Goal: Information Seeking & Learning: Learn about a topic

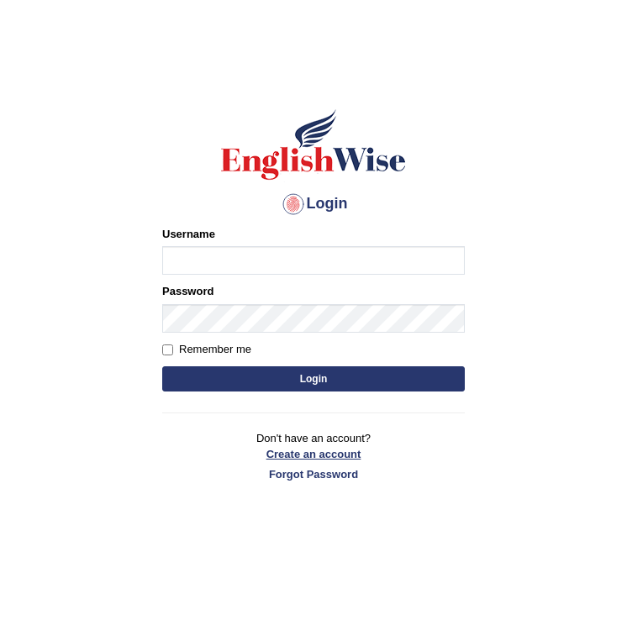
click at [450, 461] on link "Create an account" at bounding box center [313, 454] width 302 height 16
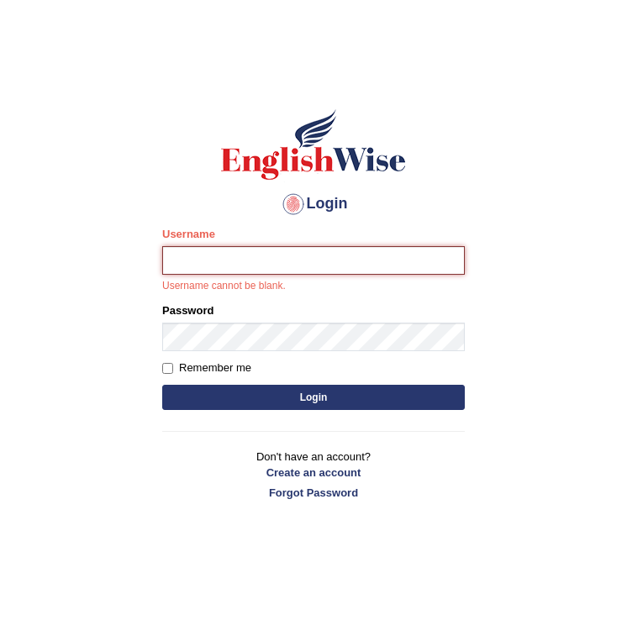
type input "Hasan_thapa"
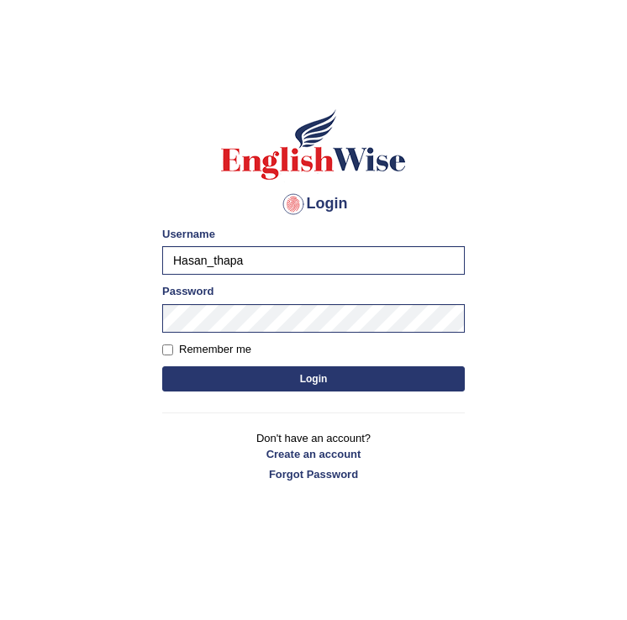
click at [216, 376] on button "Login" at bounding box center [313, 378] width 302 height 25
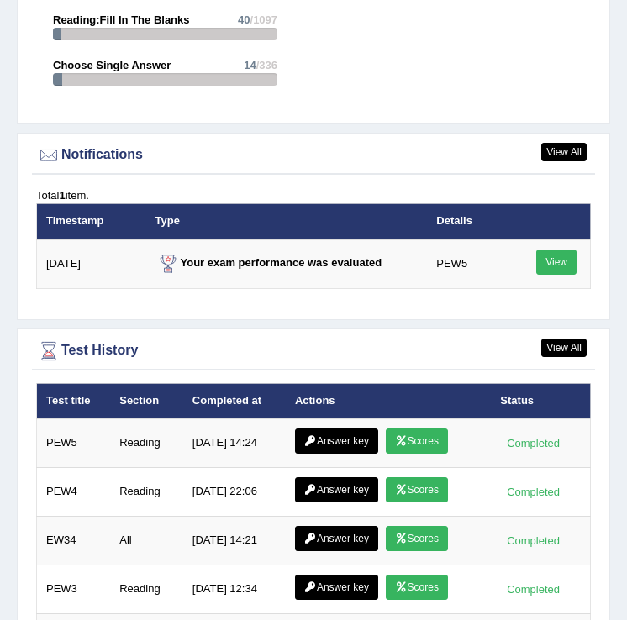
scroll to position [2766, 0]
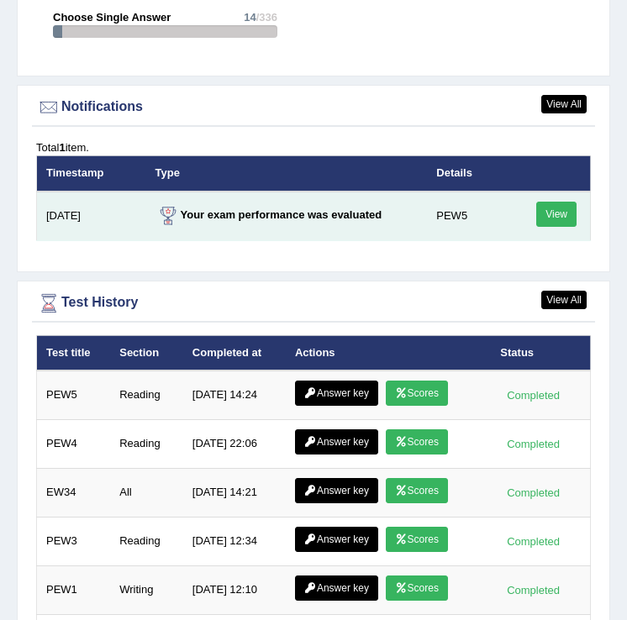
click at [555, 213] on link "View" at bounding box center [556, 214] width 40 height 25
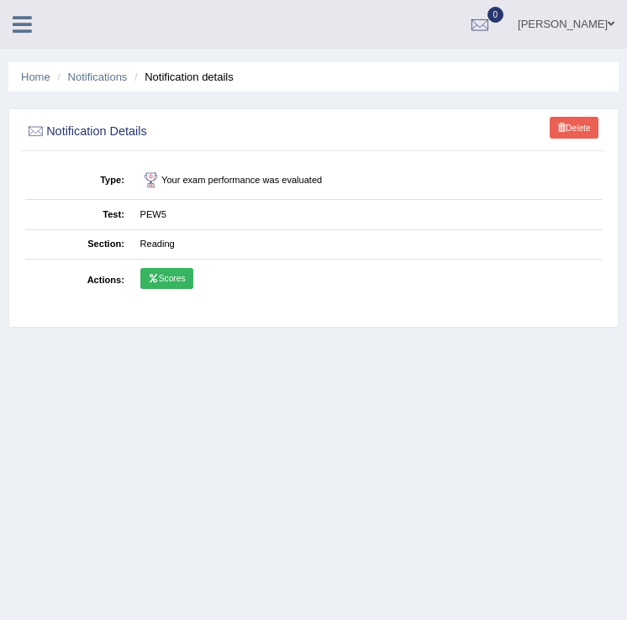
click at [159, 277] on link "Scores" at bounding box center [166, 279] width 53 height 22
click at [166, 282] on link "Scores" at bounding box center [166, 279] width 53 height 22
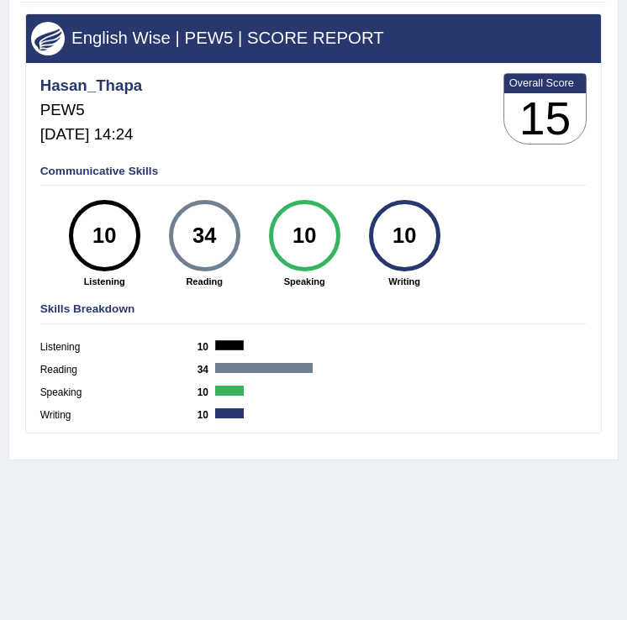
scroll to position [262, 0]
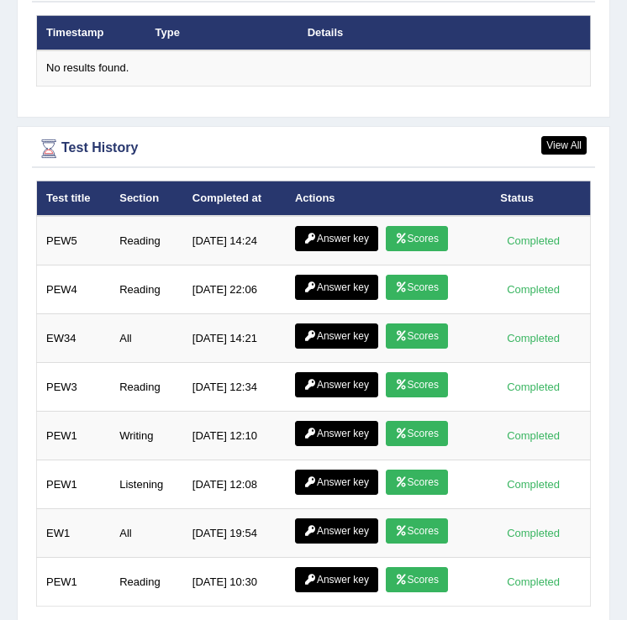
scroll to position [2810, 0]
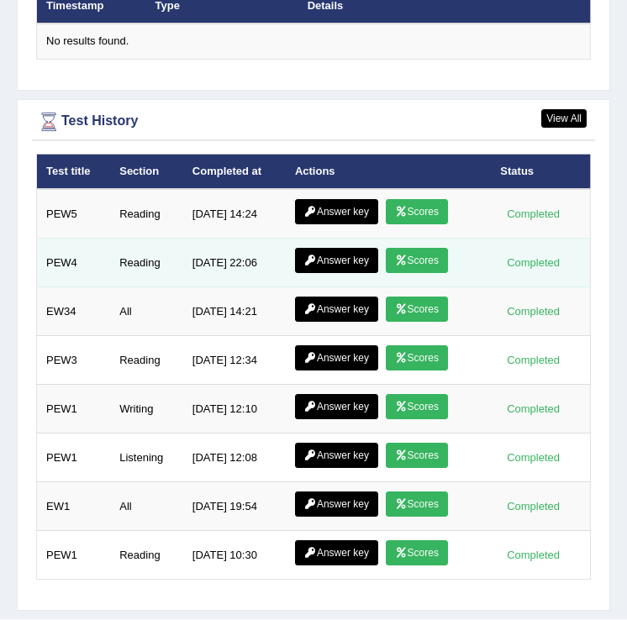
click at [402, 257] on icon at bounding box center [401, 260] width 13 height 10
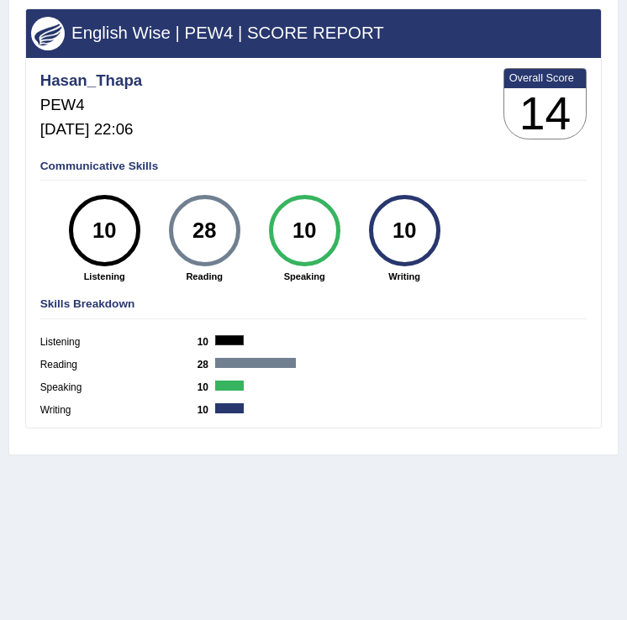
scroll to position [134, 0]
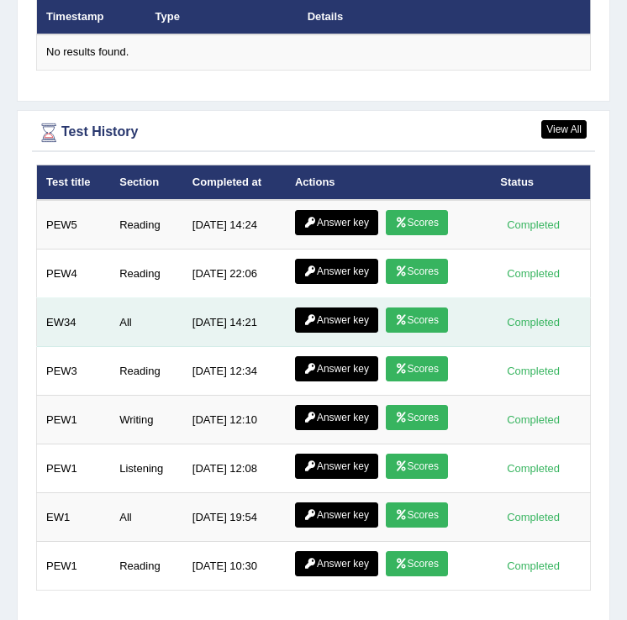
scroll to position [2853, 0]
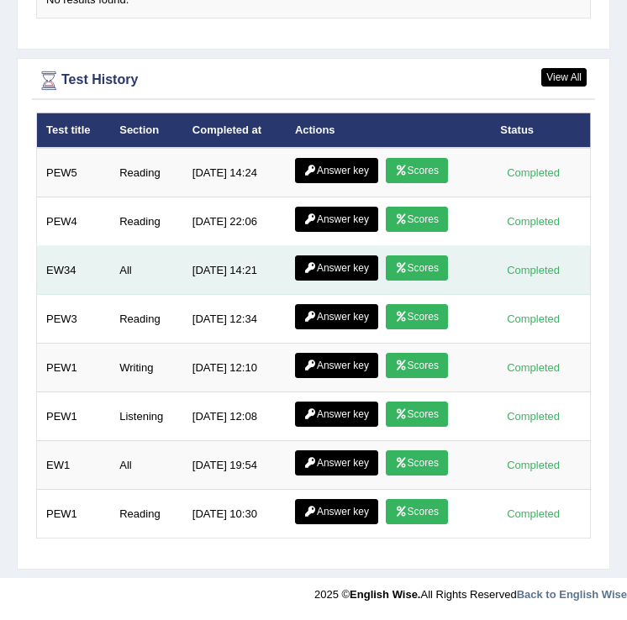
click at [423, 273] on link "Scores" at bounding box center [417, 267] width 62 height 25
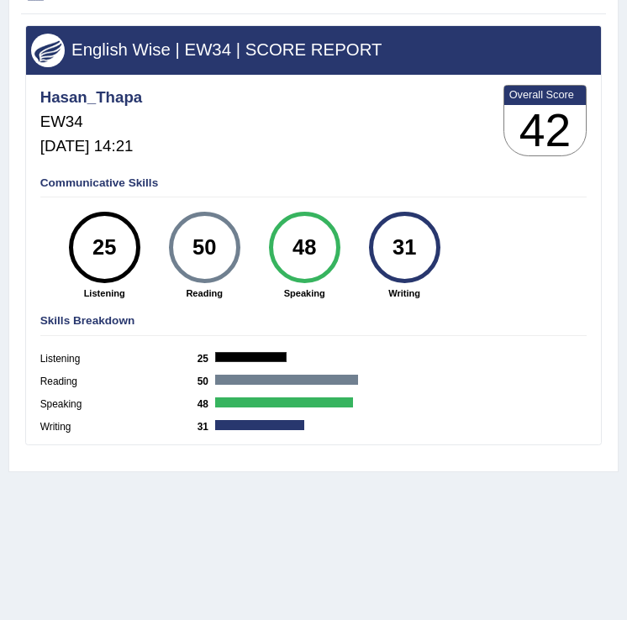
scroll to position [141, 0]
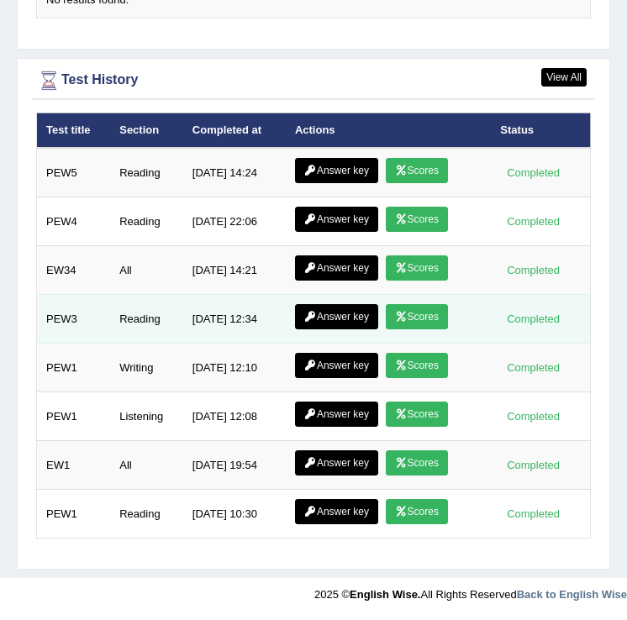
click at [429, 317] on link "Scores" at bounding box center [417, 316] width 62 height 25
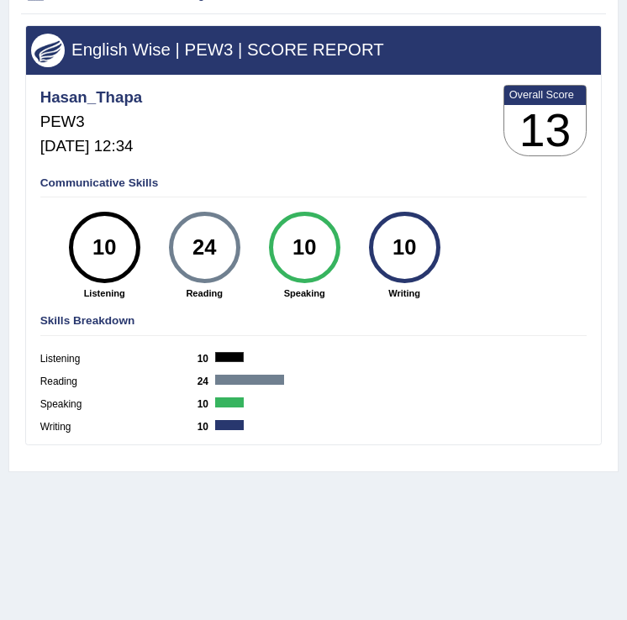
scroll to position [256, 0]
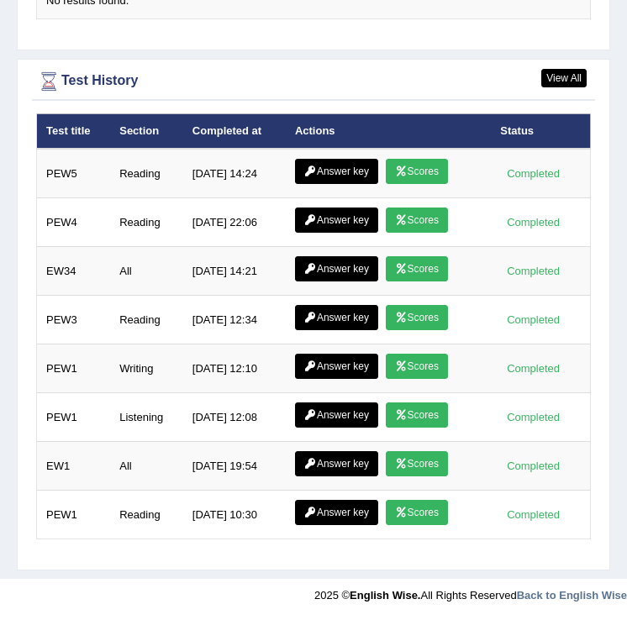
scroll to position [2853, 0]
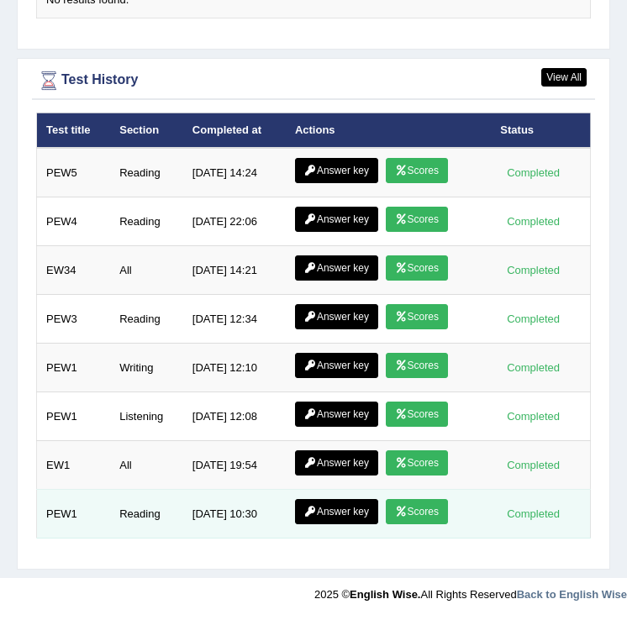
click at [418, 513] on link "Scores" at bounding box center [417, 511] width 62 height 25
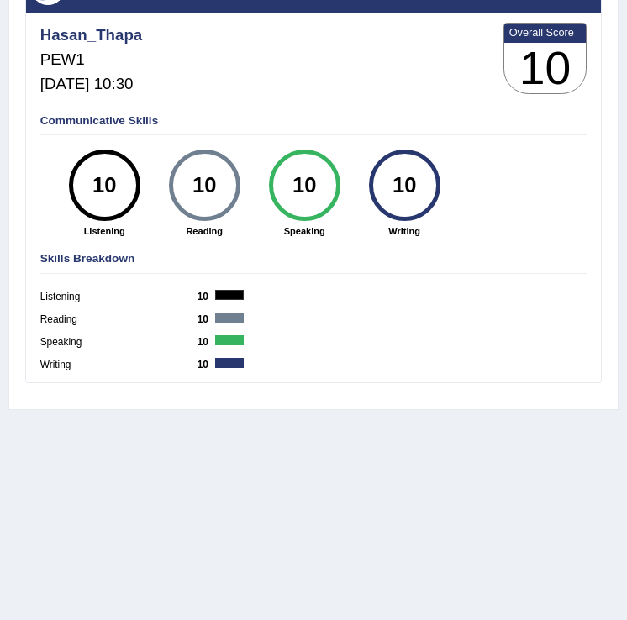
scroll to position [262, 0]
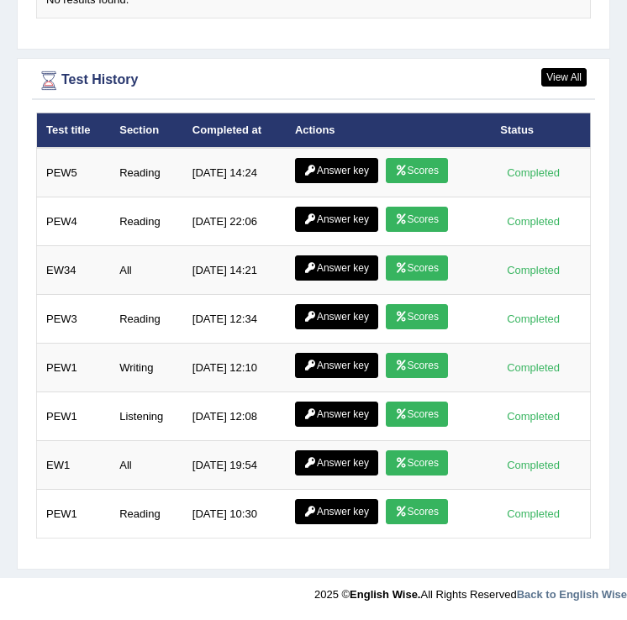
scroll to position [2853, 0]
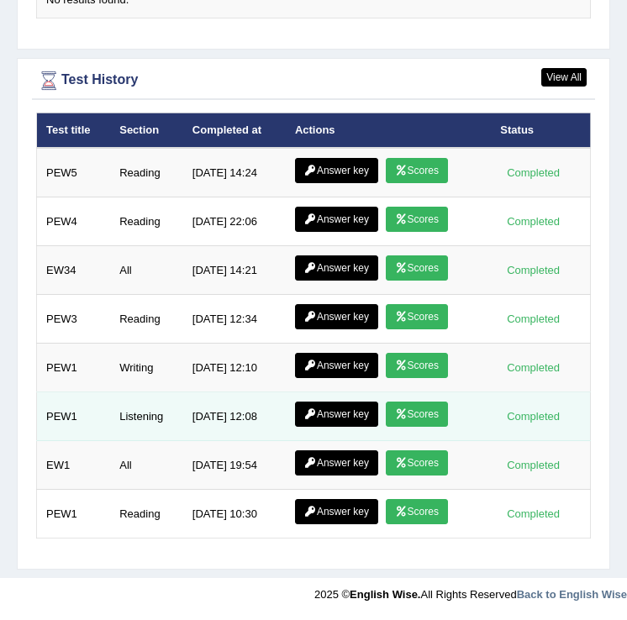
click at [398, 419] on link "Scores" at bounding box center [417, 414] width 62 height 25
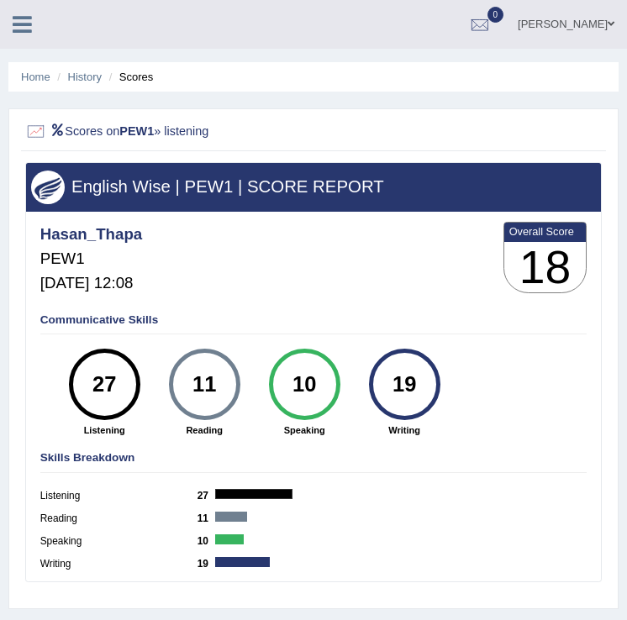
scroll to position [34, 0]
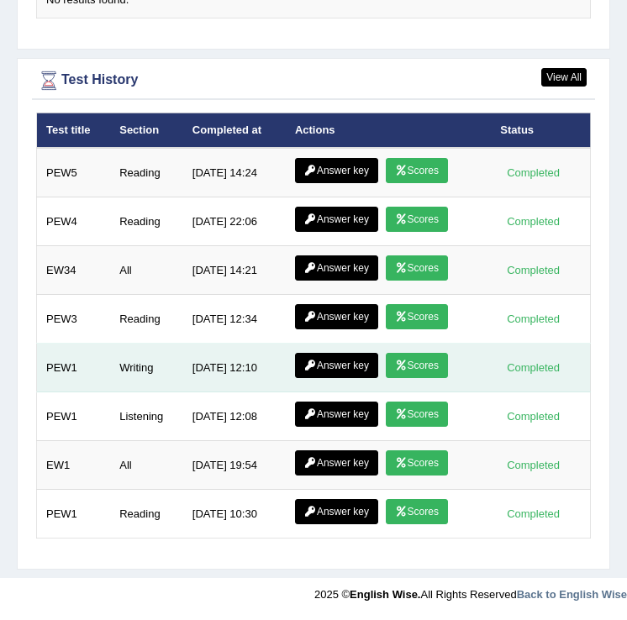
click at [398, 371] on icon at bounding box center [401, 365] width 13 height 10
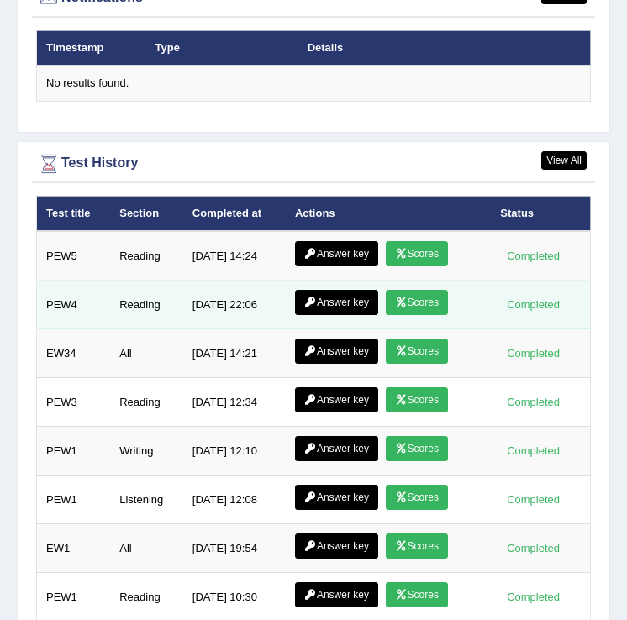
scroll to position [2722, 0]
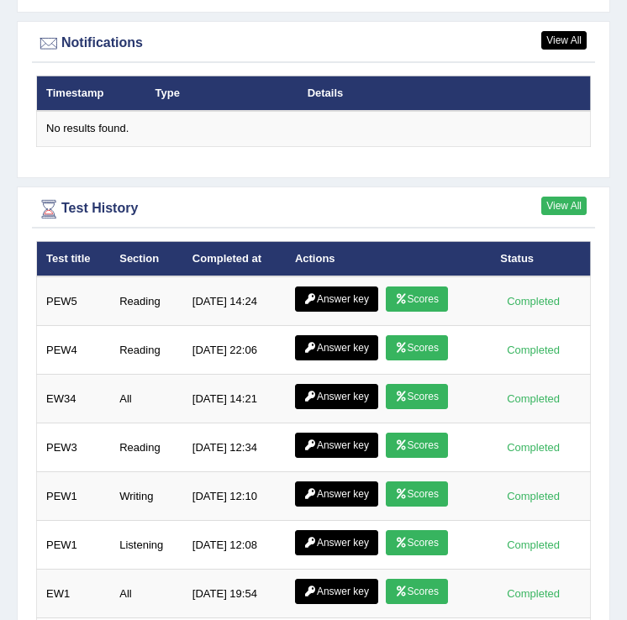
click at [575, 208] on link "View All" at bounding box center [563, 206] width 45 height 18
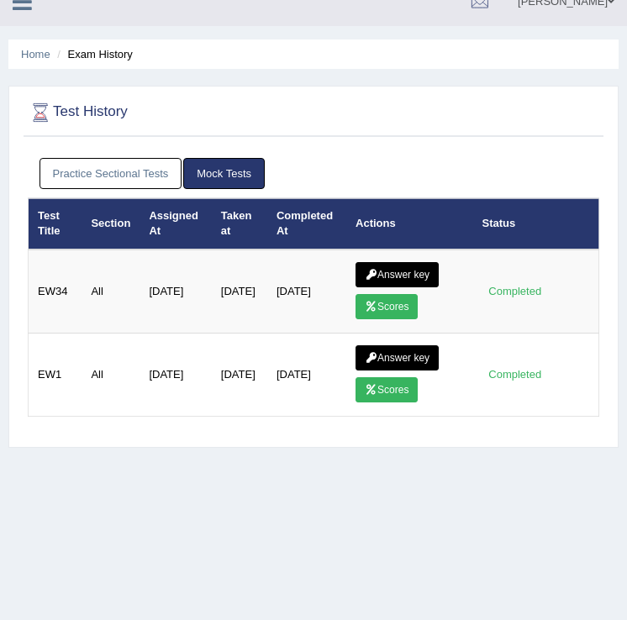
scroll to position [29, 0]
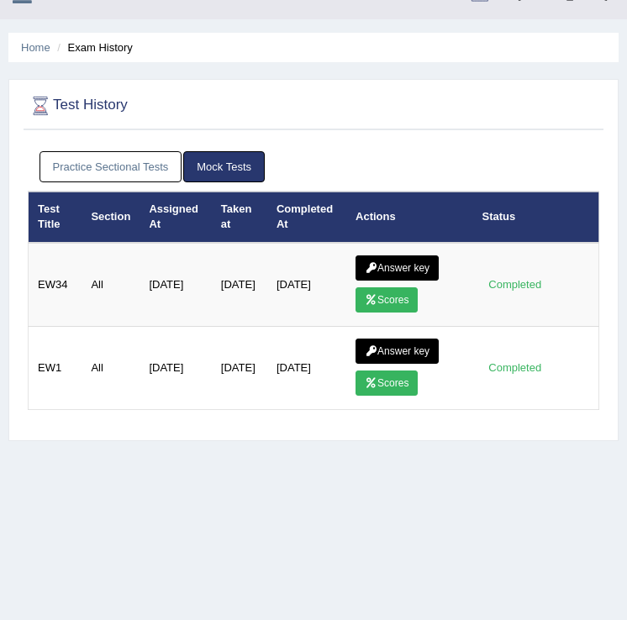
click at [151, 159] on link "Practice Sectional Tests" at bounding box center [110, 166] width 143 height 31
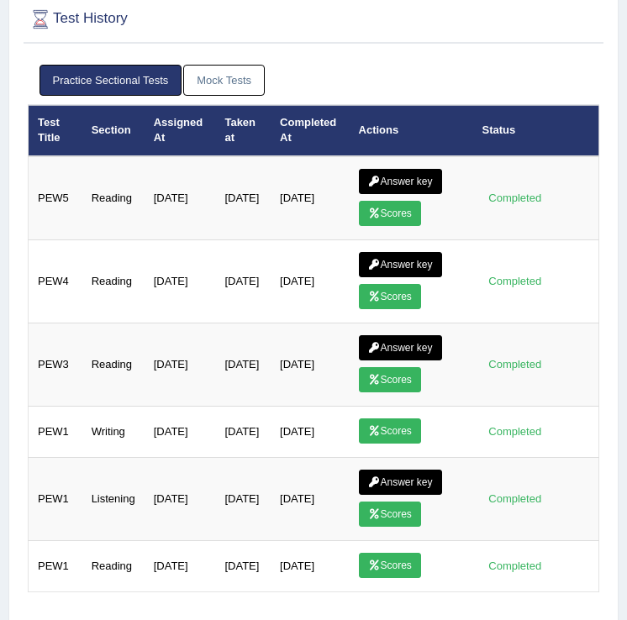
scroll to position [134, 0]
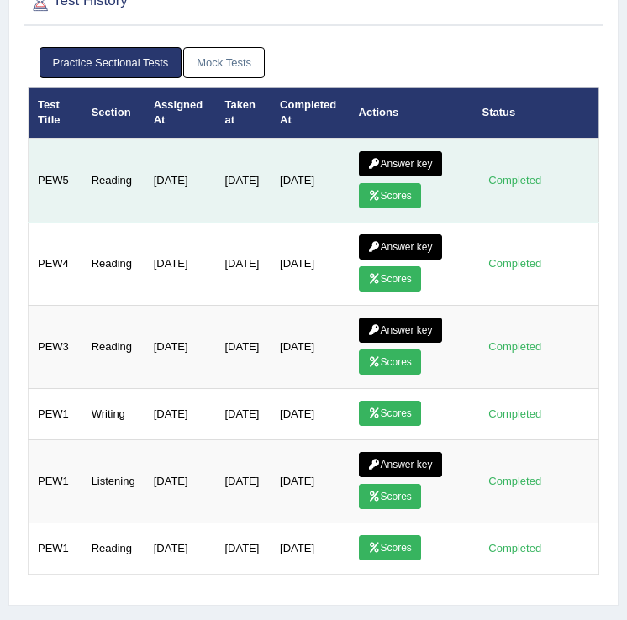
click at [408, 158] on link "Answer key" at bounding box center [400, 163] width 83 height 25
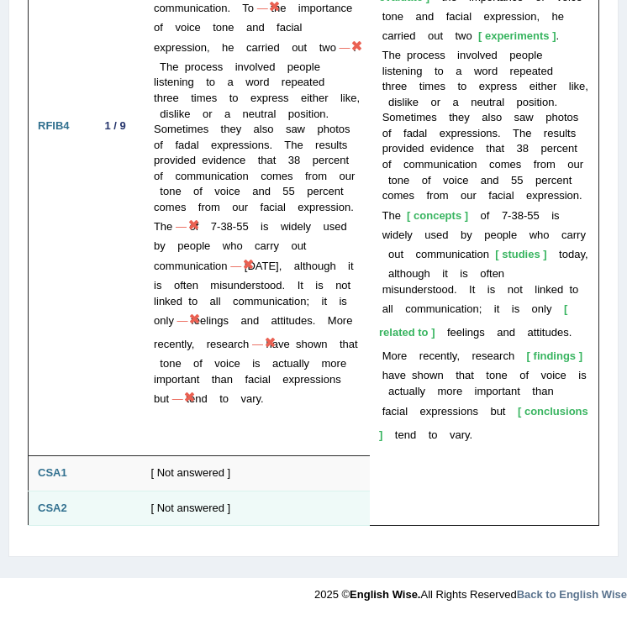
scroll to position [5287, 0]
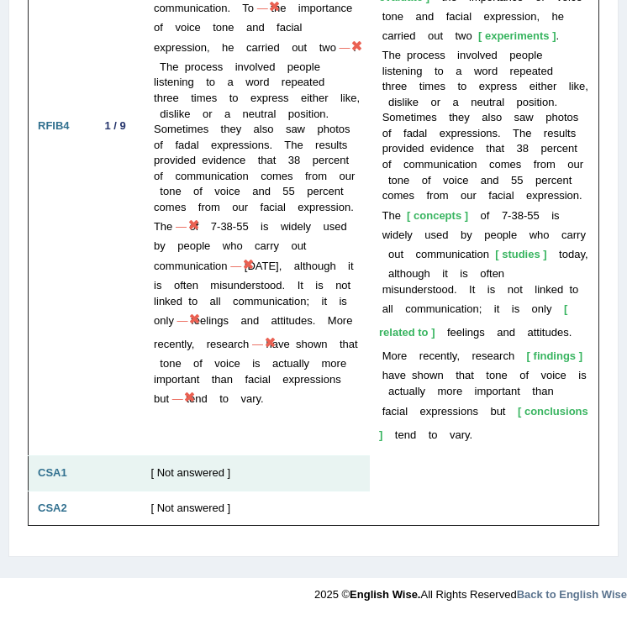
click at [115, 473] on td at bounding box center [115, 473] width 53 height 35
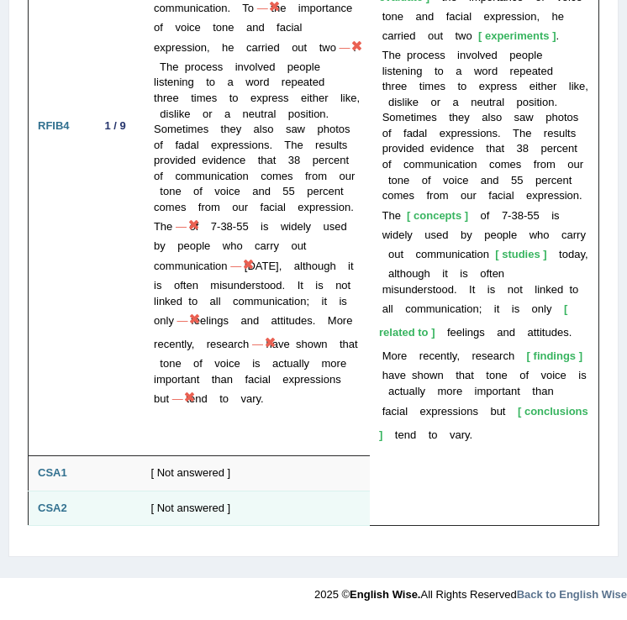
click at [151, 518] on td "[ Not answered ]" at bounding box center [256, 508] width 229 height 35
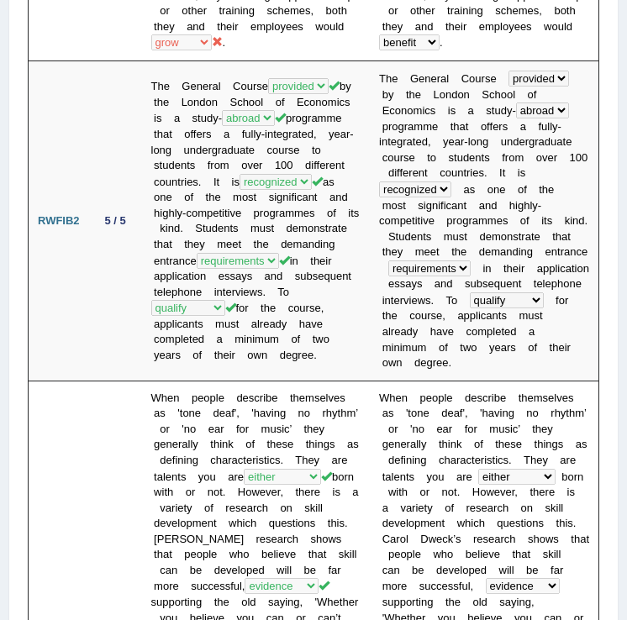
scroll to position [0, 0]
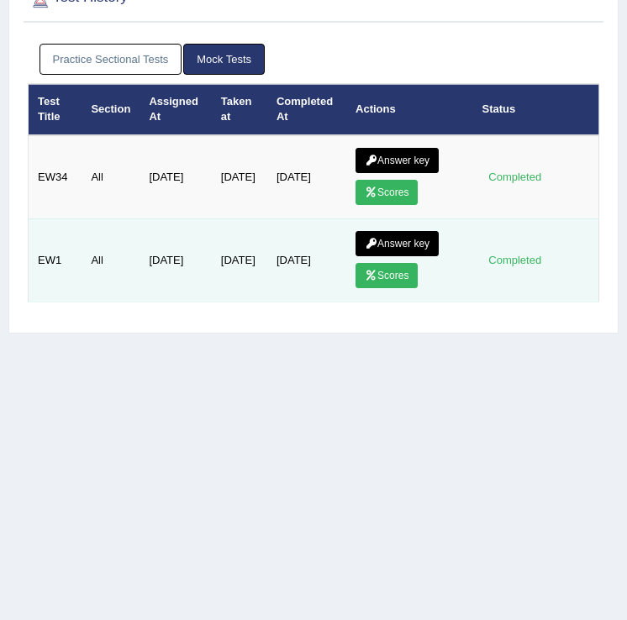
scroll to position [134, 0]
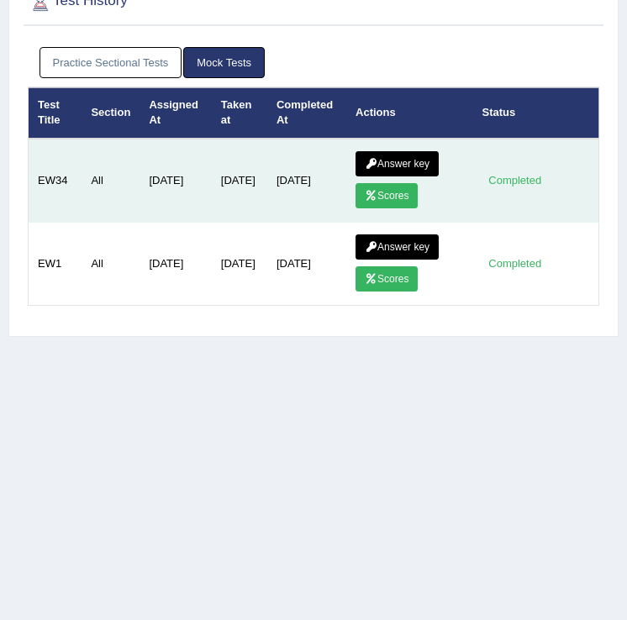
click at [398, 192] on link "Scores" at bounding box center [386, 195] width 62 height 25
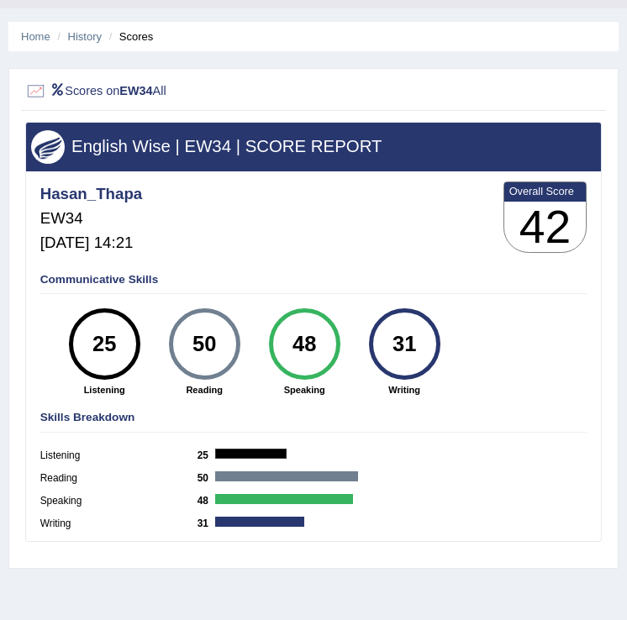
scroll to position [90, 0]
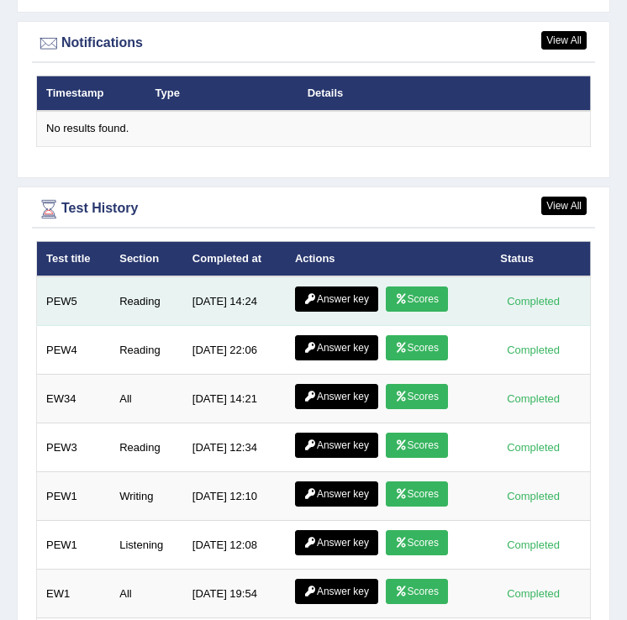
click at [435, 308] on link "Scores" at bounding box center [417, 299] width 62 height 25
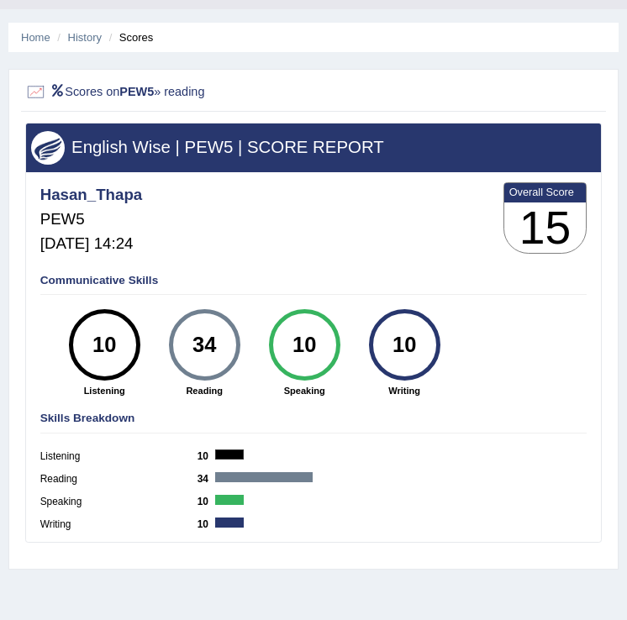
scroll to position [41, 0]
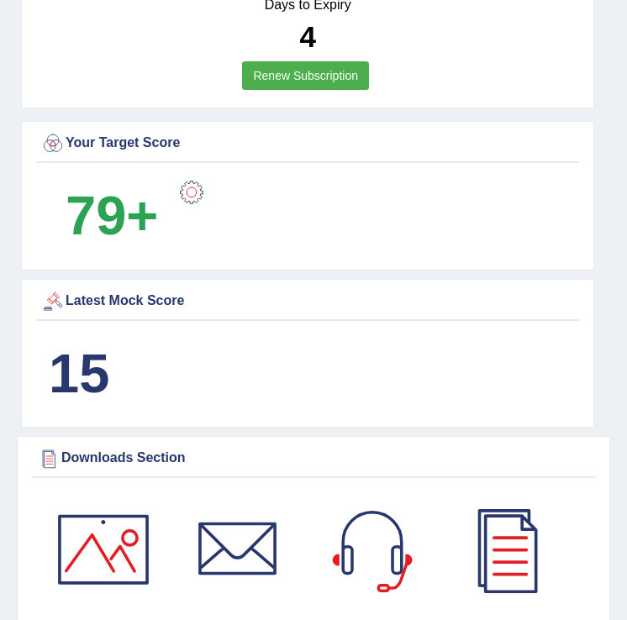
scroll to position [1111, 0]
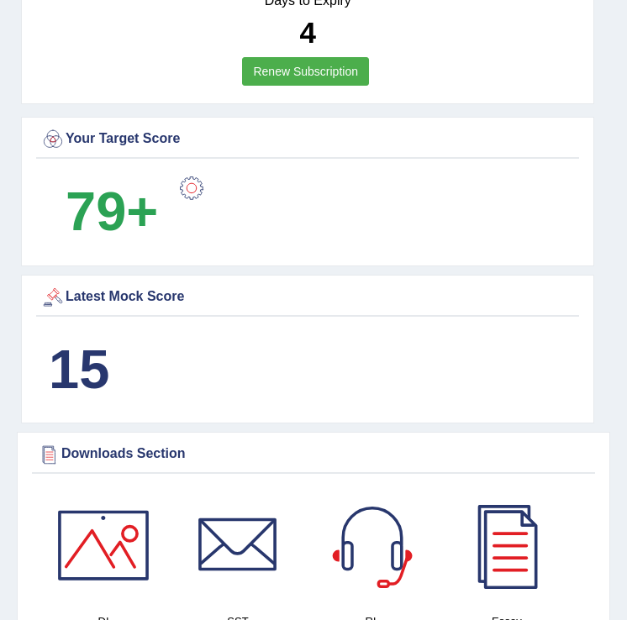
click at [116, 376] on div "15" at bounding box center [78, 369] width 77 height 81
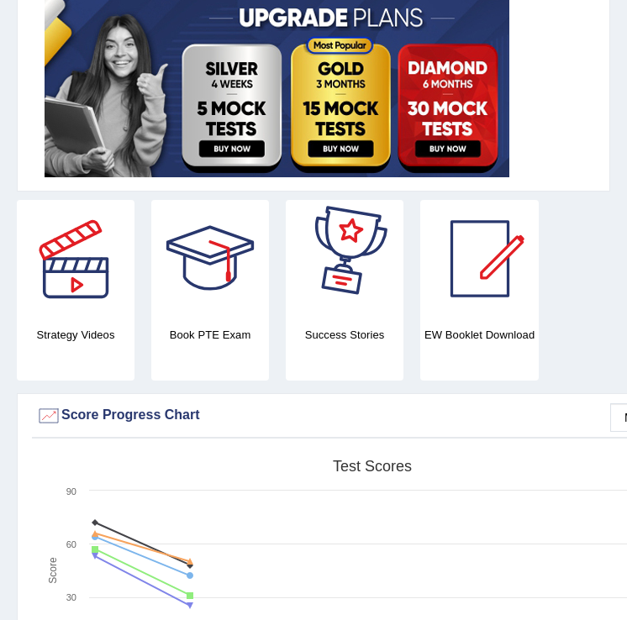
scroll to position [0, 0]
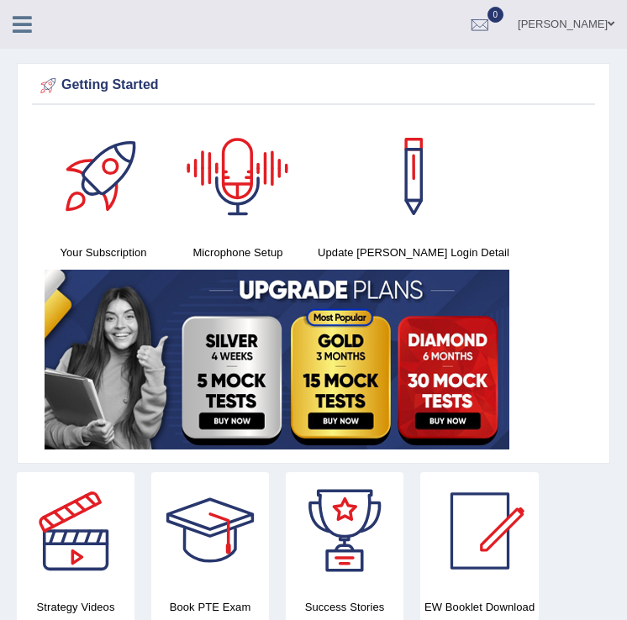
click at [18, 24] on icon at bounding box center [22, 24] width 19 height 22
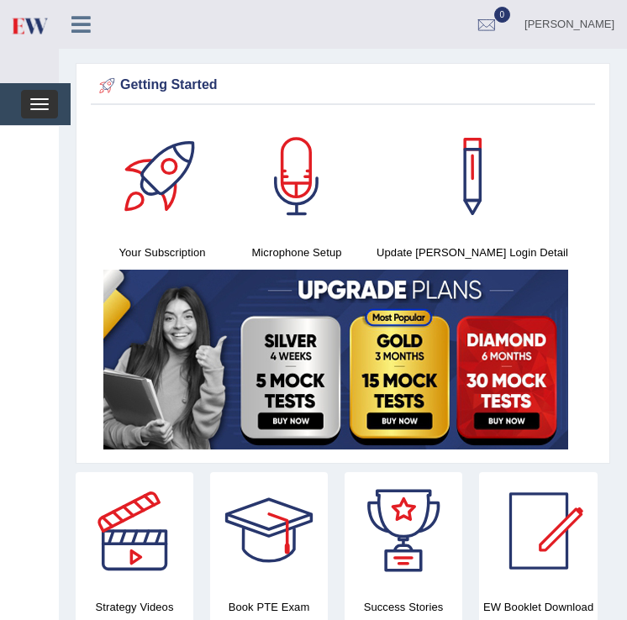
click at [39, 102] on button "Toggle navigation" at bounding box center [39, 104] width 37 height 29
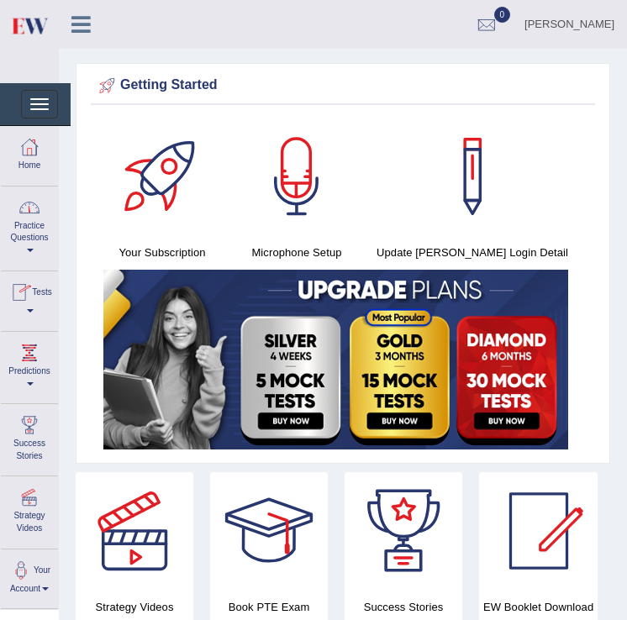
click at [34, 245] on link "Practice Questions" at bounding box center [29, 226] width 57 height 79
click at [31, 250] on span at bounding box center [28, 250] width 7 height 3
click at [31, 250] on span at bounding box center [30, 250] width 7 height 3
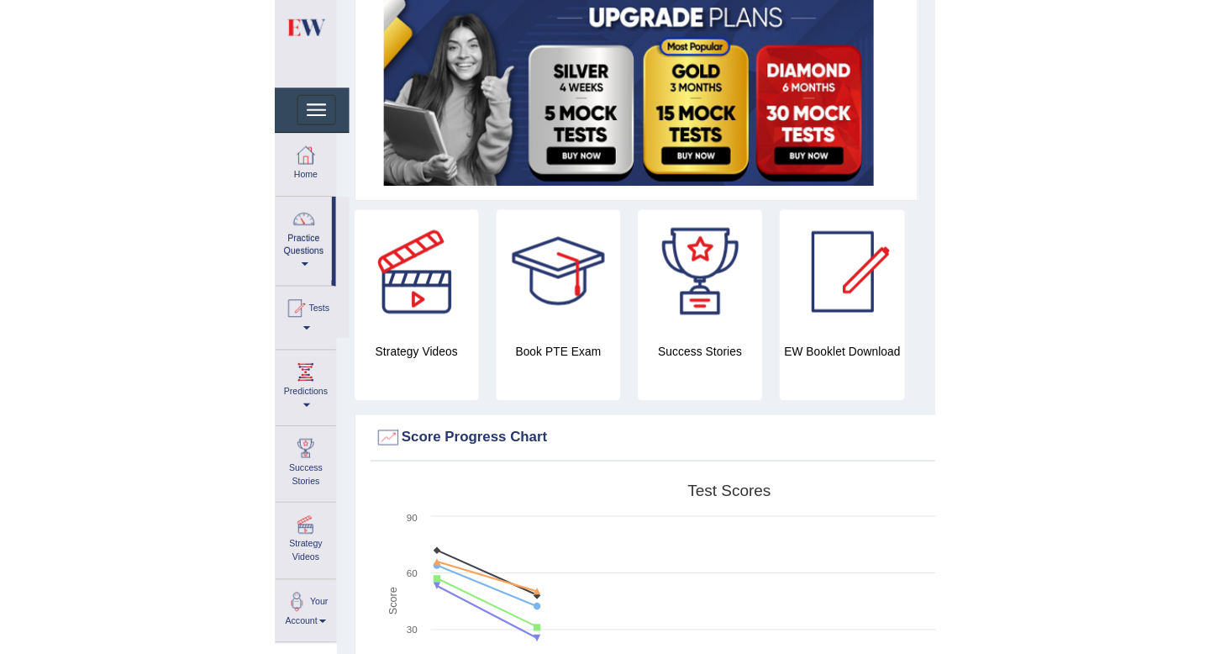
scroll to position [804, 0]
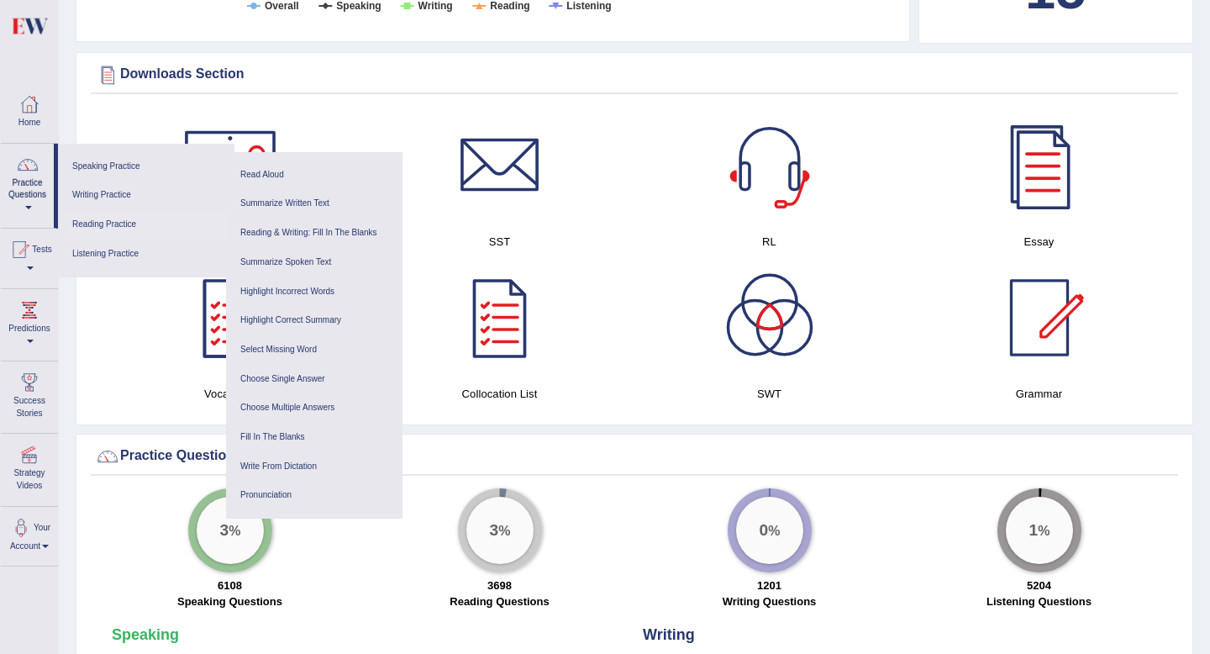
click at [107, 225] on link "Reading Practice" at bounding box center [146, 224] width 160 height 29
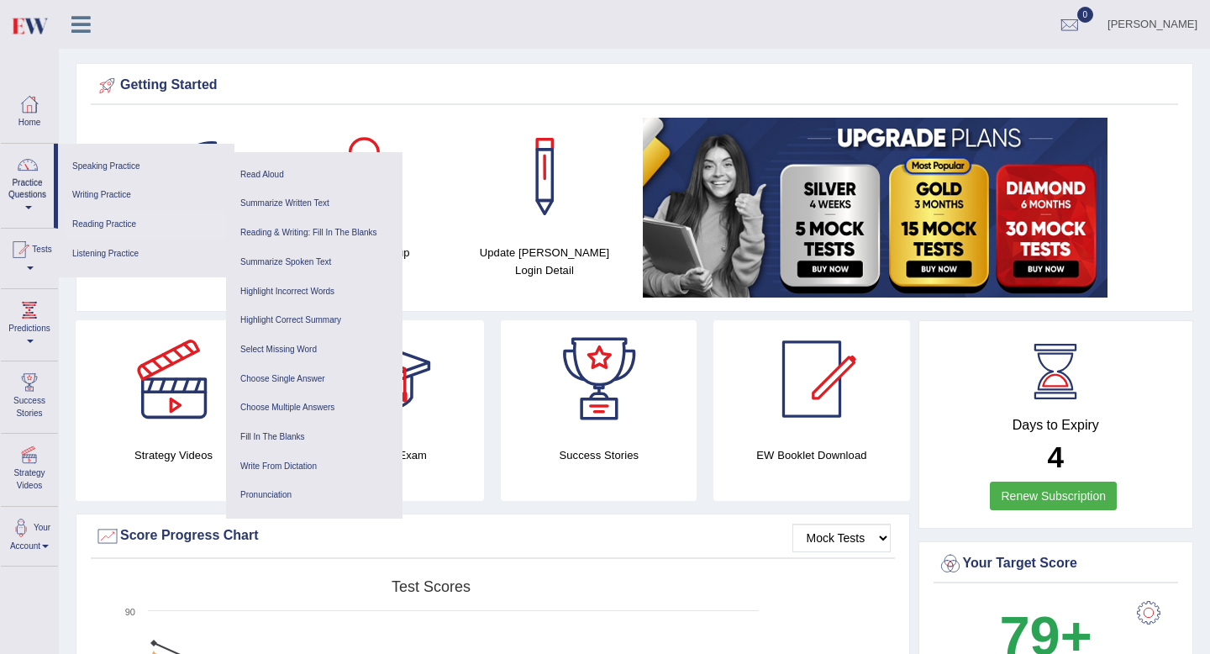
click at [94, 224] on link "Reading Practice" at bounding box center [146, 224] width 160 height 29
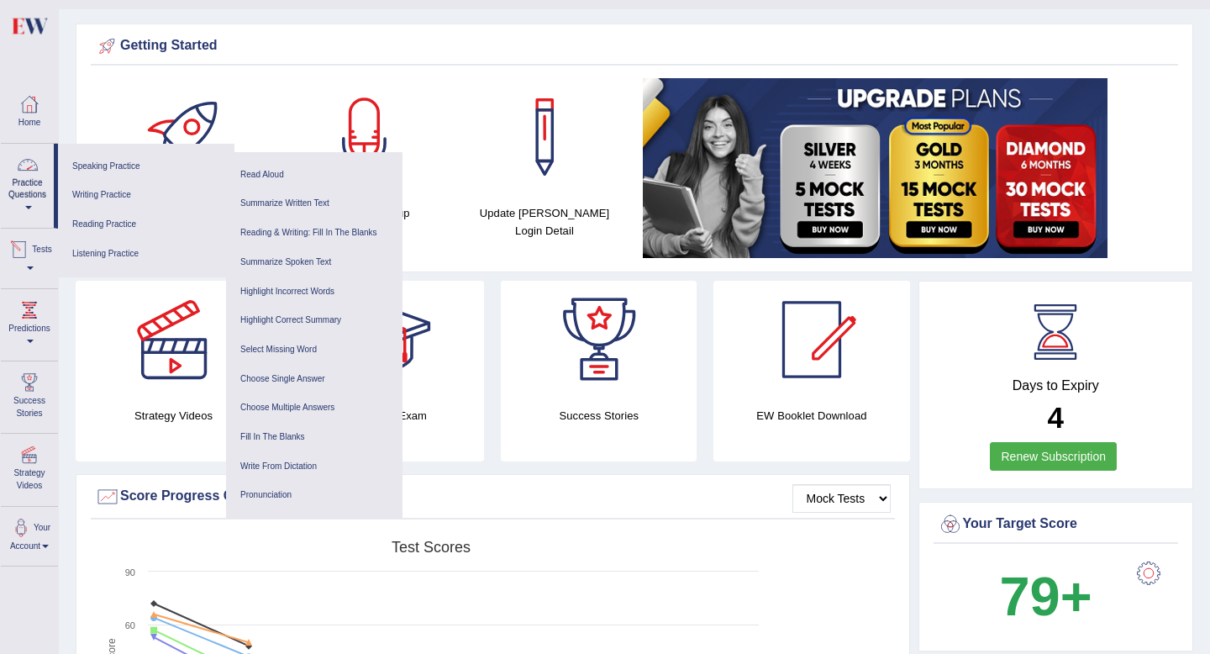
scroll to position [36, 0]
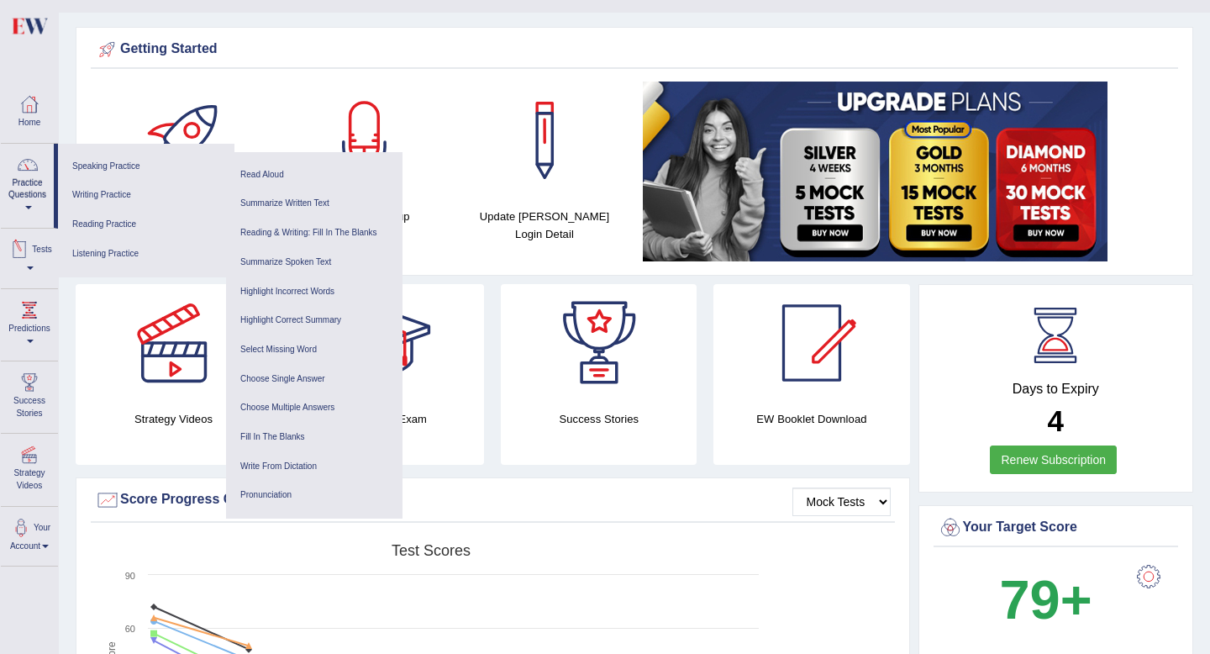
click at [34, 270] on span at bounding box center [30, 267] width 7 height 3
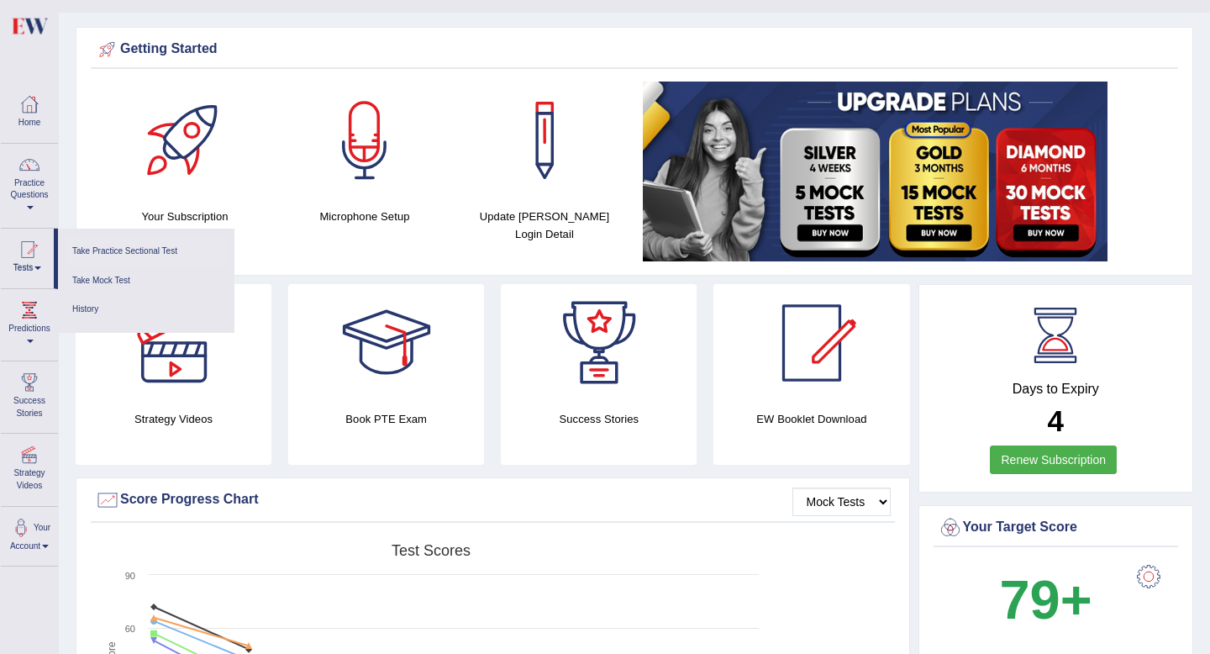
click at [141, 254] on link "Take Practice Sectional Test" at bounding box center [146, 251] width 160 height 29
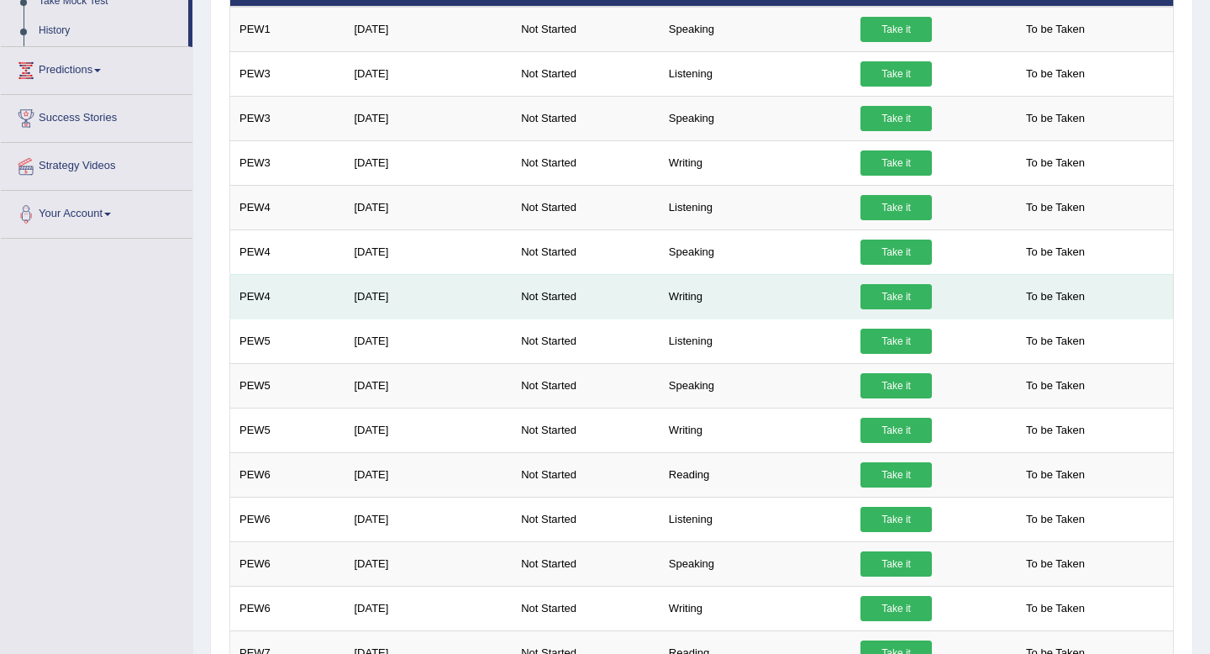
scroll to position [297, 0]
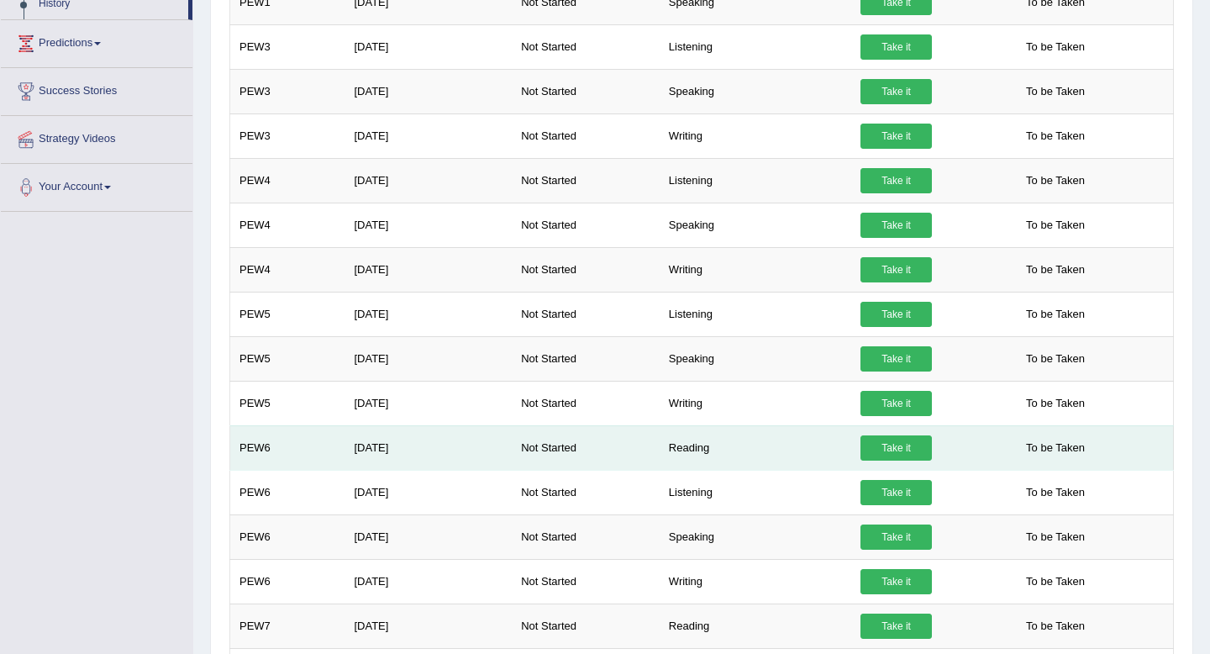
click at [873, 436] on link "Take it" at bounding box center [895, 447] width 71 height 25
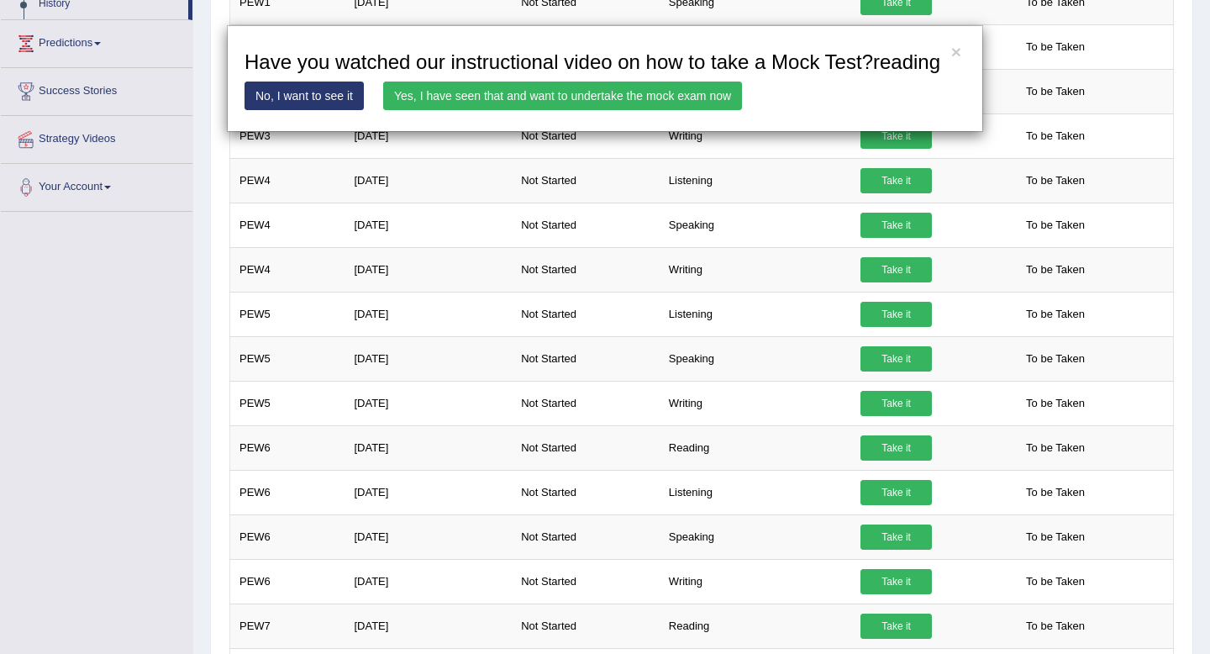
click at [497, 110] on link "Yes, I have seen that and want to undertake the mock exam now" at bounding box center [562, 96] width 359 height 29
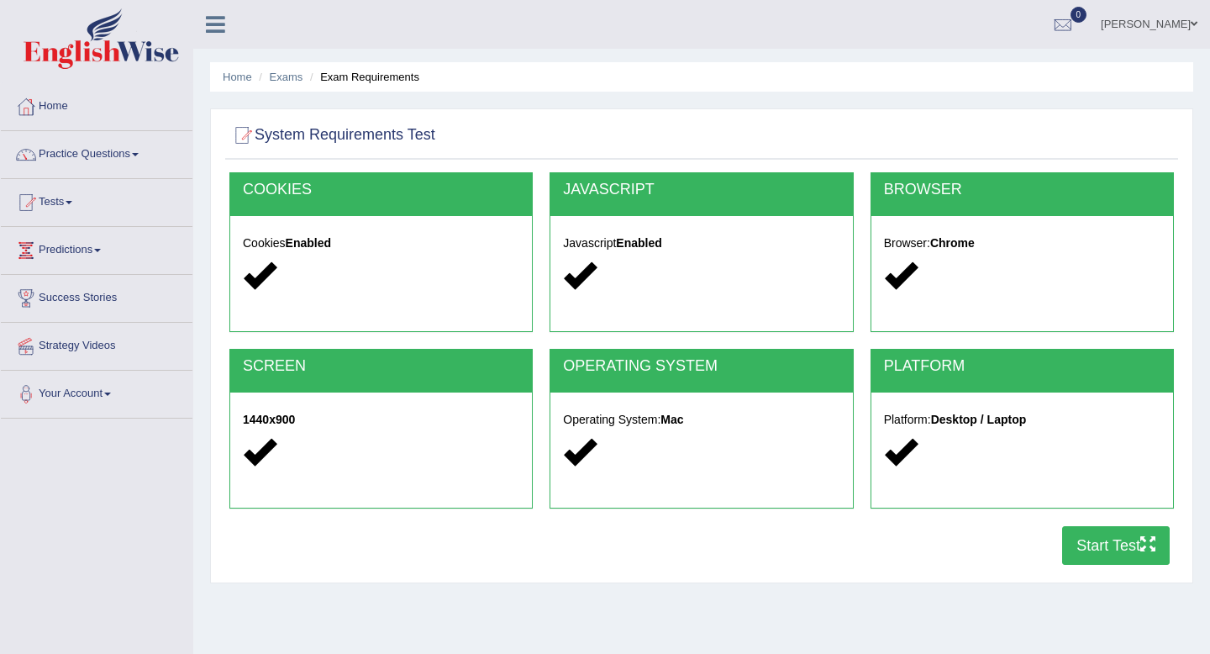
click at [1110, 548] on button "Start Test" at bounding box center [1116, 545] width 108 height 39
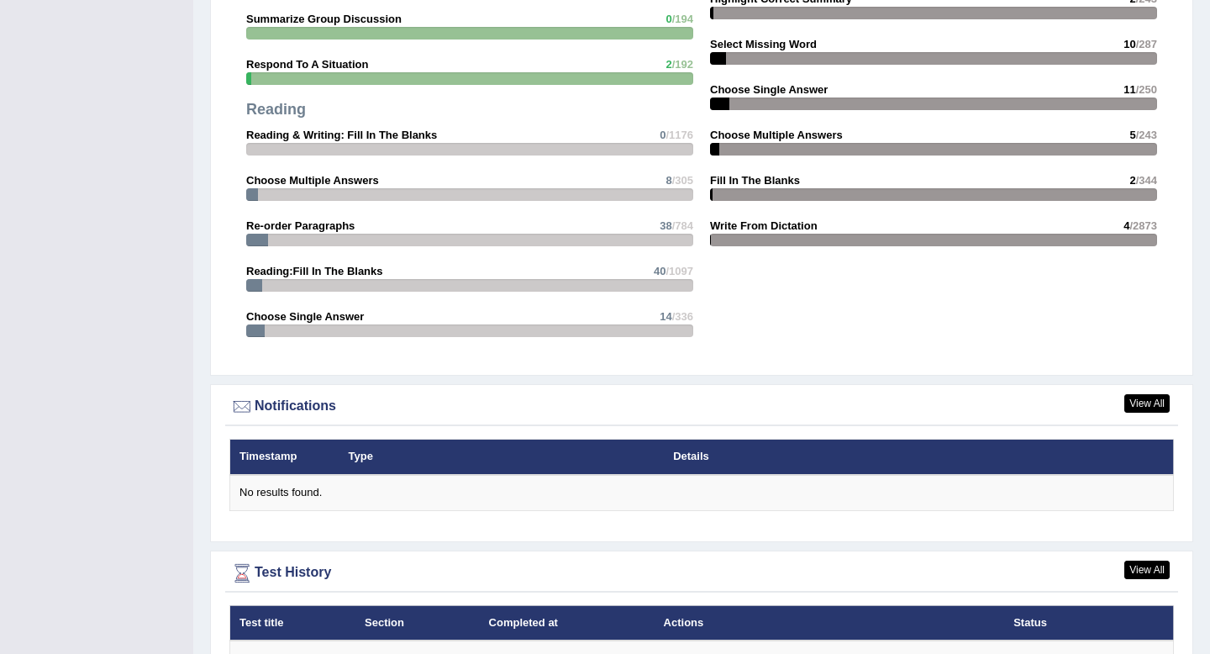
scroll to position [1967, 0]
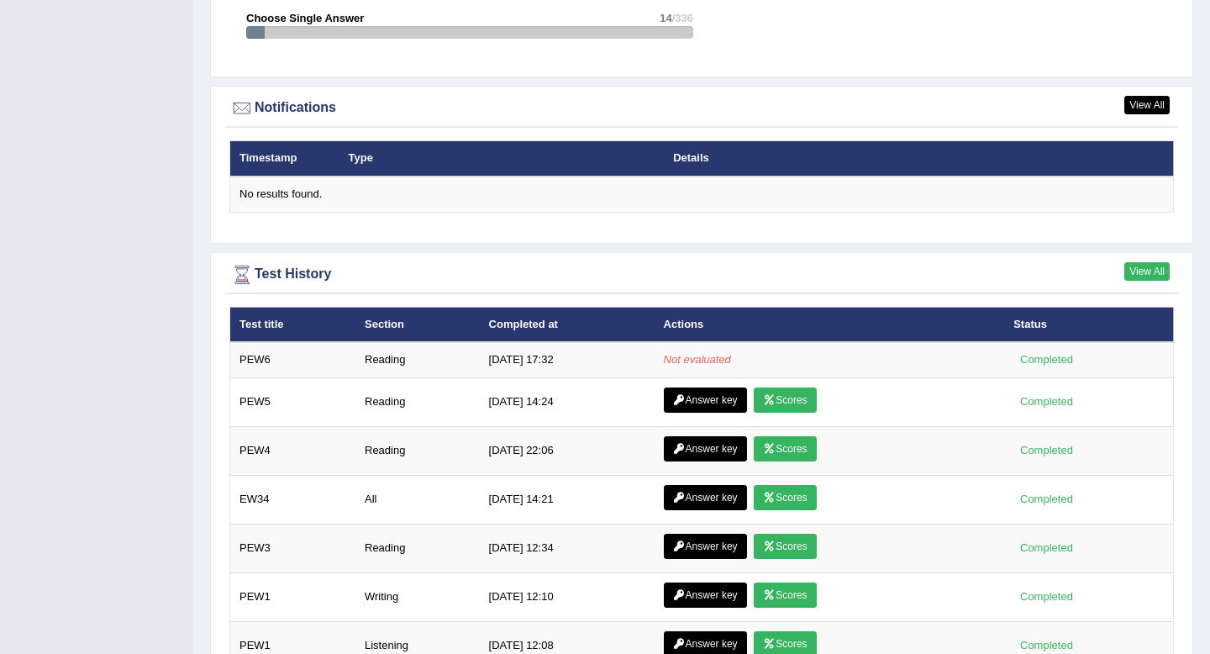
click at [1140, 268] on link "View All" at bounding box center [1146, 271] width 45 height 18
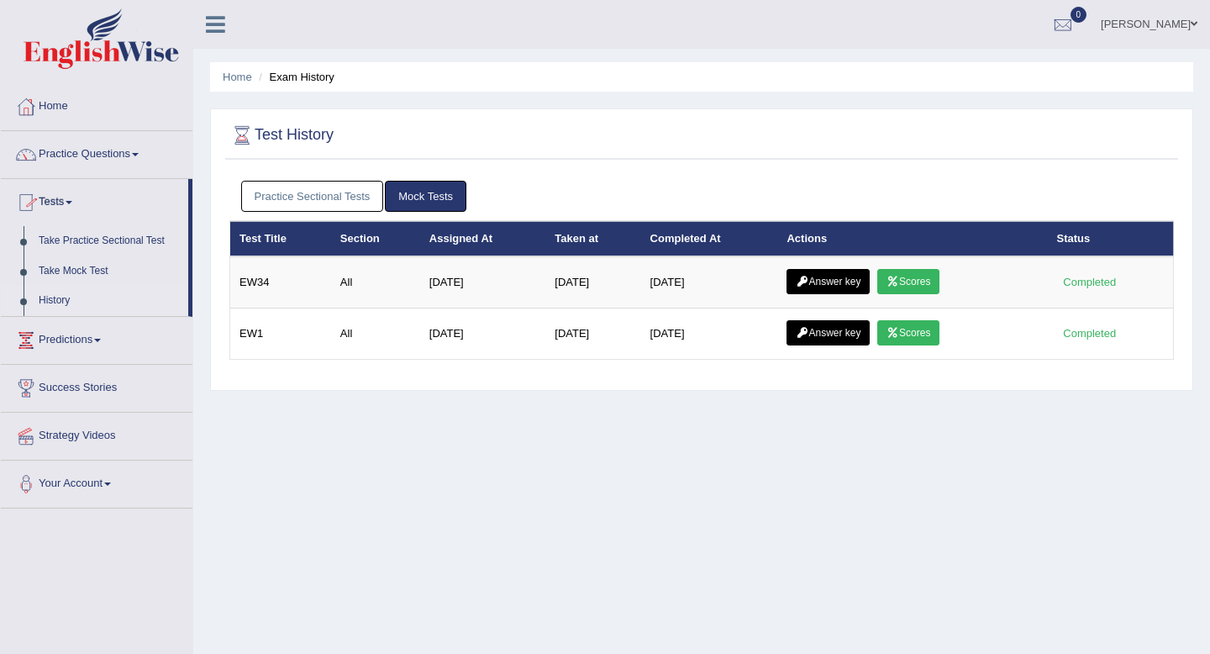
click at [145, 145] on link "Practice Questions" at bounding box center [97, 152] width 192 height 42
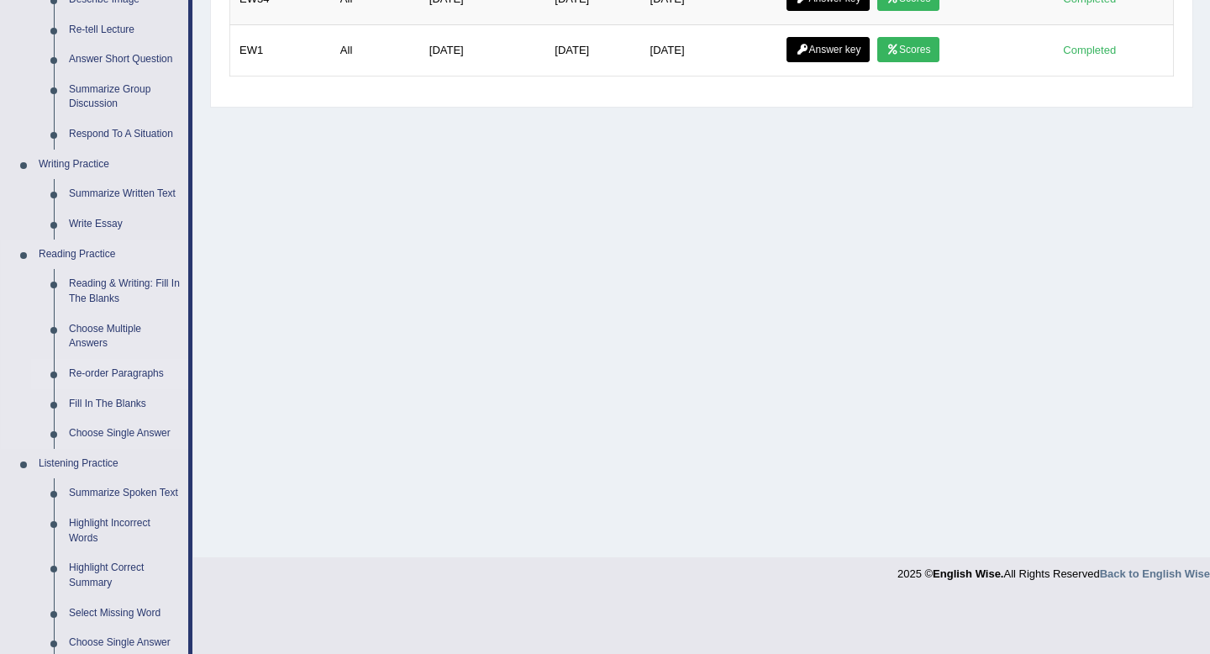
scroll to position [288, 0]
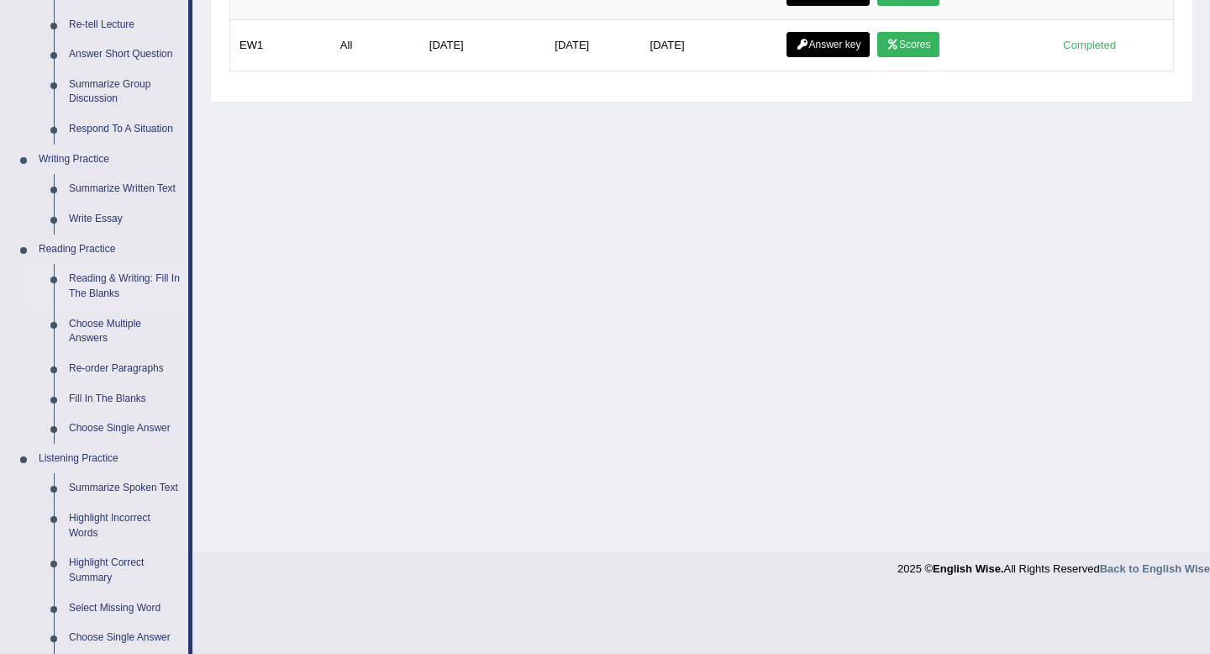
click at [124, 286] on link "Reading & Writing: Fill In The Blanks" at bounding box center [124, 286] width 127 height 45
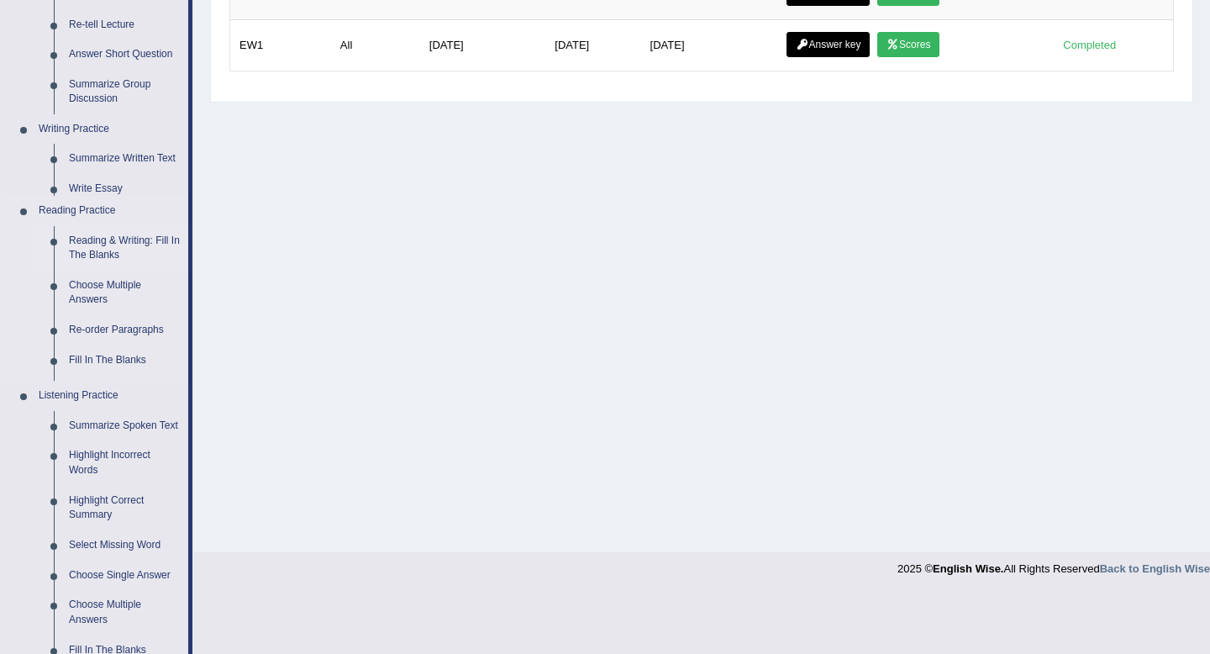
scroll to position [229, 0]
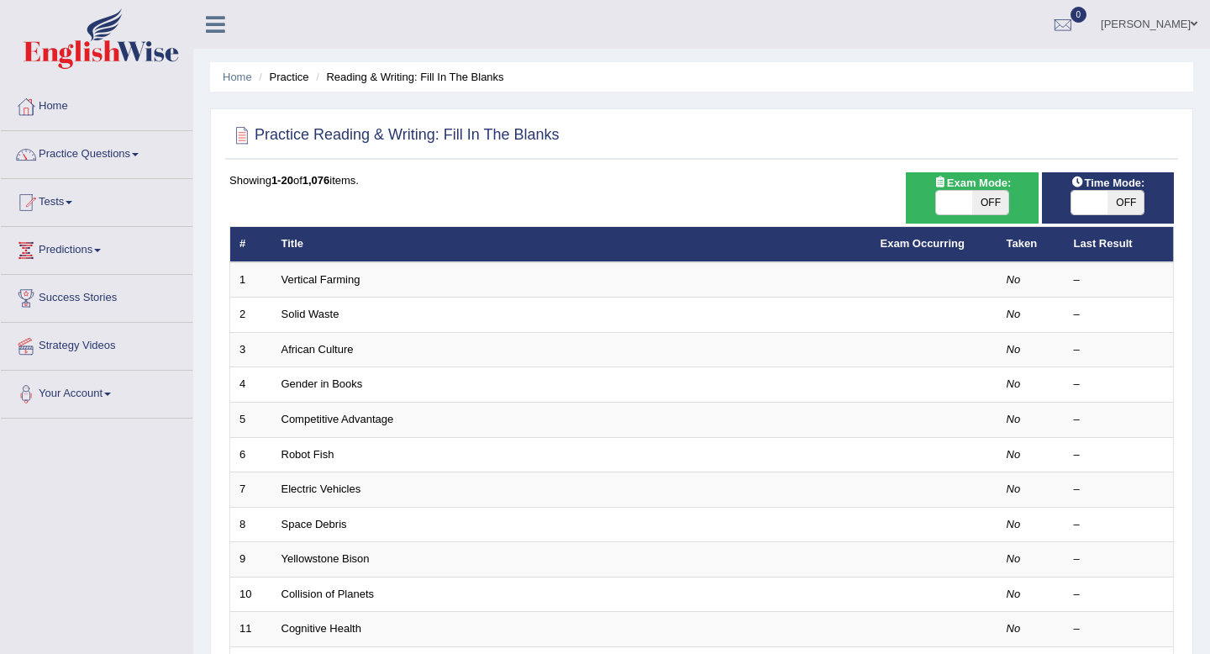
click at [1097, 205] on span at bounding box center [1089, 203] width 36 height 24
checkbox input "true"
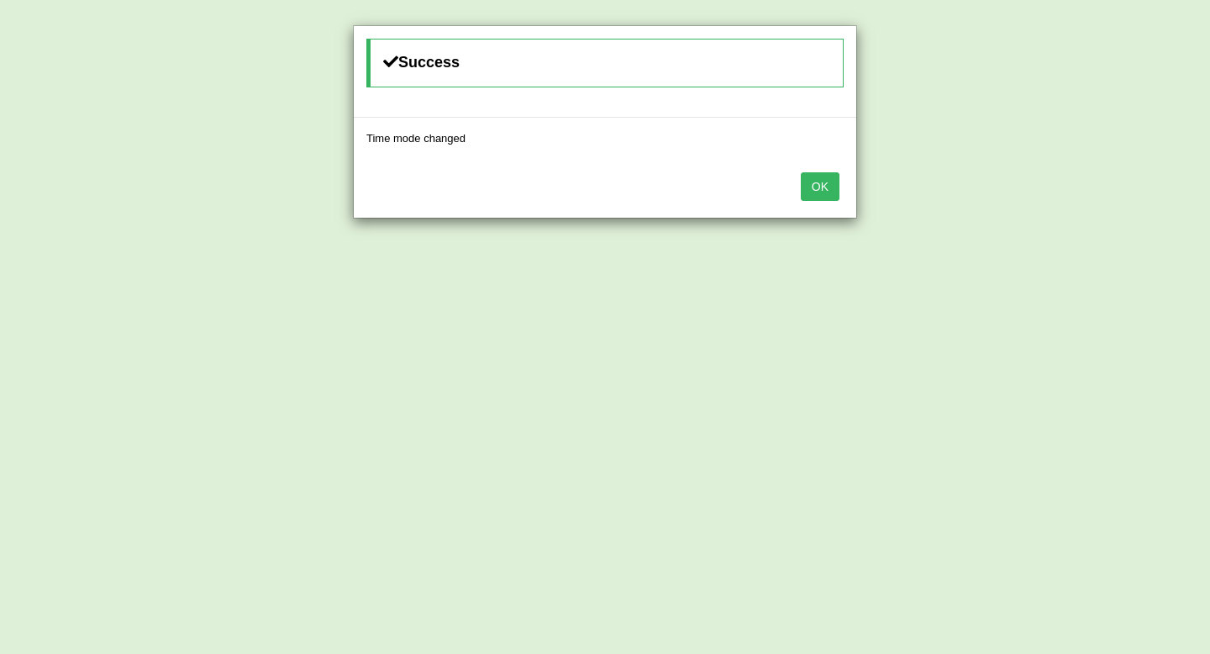
click at [828, 178] on button "OK" at bounding box center [820, 186] width 39 height 29
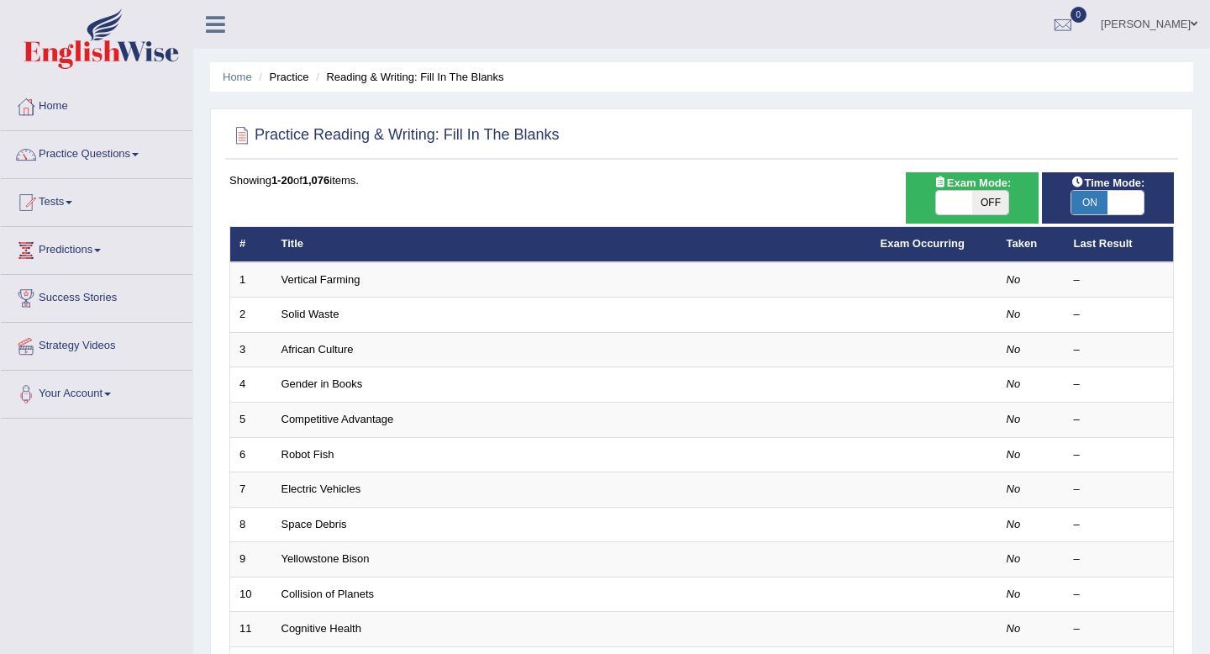
click at [972, 196] on span "OFF" at bounding box center [990, 203] width 36 height 24
checkbox input "true"
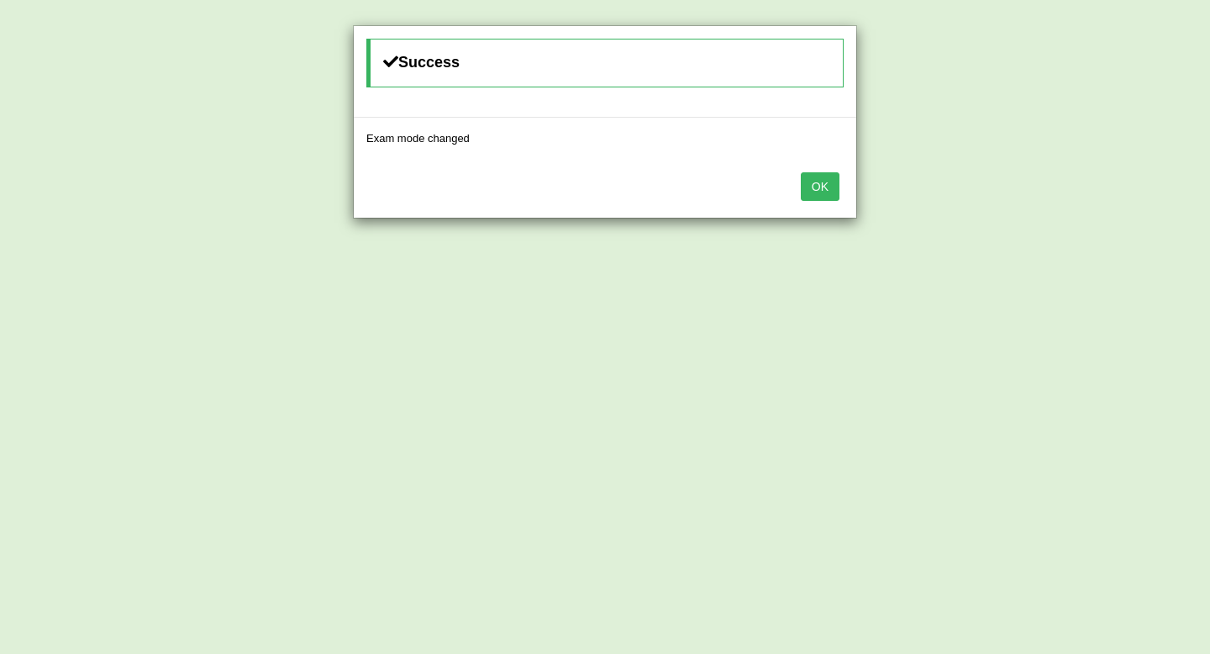
click at [823, 176] on button "OK" at bounding box center [820, 186] width 39 height 29
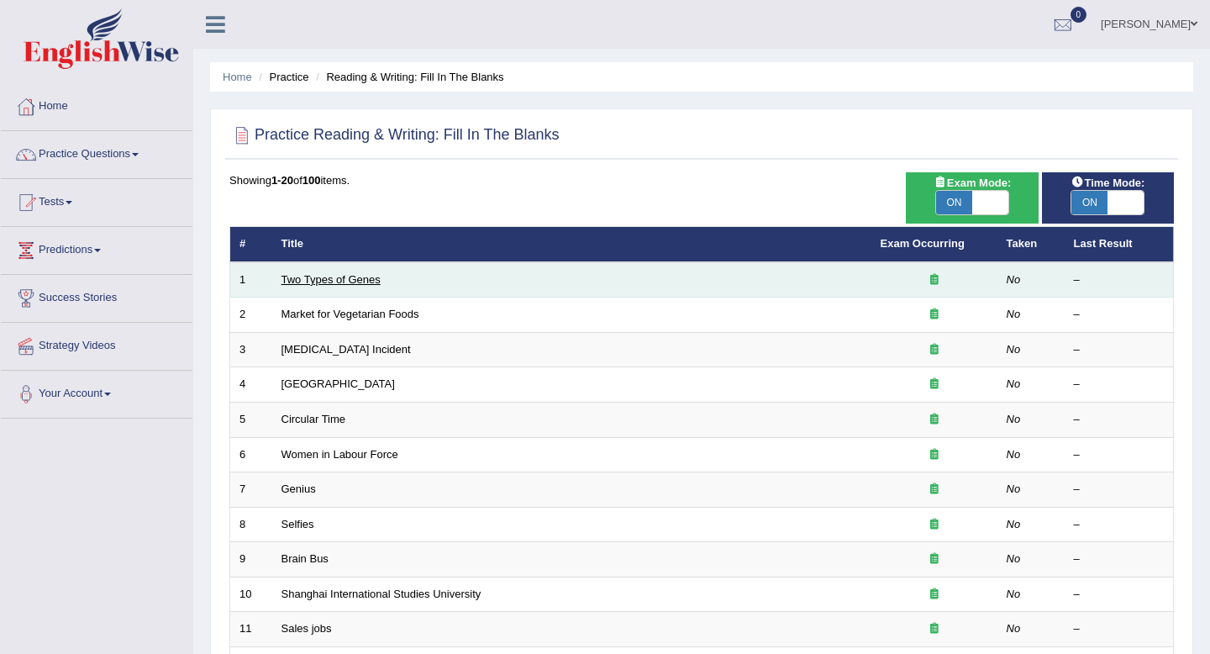
click at [298, 276] on link "Two Types of Genes" at bounding box center [330, 279] width 99 height 13
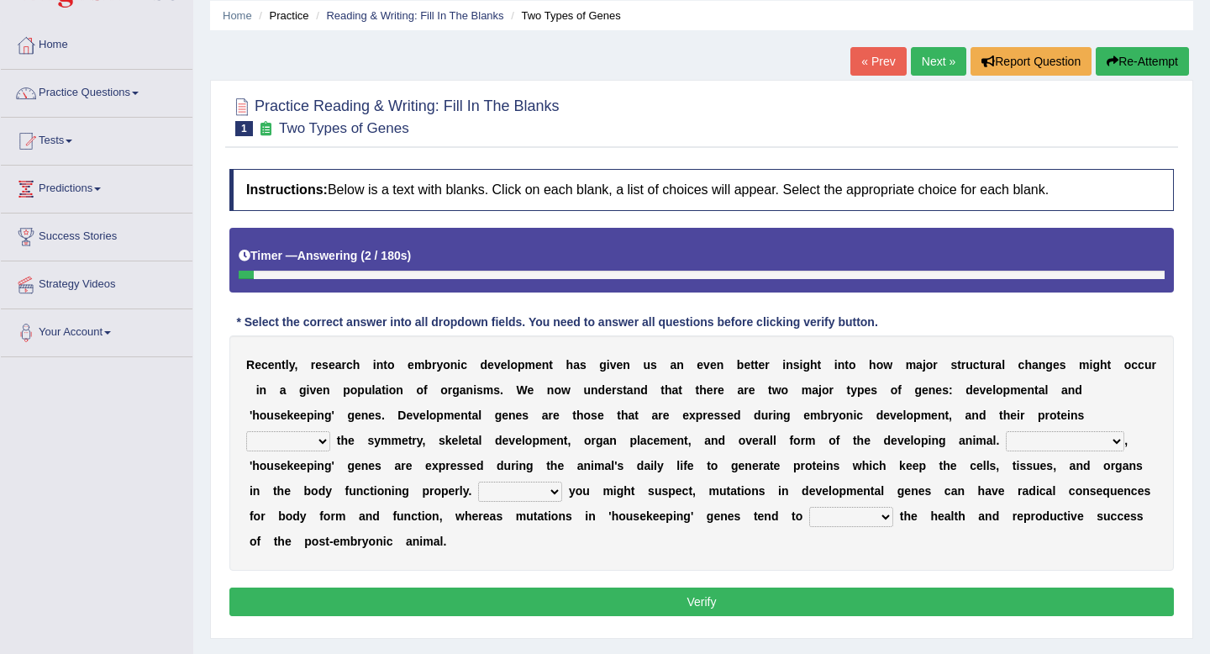
scroll to position [78, 0]
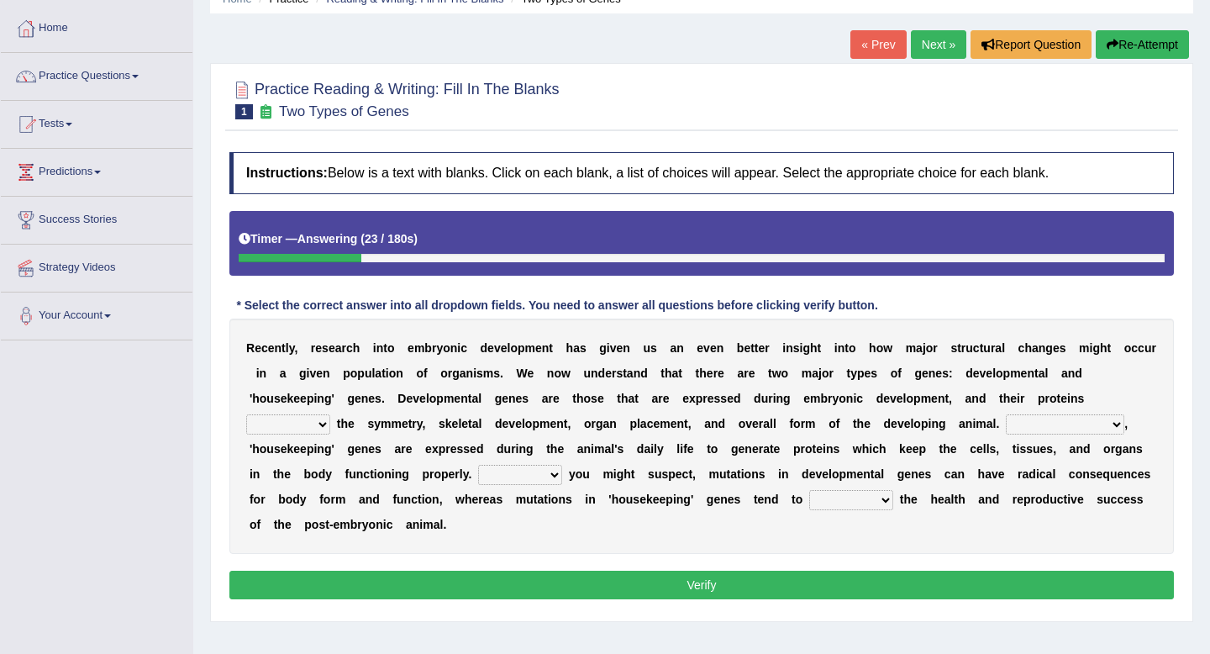
click at [324, 425] on select "push control hold elevate" at bounding box center [288, 424] width 84 height 20
select select "hold"
click at [1115, 423] on select "Correspondingly Inclusively Conversely In contrast" at bounding box center [1065, 424] width 118 height 20
click at [1115, 420] on select "Correspondingly Inclusively Conversely In contrast" at bounding box center [1065, 424] width 118 height 20
select select "In contrast"
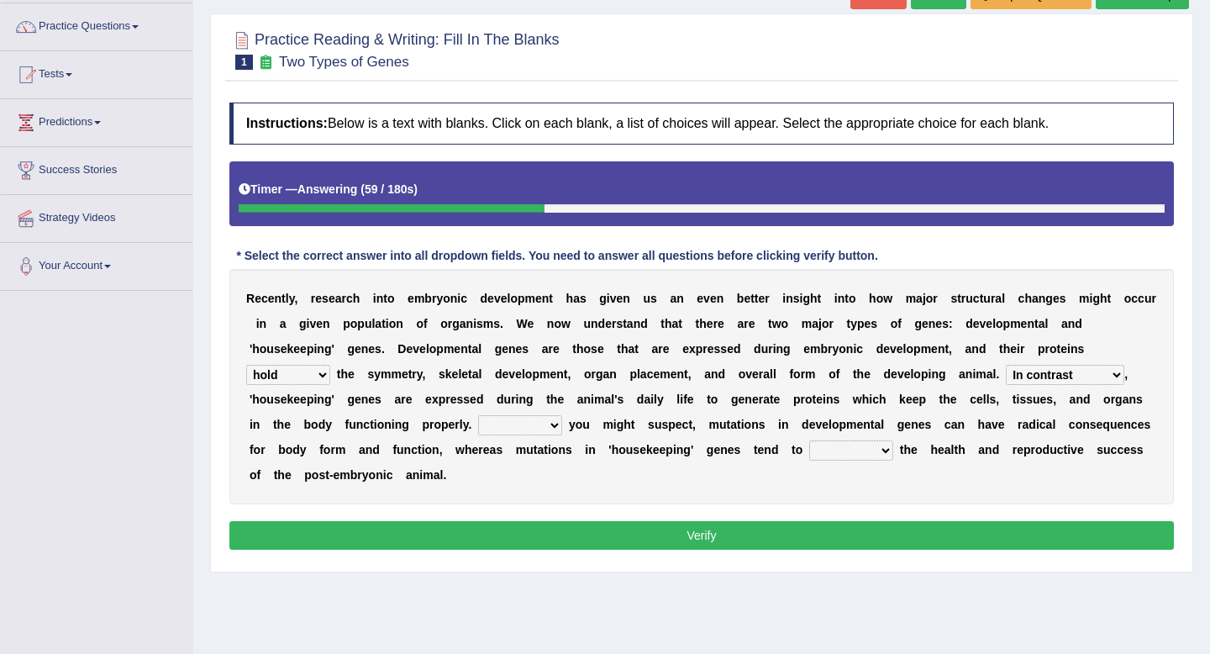
scroll to position [129, 0]
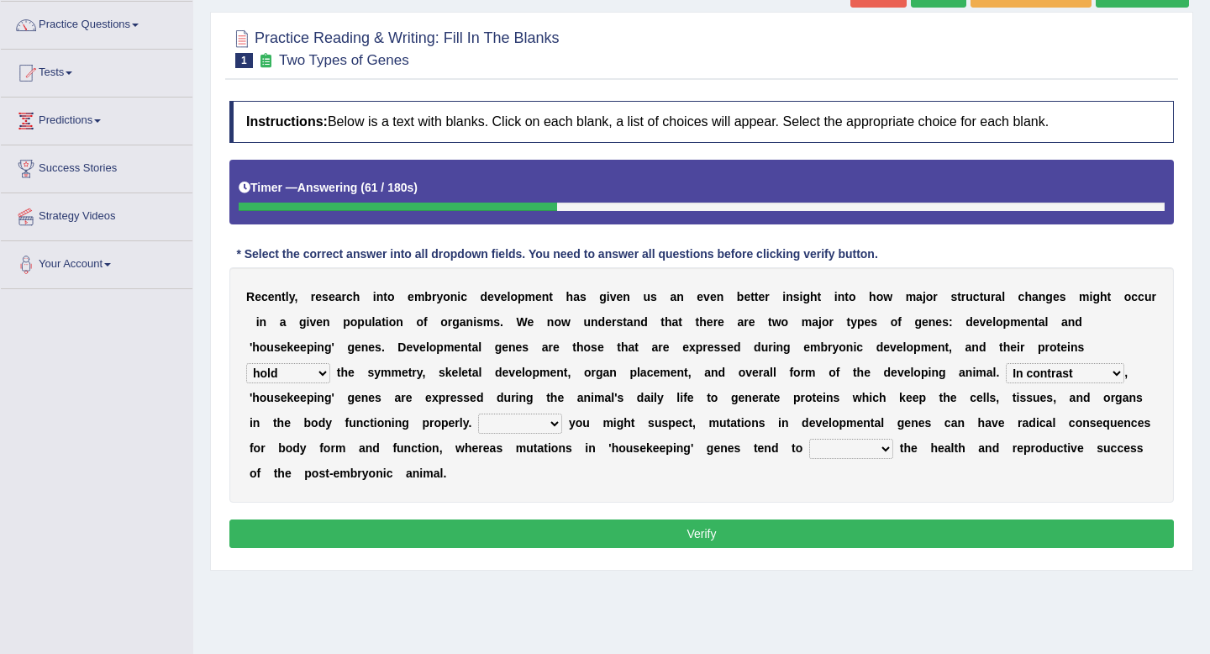
click at [555, 425] on select "For As With Within" at bounding box center [520, 423] width 84 height 20
click at [553, 423] on select "For As With Within" at bounding box center [520, 423] width 84 height 20
select select "As"
click at [883, 444] on select "affect effect interrupt defect" at bounding box center [851, 449] width 84 height 20
select select "affect"
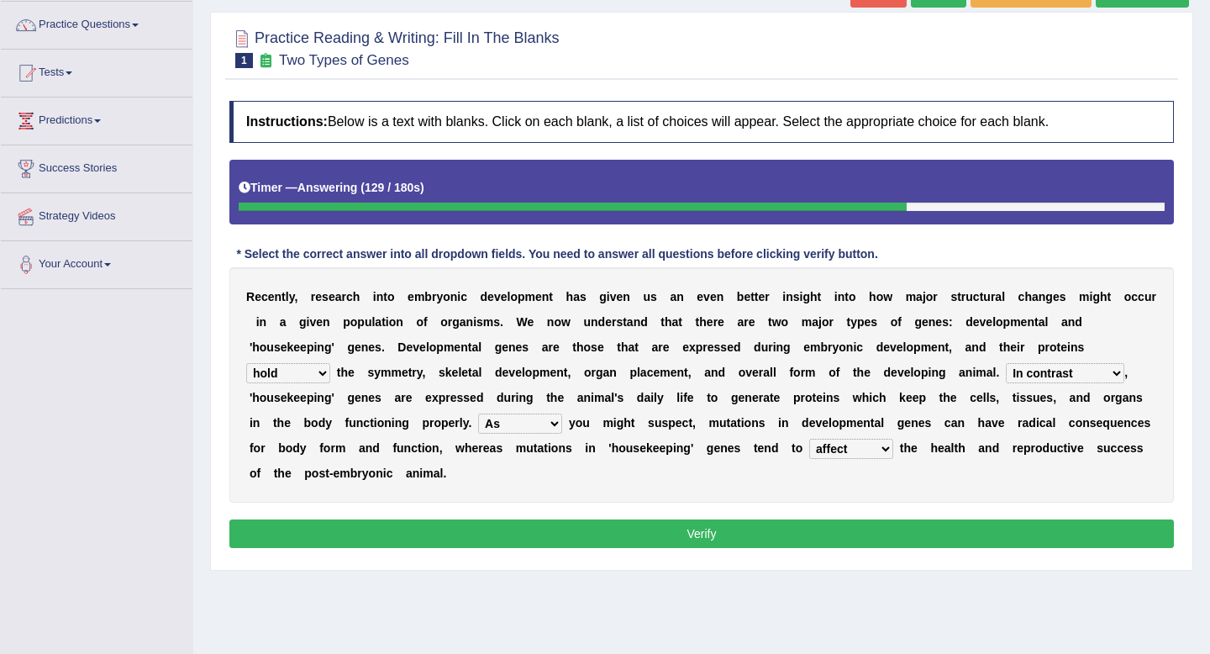
click at [885, 447] on select "affect effect interrupt defect" at bounding box center [851, 449] width 84 height 20
click at [597, 529] on button "Verify" at bounding box center [701, 533] width 944 height 29
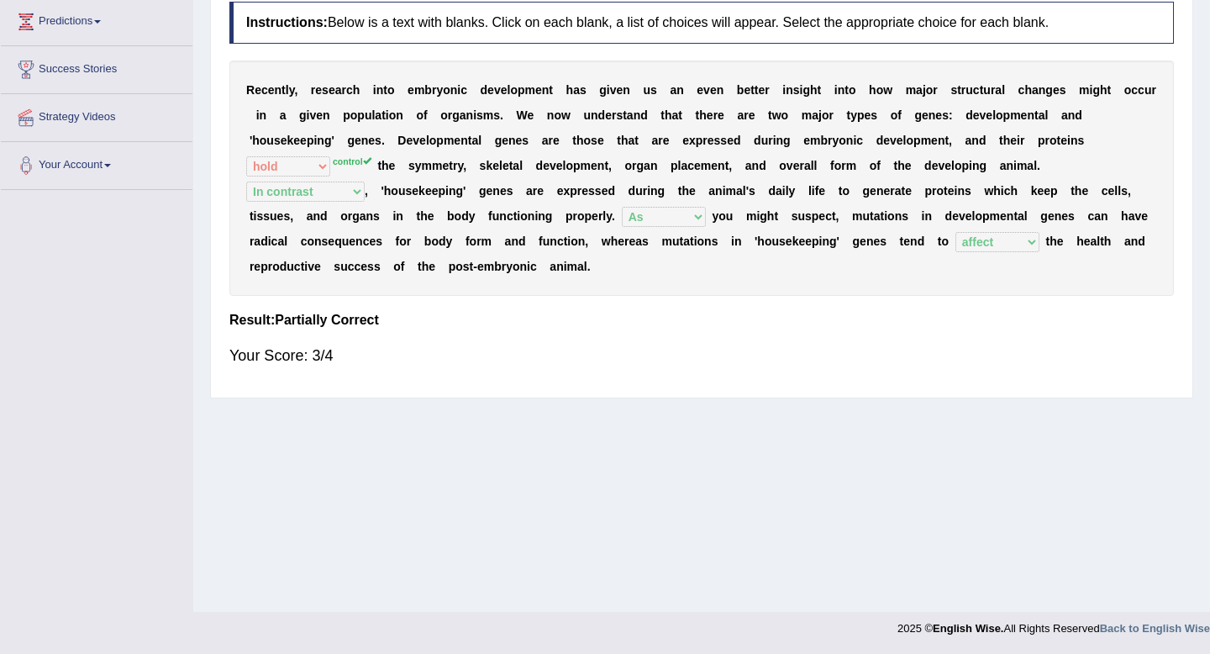
scroll to position [0, 0]
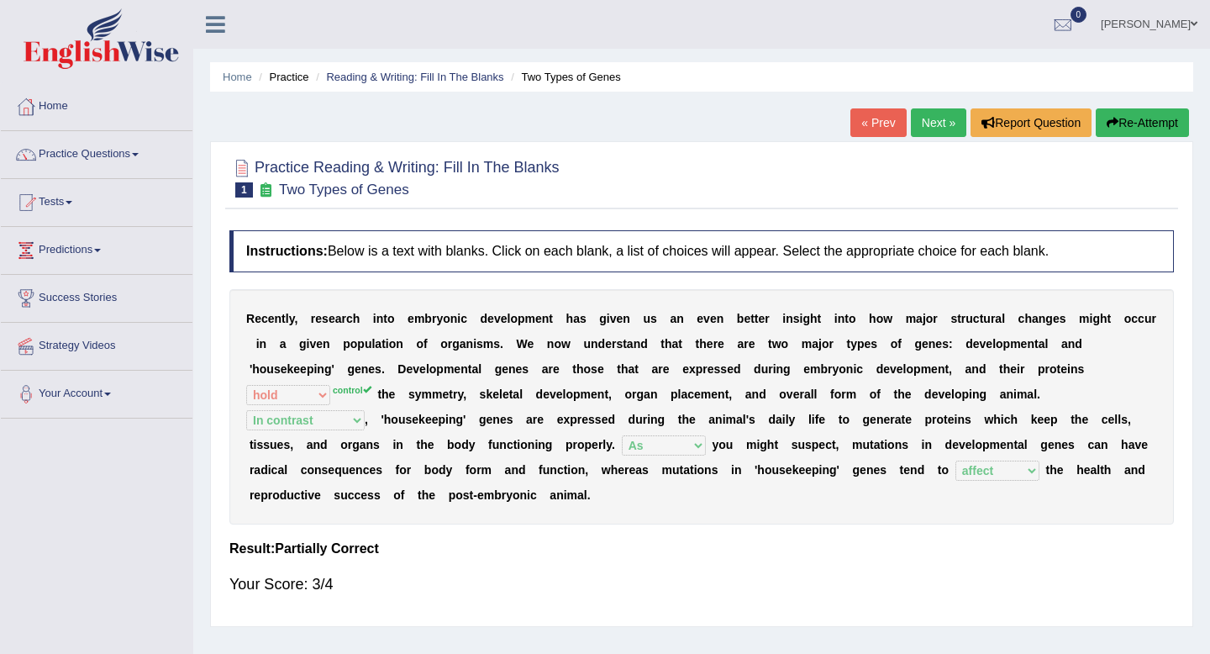
click at [923, 121] on link "Next »" at bounding box center [938, 122] width 55 height 29
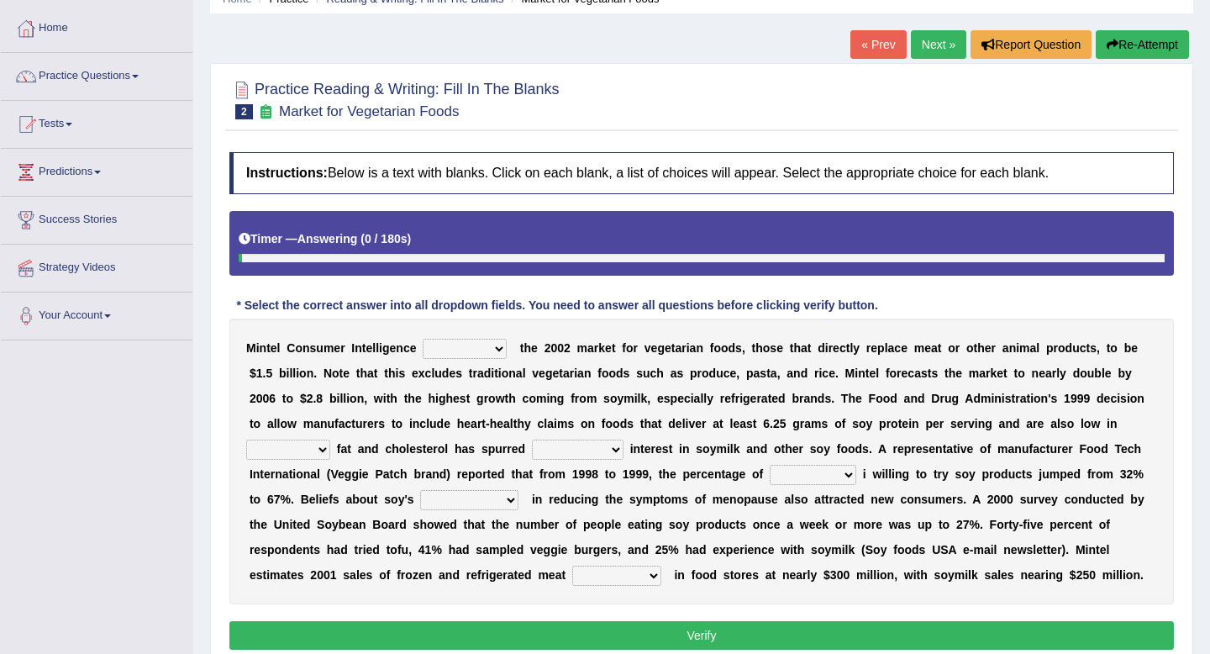
scroll to position [217, 0]
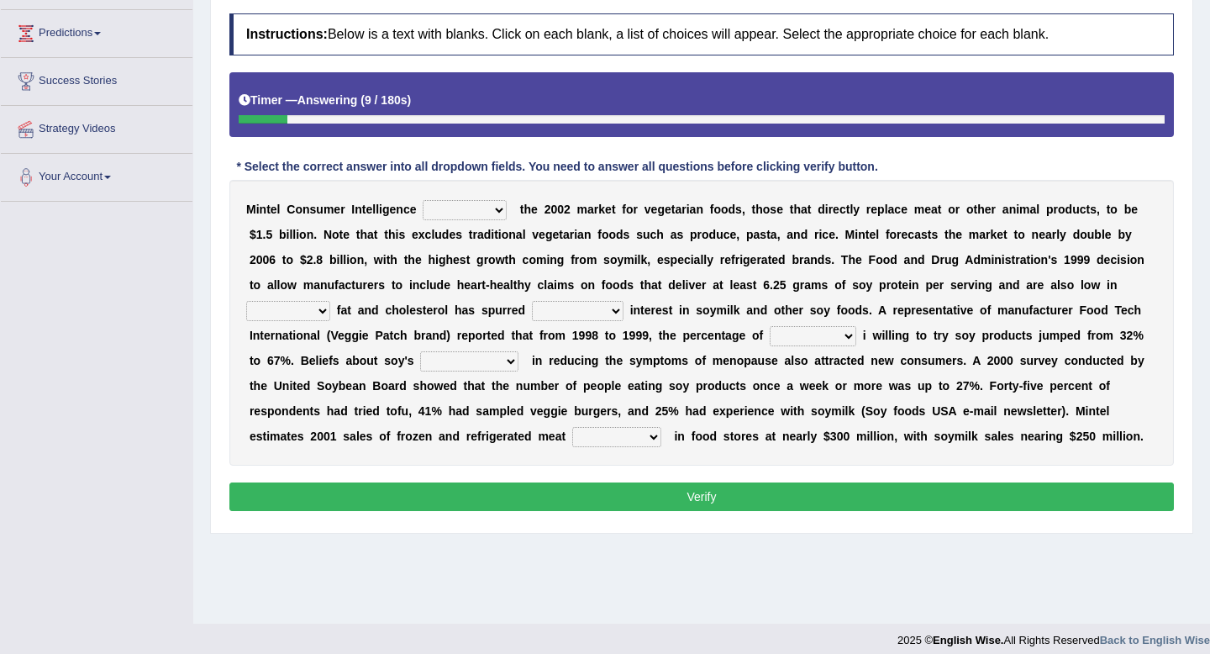
click at [500, 210] on select "deals fulfills creates estimates" at bounding box center [465, 210] width 84 height 20
select select "estimates"
click at [324, 312] on select "saturated solid acid liquid" at bounding box center [288, 311] width 84 height 20
select select "saturated"
click at [615, 309] on select "good big tremendous extreme" at bounding box center [578, 311] width 92 height 20
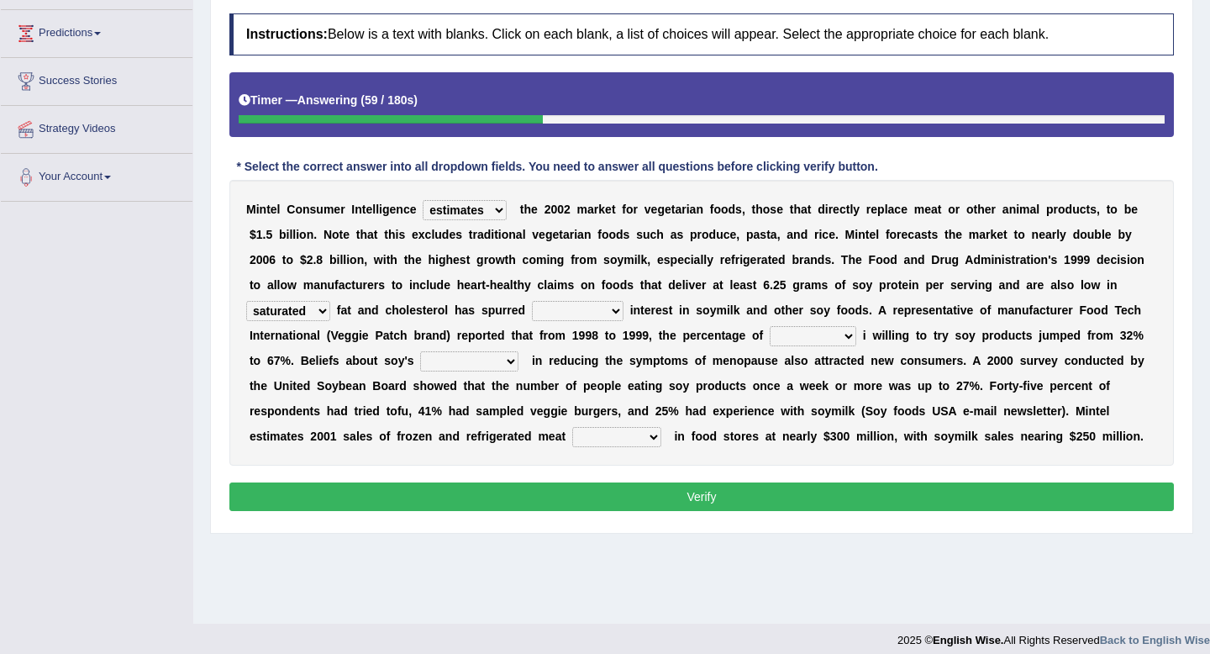
select select "good"
click at [851, 339] on select "guests consumers customers clients" at bounding box center [813, 336] width 87 height 20
select select "consumers"
click at [510, 362] on select "effectiveness timeliness efficiency goodness" at bounding box center [469, 361] width 98 height 20
select select "effectiveness"
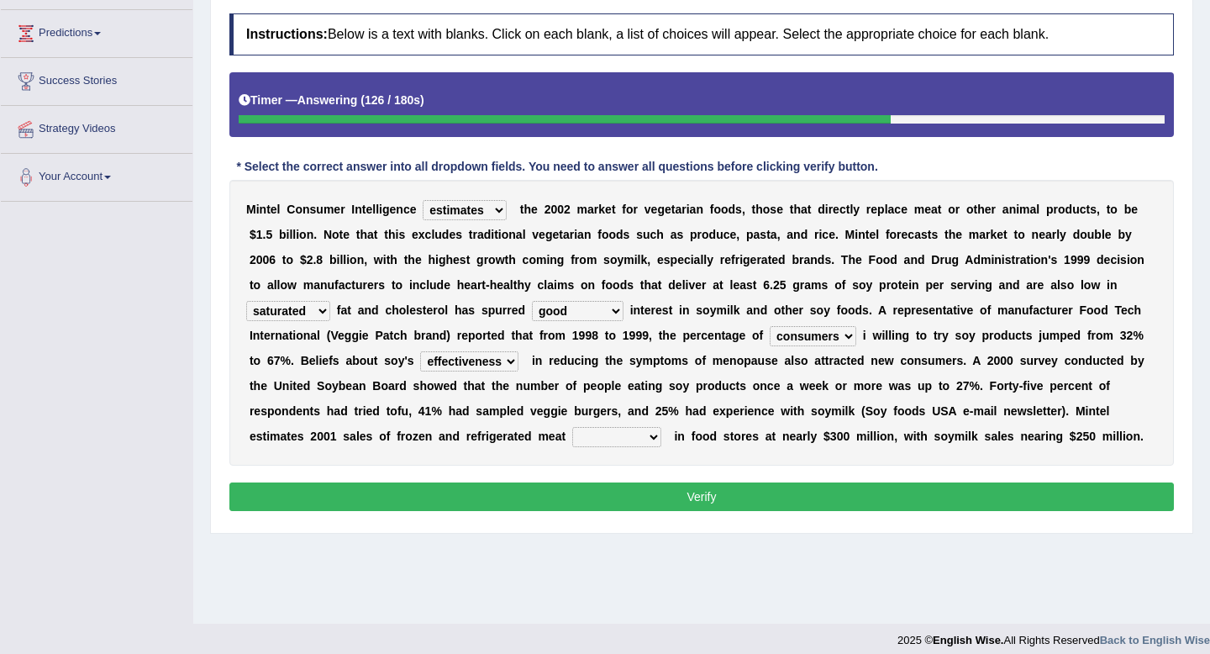
click at [655, 438] on select "foods choices staffs alternatives" at bounding box center [616, 437] width 89 height 20
select select "alternatives"
click at [704, 497] on button "Verify" at bounding box center [701, 496] width 944 height 29
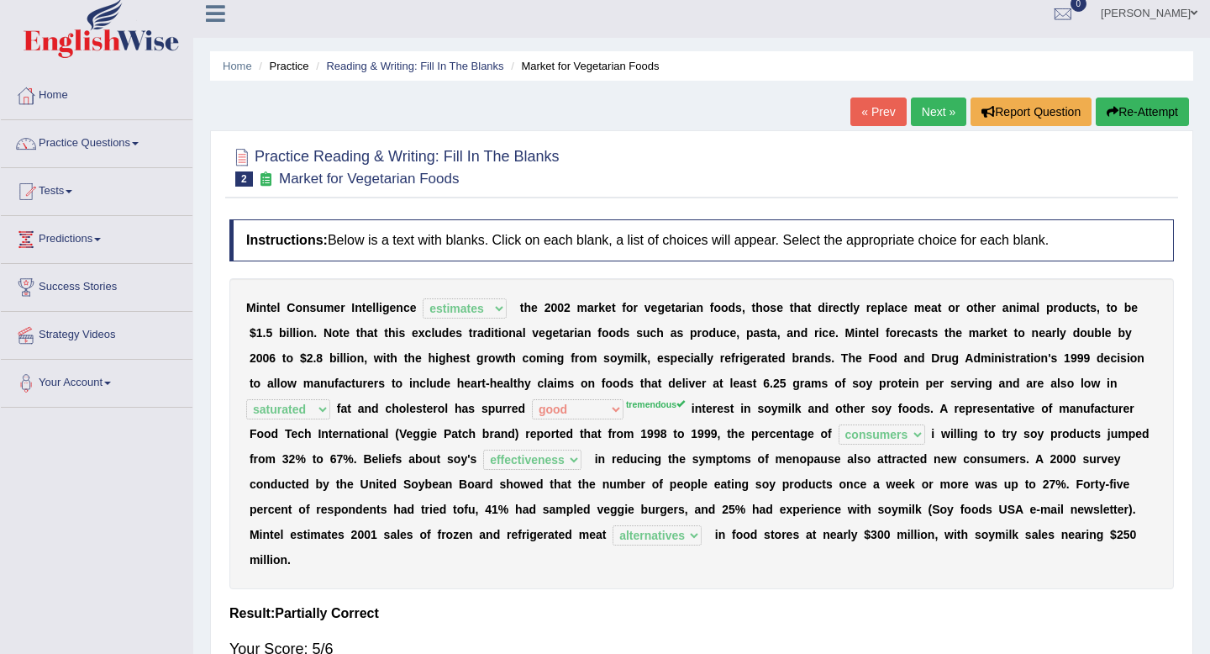
scroll to position [0, 0]
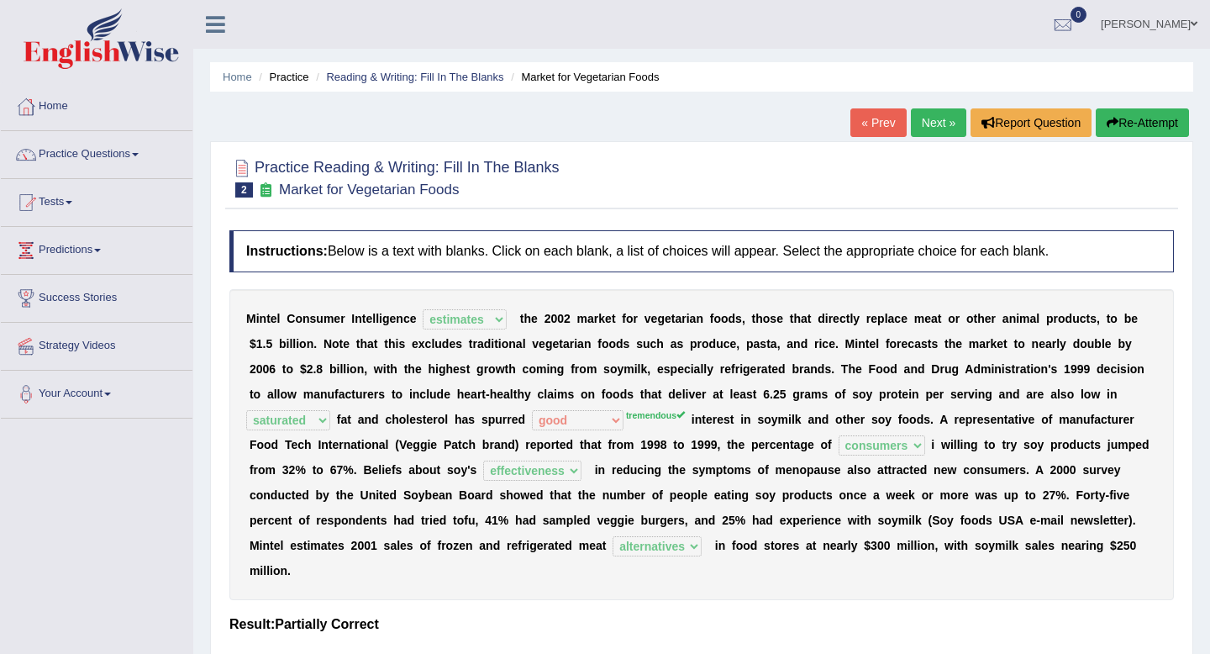
click at [934, 119] on link "Next »" at bounding box center [938, 122] width 55 height 29
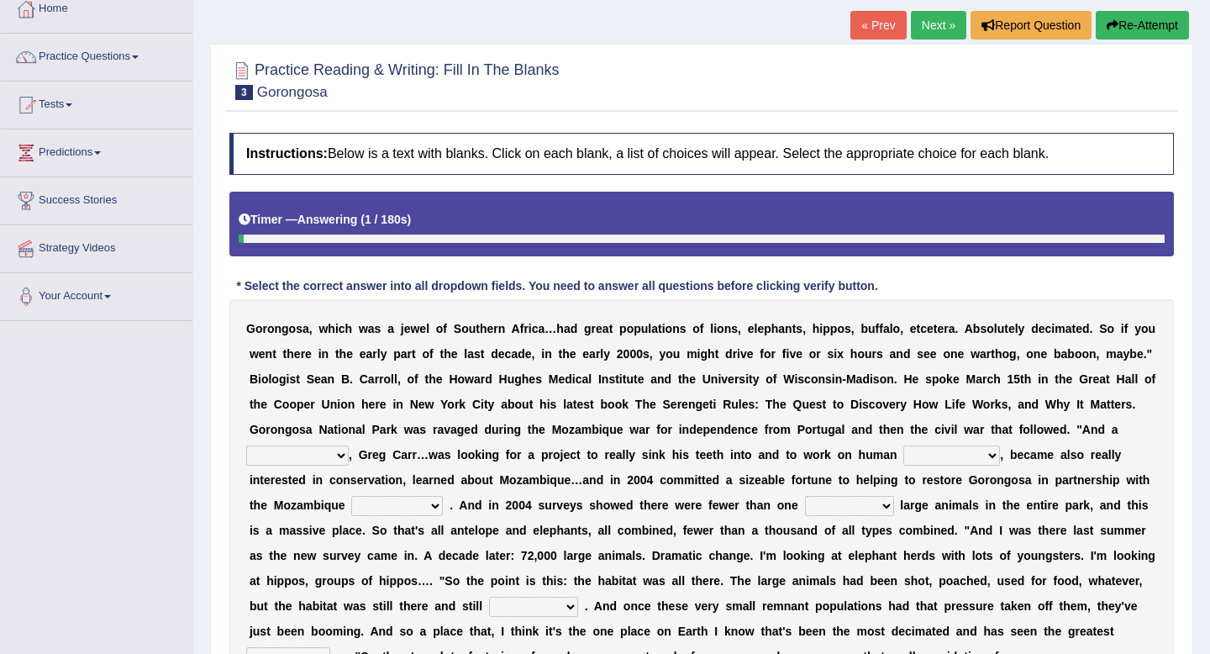
scroll to position [150, 0]
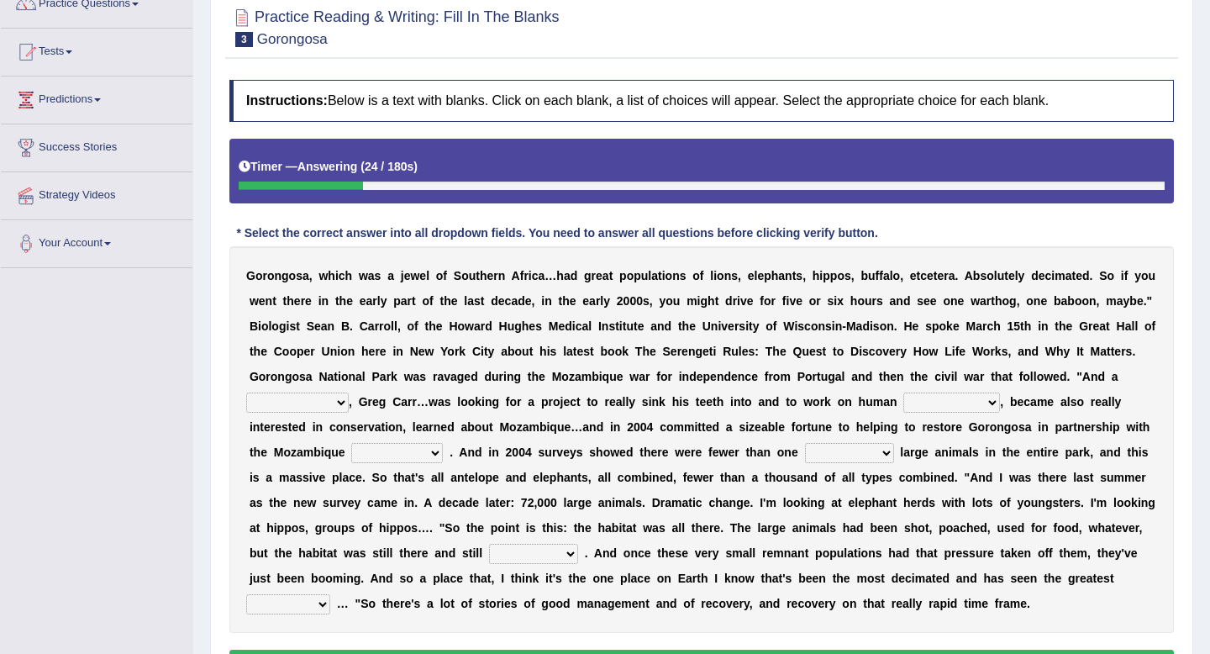
click at [339, 404] on select "passion solstice ballast philanthropist" at bounding box center [297, 402] width 103 height 20
select select "philanthropist"
click at [989, 398] on select "negligence prevalence development malevolence" at bounding box center [951, 402] width 97 height 20
click at [991, 400] on select "negligence prevalence development malevolence" at bounding box center [951, 402] width 97 height 20
select select "development"
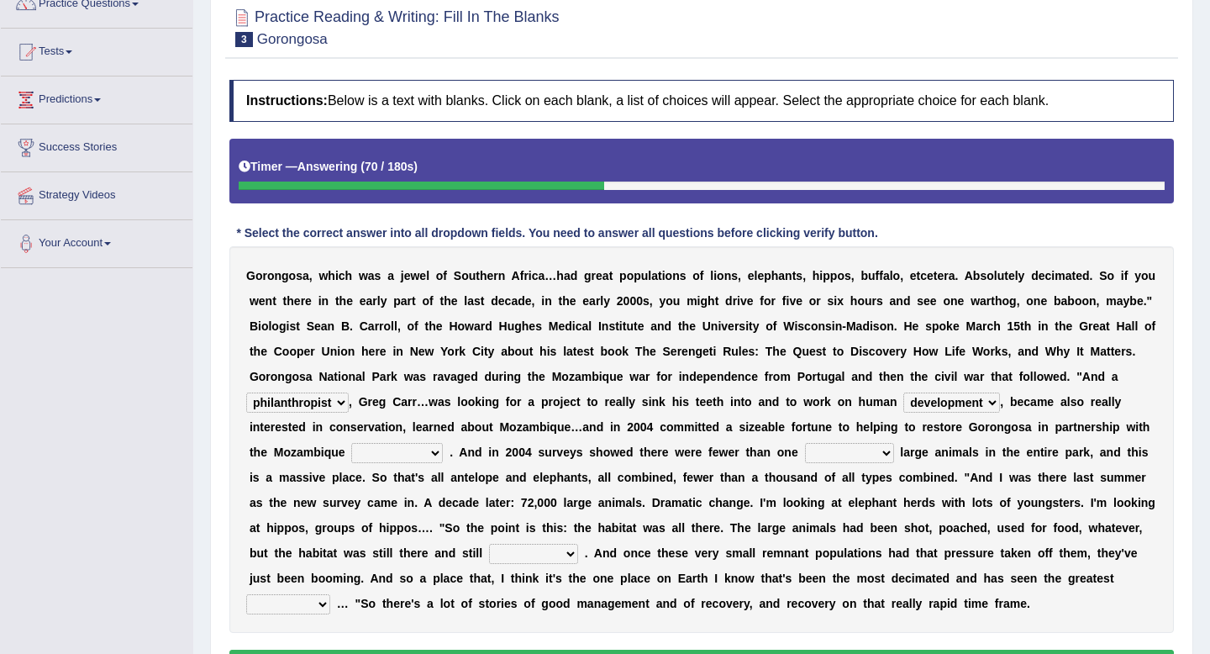
click at [988, 400] on select "negligence prevalence development malevolence" at bounding box center [951, 402] width 97 height 20
click at [436, 454] on select "parliament semanticist government journalist" at bounding box center [397, 453] width 92 height 20
select select "government"
click at [885, 449] on select "deflowered embowered roundest thousand" at bounding box center [849, 453] width 89 height 20
select select "thousand"
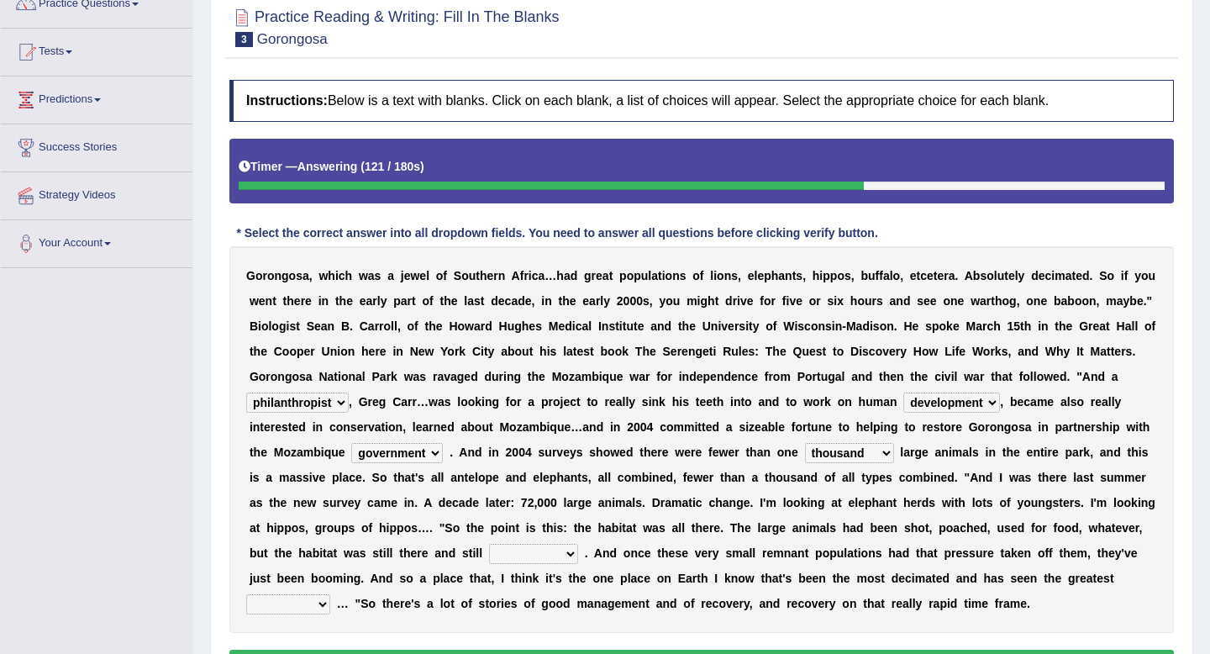
click at [990, 401] on select "negligence prevalence development malevolence" at bounding box center [951, 402] width 97 height 20
click at [566, 551] on select "assertive incidental compulsive productive" at bounding box center [533, 554] width 89 height 20
select select "assertive"
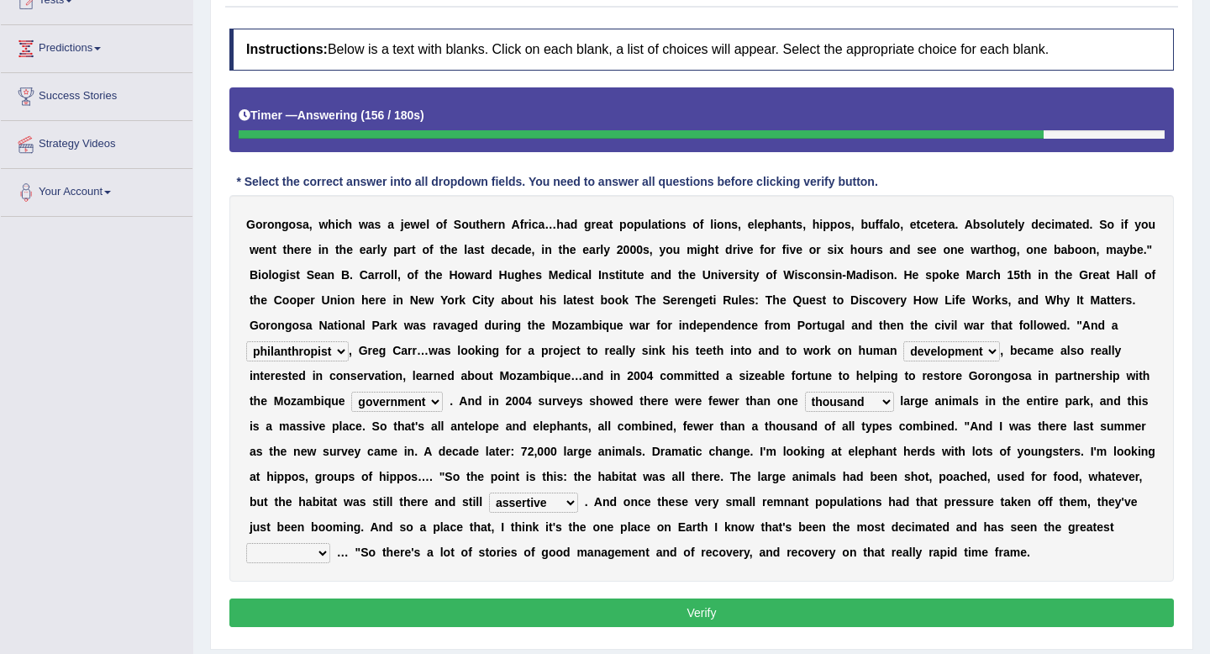
scroll to position [202, 0]
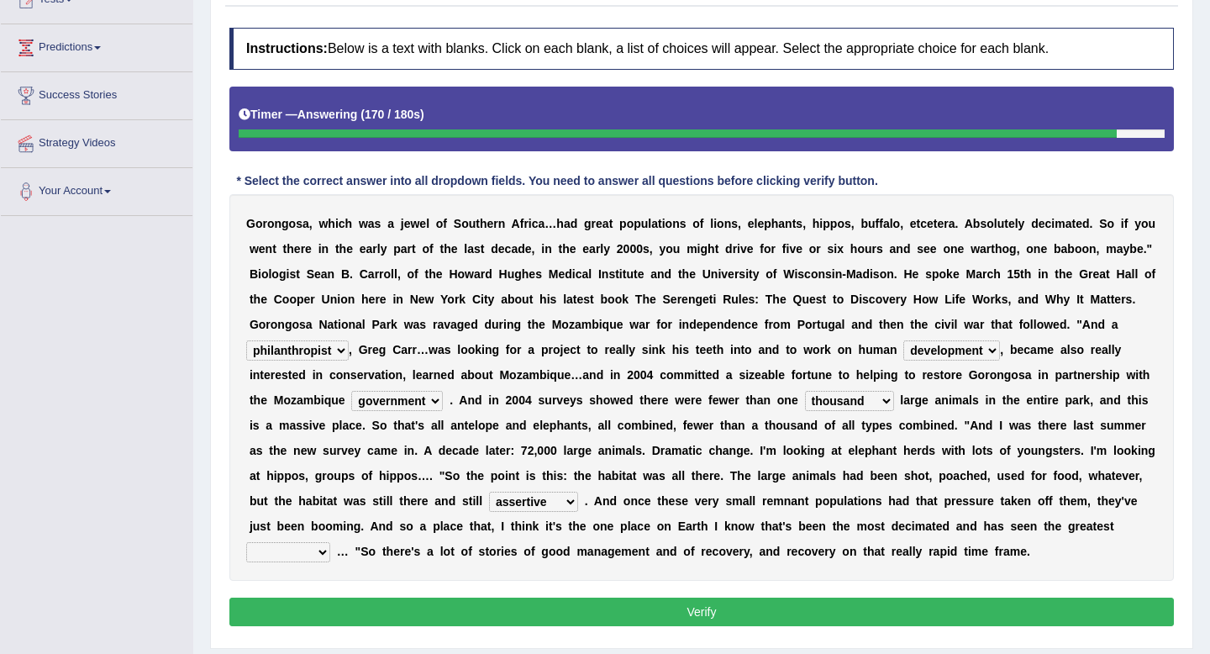
click at [318, 553] on select "recovery efficacy golly stumpy" at bounding box center [288, 552] width 84 height 20
select select "recovery"
click at [492, 608] on button "Verify" at bounding box center [701, 611] width 944 height 29
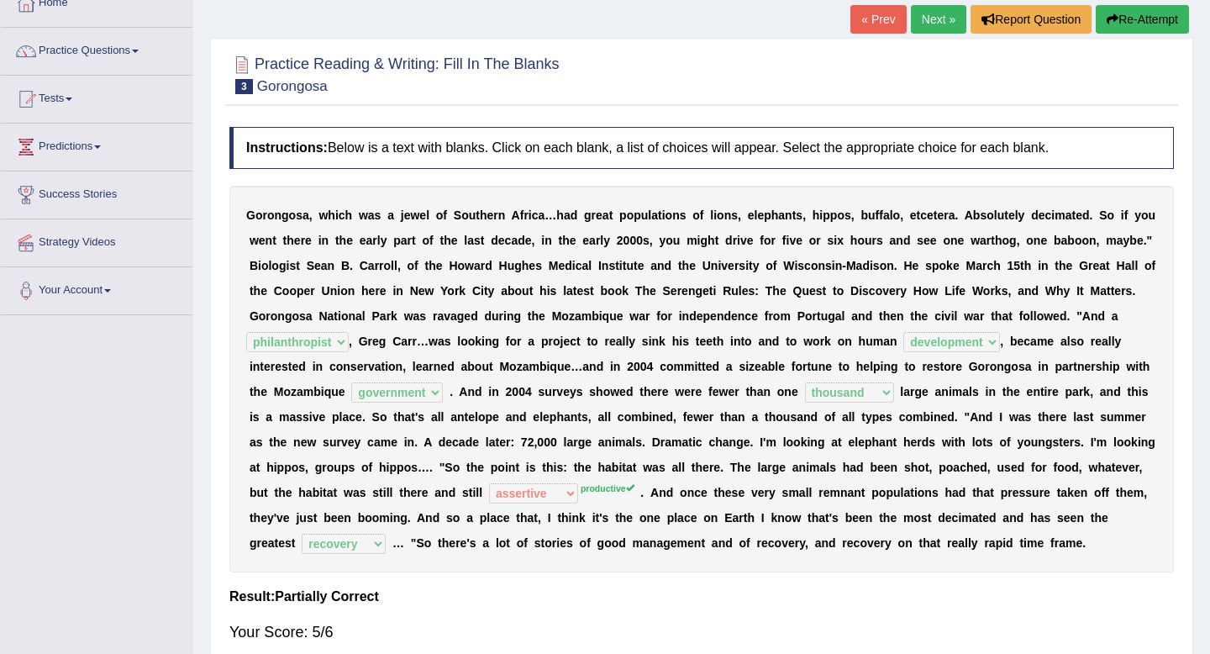
scroll to position [0, 0]
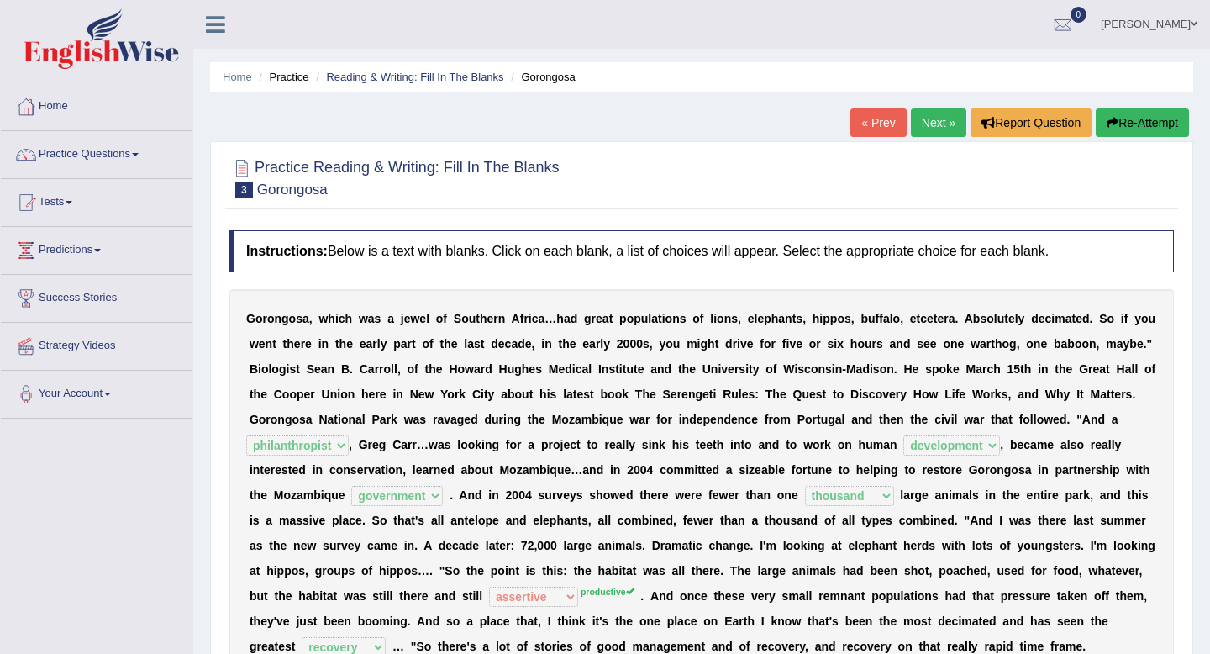
click at [929, 132] on link "Next »" at bounding box center [938, 122] width 55 height 29
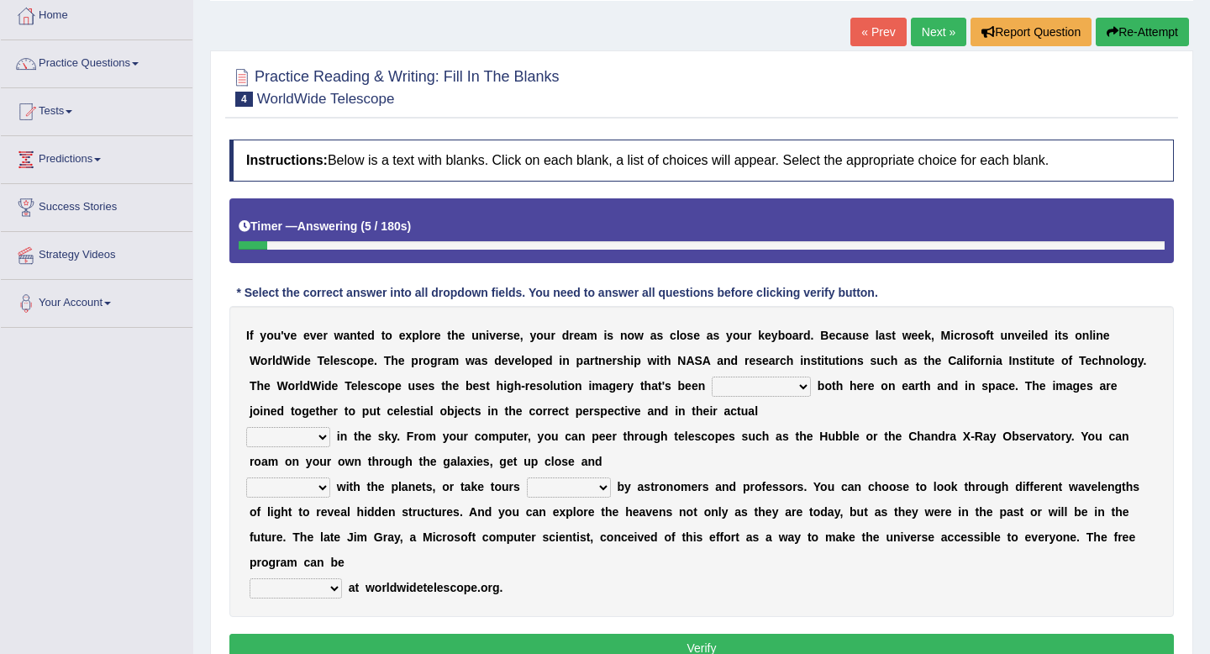
scroll to position [97, 0]
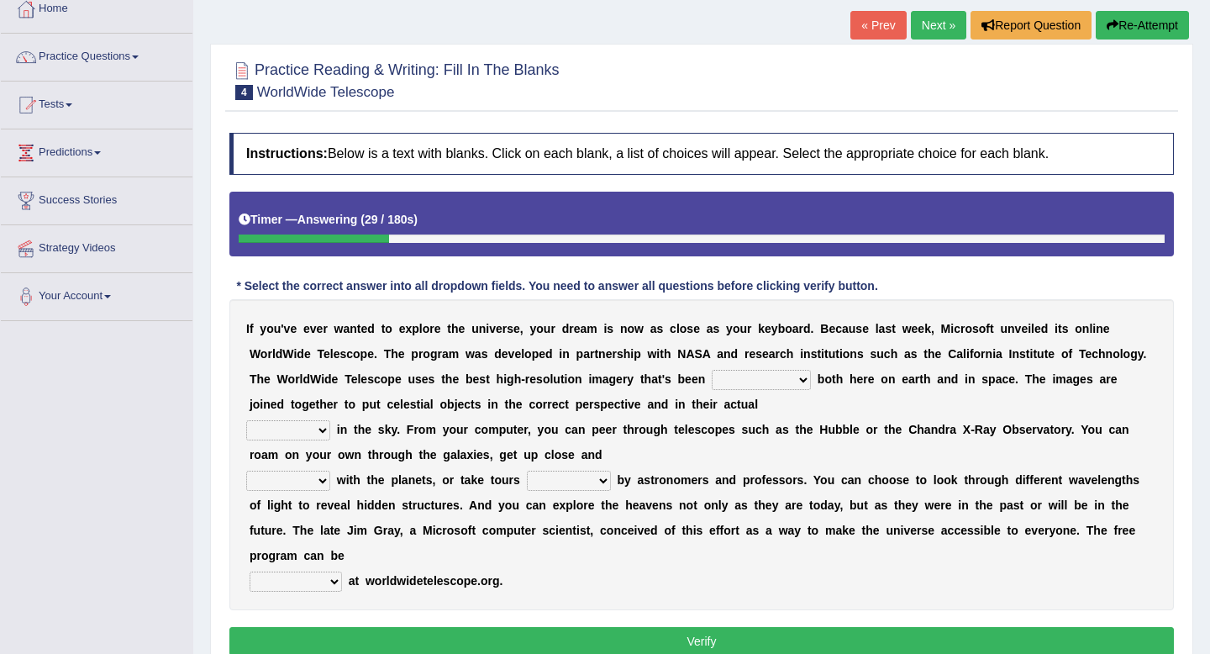
click at [807, 380] on select "degraded ascended remonstrated generated" at bounding box center [761, 380] width 99 height 20
select select "ascended"
click at [316, 430] on select "aspects parts conditions positions" at bounding box center [288, 430] width 84 height 20
select select "positions"
click at [323, 428] on select "aspects parts conditions positions" at bounding box center [288, 430] width 84 height 20
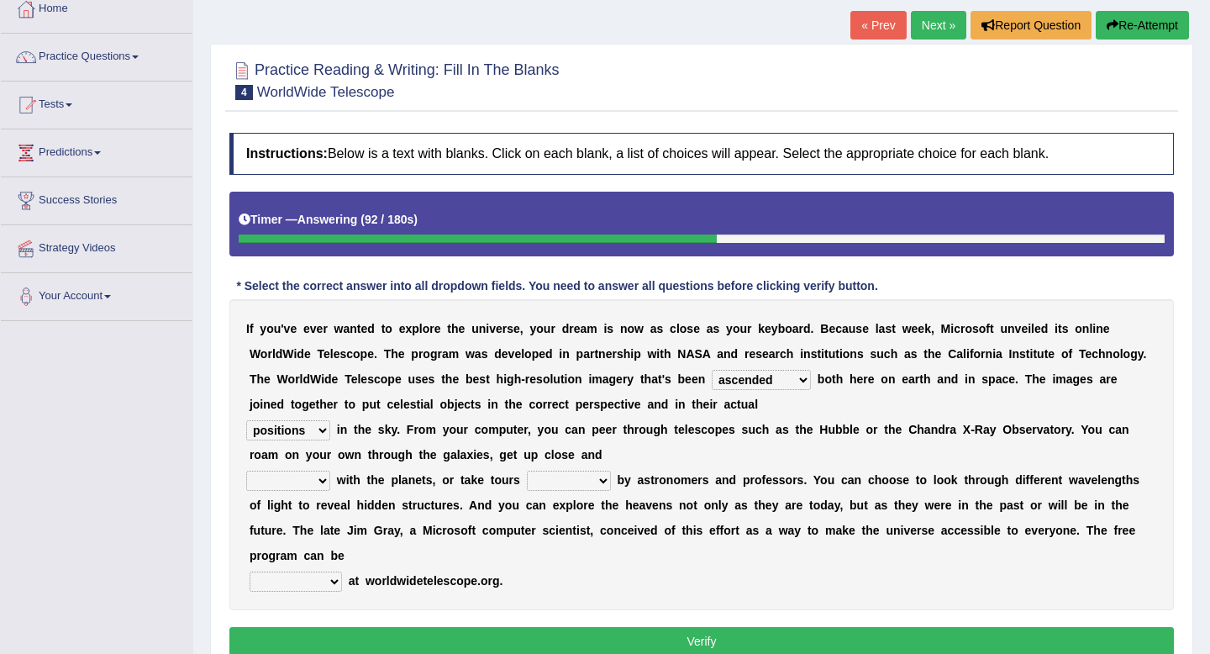
click at [323, 480] on select "personal individual apart polite" at bounding box center [288, 481] width 84 height 20
select select "apart"
click at [607, 481] on select "guide guided guiding to guide" at bounding box center [569, 481] width 84 height 20
click at [605, 481] on select "guide guided guiding to guide" at bounding box center [569, 481] width 84 height 20
select select "guided"
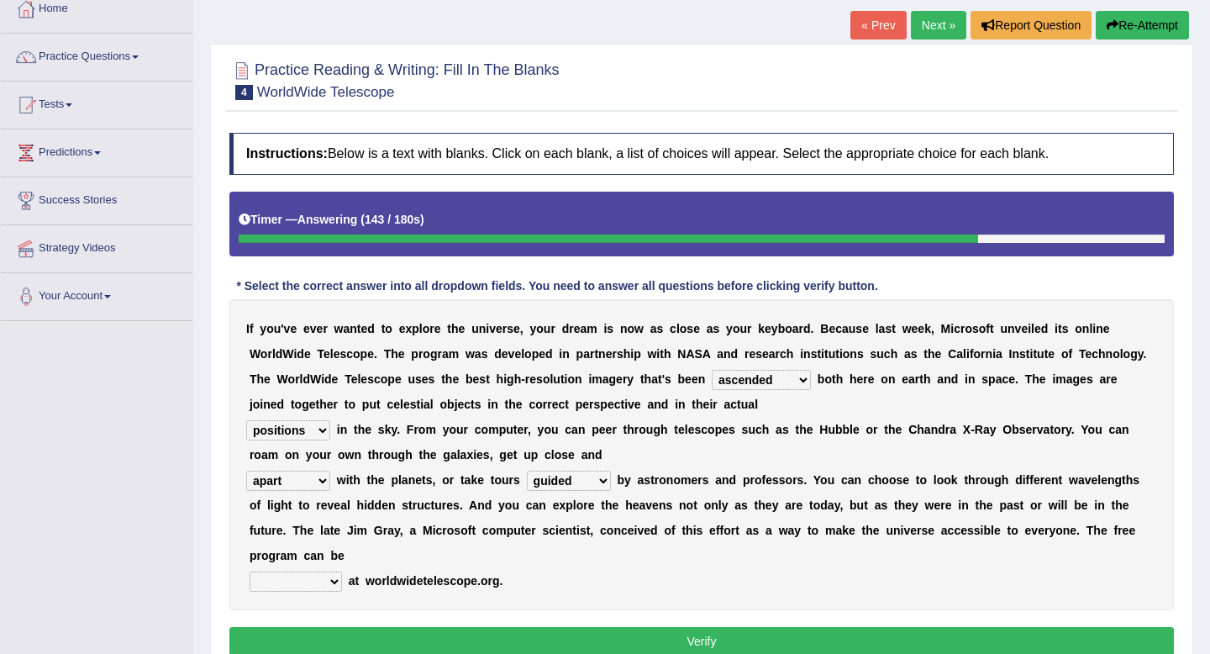
click at [335, 580] on select "upheld downloaded loaded posted" at bounding box center [296, 581] width 92 height 20
click at [331, 582] on select "upheld downloaded loaded posted" at bounding box center [296, 581] width 92 height 20
select select "downloaded"
click at [701, 644] on button "Verify" at bounding box center [701, 641] width 944 height 29
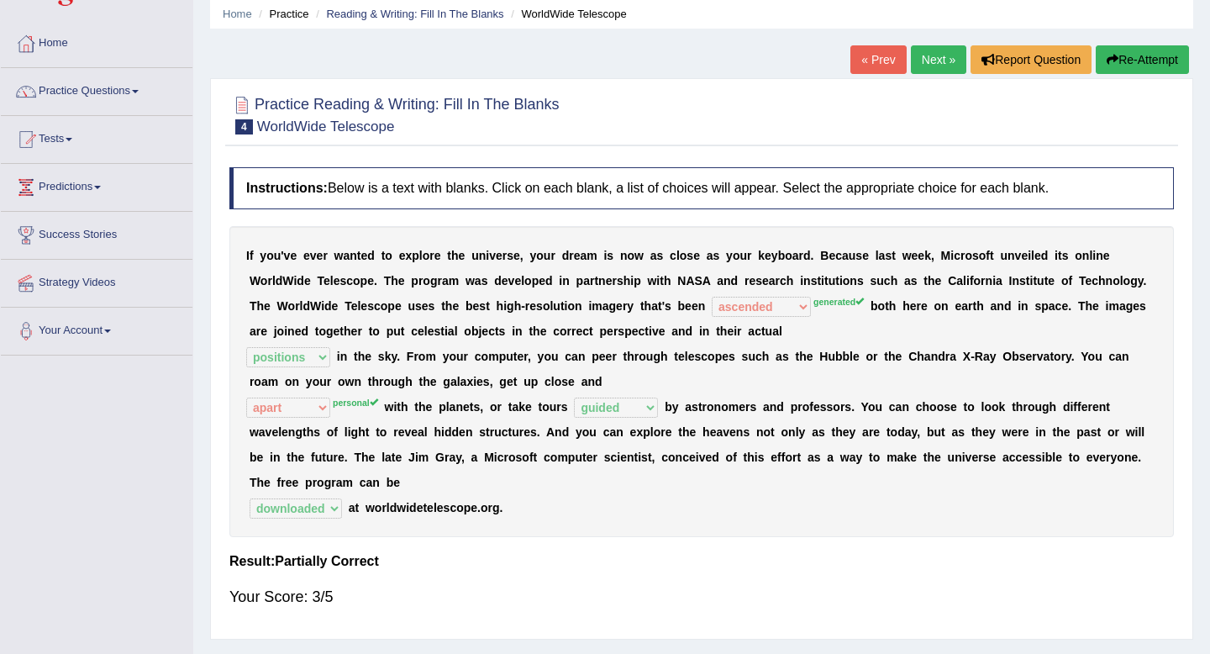
scroll to position [55, 0]
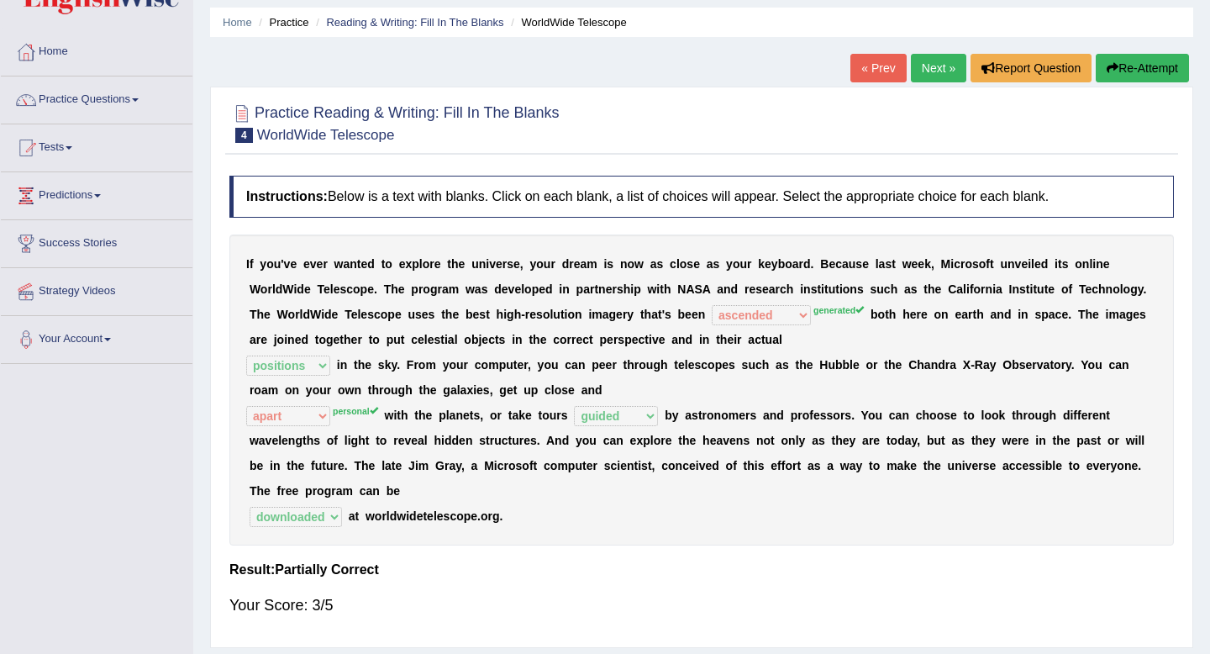
click at [921, 65] on link "Next »" at bounding box center [938, 68] width 55 height 29
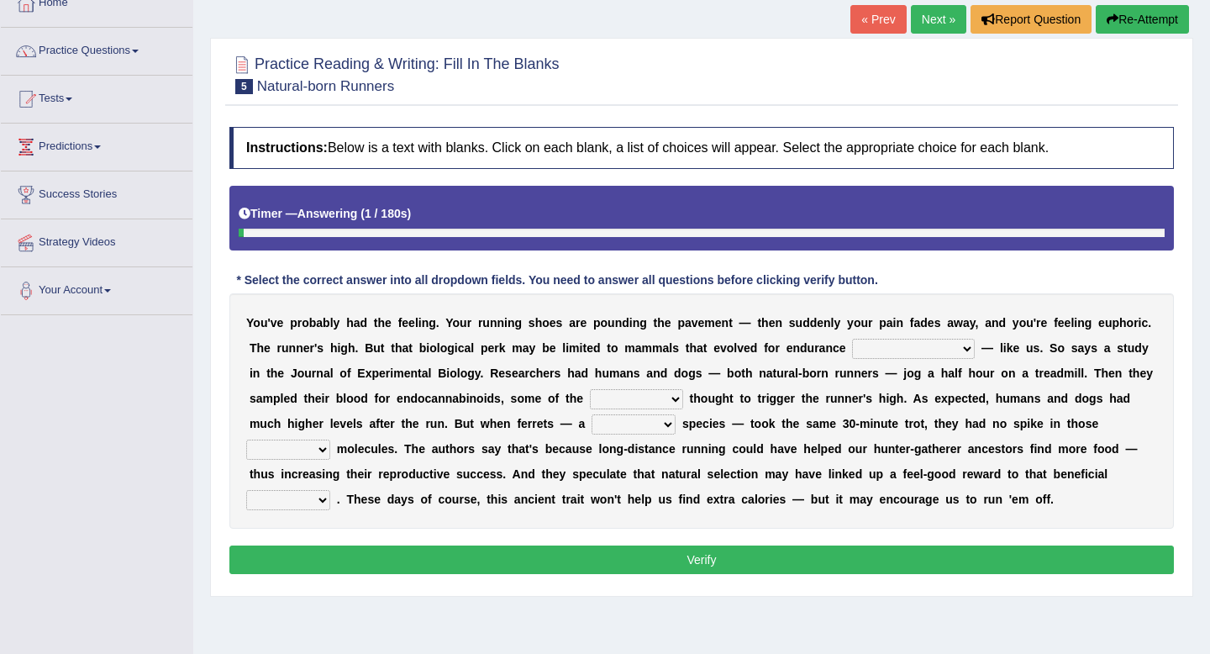
scroll to position [229, 0]
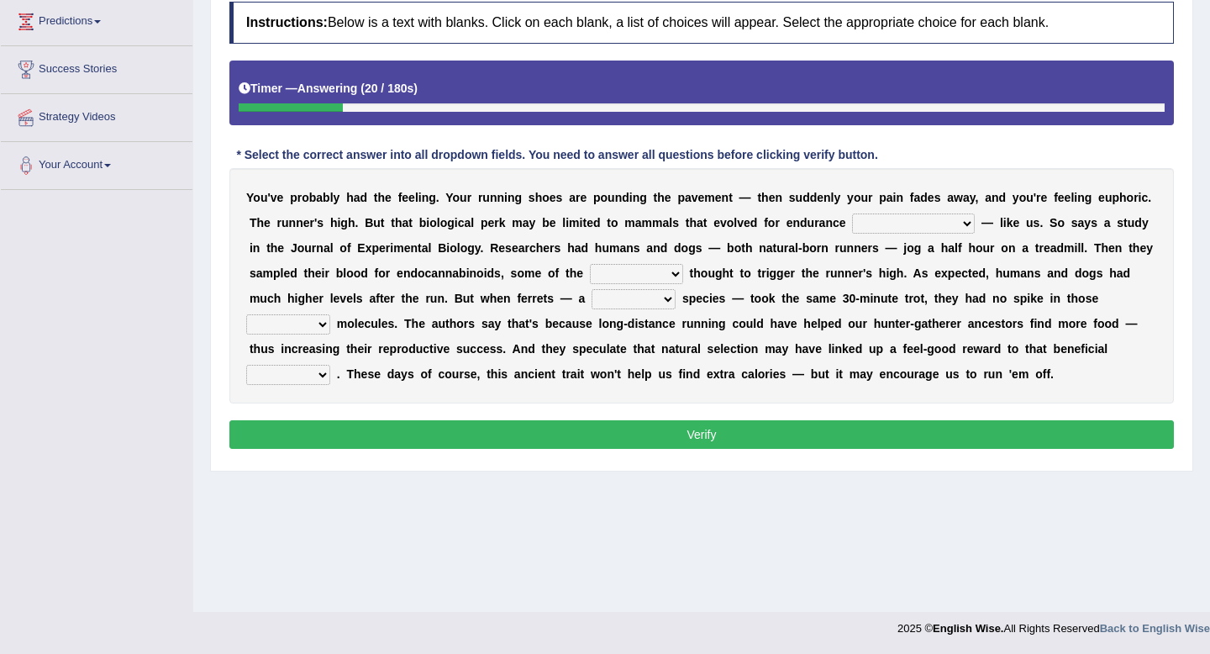
click at [934, 223] on select "[PERSON_NAME] personalize classifies exercise" at bounding box center [913, 223] width 123 height 20
select select "exercise"
click at [676, 275] on select "almshouse turnarounds compounds foxhounds" at bounding box center [636, 274] width 93 height 20
select select "compounds"
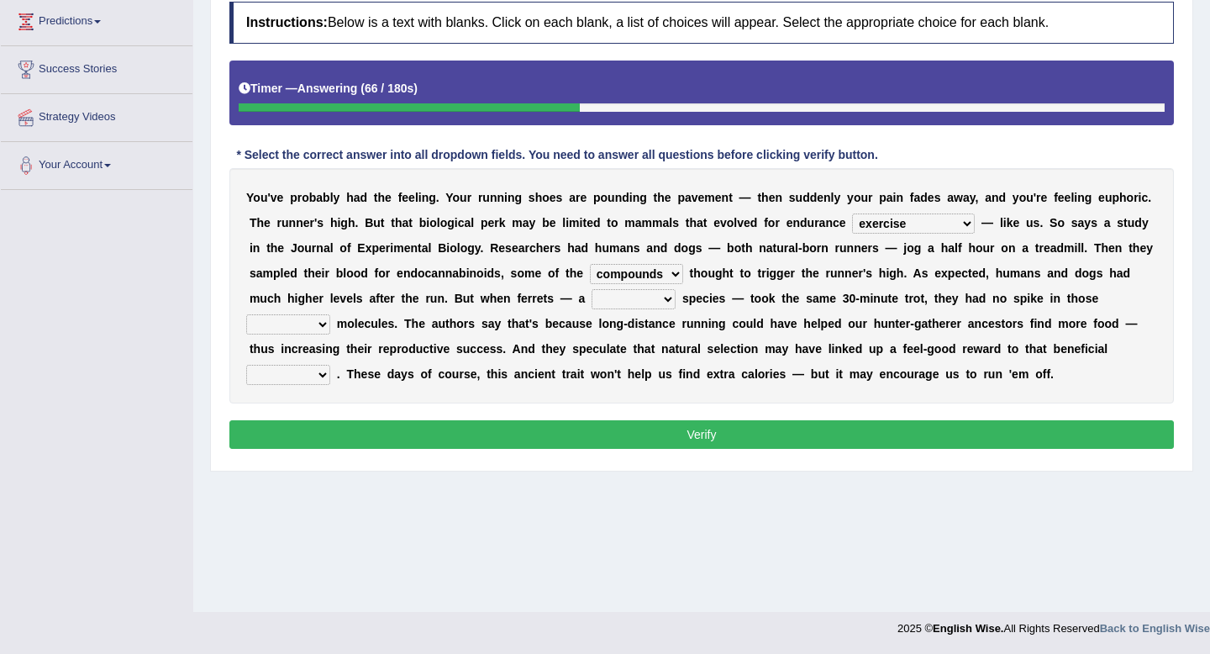
click at [666, 297] on select "excellency merely faerie sedentary" at bounding box center [634, 299] width 84 height 20
select select "faerie"
click at [323, 322] on select "groaned feel-good inchoate loaned" at bounding box center [288, 324] width 84 height 20
select select "inchoate"
click at [322, 376] on select "wager exchanger behavior regulator" at bounding box center [288, 375] width 84 height 20
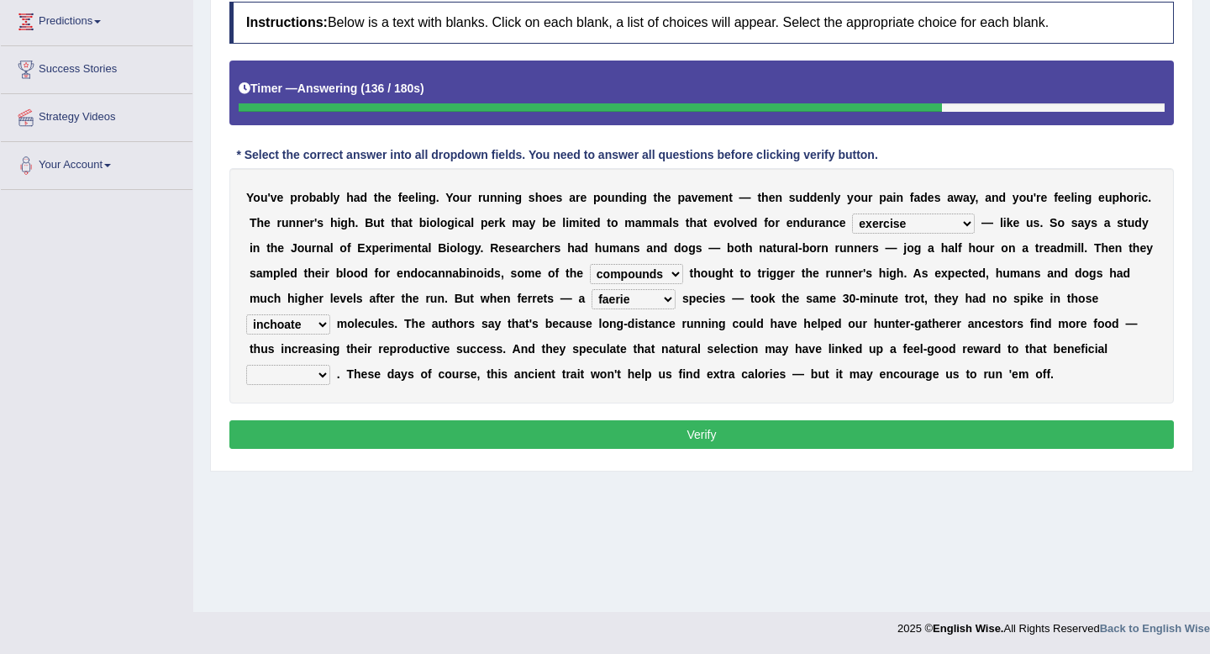
select select "behavior"
click at [621, 429] on button "Verify" at bounding box center [701, 434] width 944 height 29
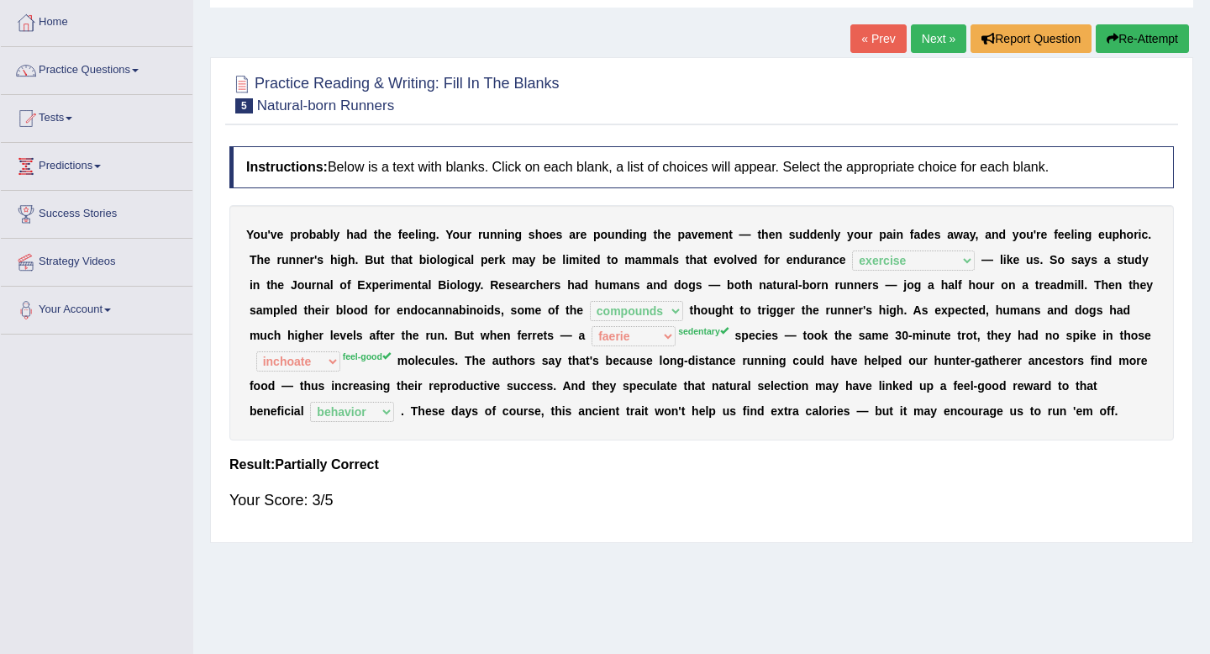
scroll to position [0, 0]
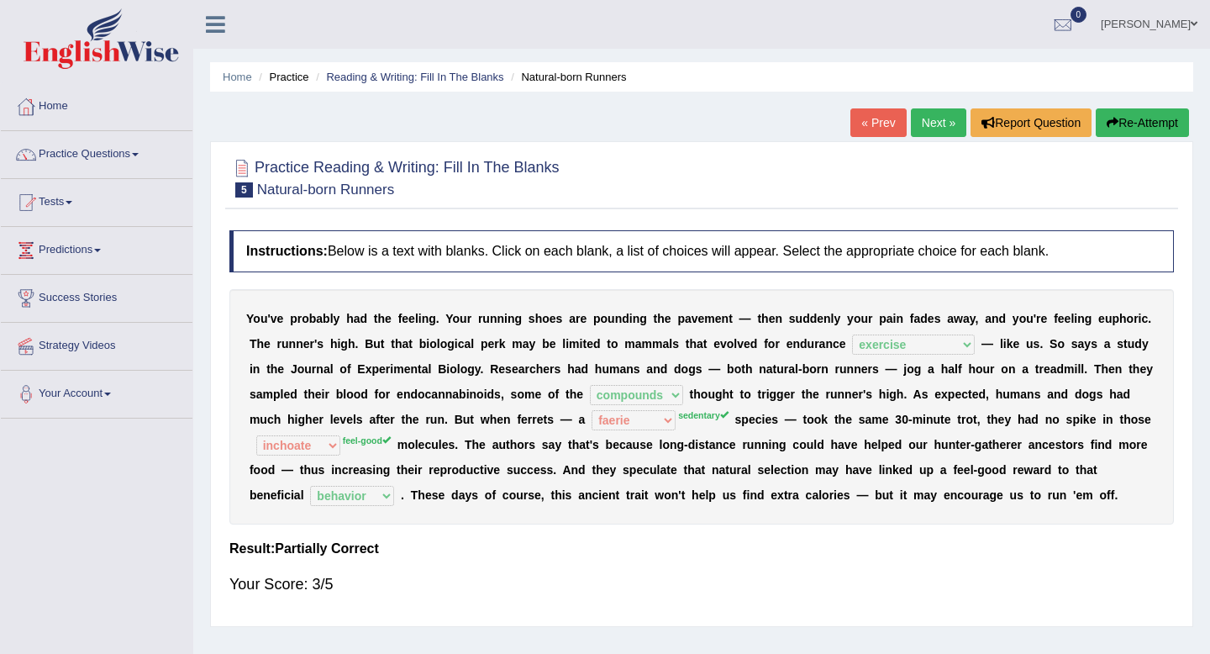
click at [929, 111] on link "Next »" at bounding box center [938, 122] width 55 height 29
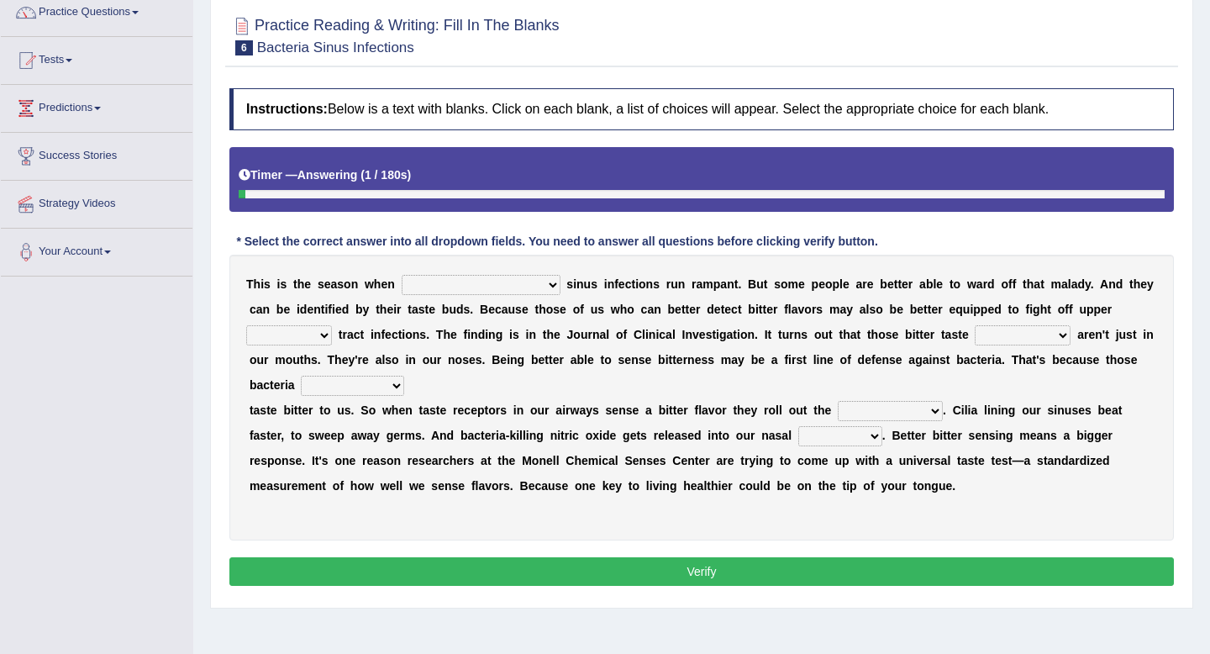
scroll to position [145, 0]
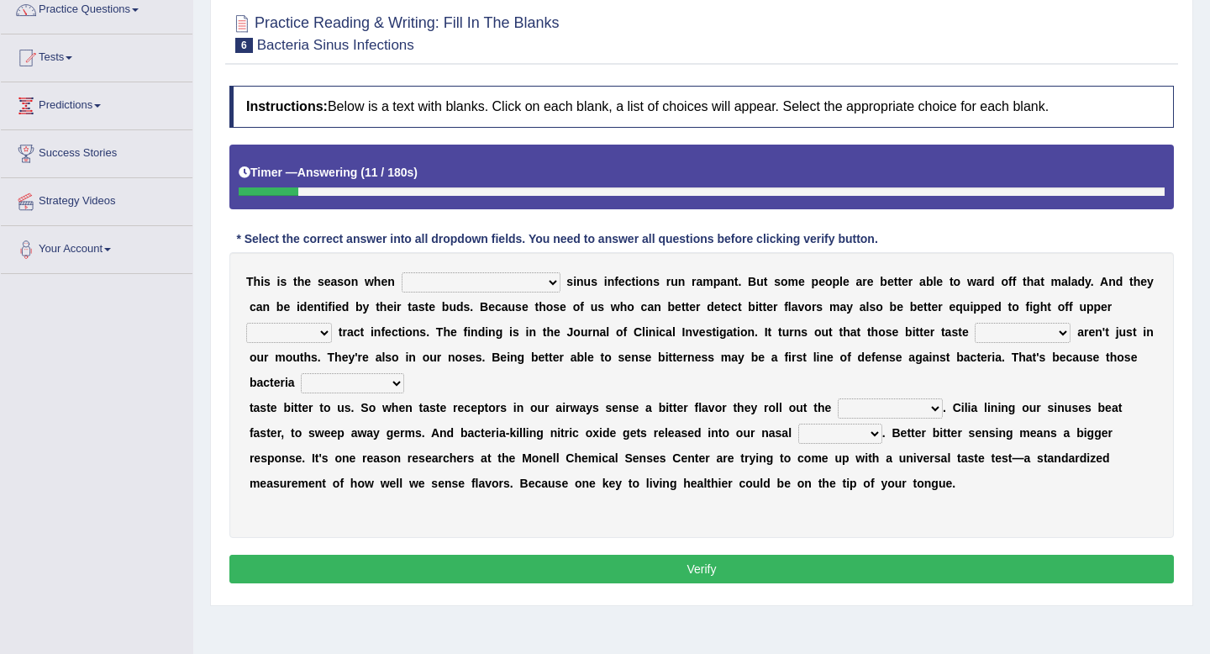
click at [483, 281] on select "conventicle [DEMOGRAPHIC_DATA] bacterial prissier" at bounding box center [481, 282] width 159 height 20
select select "bacterial"
click at [484, 282] on select "conventicle atheist bacterial prissier" at bounding box center [481, 282] width 159 height 20
click at [324, 335] on select "faulty respiratory togae gawky" at bounding box center [289, 333] width 86 height 20
select select "respiratory"
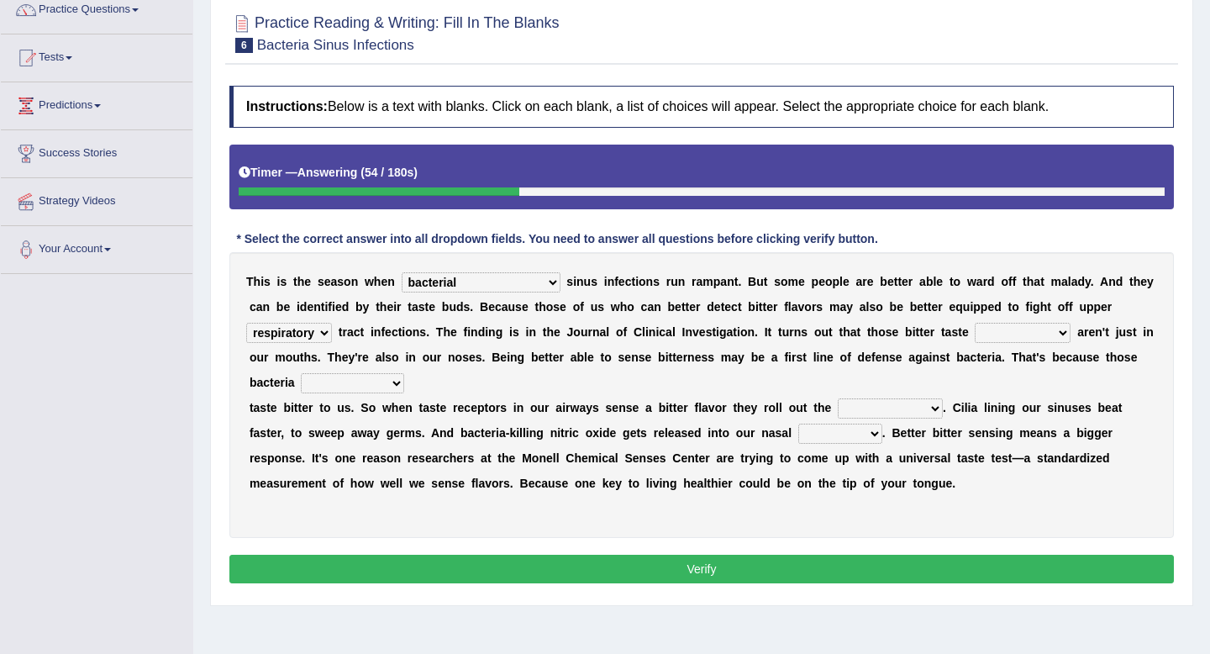
click at [1059, 331] on select "depressions dinners submissions receptors" at bounding box center [1023, 333] width 96 height 20
select select "receptors"
click at [374, 382] on select "purposelessly actually diagonally providently" at bounding box center [352, 383] width 103 height 20
click at [395, 381] on select "purposelessly actually diagonally providently" at bounding box center [352, 383] width 103 height 20
select select "actually"
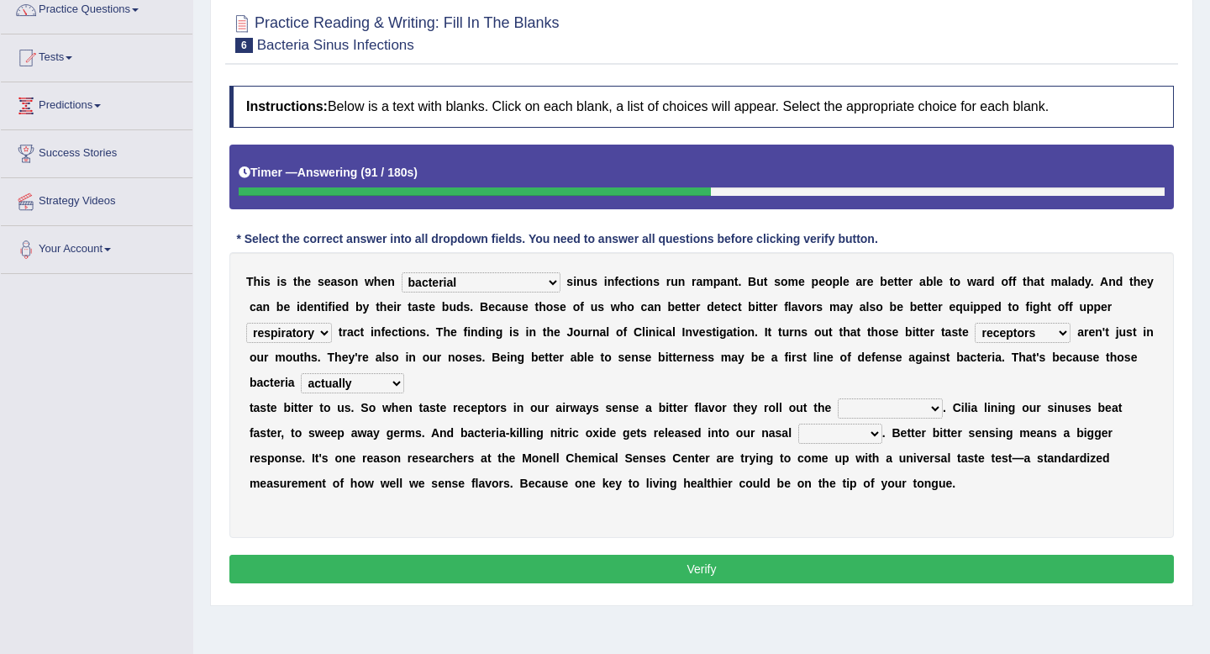
click at [934, 406] on select "defenses contradictions chestnuts pelvis" at bounding box center [890, 408] width 105 height 20
select select "defenses"
click at [873, 433] on select "causalities localities infirmities cavities" at bounding box center [840, 433] width 84 height 20
select select "cavities"
click at [661, 572] on button "Verify" at bounding box center [701, 569] width 944 height 29
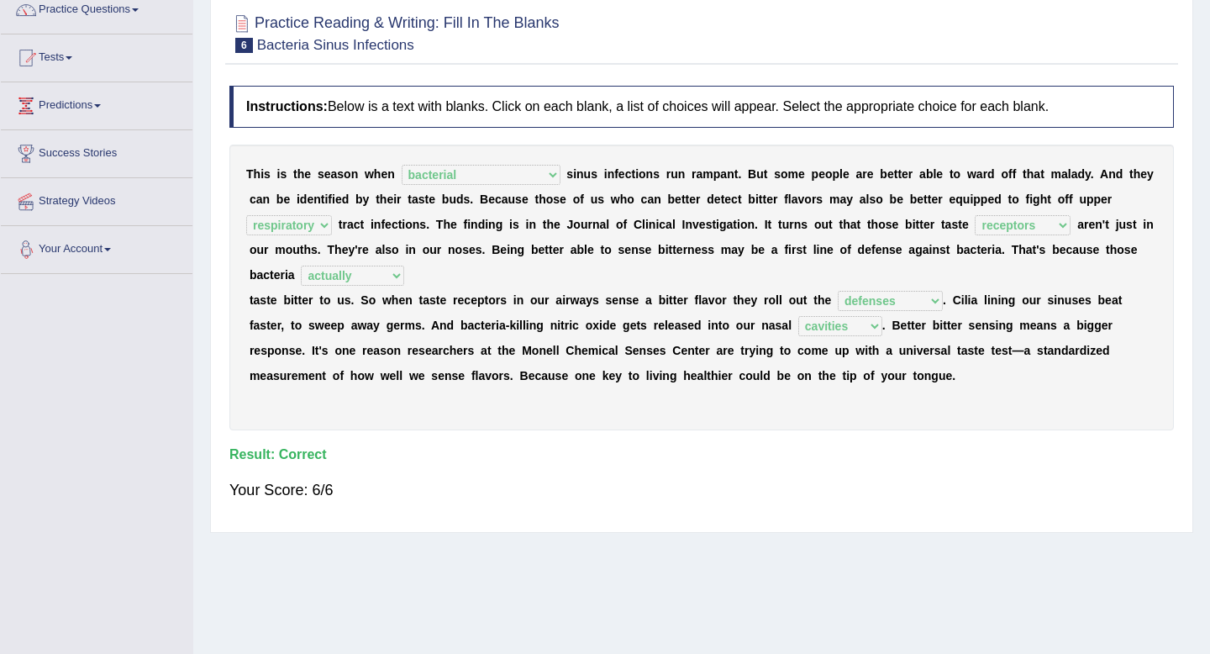
scroll to position [0, 0]
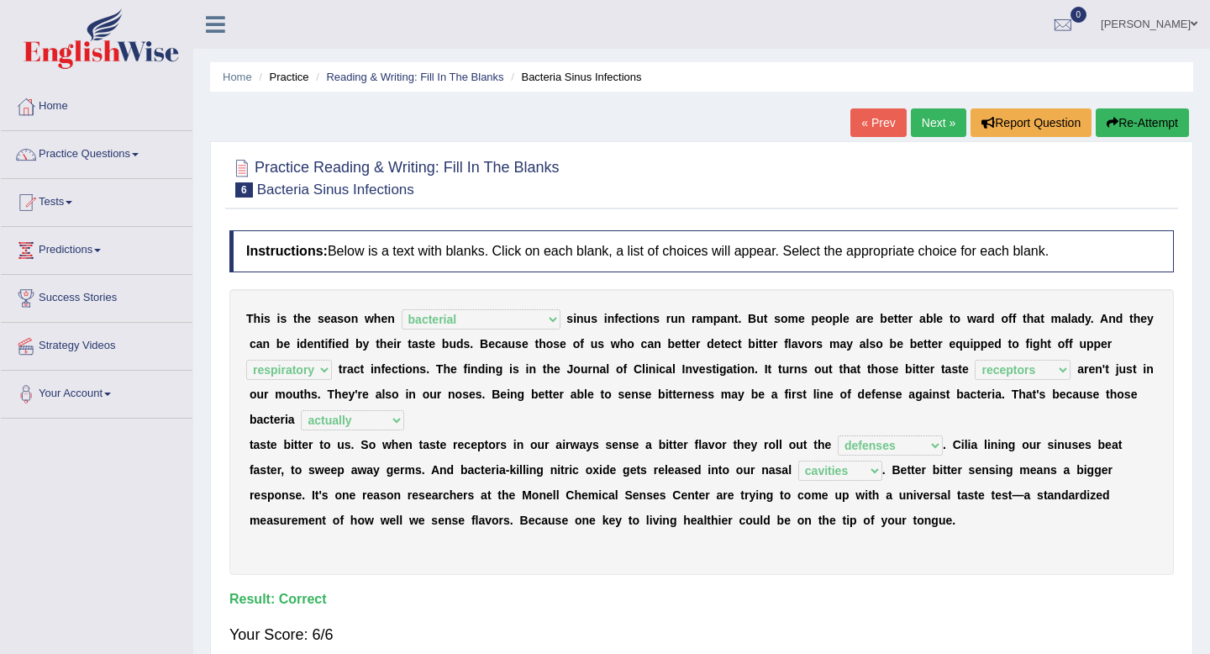
click at [144, 160] on link "Practice Questions" at bounding box center [97, 152] width 192 height 42
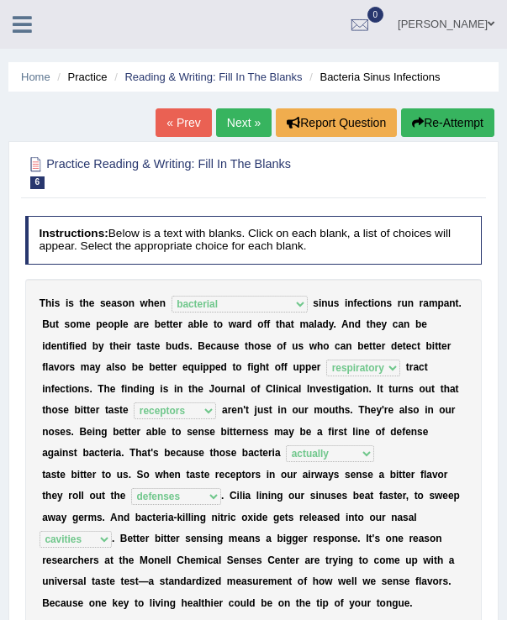
click at [28, 23] on icon at bounding box center [22, 24] width 19 height 22
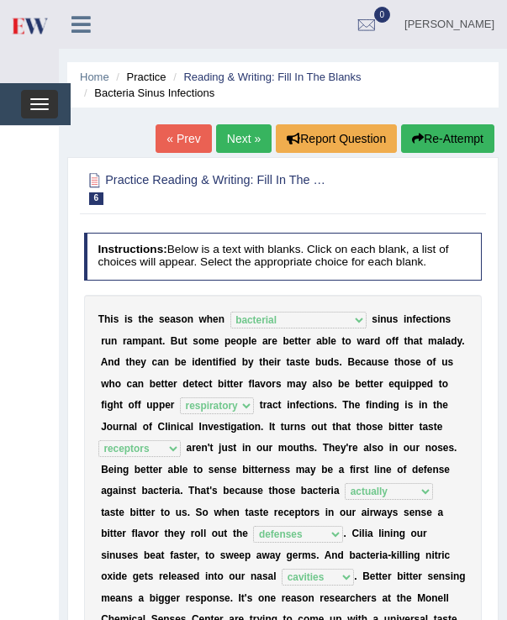
click at [41, 113] on button "Toggle navigation" at bounding box center [39, 104] width 37 height 29
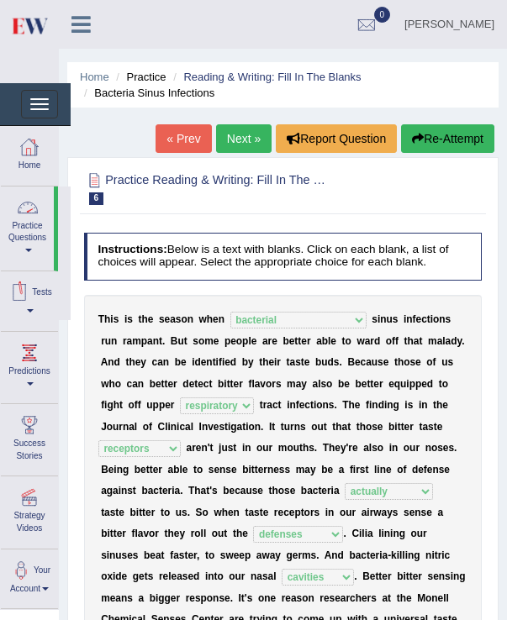
click at [28, 252] on span at bounding box center [28, 250] width 7 height 3
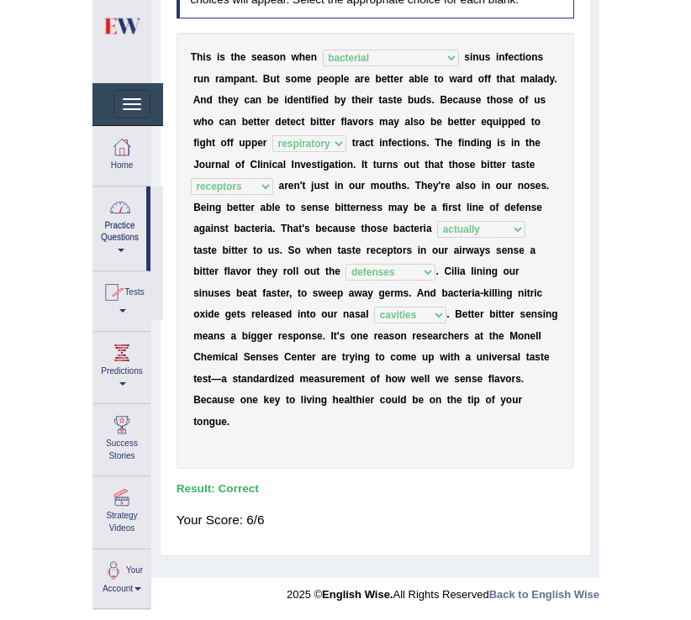
scroll to position [245, 0]
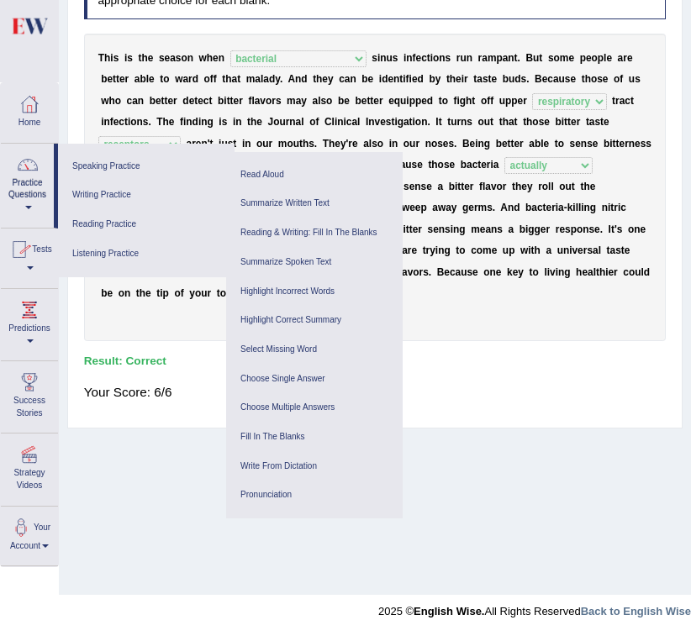
click at [39, 266] on link "Tests" at bounding box center [29, 256] width 57 height 55
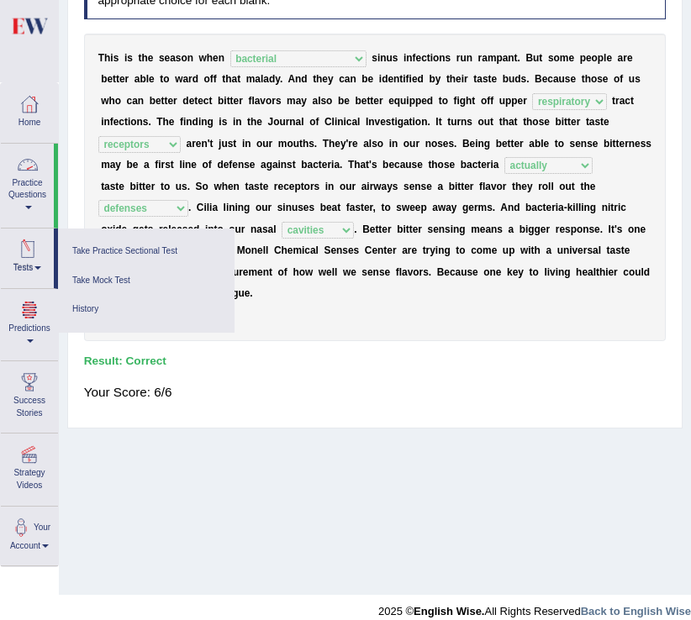
click at [36, 215] on link "Practice Questions" at bounding box center [27, 183] width 53 height 79
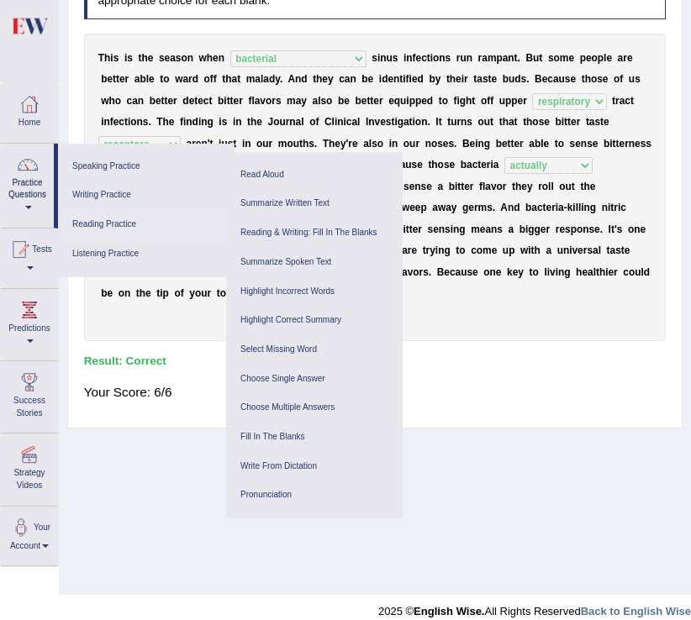
click at [106, 227] on link "Reading Practice" at bounding box center [146, 224] width 160 height 29
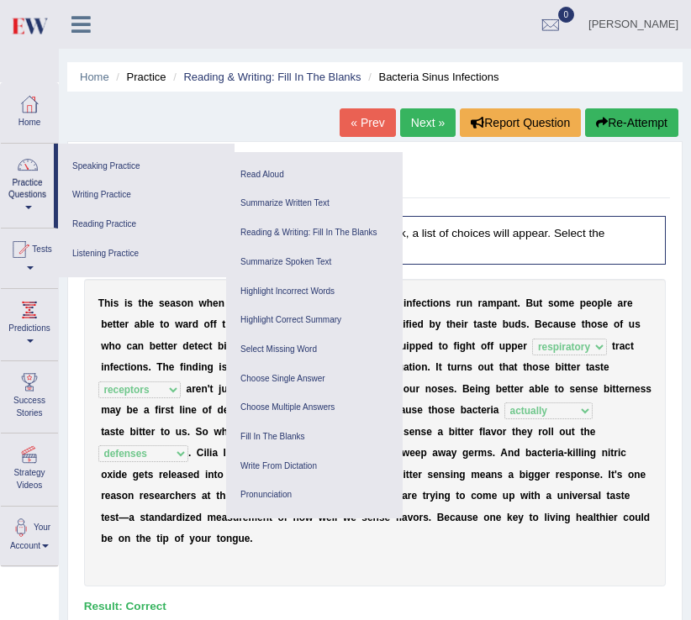
click at [29, 208] on span at bounding box center [28, 207] width 7 height 3
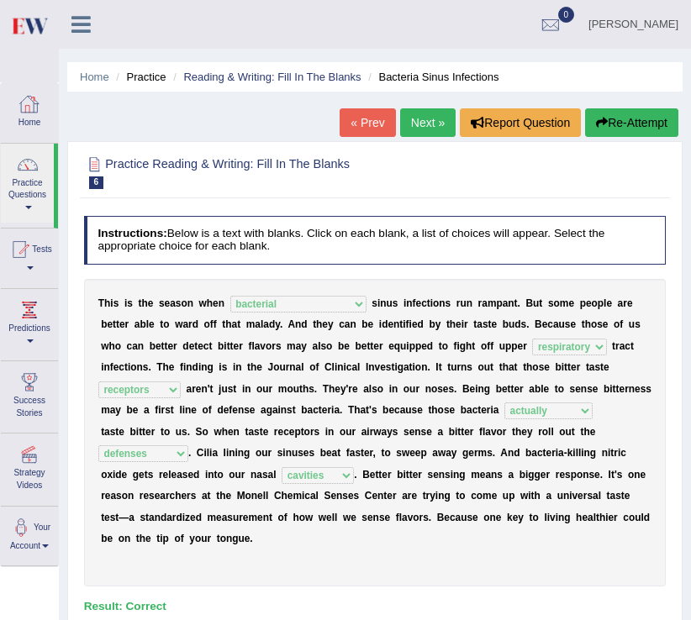
click at [26, 108] on div at bounding box center [29, 104] width 25 height 25
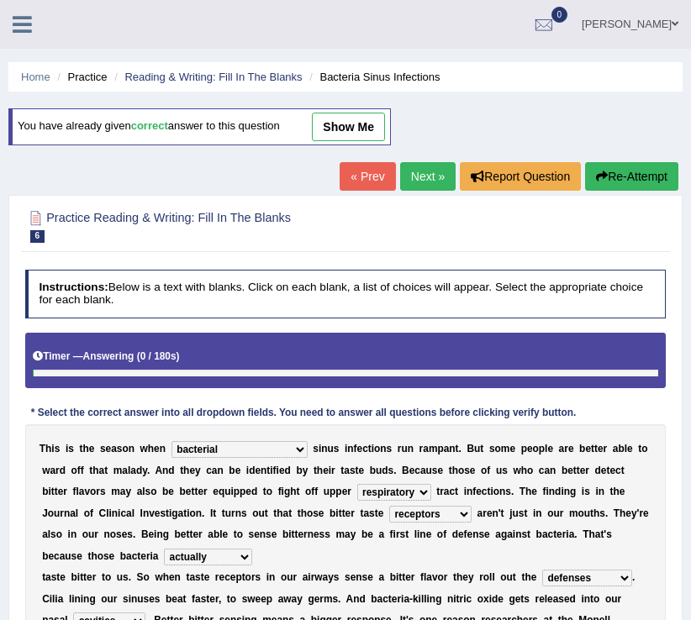
select select "bacterial"
select select "respiratory"
select select "receptors"
select select "actually"
select select "defenses"
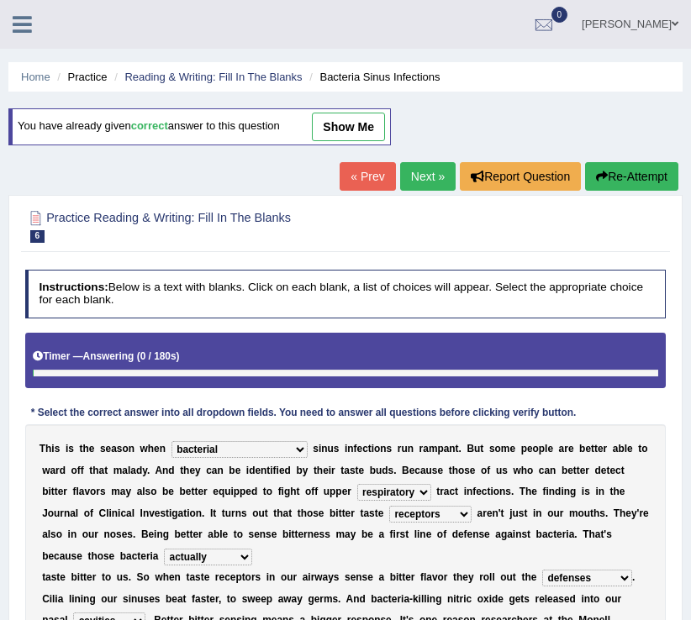
select select "cavities"
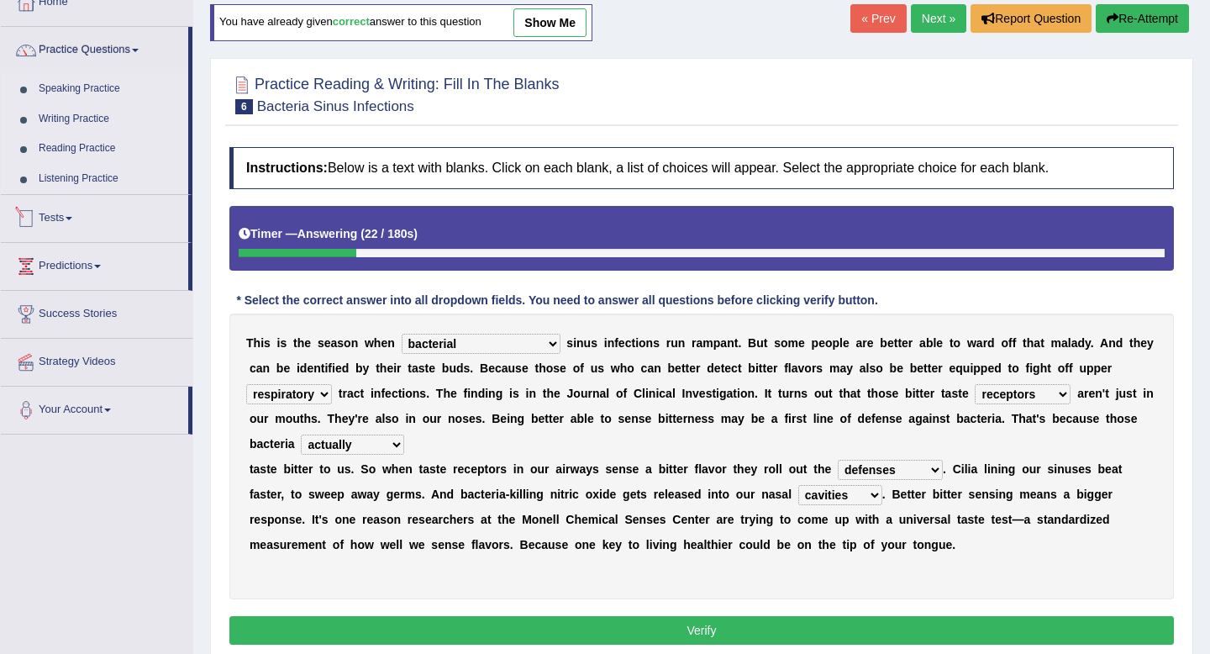
scroll to position [51, 0]
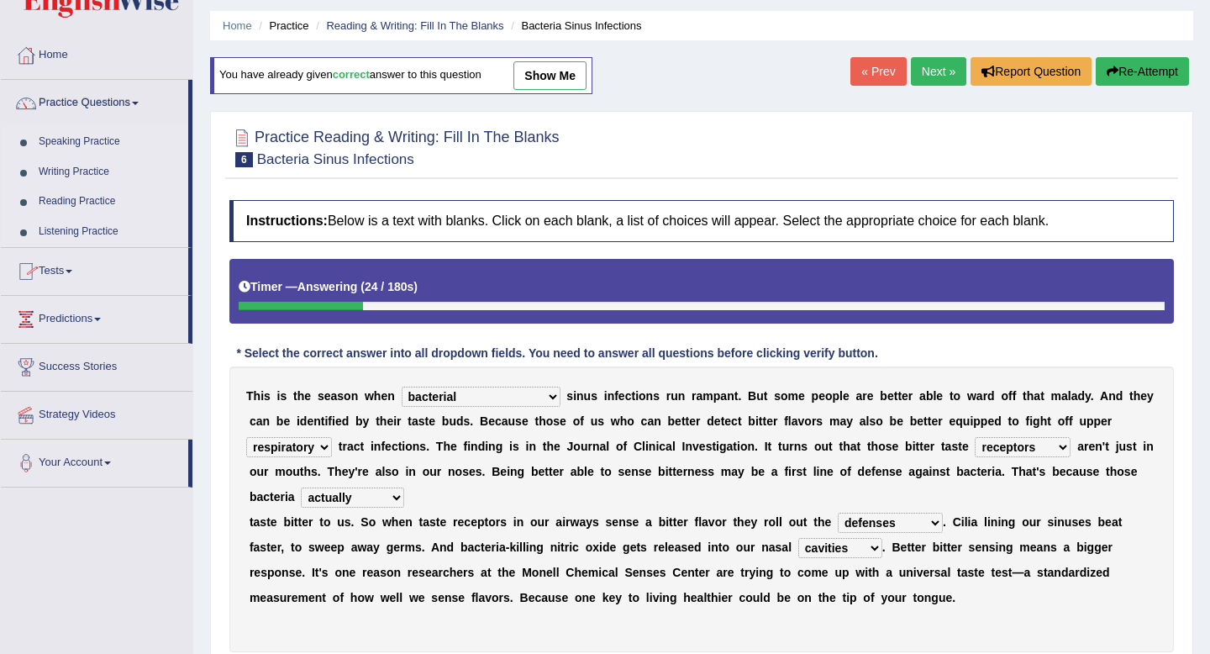
click at [109, 200] on link "Reading Practice" at bounding box center [109, 202] width 157 height 30
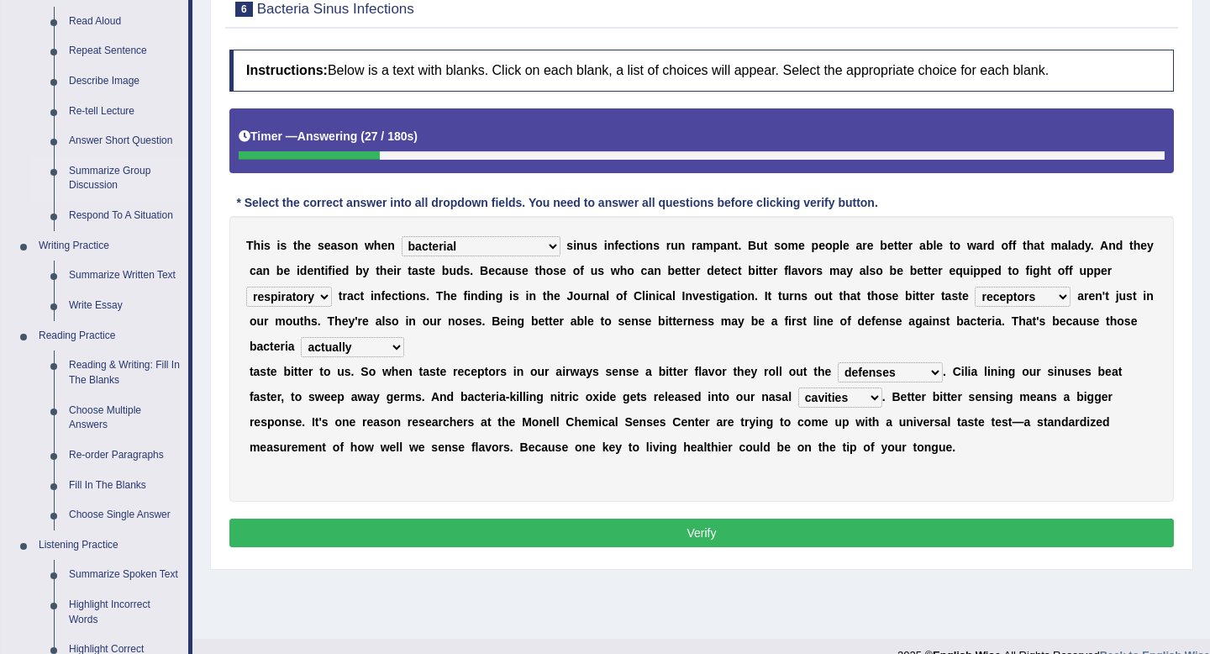
scroll to position [261, 0]
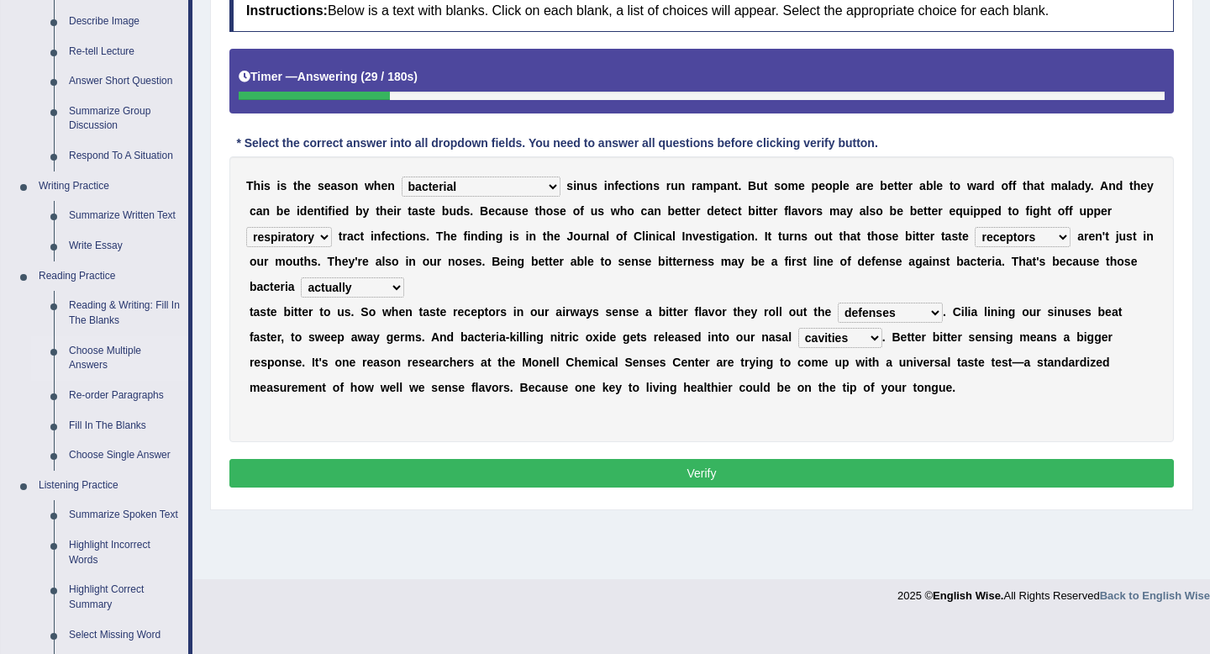
click at [129, 349] on link "Choose Multiple Answers" at bounding box center [124, 358] width 127 height 45
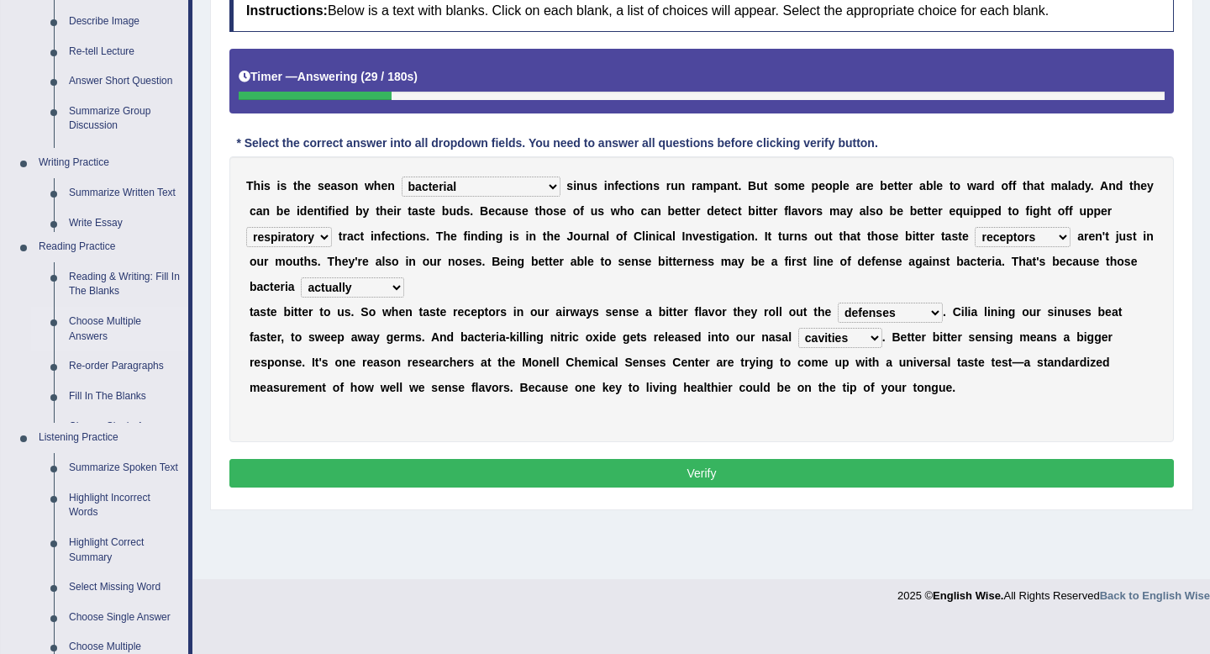
scroll to position [229, 0]
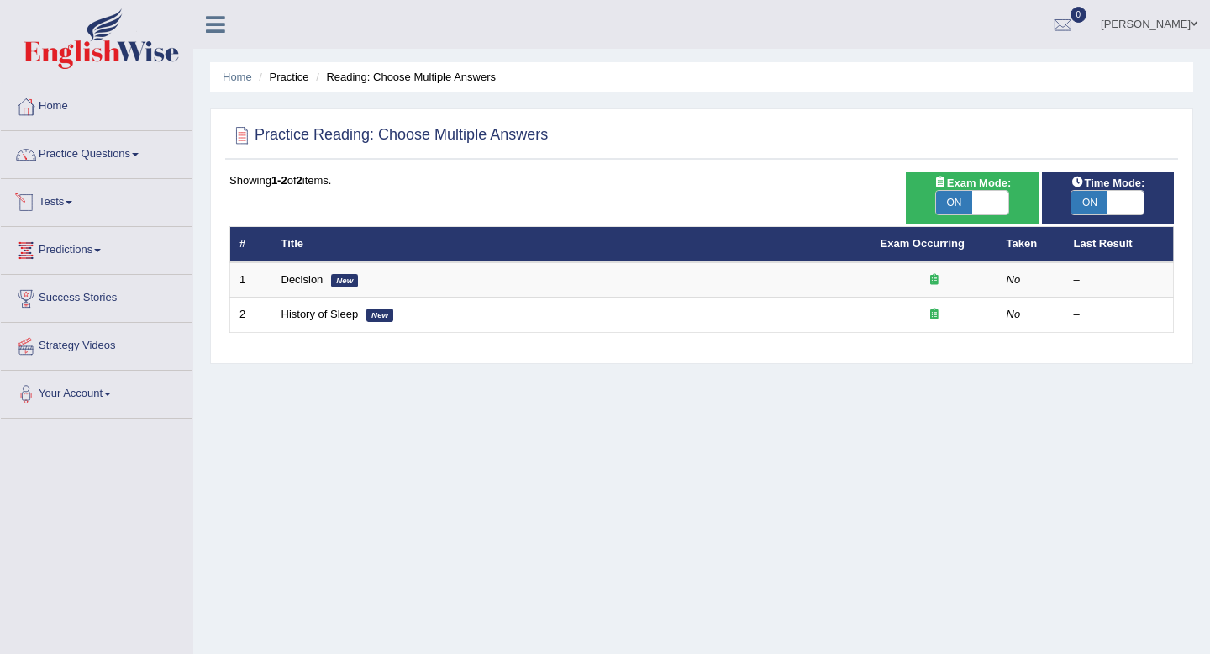
click at [81, 201] on link "Tests" at bounding box center [97, 200] width 192 height 42
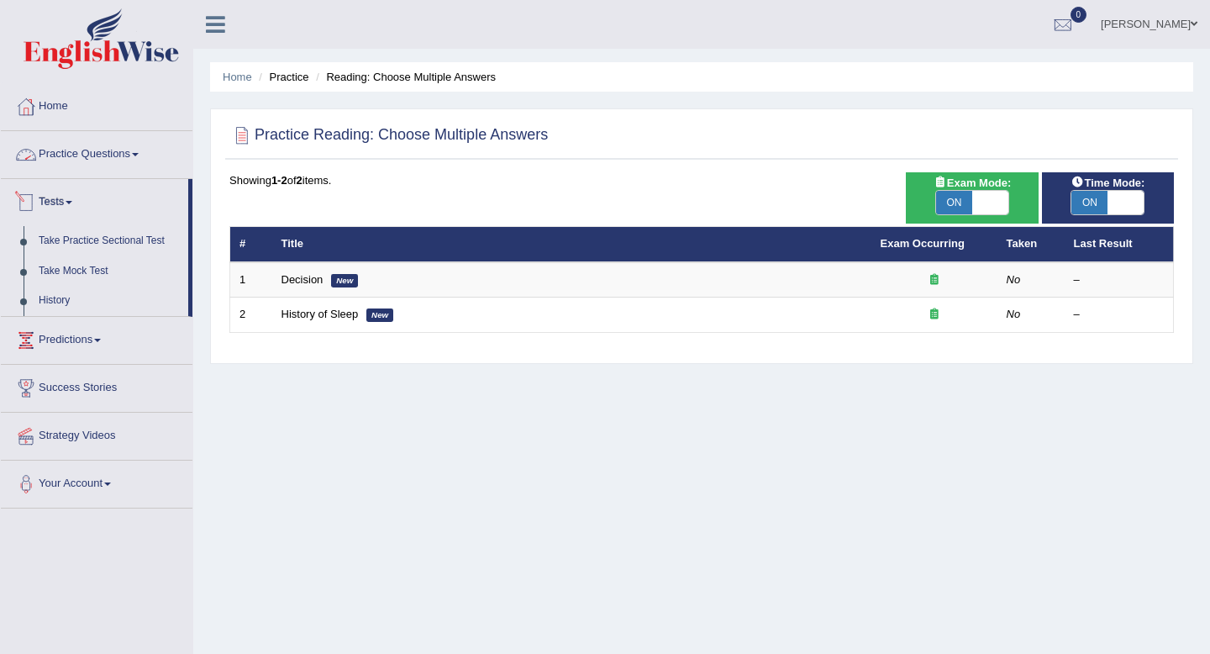
click at [120, 158] on link "Practice Questions" at bounding box center [97, 152] width 192 height 42
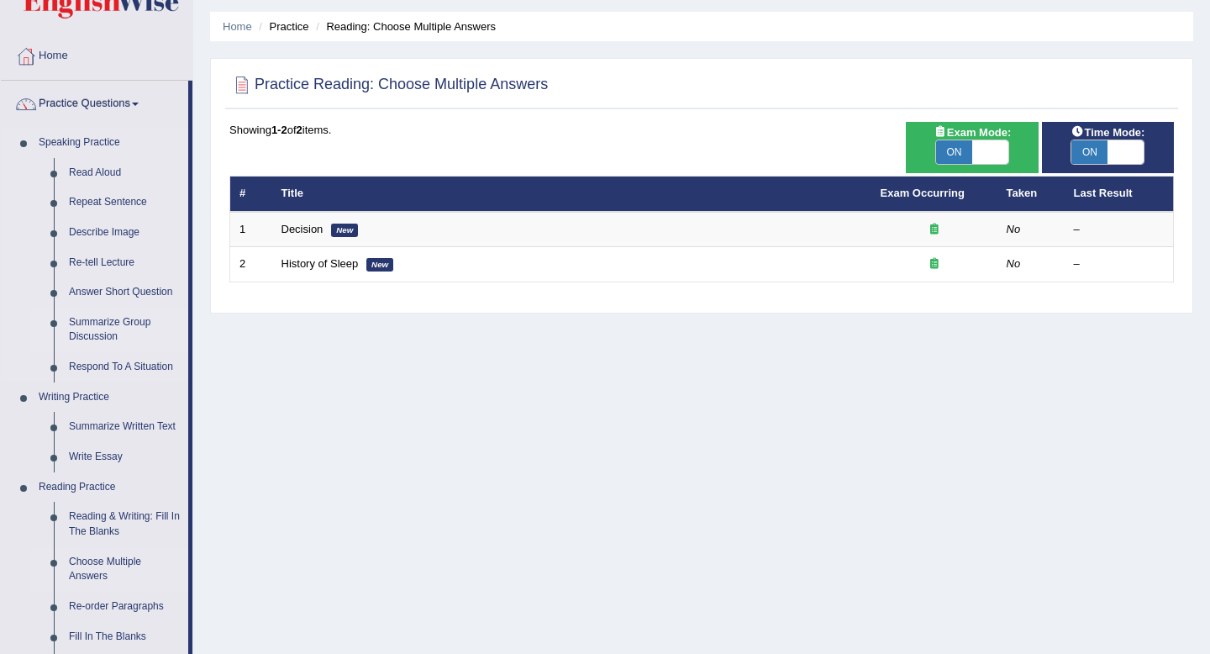
scroll to position [129, 0]
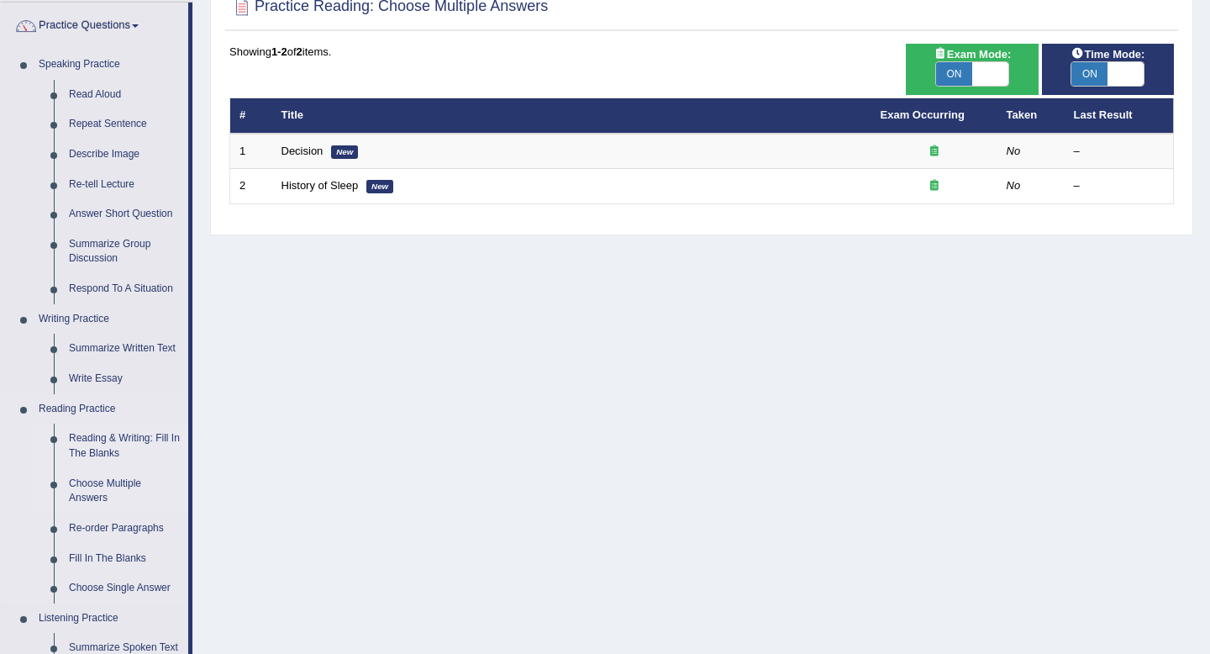
click at [129, 439] on link "Reading & Writing: Fill In The Blanks" at bounding box center [124, 445] width 127 height 45
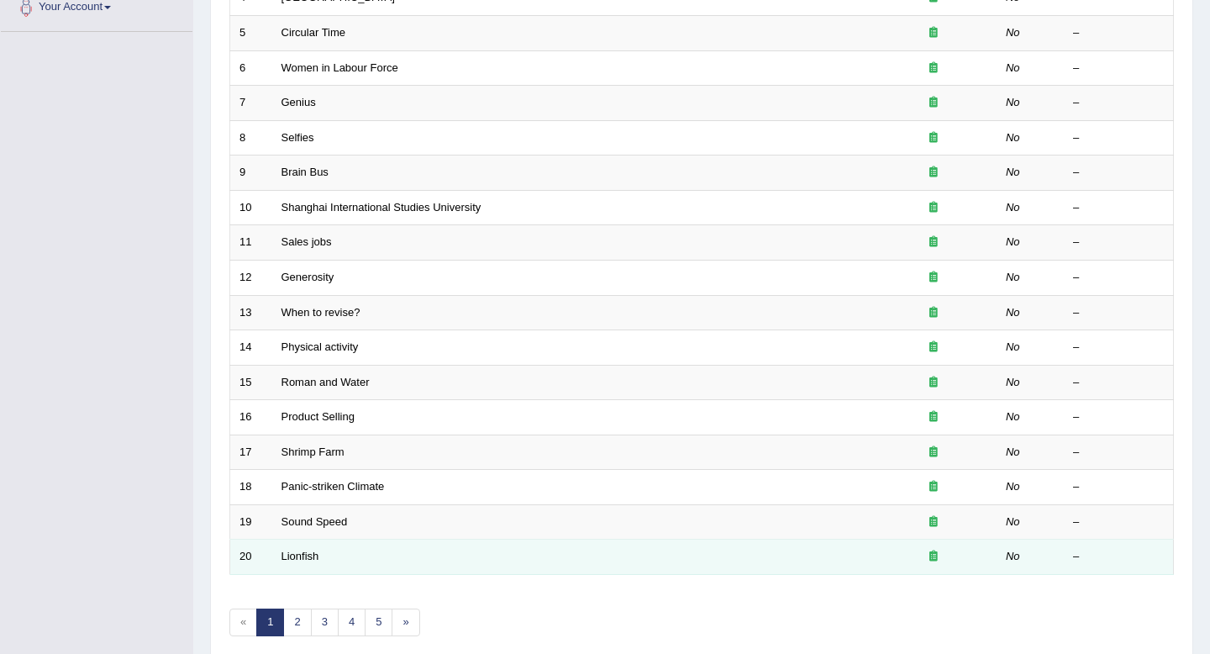
scroll to position [397, 0]
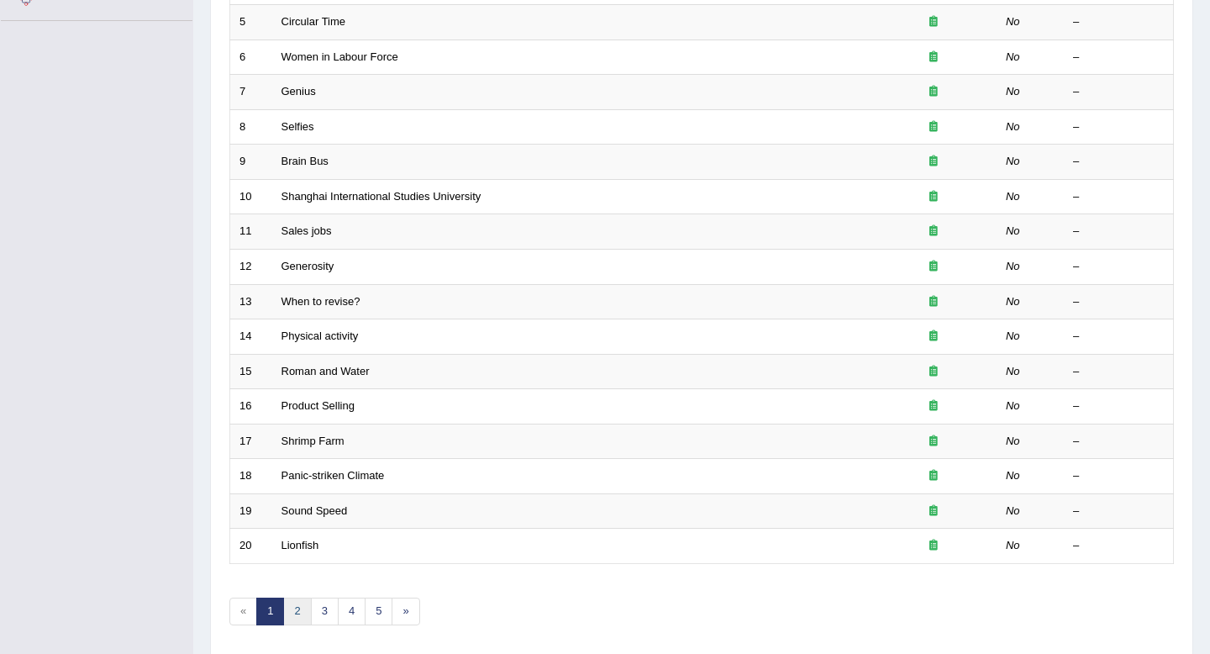
click at [302, 613] on link "2" at bounding box center [297, 611] width 28 height 28
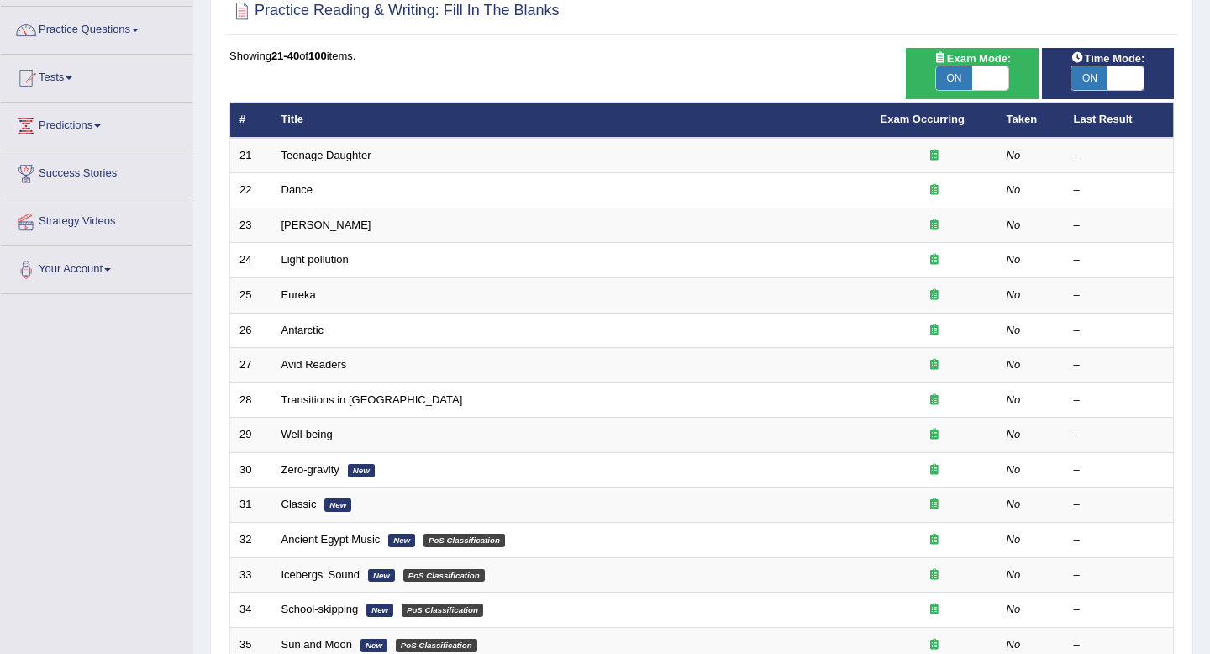
scroll to position [459, 0]
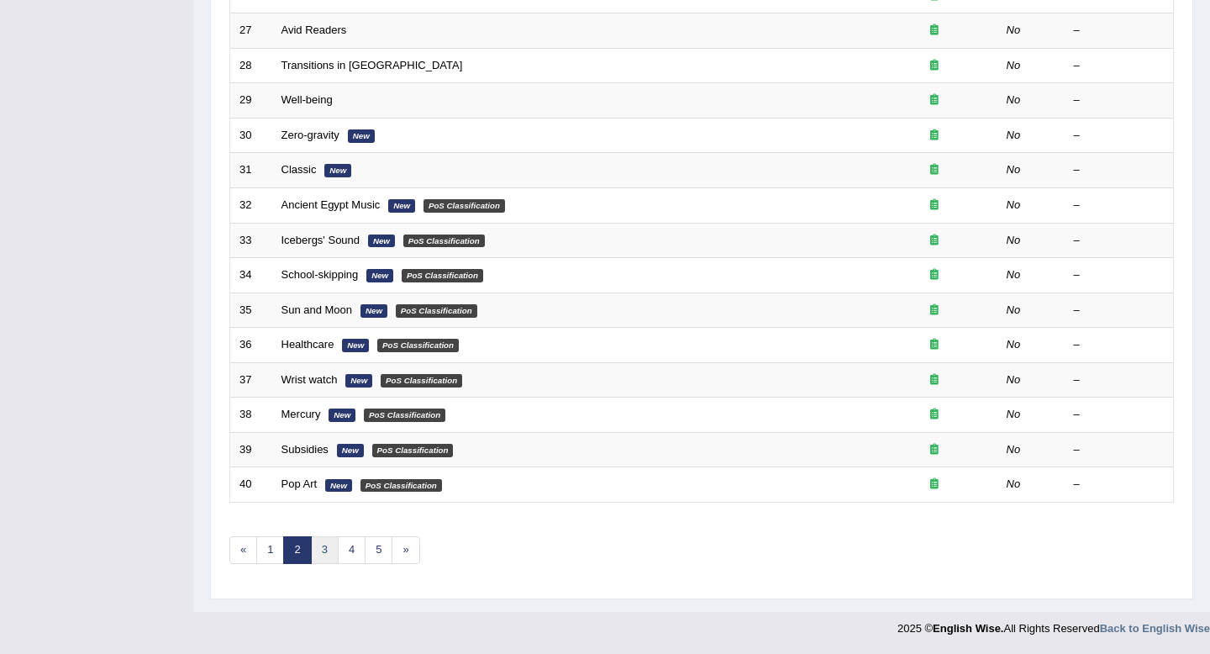
click at [327, 553] on link "3" at bounding box center [325, 550] width 28 height 28
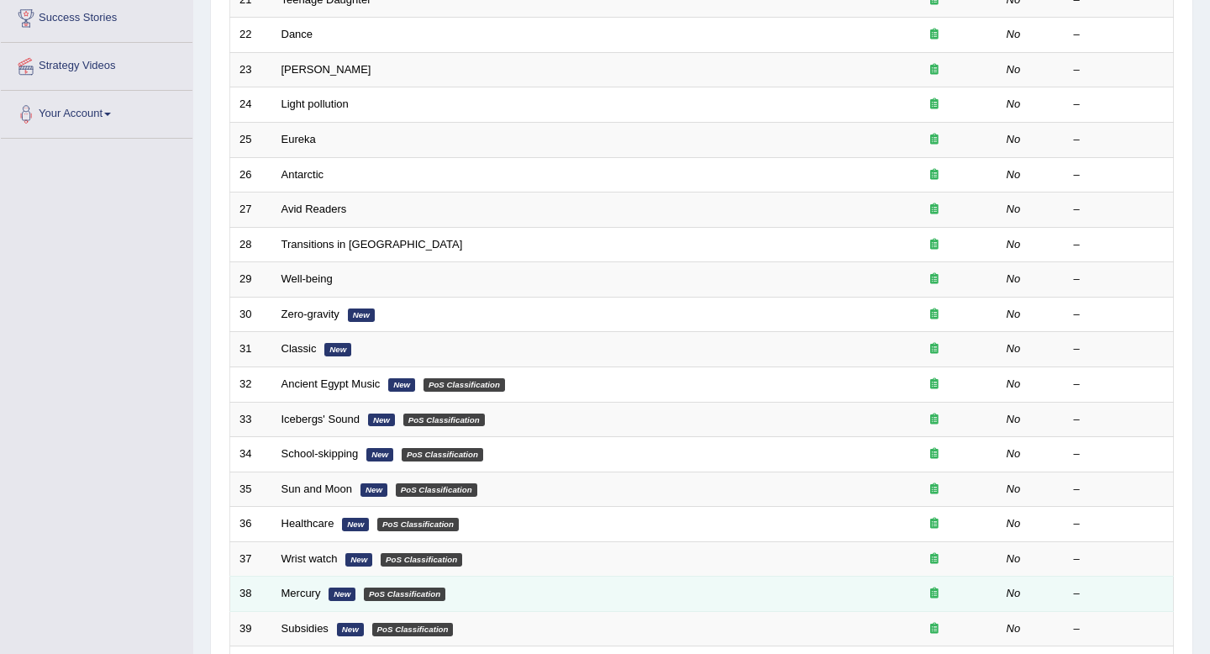
scroll to position [169, 0]
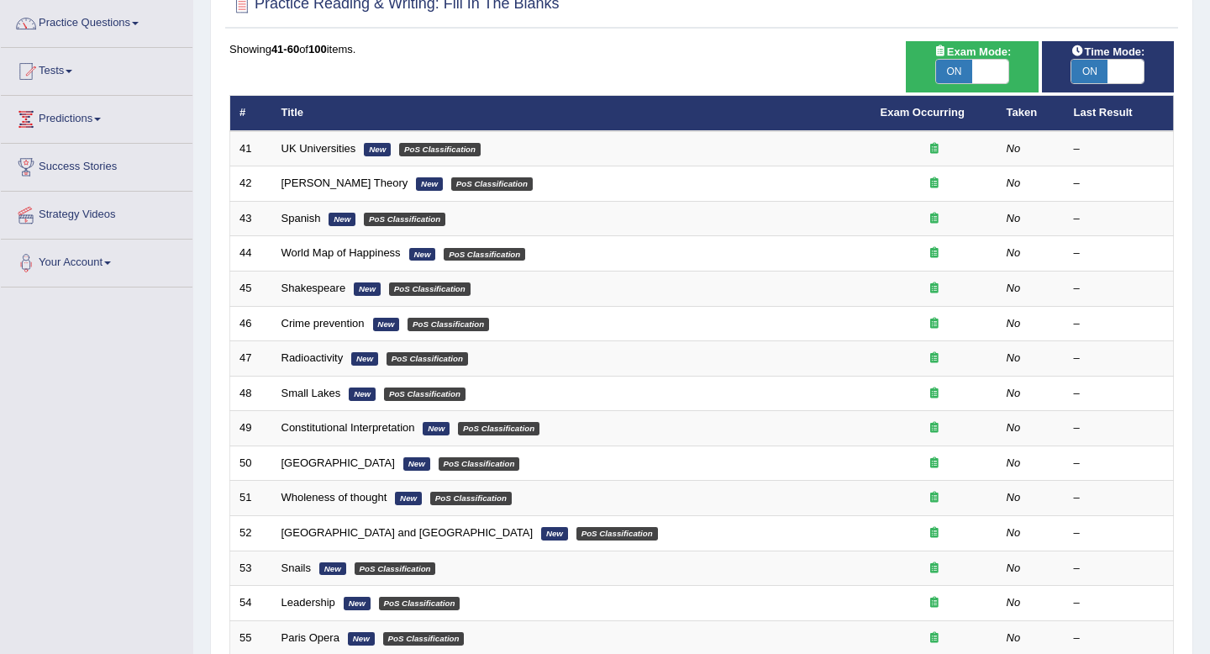
scroll to position [459, 0]
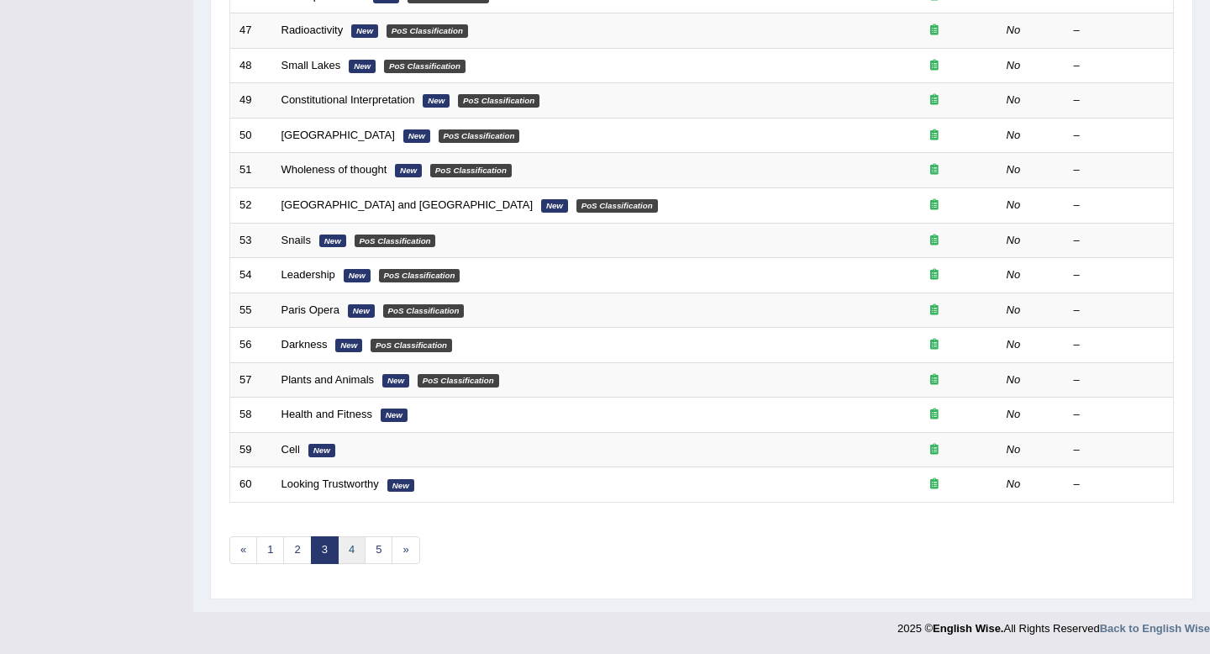
click at [355, 549] on link "4" at bounding box center [352, 550] width 28 height 28
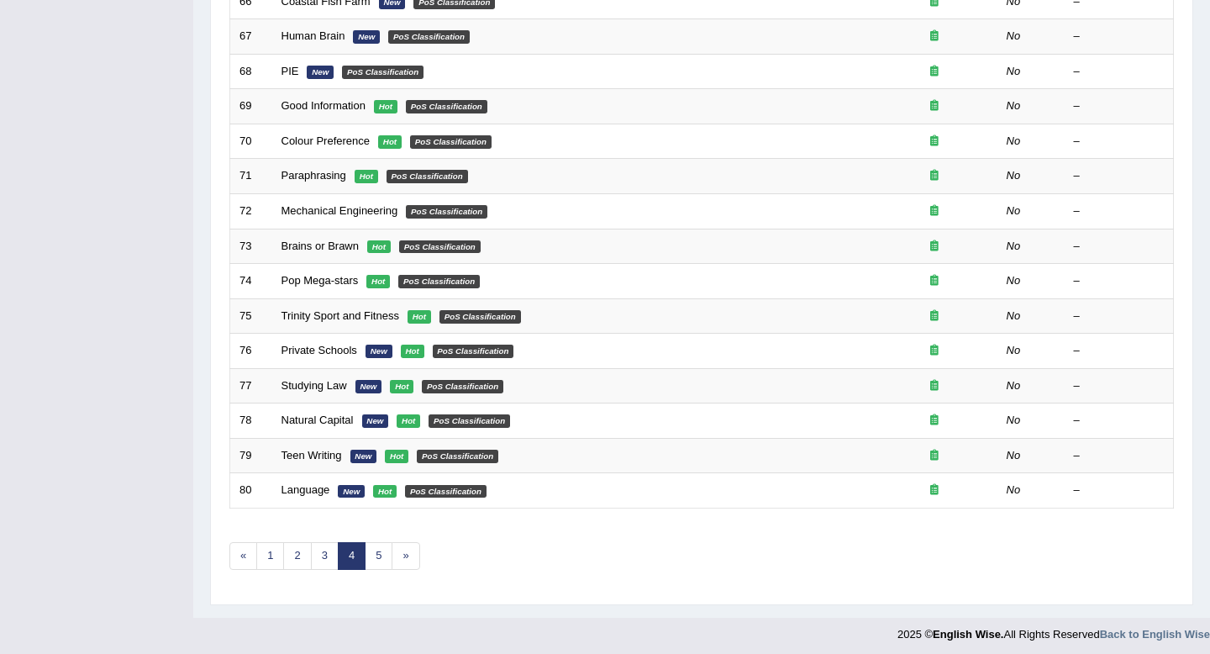
scroll to position [459, 0]
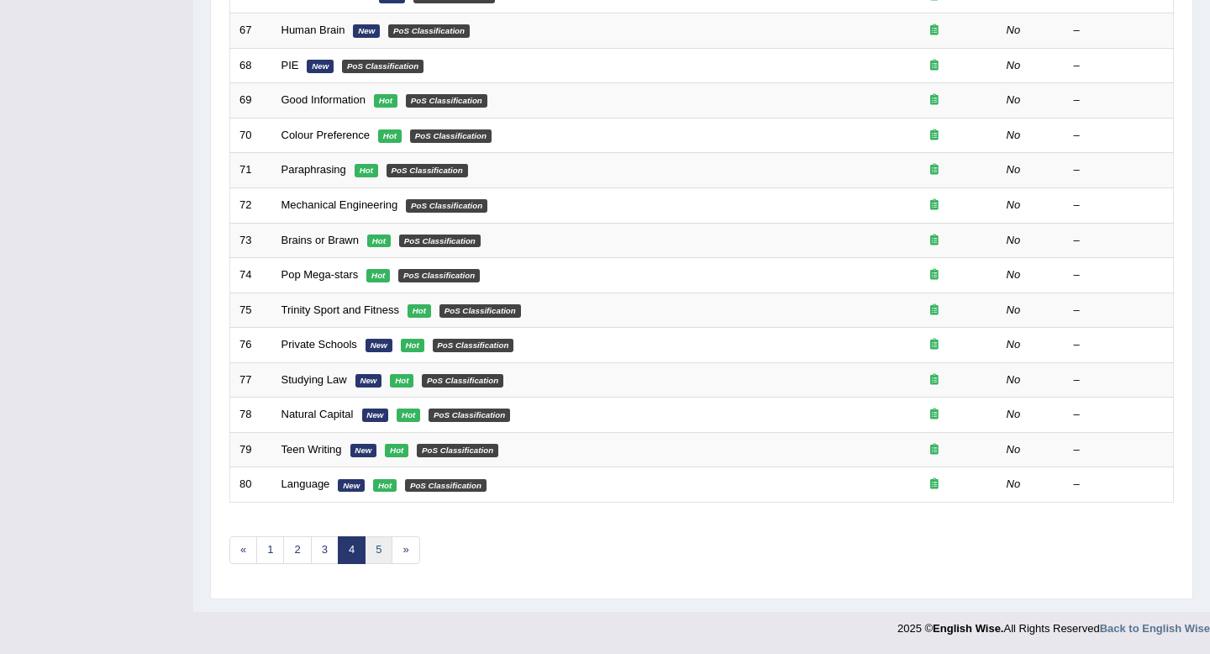
click at [379, 549] on link "5" at bounding box center [379, 550] width 28 height 28
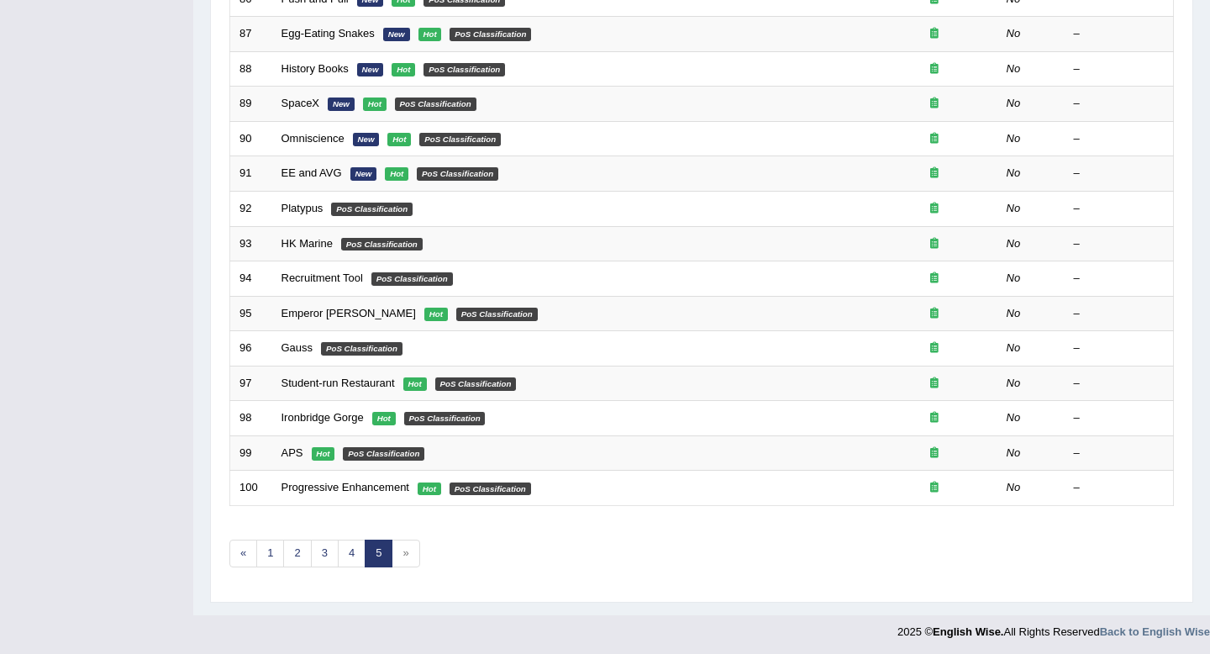
scroll to position [459, 0]
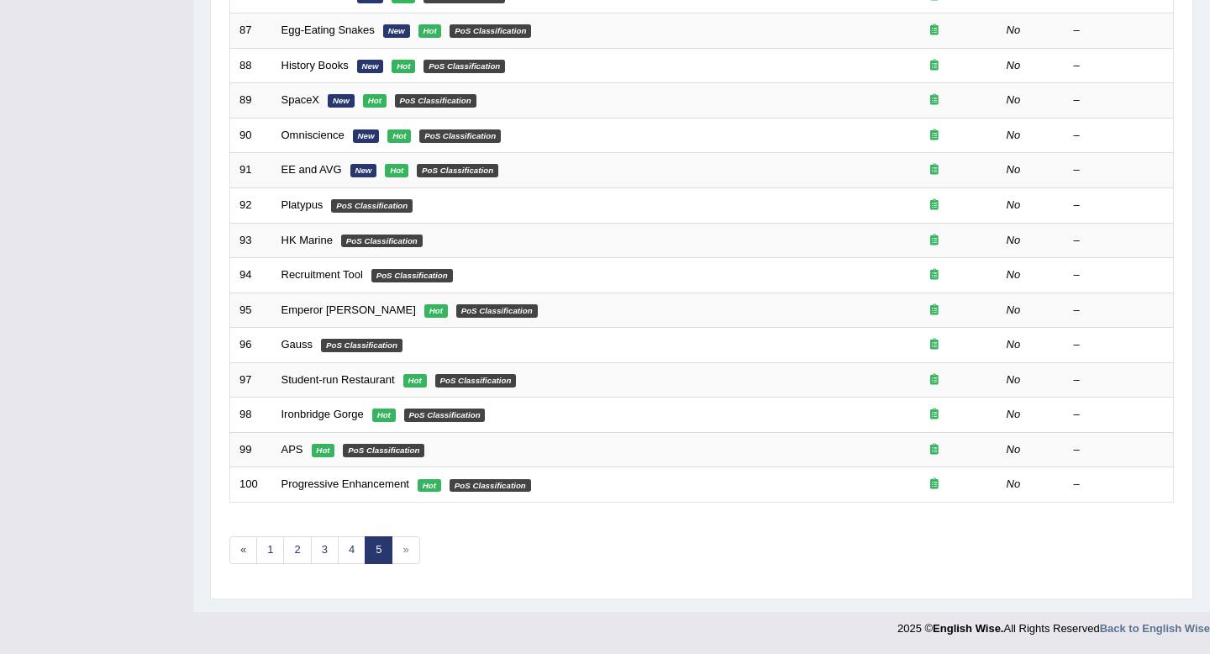
click at [401, 551] on span "»" at bounding box center [406, 550] width 28 height 28
click at [257, 548] on link "1" at bounding box center [270, 550] width 28 height 28
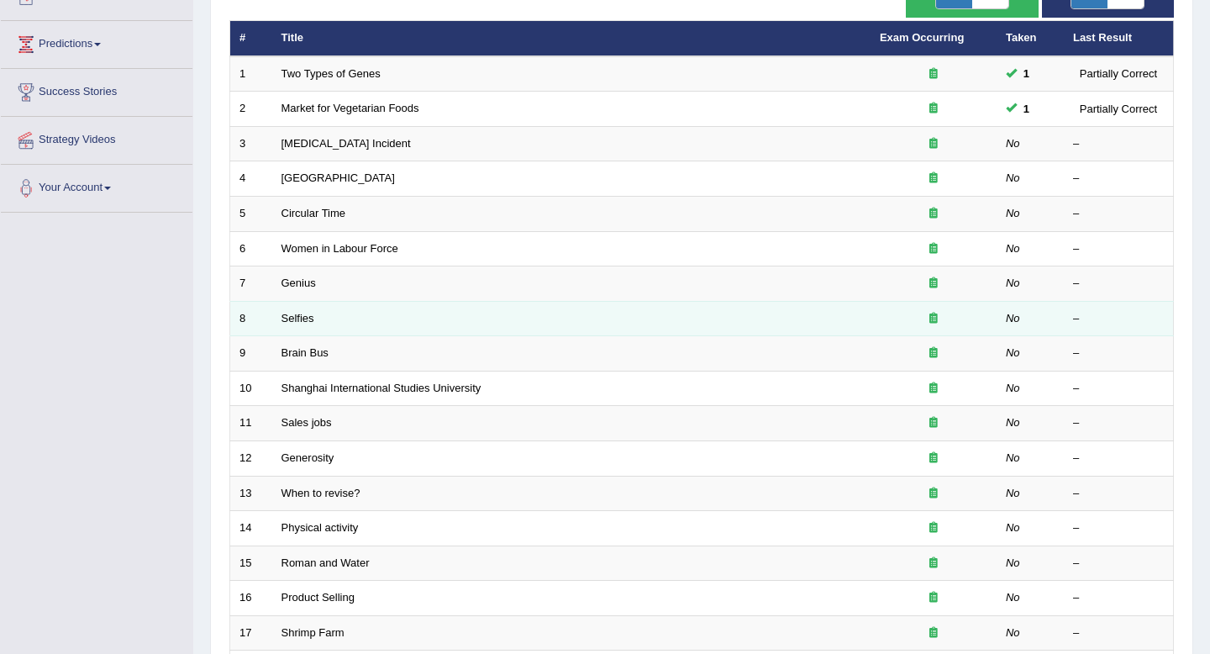
scroll to position [216, 0]
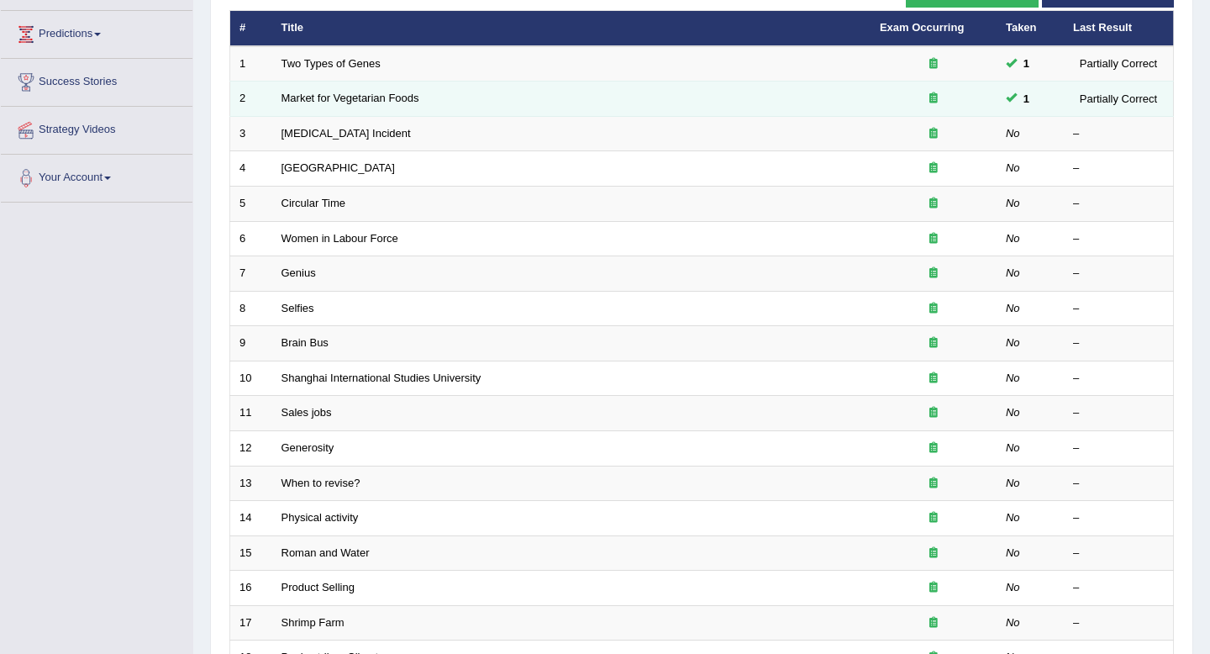
click at [840, 89] on td "Market for Vegetarian Foods" at bounding box center [571, 99] width 598 height 35
click at [1099, 104] on div "Partially Correct" at bounding box center [1118, 99] width 91 height 18
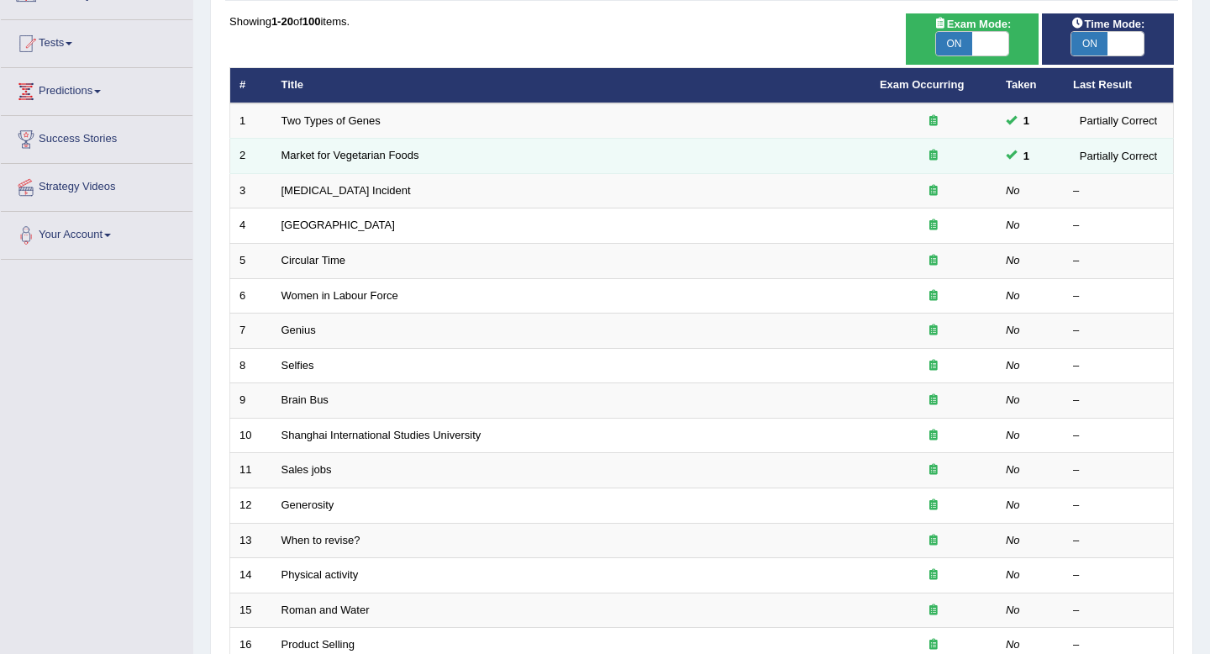
scroll to position [93, 0]
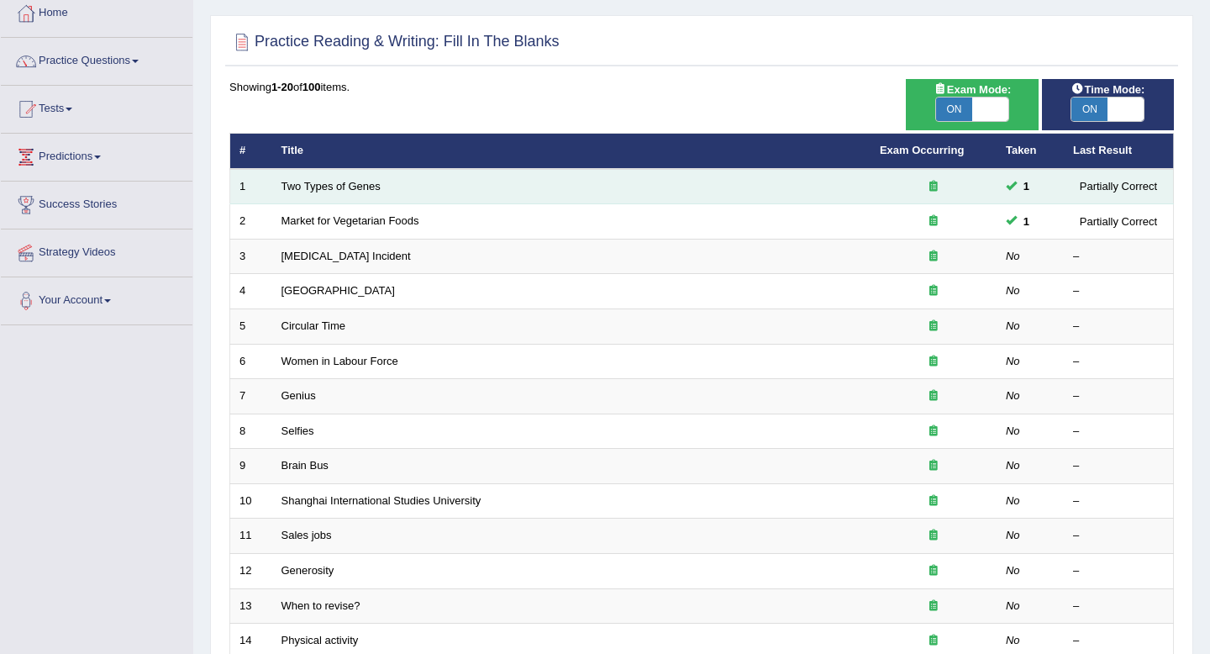
click at [1094, 192] on div "Partially Correct" at bounding box center [1118, 186] width 91 height 18
click at [1004, 192] on td "1" at bounding box center [1029, 186] width 67 height 35
click at [942, 189] on div at bounding box center [934, 187] width 108 height 16
click at [931, 187] on icon at bounding box center [933, 186] width 8 height 11
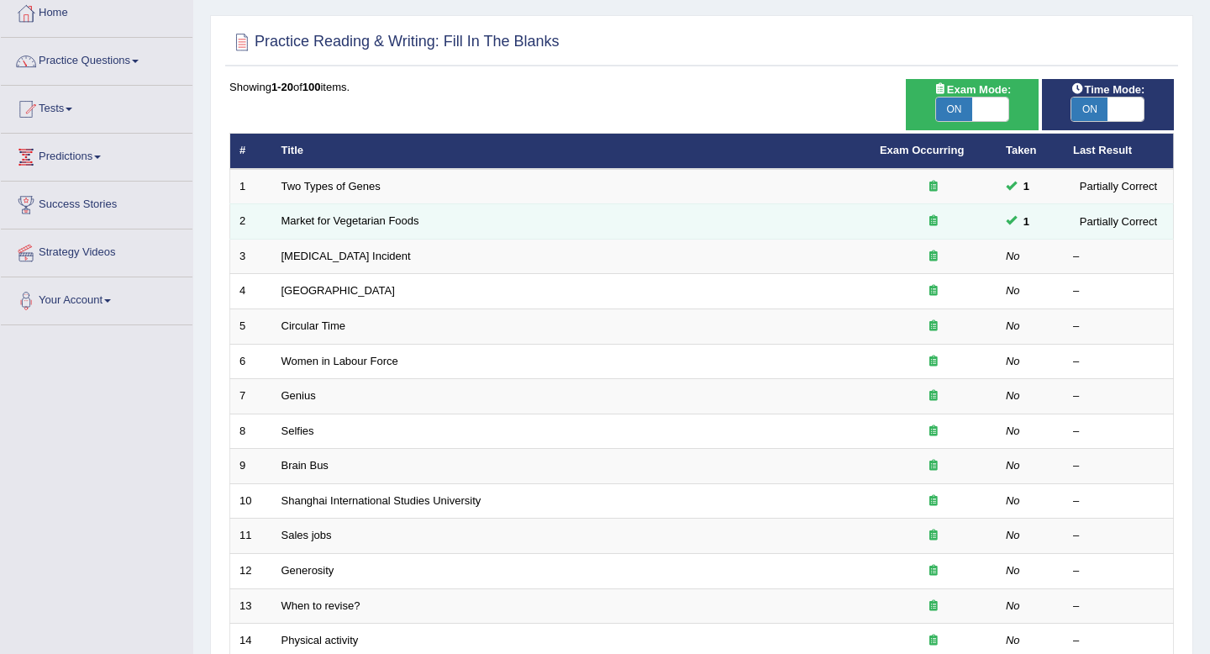
click at [933, 219] on icon at bounding box center [933, 220] width 8 height 11
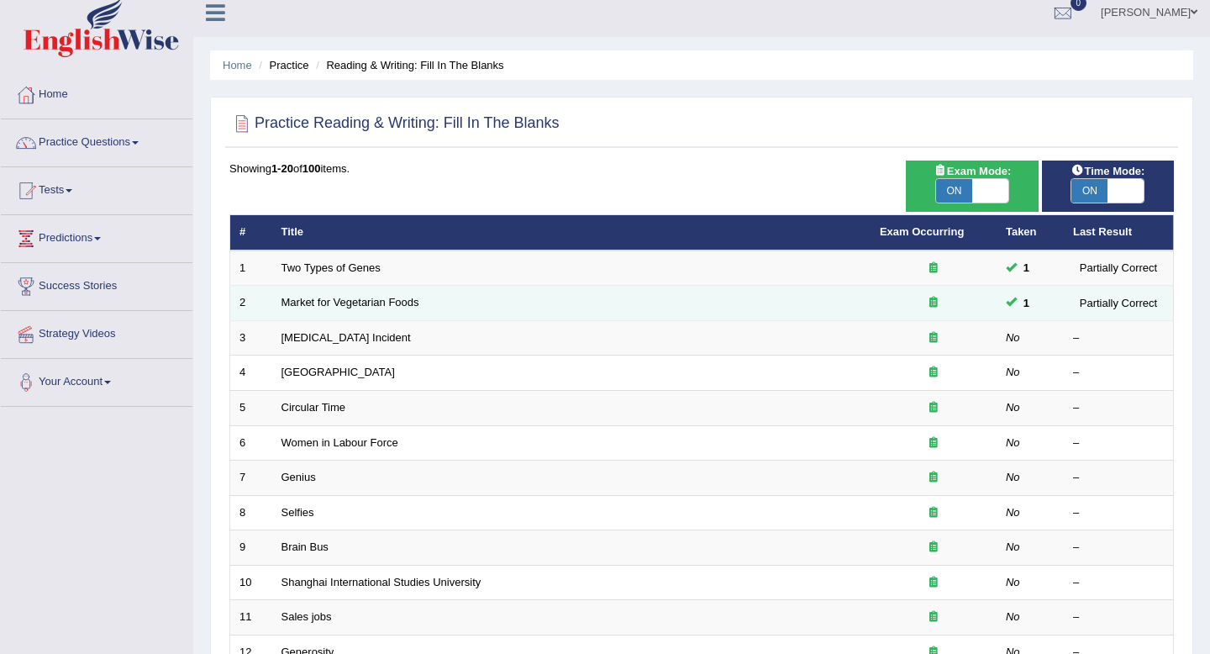
scroll to position [0, 0]
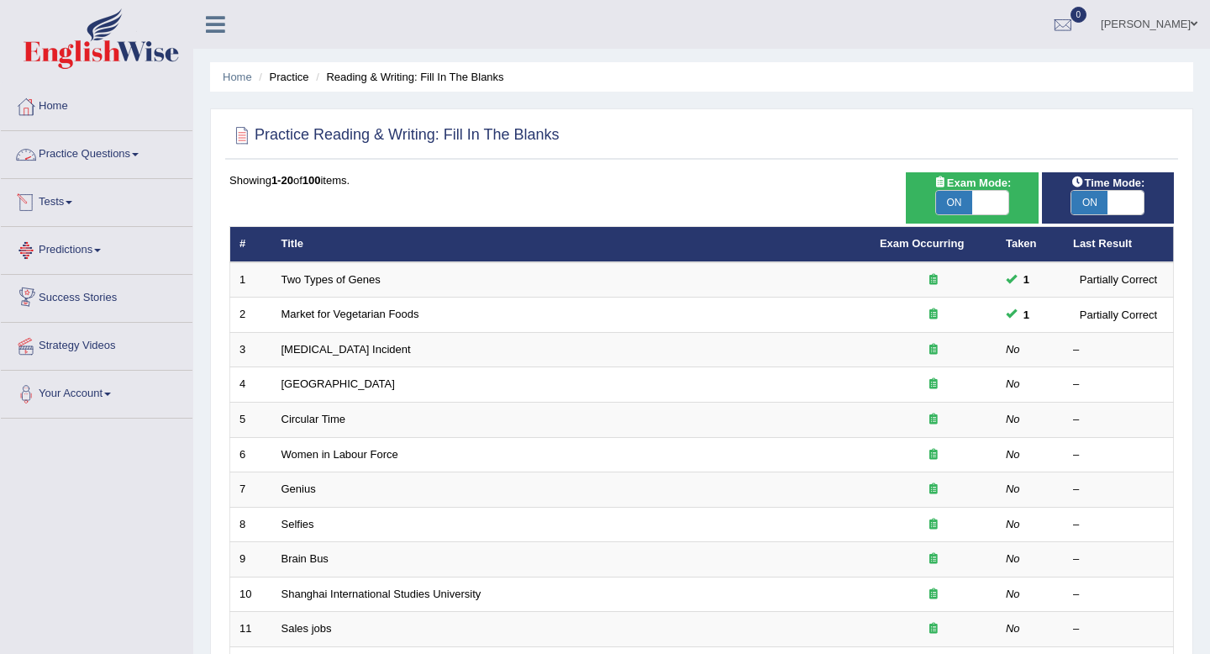
click at [149, 158] on link "Practice Questions" at bounding box center [97, 152] width 192 height 42
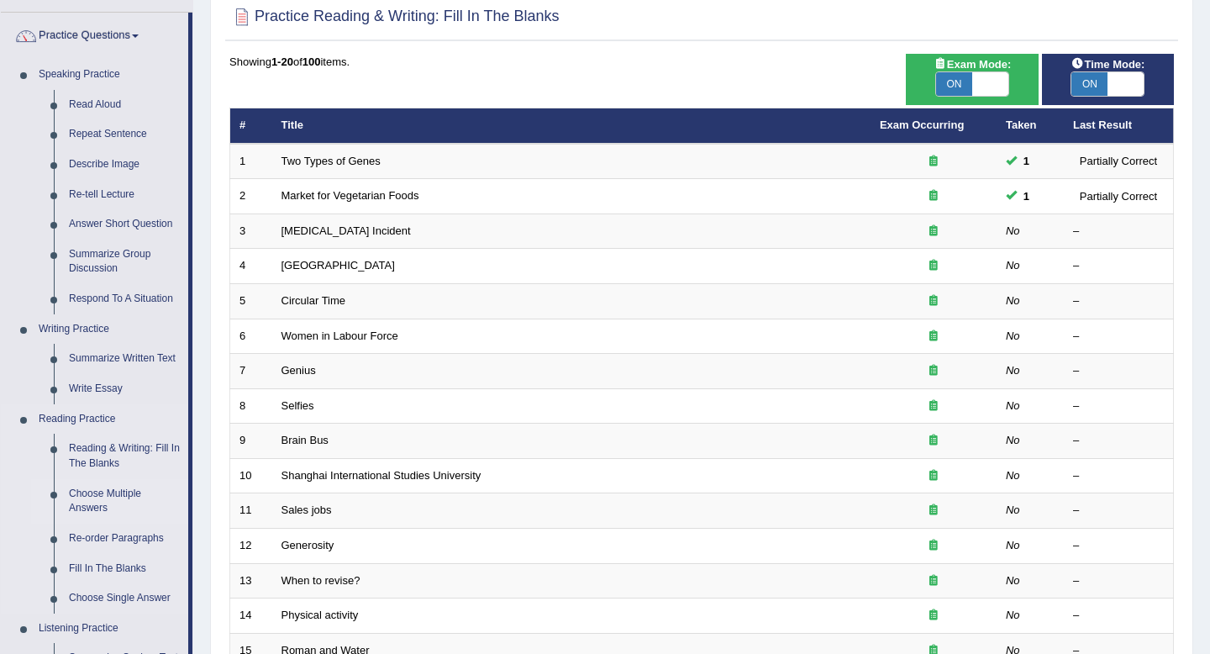
scroll to position [119, 0]
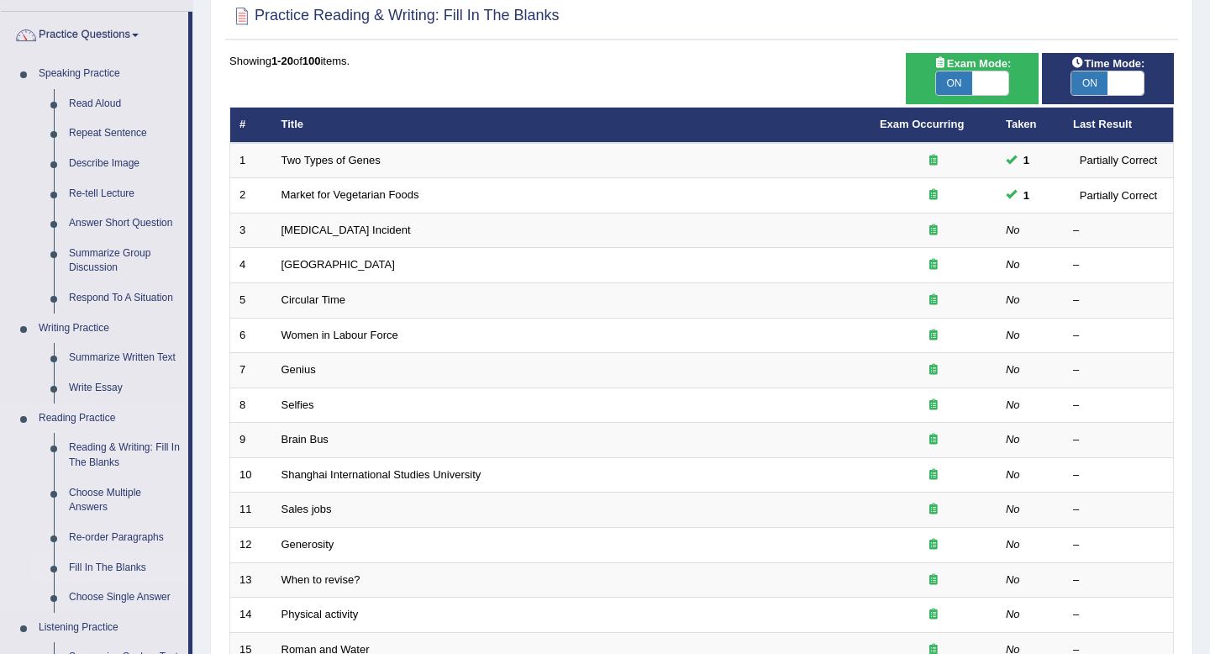
click at [113, 567] on link "Fill In The Blanks" at bounding box center [124, 568] width 127 height 30
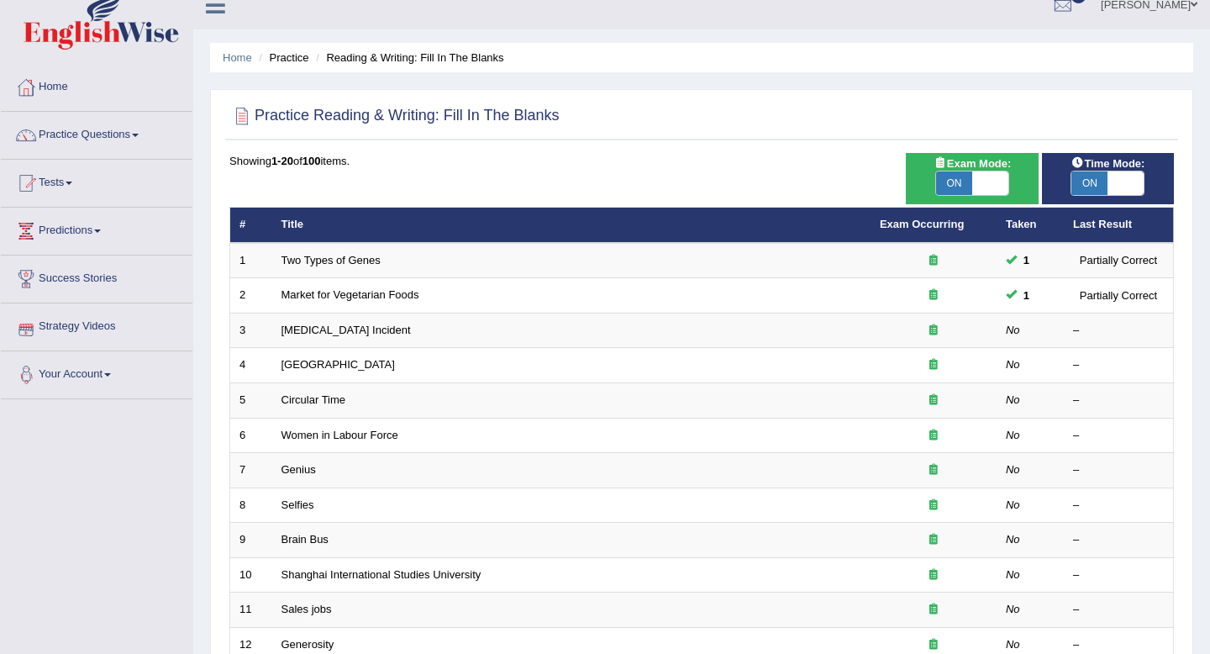
scroll to position [15, 0]
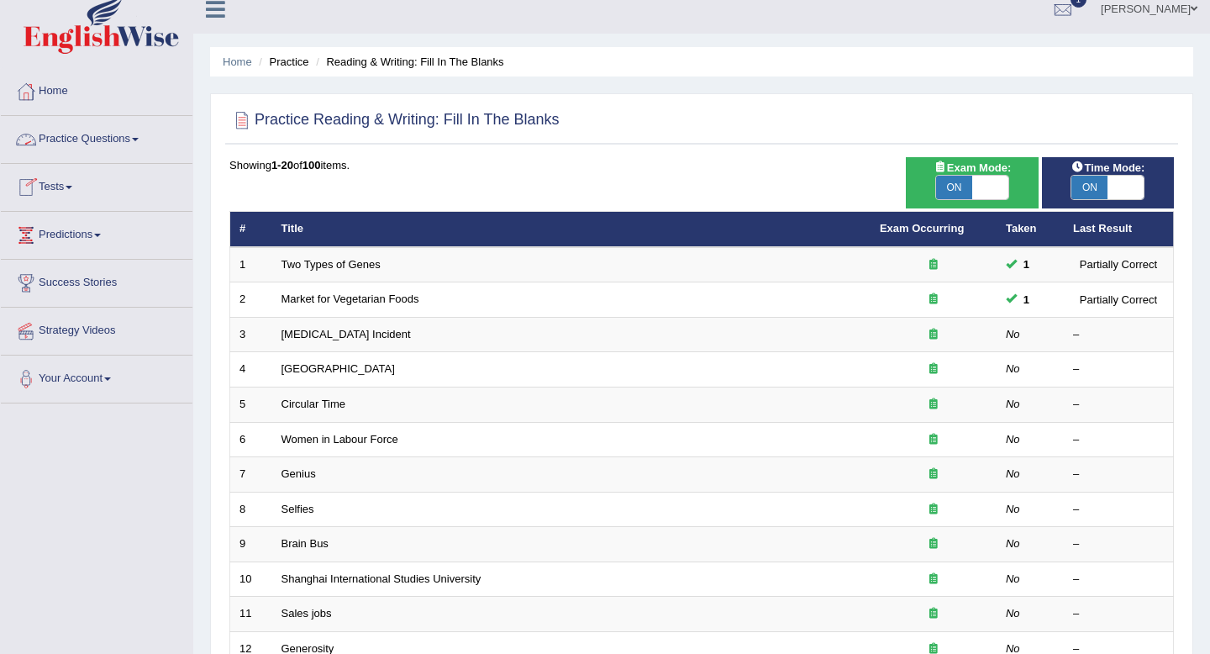
click at [148, 137] on link "Practice Questions" at bounding box center [97, 137] width 192 height 42
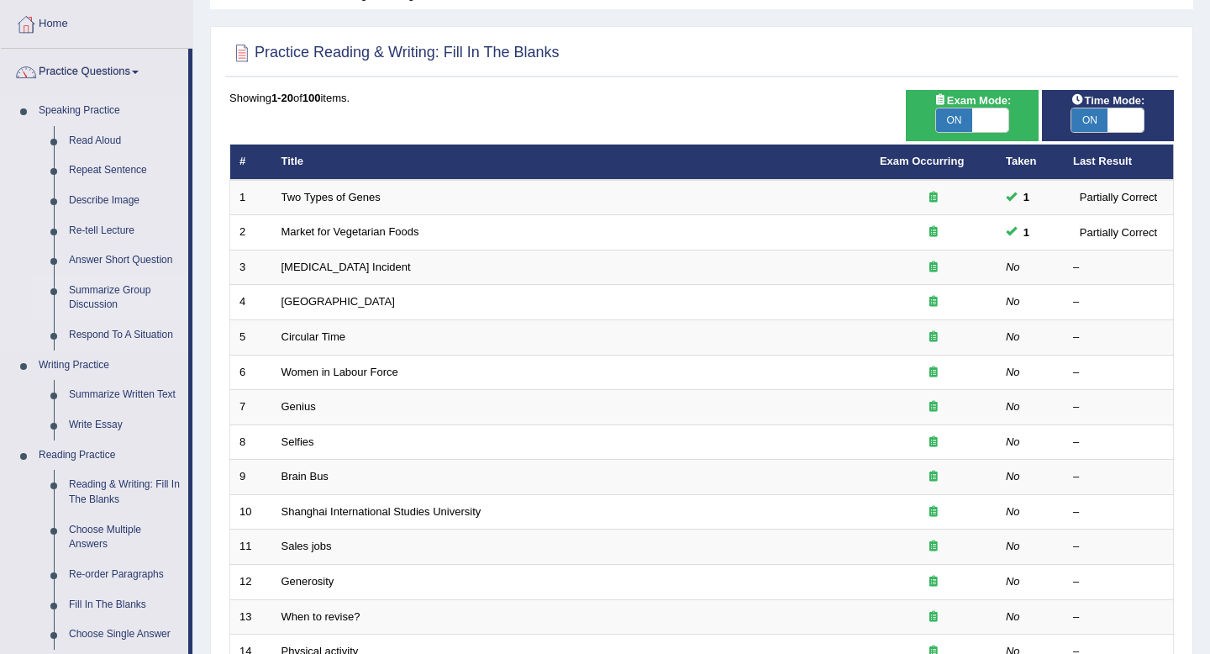
scroll to position [83, 0]
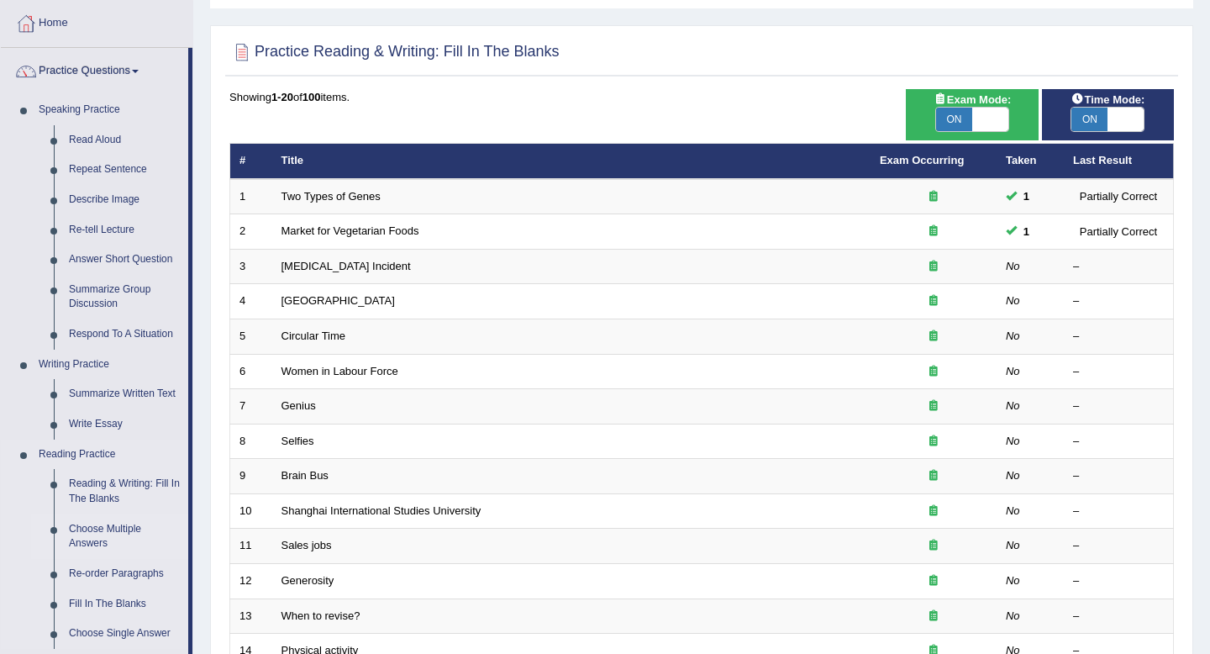
click at [123, 530] on link "Choose Multiple Answers" at bounding box center [124, 536] width 127 height 45
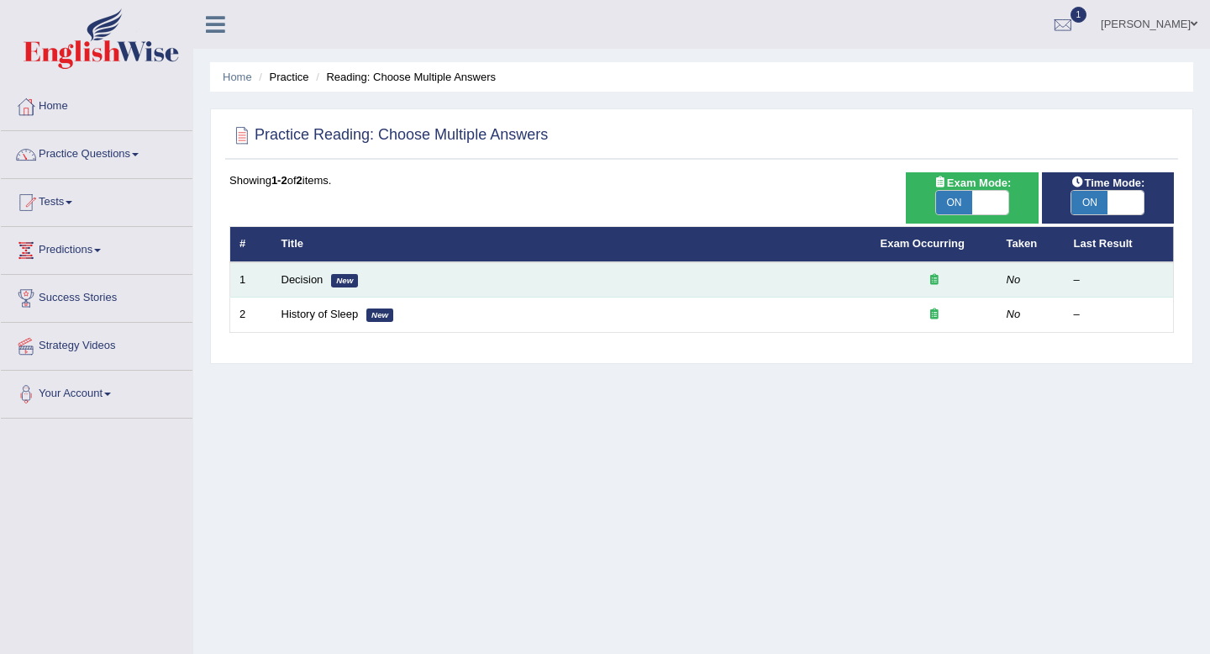
click at [490, 275] on td "Decision New" at bounding box center [571, 279] width 599 height 35
click at [305, 277] on link "Decision" at bounding box center [302, 279] width 42 height 13
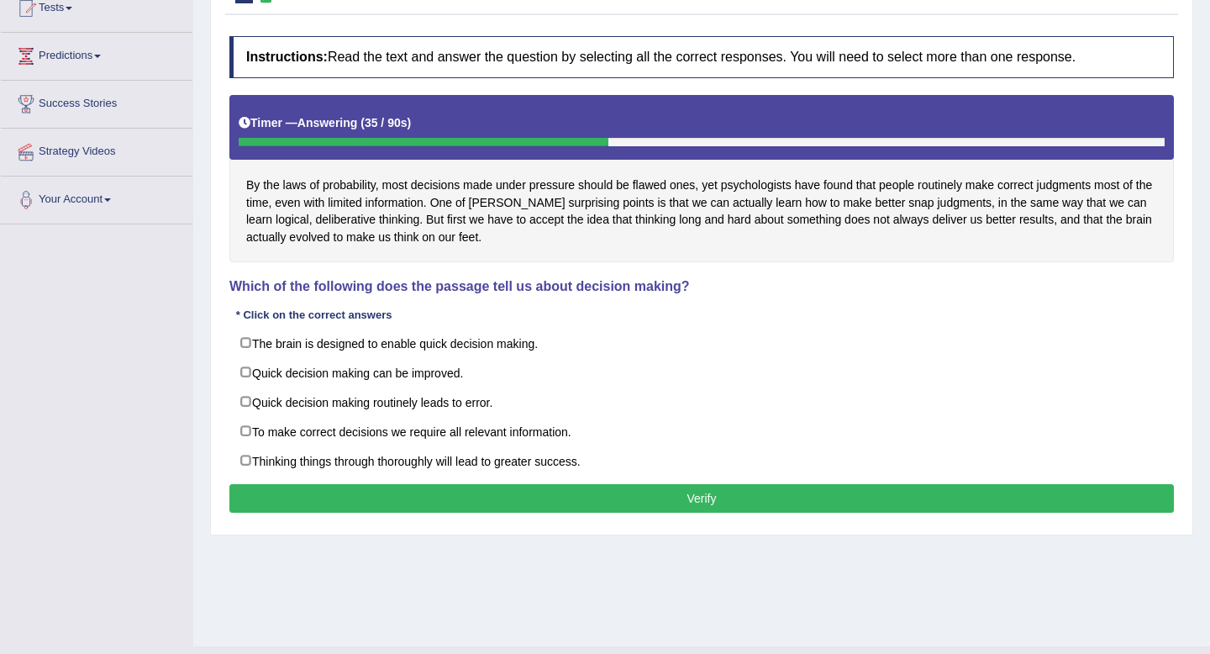
scroll to position [195, 0]
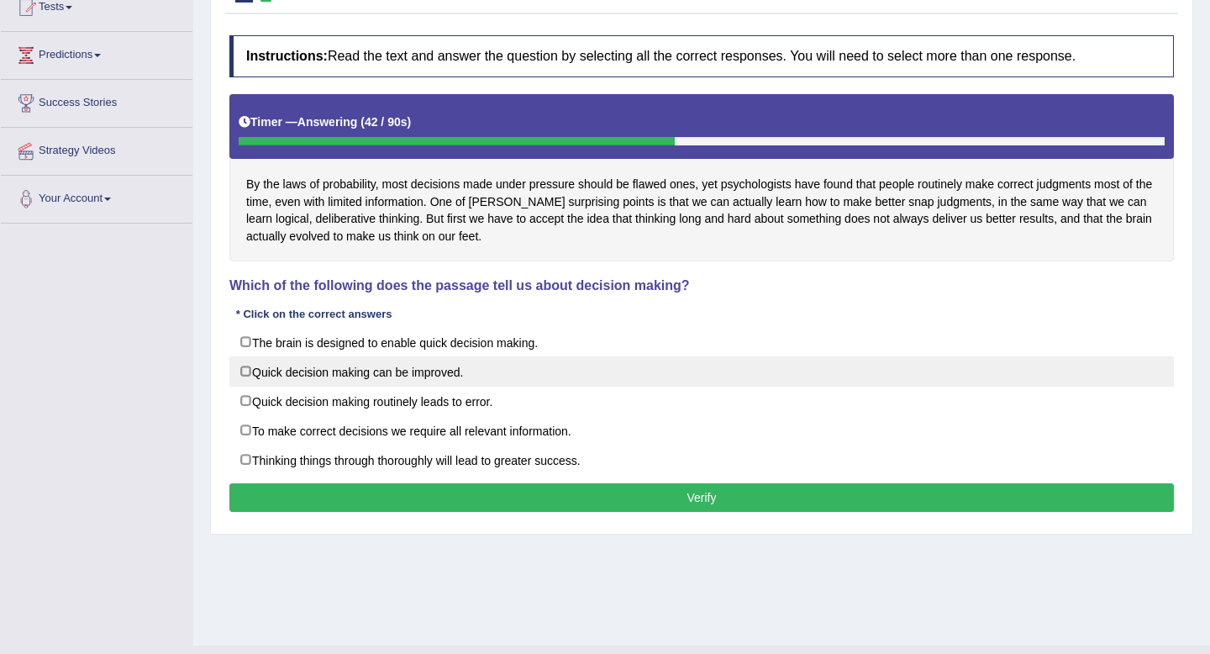
click at [284, 366] on label "Quick decision making can be improved." at bounding box center [701, 371] width 944 height 30
checkbox input "true"
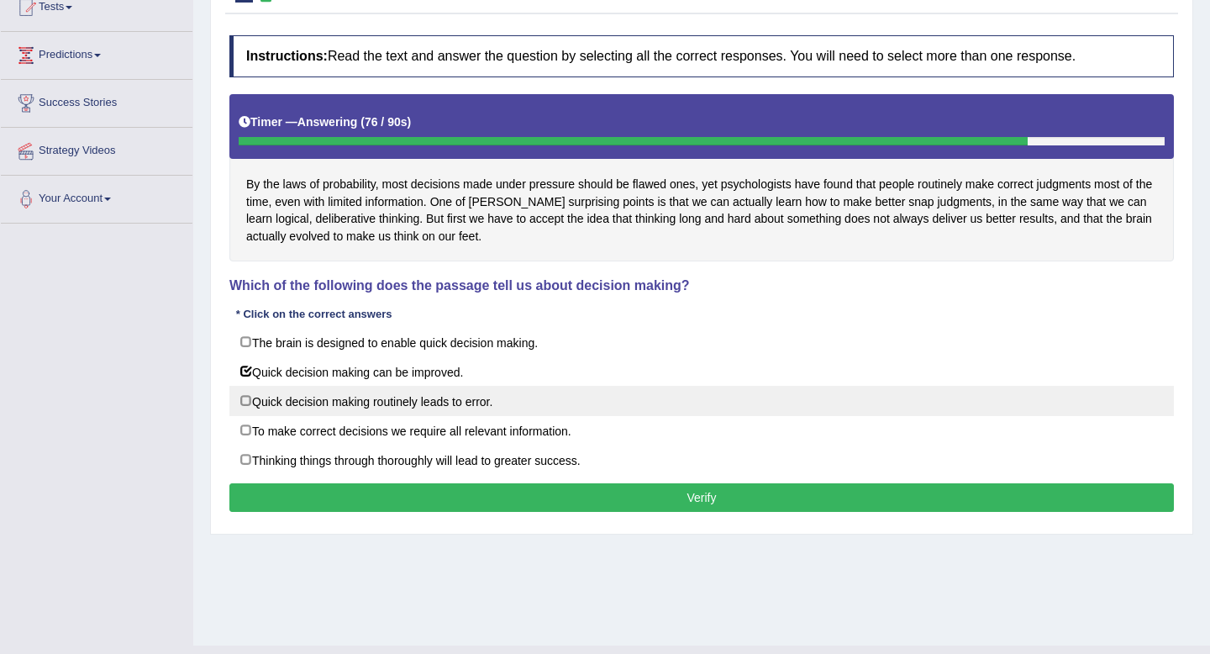
click at [305, 400] on label "Quick decision making routinely leads to error." at bounding box center [701, 401] width 944 height 30
checkbox input "true"
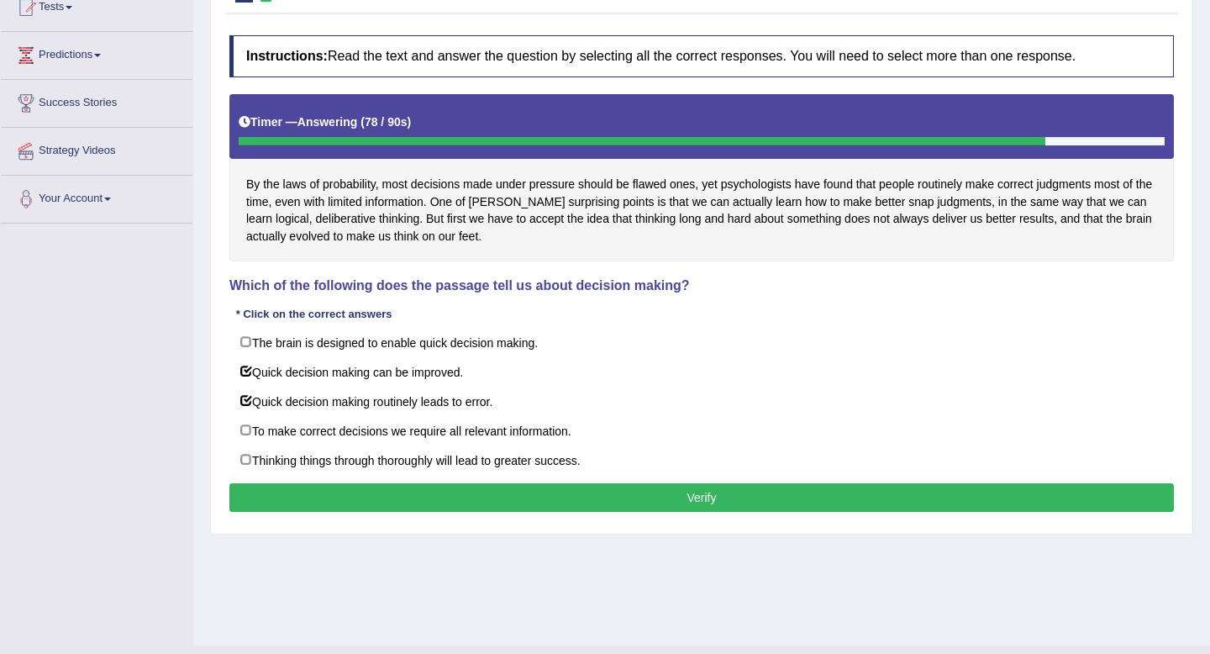
click at [583, 497] on button "Verify" at bounding box center [701, 497] width 944 height 29
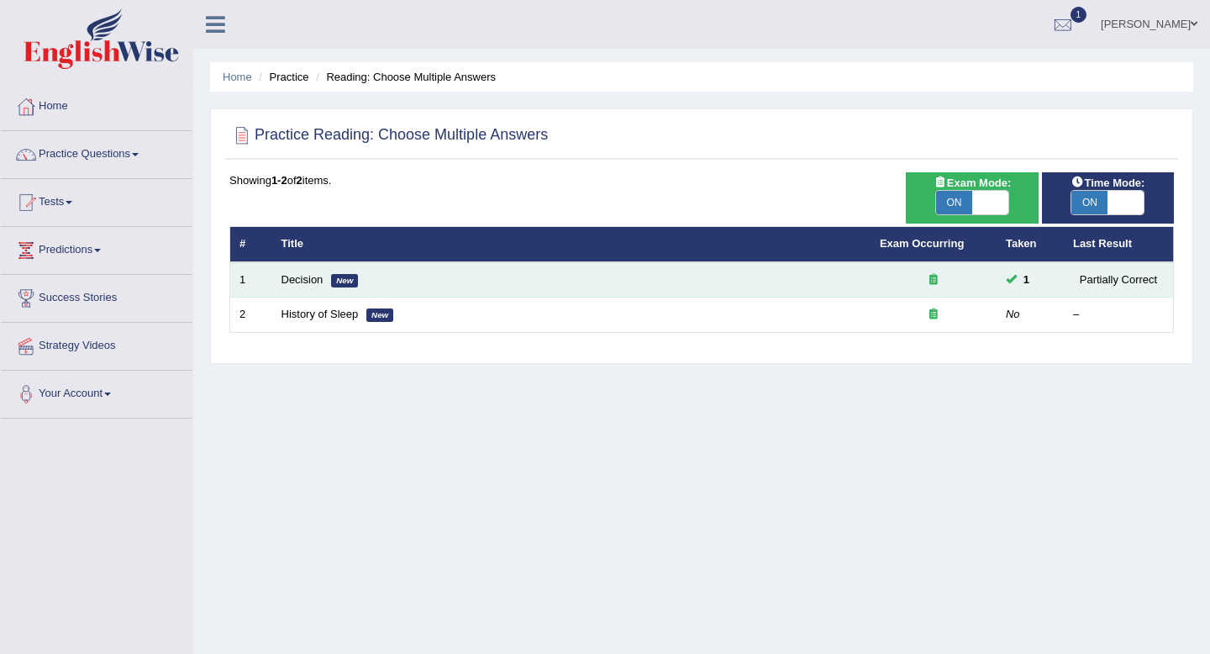
click at [504, 281] on td "Decision New" at bounding box center [571, 279] width 598 height 35
click at [292, 279] on link "Decision" at bounding box center [302, 279] width 42 height 13
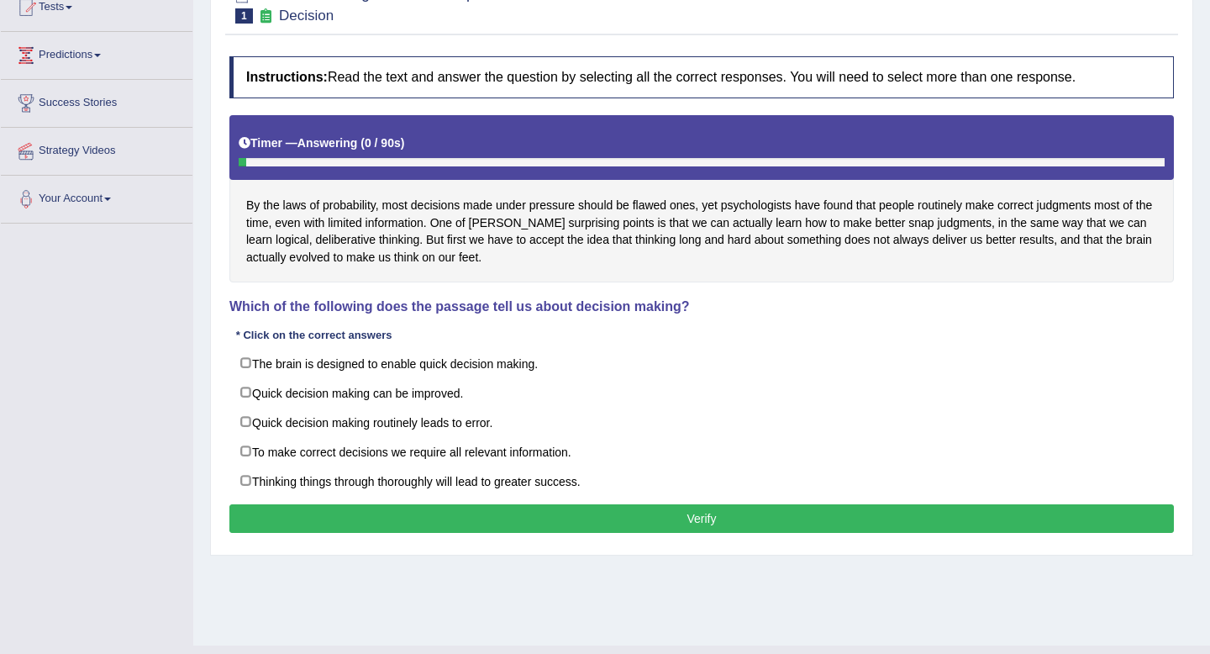
scroll to position [229, 0]
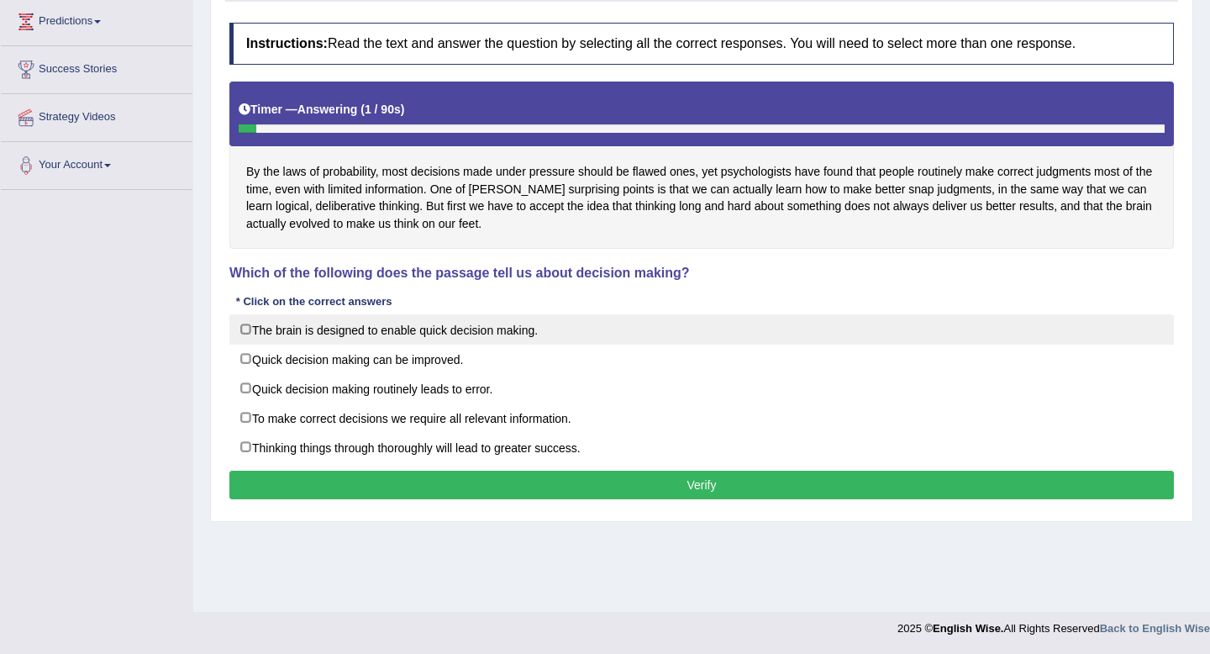
click at [367, 330] on label "The brain is designed to enable quick decision making." at bounding box center [701, 329] width 944 height 30
checkbox input "true"
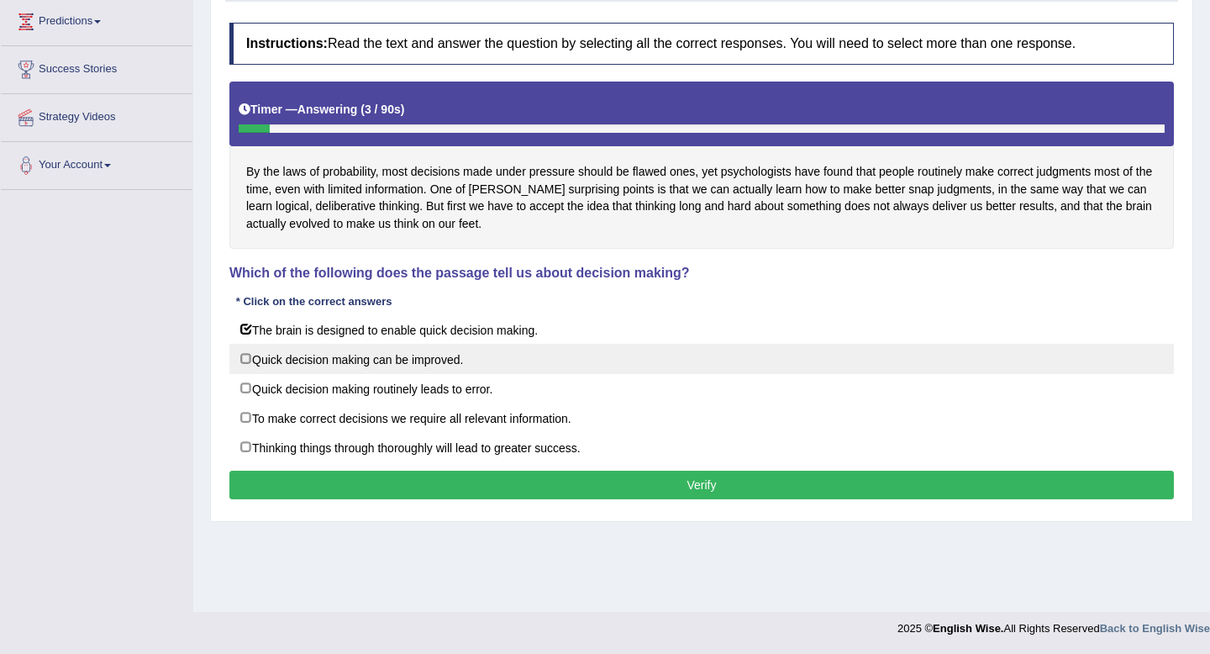
click at [376, 359] on label "Quick decision making can be improved." at bounding box center [701, 359] width 944 height 30
checkbox input "true"
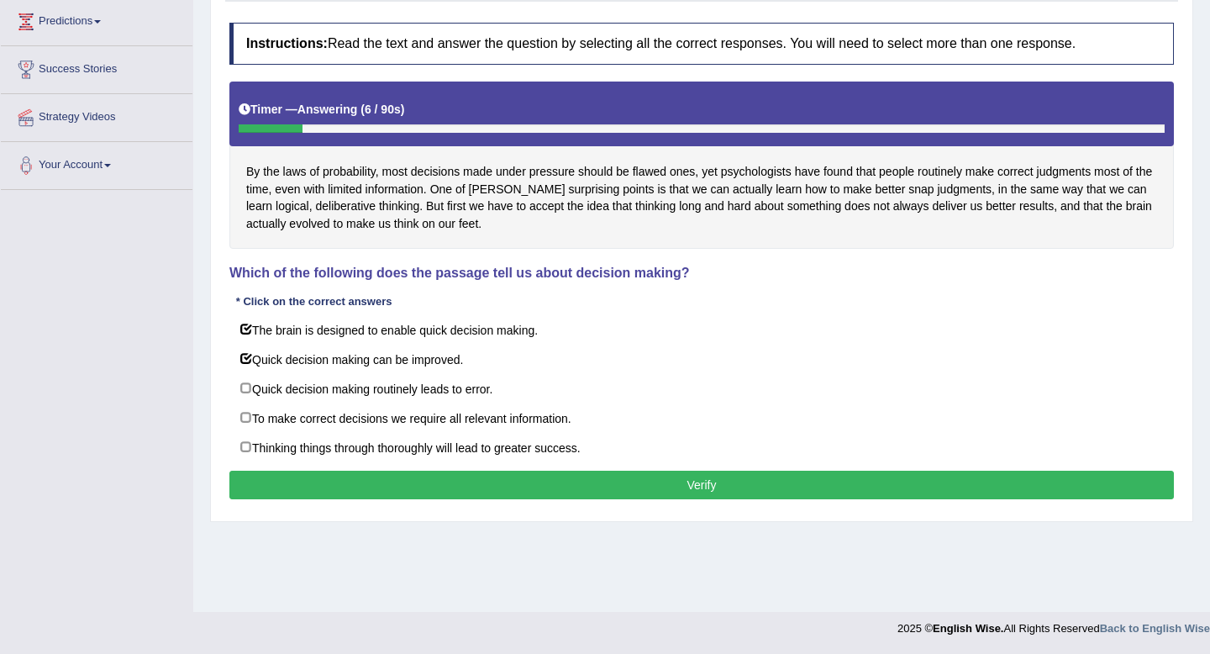
click at [435, 484] on button "Verify" at bounding box center [701, 485] width 944 height 29
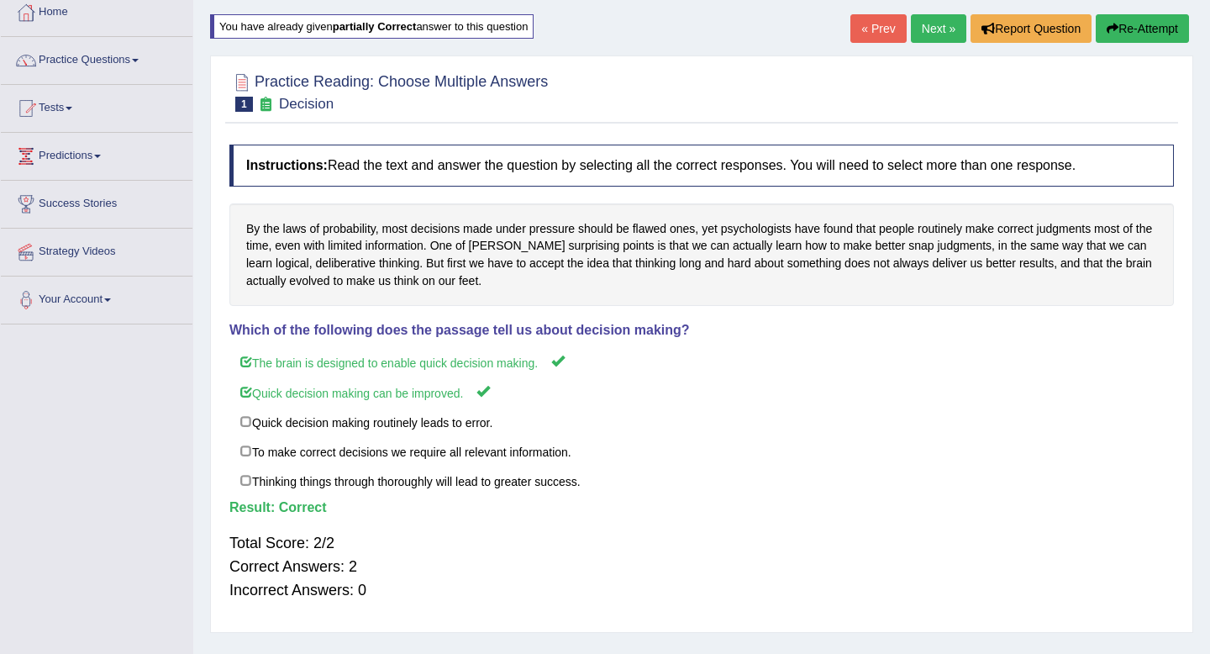
scroll to position [96, 0]
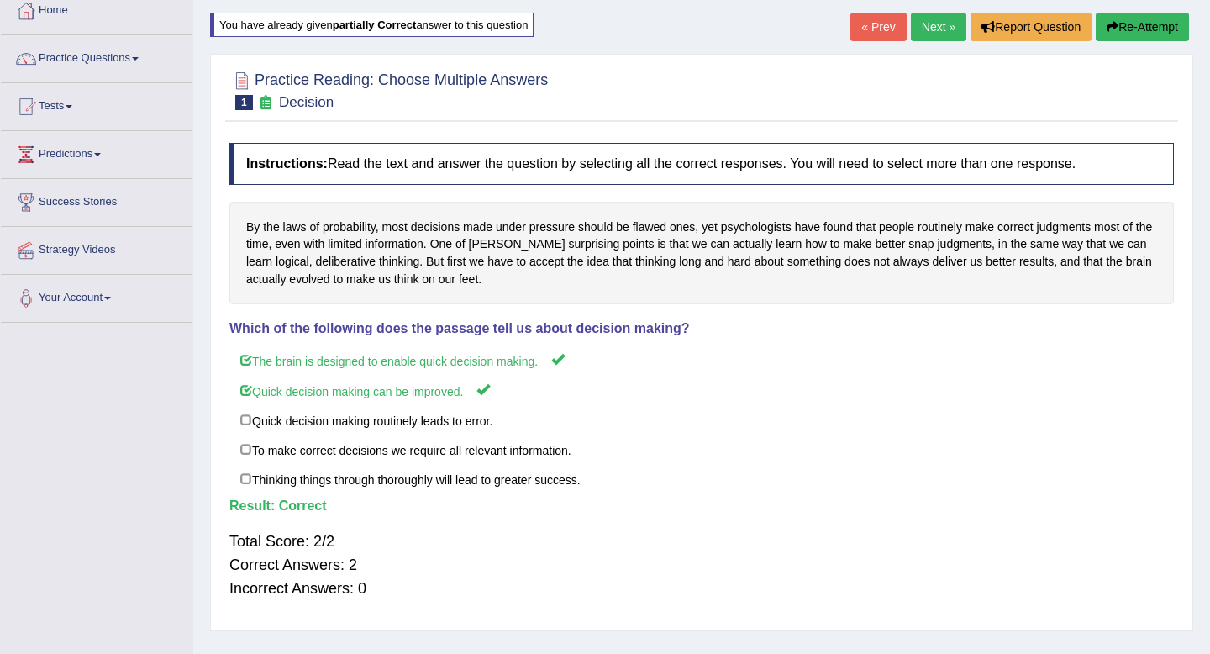
click at [922, 34] on link "Next »" at bounding box center [938, 27] width 55 height 29
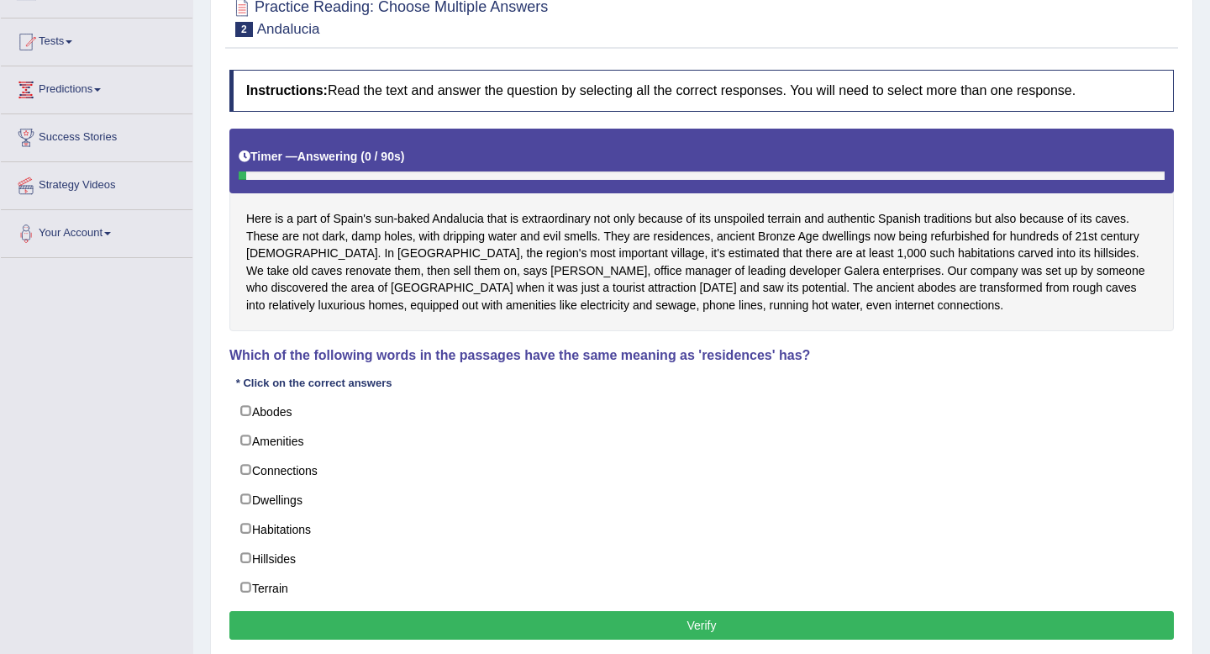
scroll to position [174, 0]
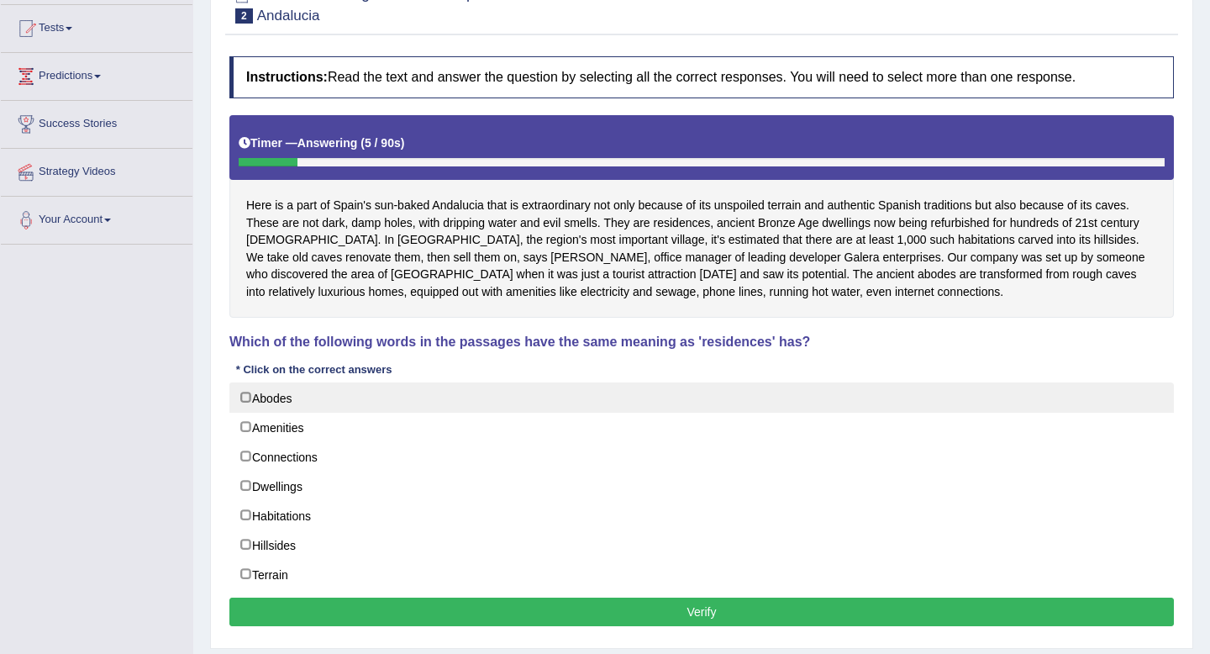
click at [272, 397] on label "Abodes" at bounding box center [701, 397] width 944 height 30
checkbox input "true"
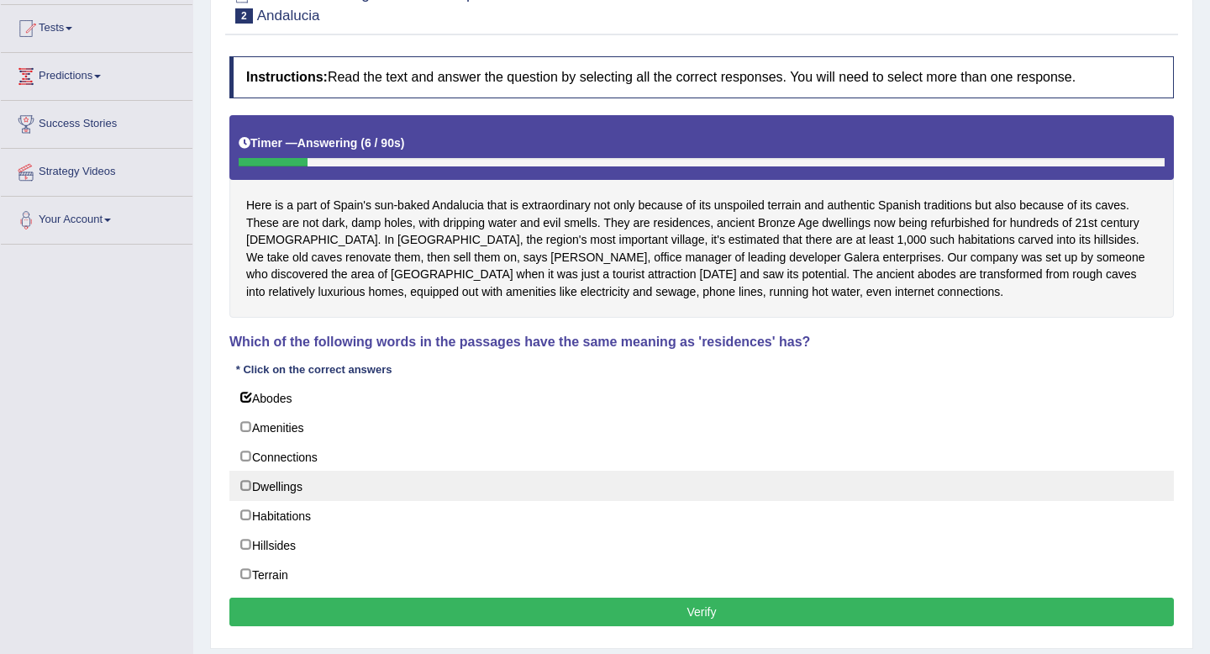
click at [278, 484] on label "Dwellings" at bounding box center [701, 486] width 944 height 30
checkbox input "true"
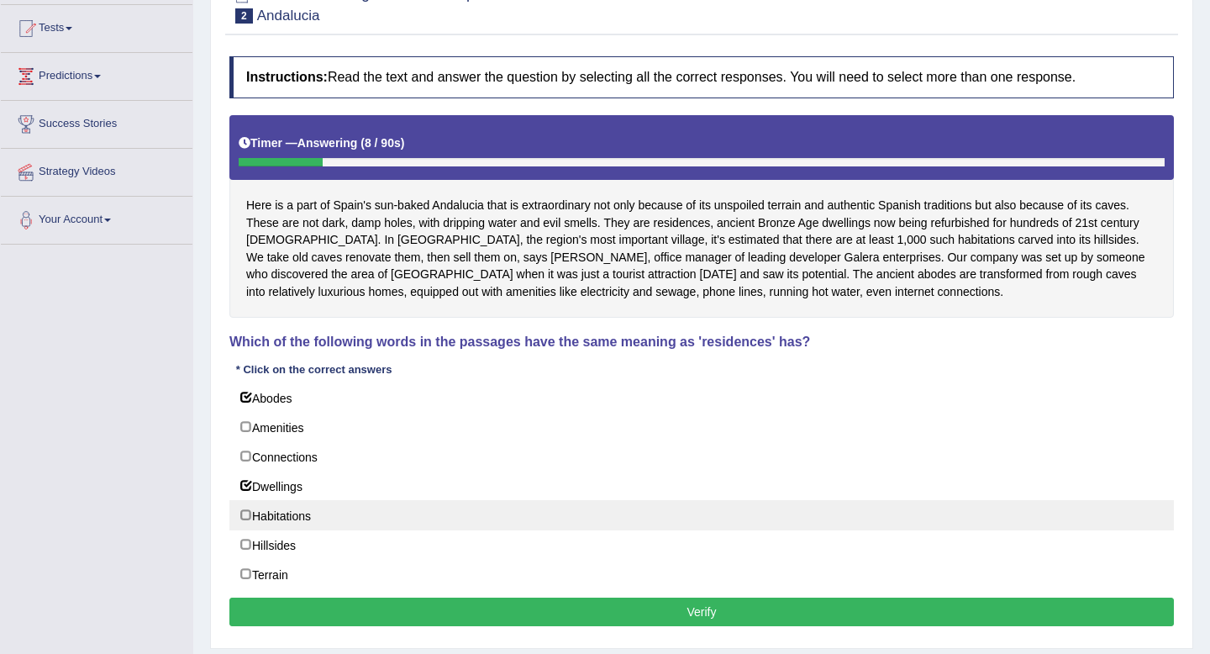
click at [281, 520] on label "Habitations" at bounding box center [701, 515] width 944 height 30
checkbox input "true"
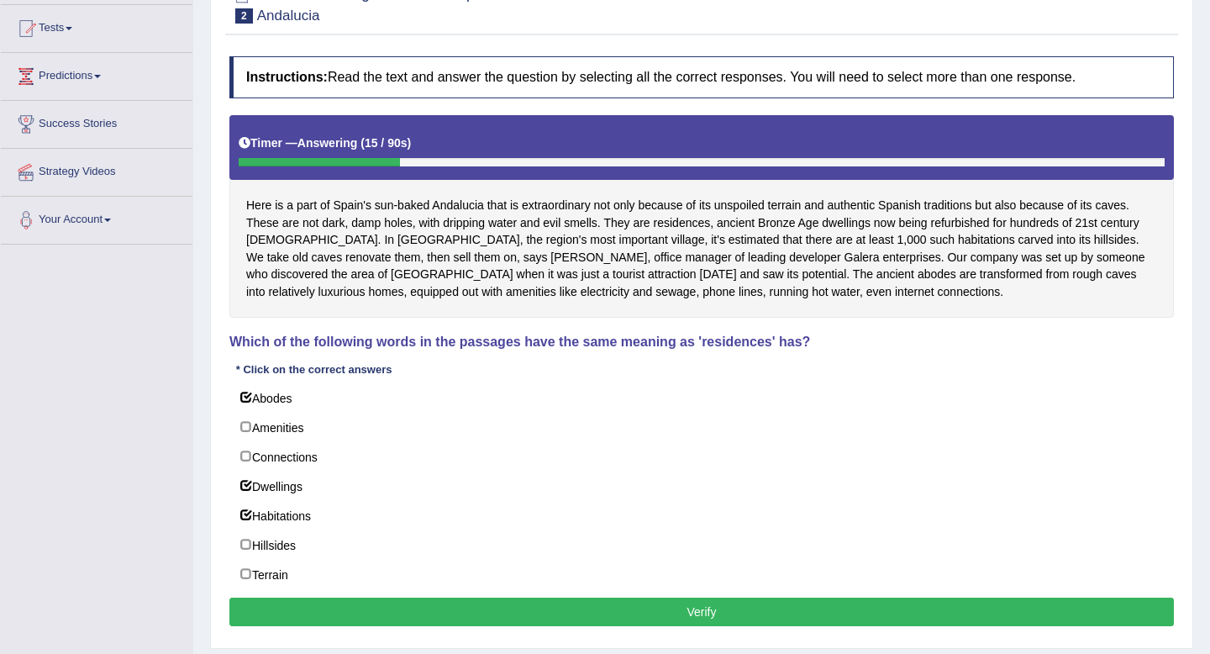
click at [375, 611] on button "Verify" at bounding box center [701, 611] width 944 height 29
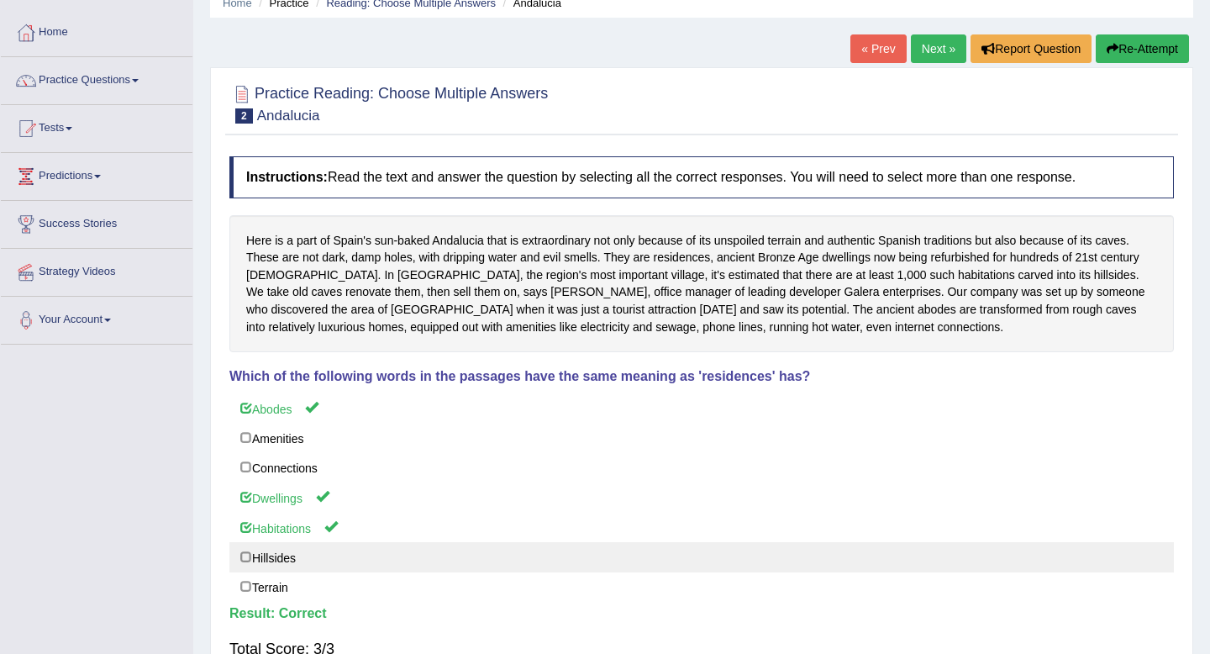
scroll to position [0, 0]
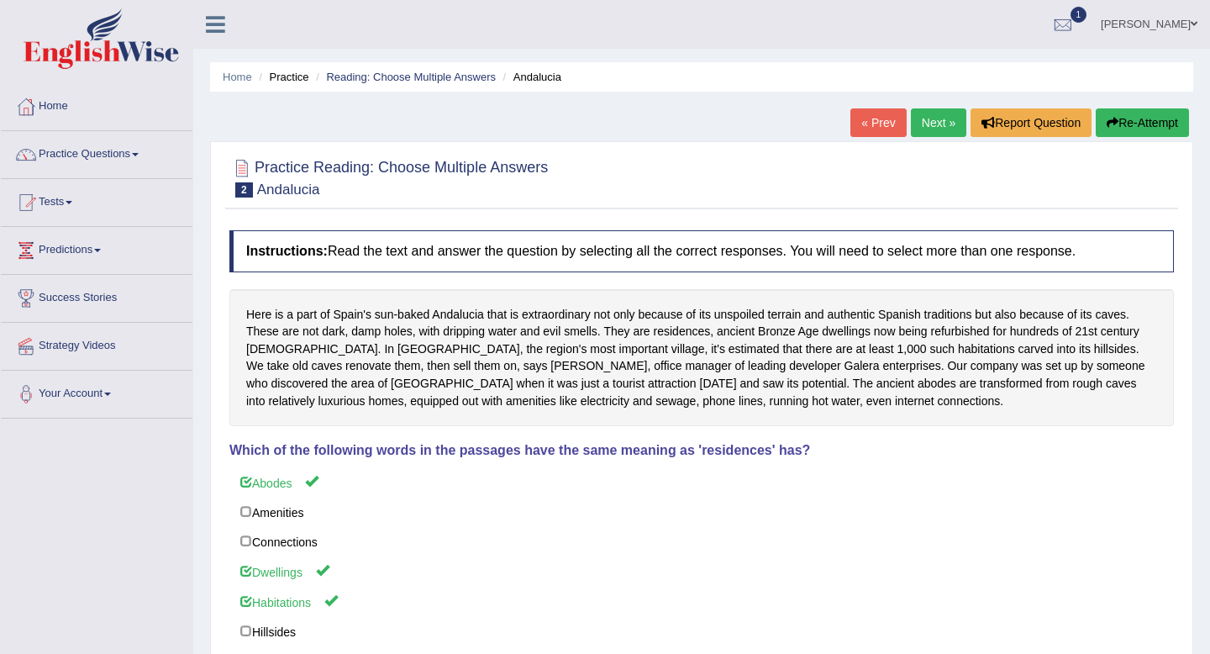
click at [939, 122] on link "Next »" at bounding box center [938, 122] width 55 height 29
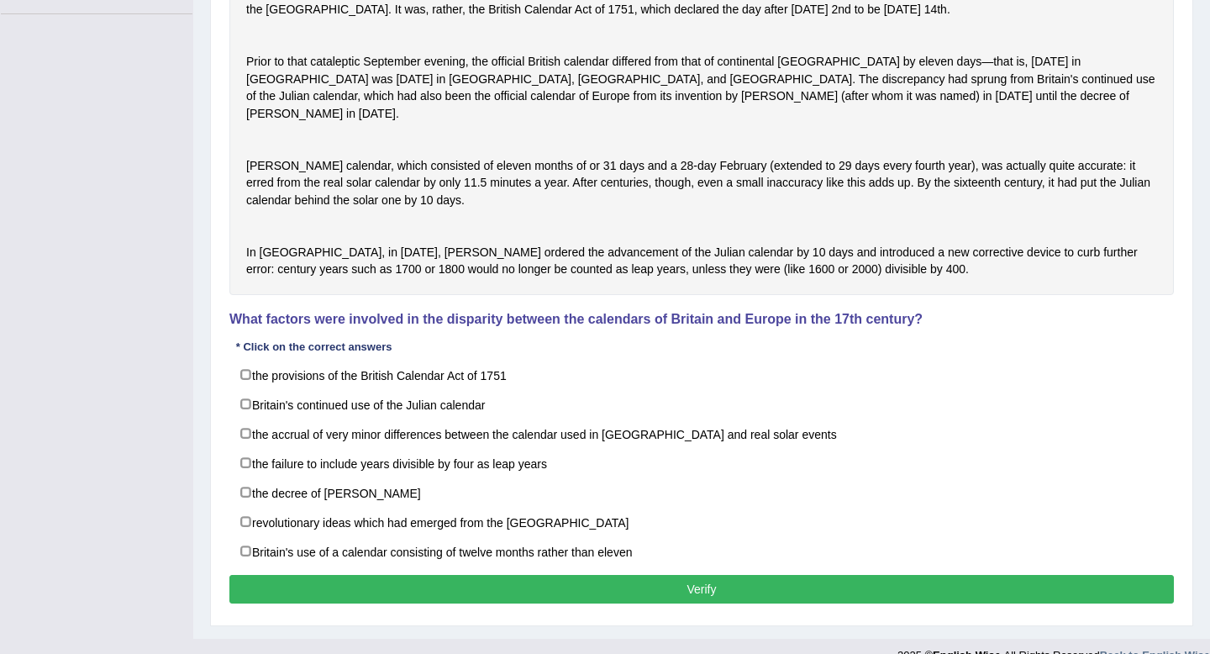
scroll to position [424, 0]
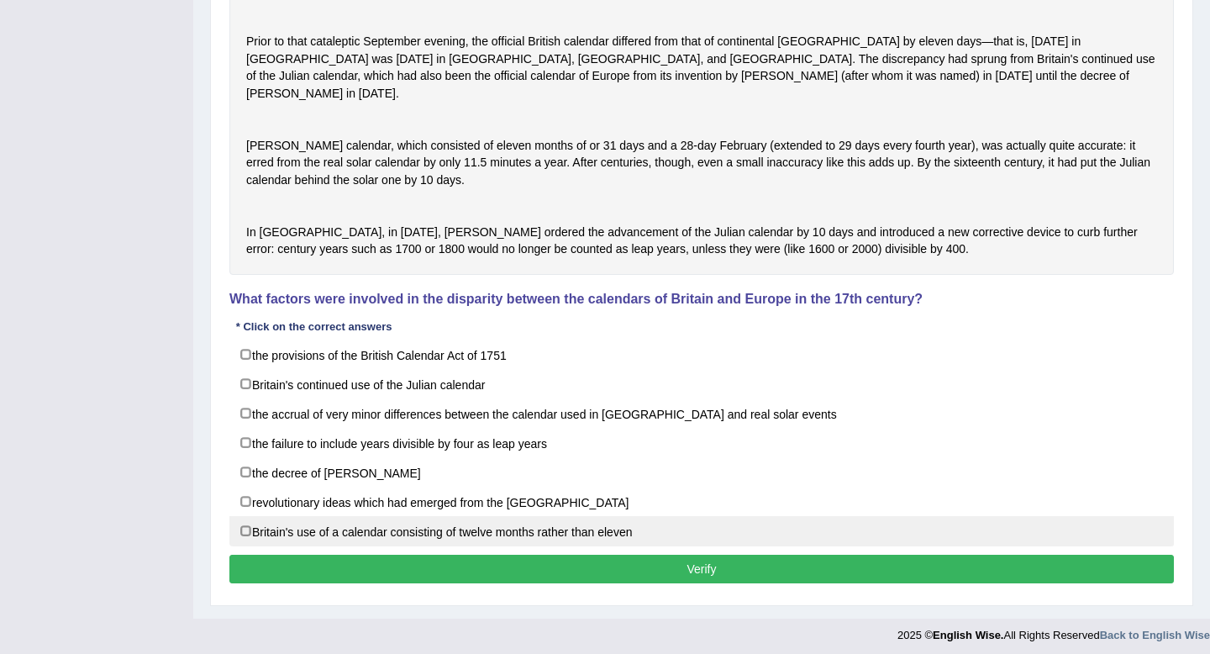
click at [597, 546] on label "Britain's use of a calendar consisting of twelve months rather than eleven" at bounding box center [701, 531] width 944 height 30
checkbox input "true"
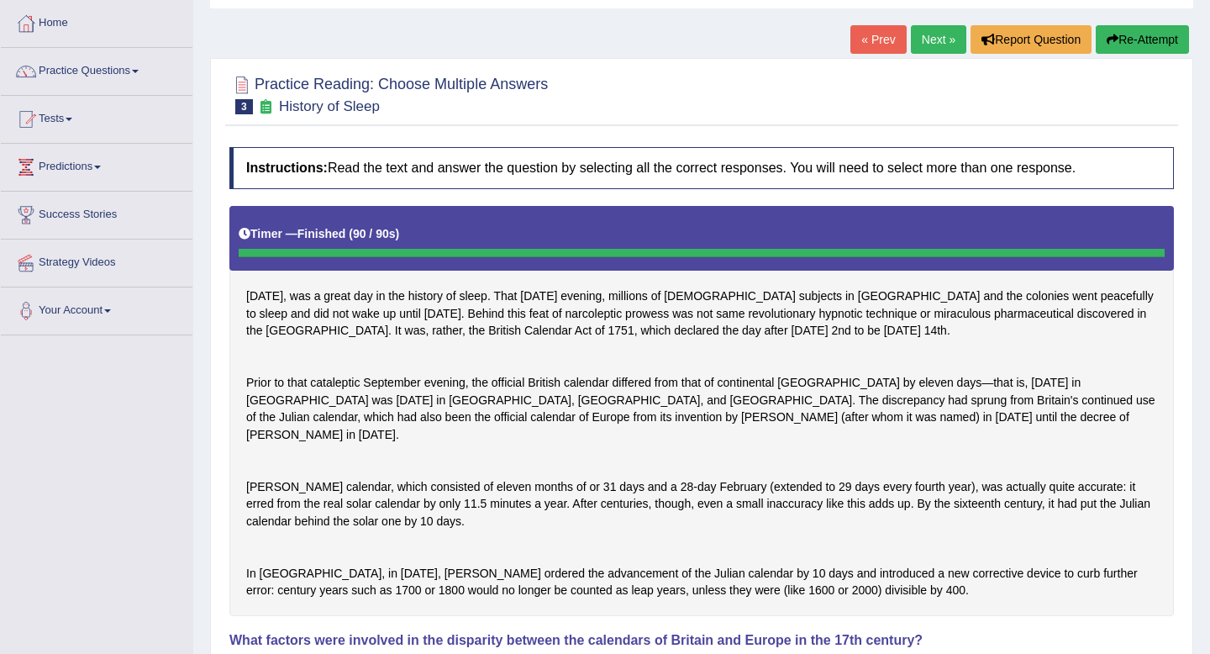
scroll to position [0, 0]
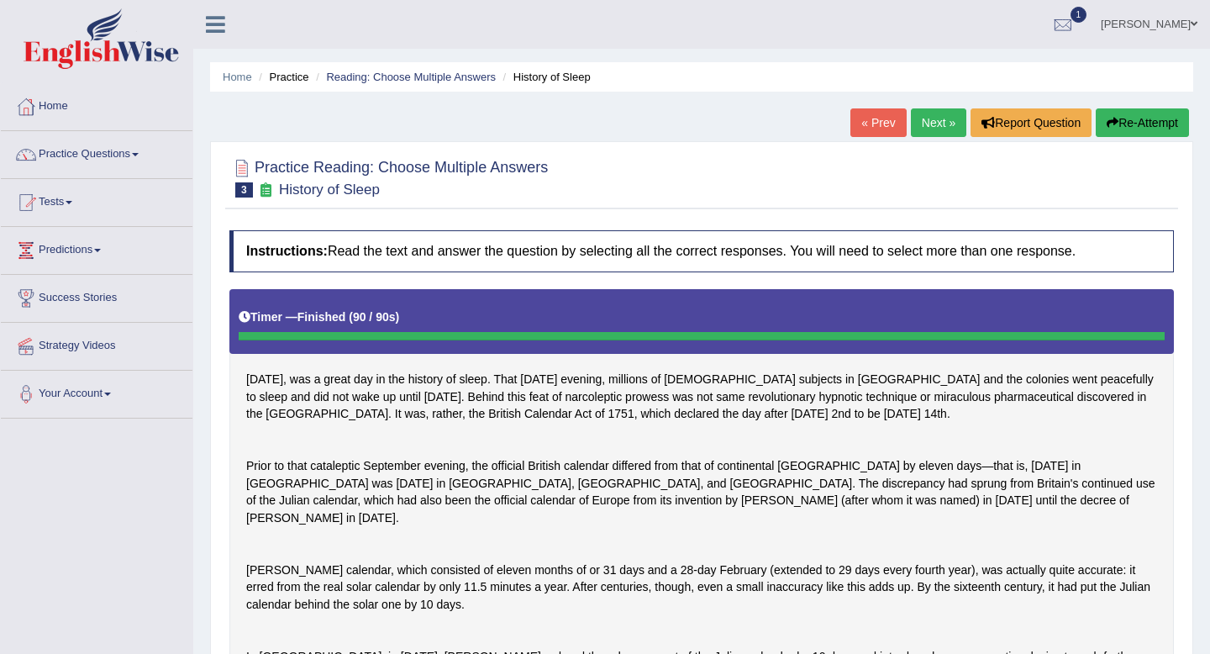
click at [935, 124] on link "Next »" at bounding box center [938, 122] width 55 height 29
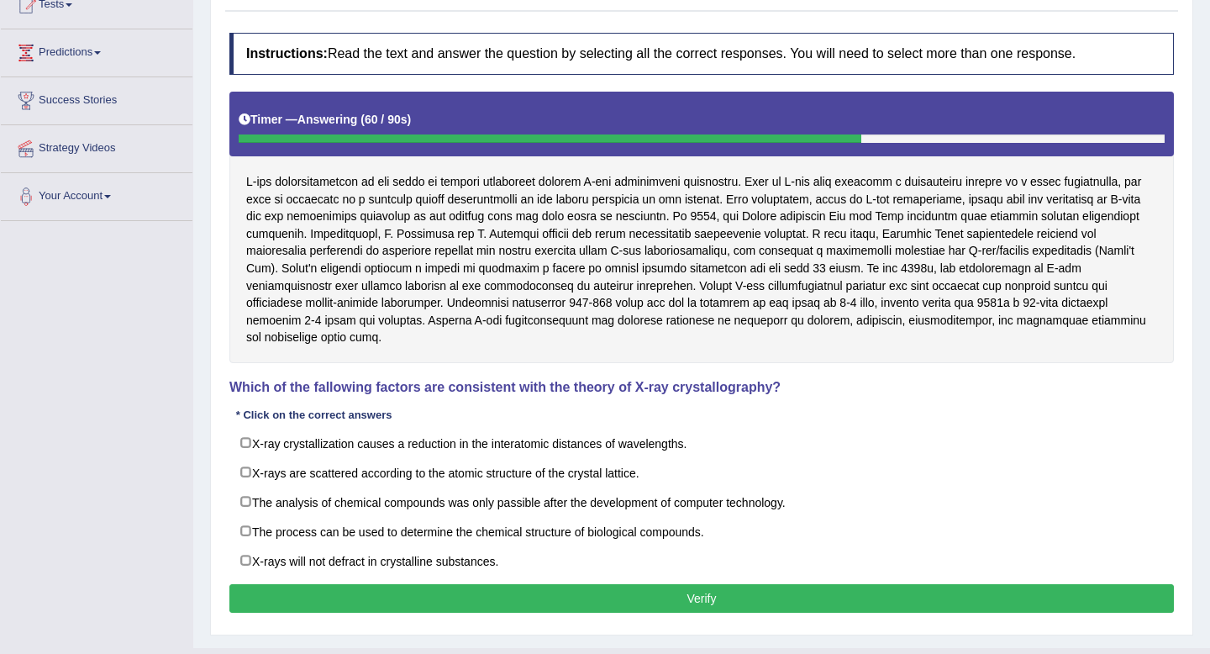
scroll to position [229, 0]
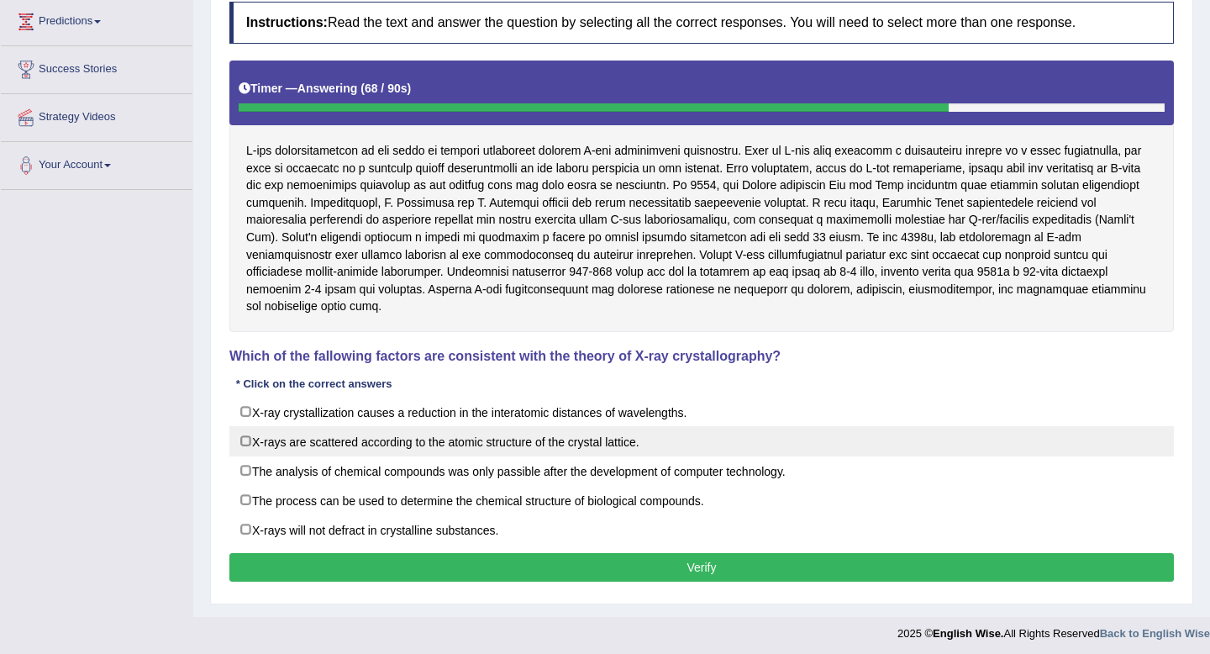
click at [376, 426] on label "X-rays are scattered according to the atomic structure of the crystal lattice." at bounding box center [701, 441] width 944 height 30
checkbox input "true"
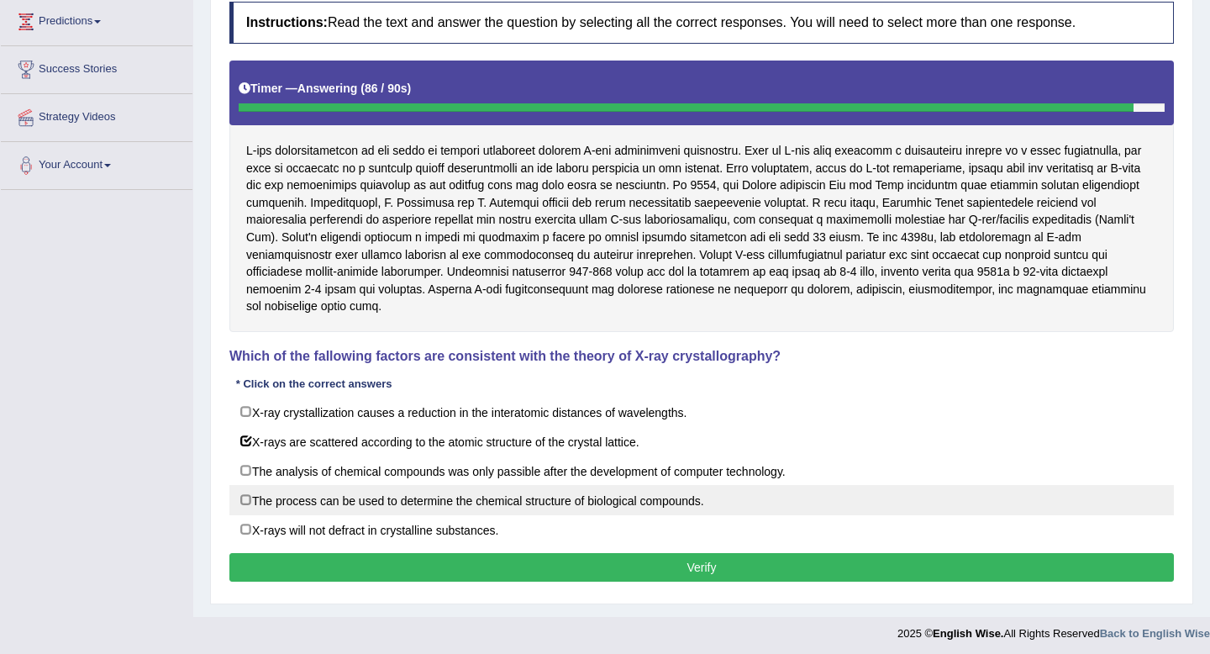
click at [355, 486] on label "The process can be used to determine the chemical structure of biological compo…" at bounding box center [701, 500] width 944 height 30
checkbox input "true"
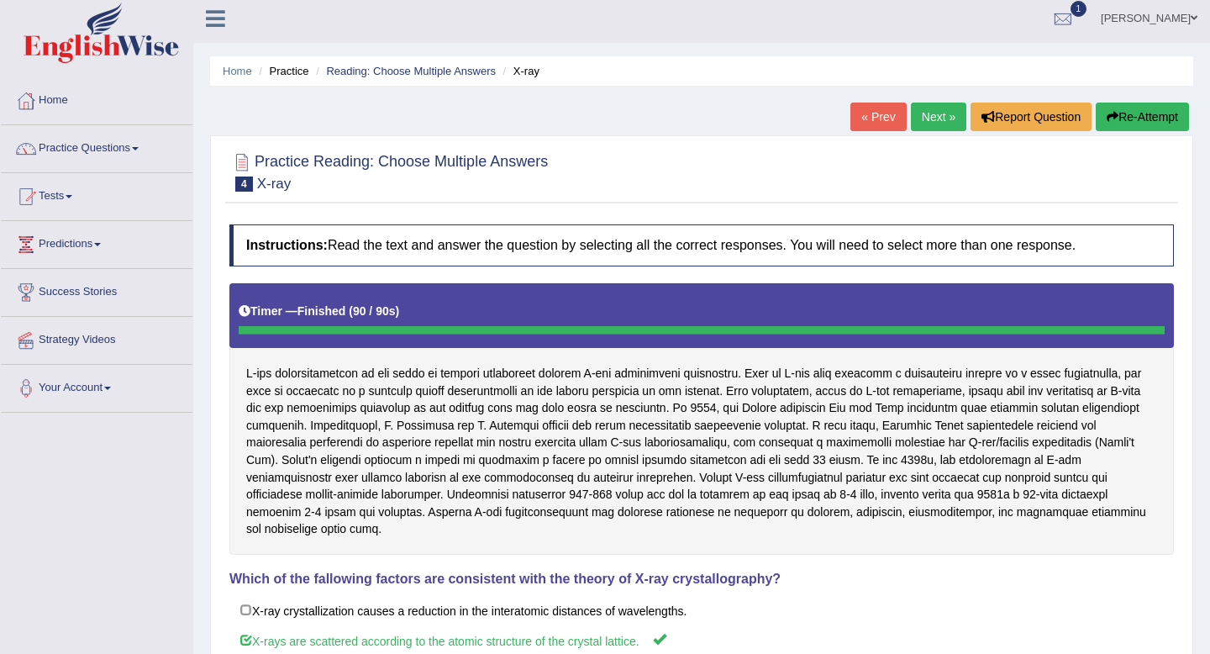
scroll to position [0, 0]
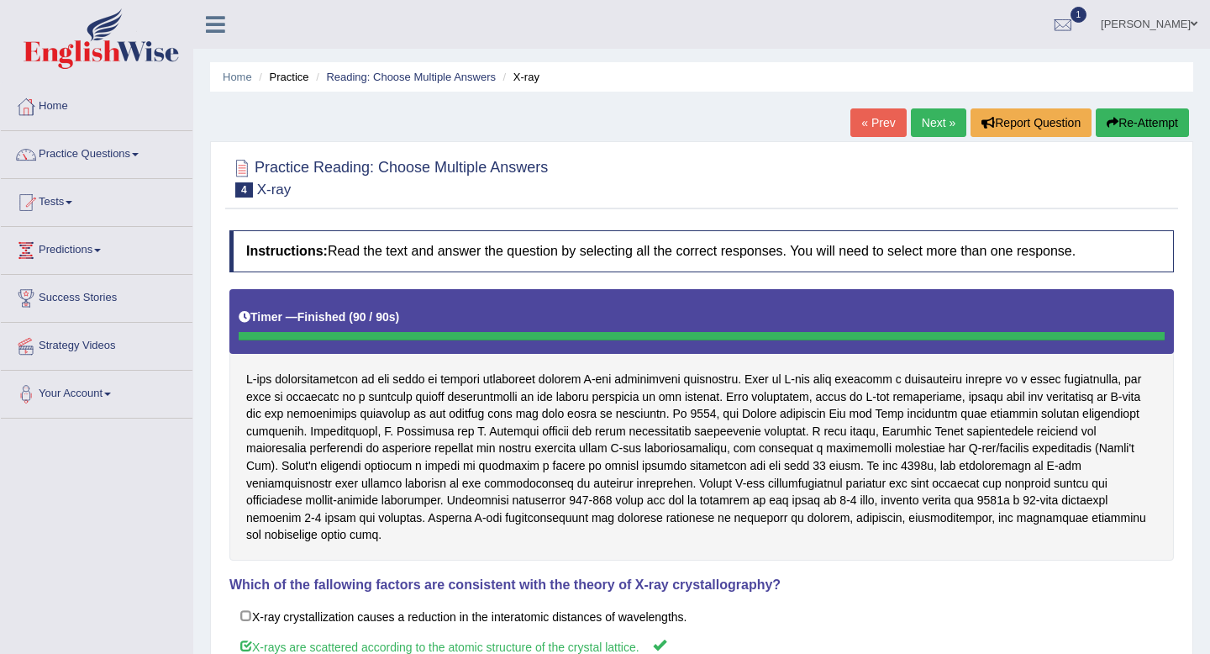
click at [933, 127] on link "Next »" at bounding box center [938, 122] width 55 height 29
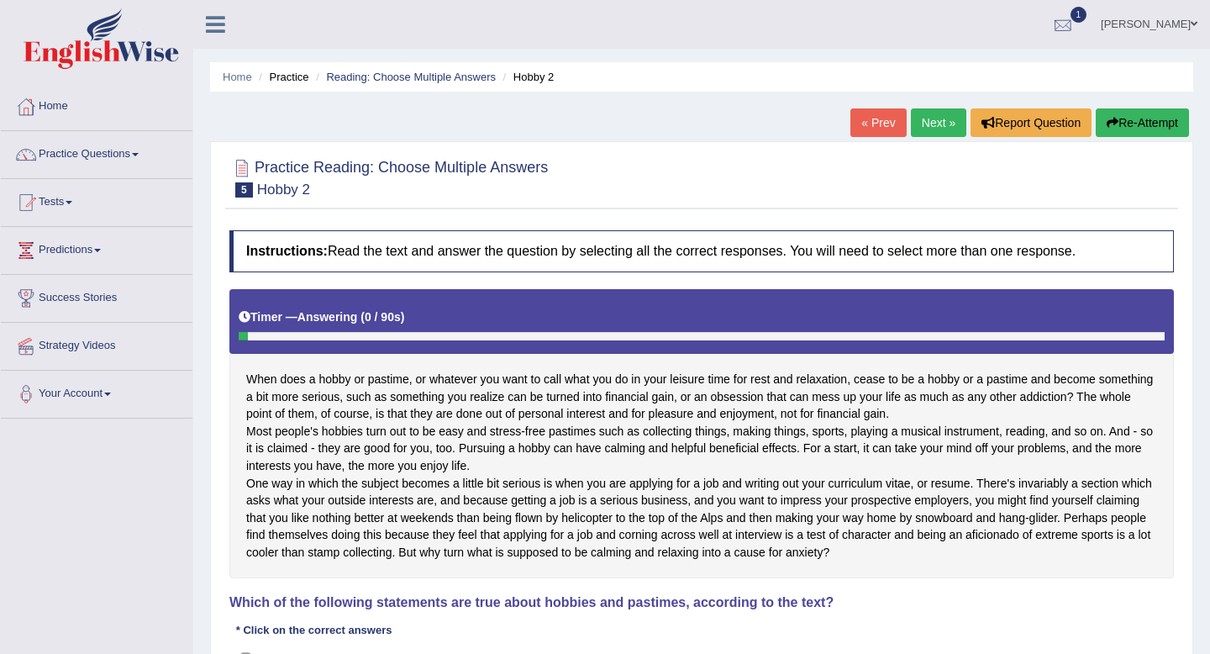
click at [1050, 19] on div at bounding box center [1062, 25] width 25 height 25
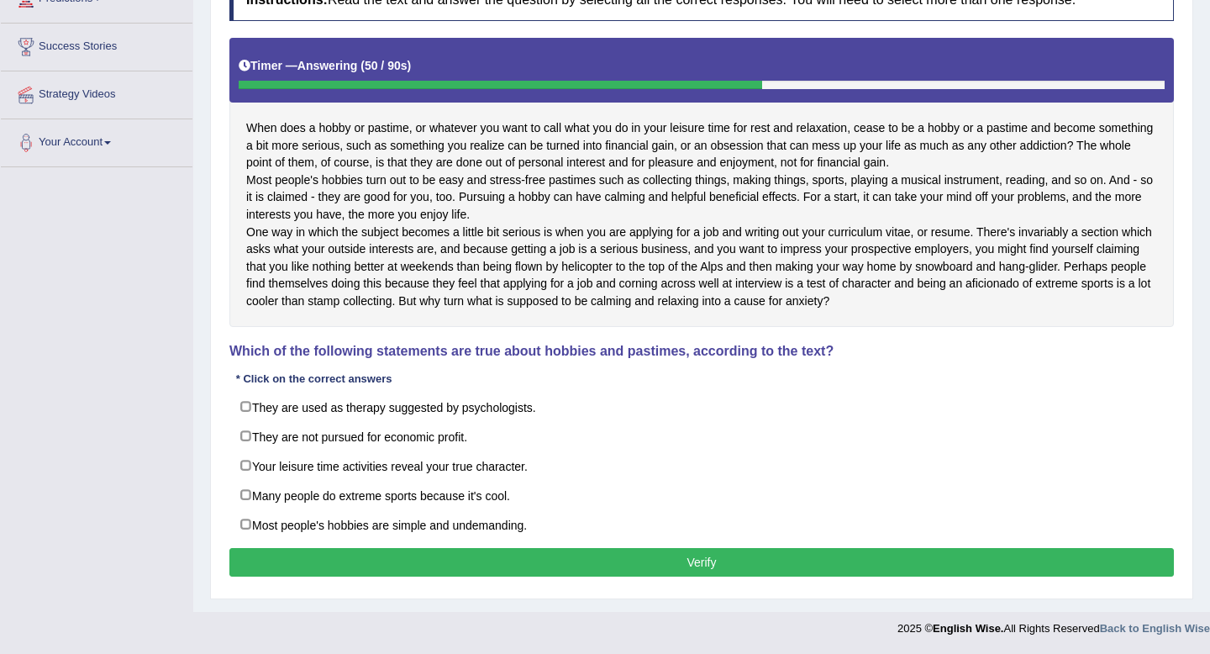
scroll to position [284, 0]
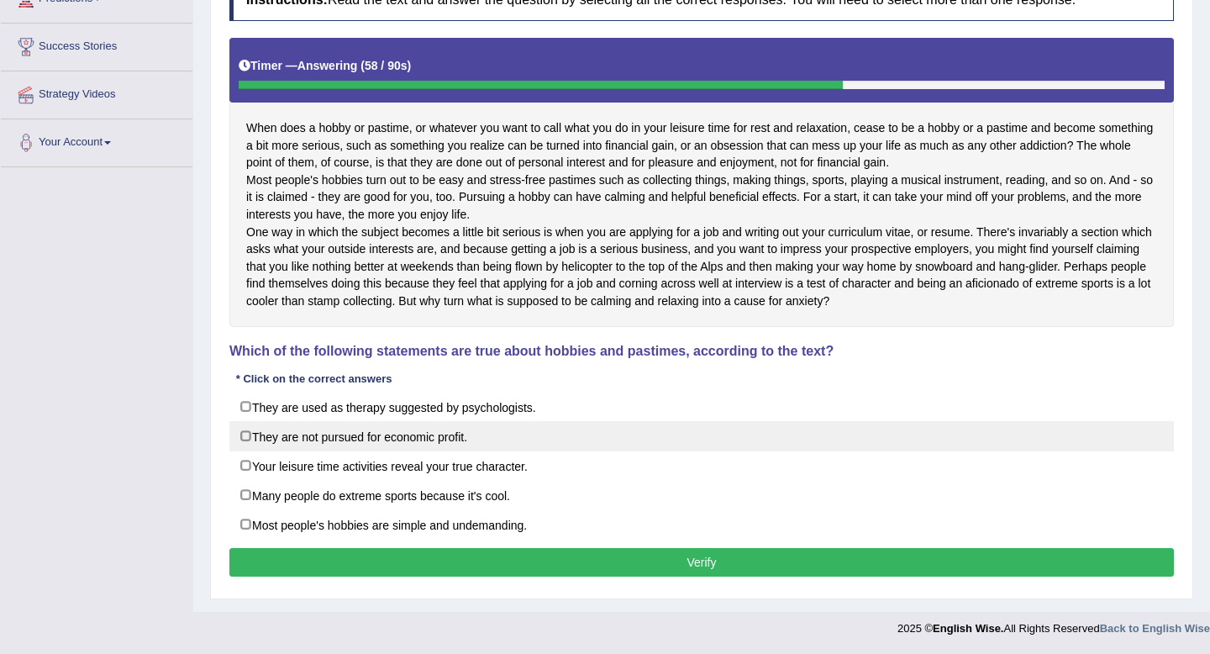
click at [276, 439] on label "They are not pursued for economic profit." at bounding box center [701, 436] width 944 height 30
checkbox input "true"
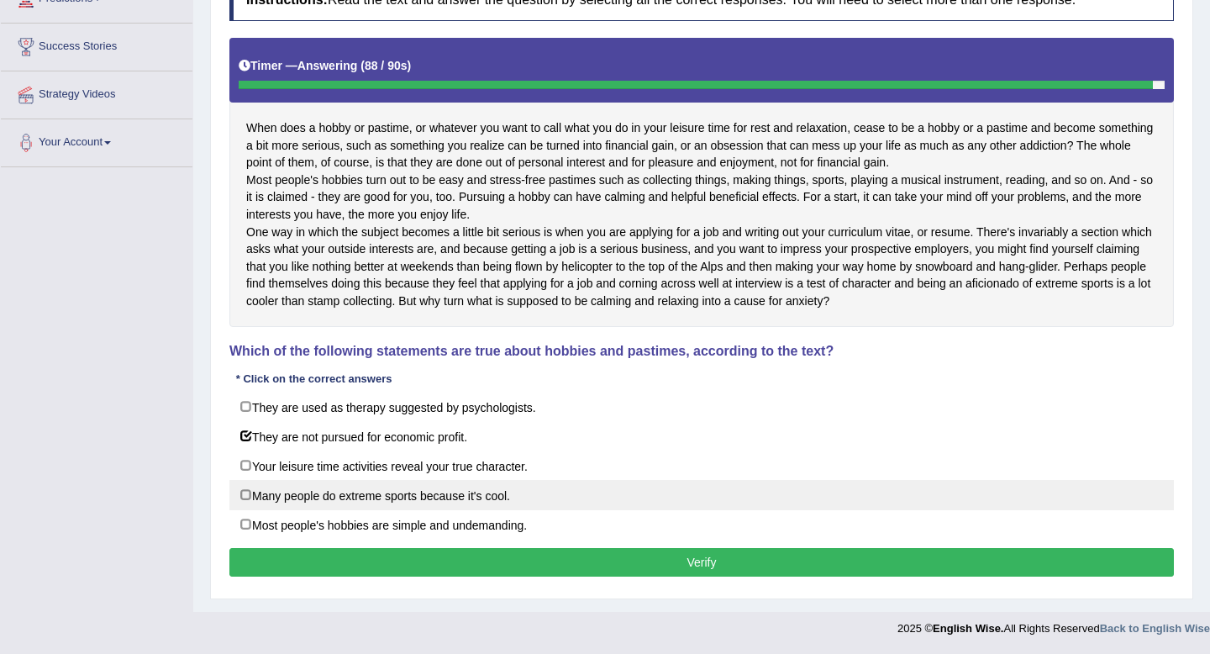
click at [317, 495] on label "Many people do extreme sports because it's cool." at bounding box center [701, 495] width 944 height 30
checkbox input "true"
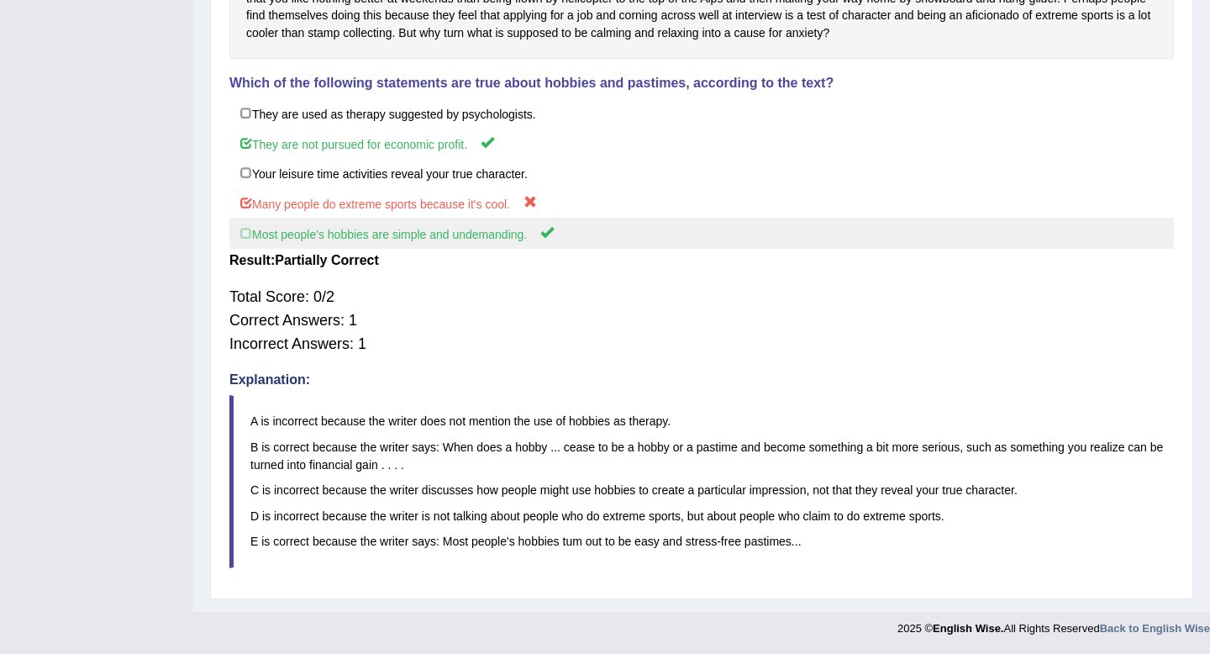
scroll to position [556, 0]
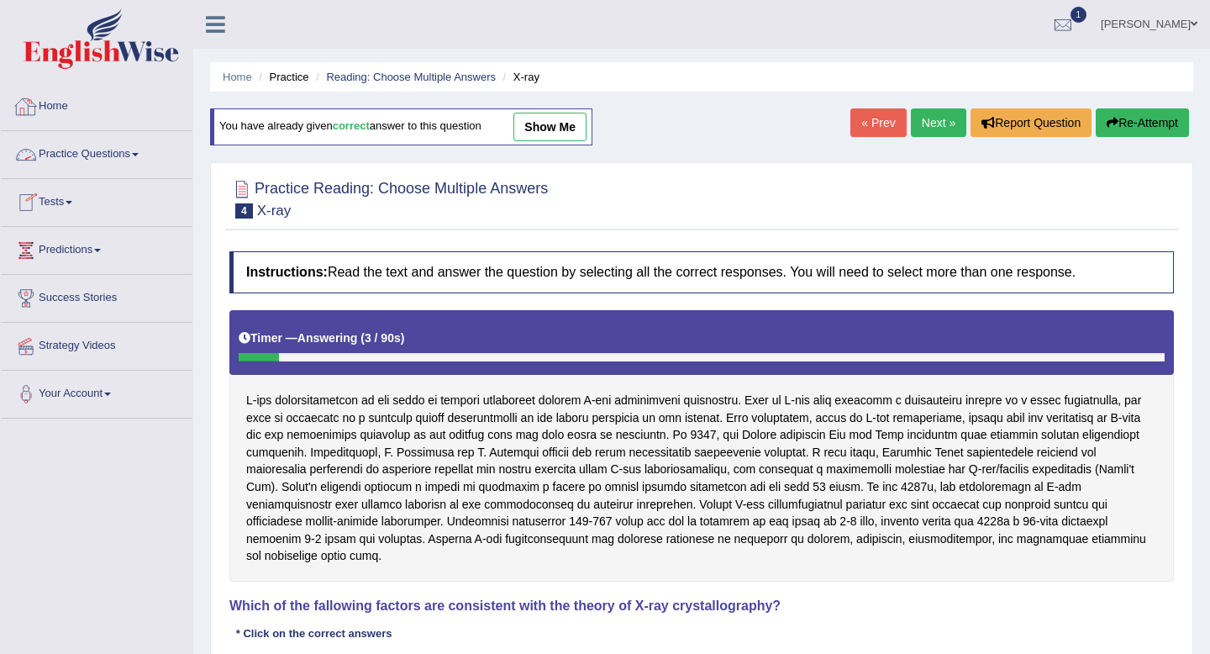
click at [57, 108] on link "Home" at bounding box center [97, 104] width 192 height 42
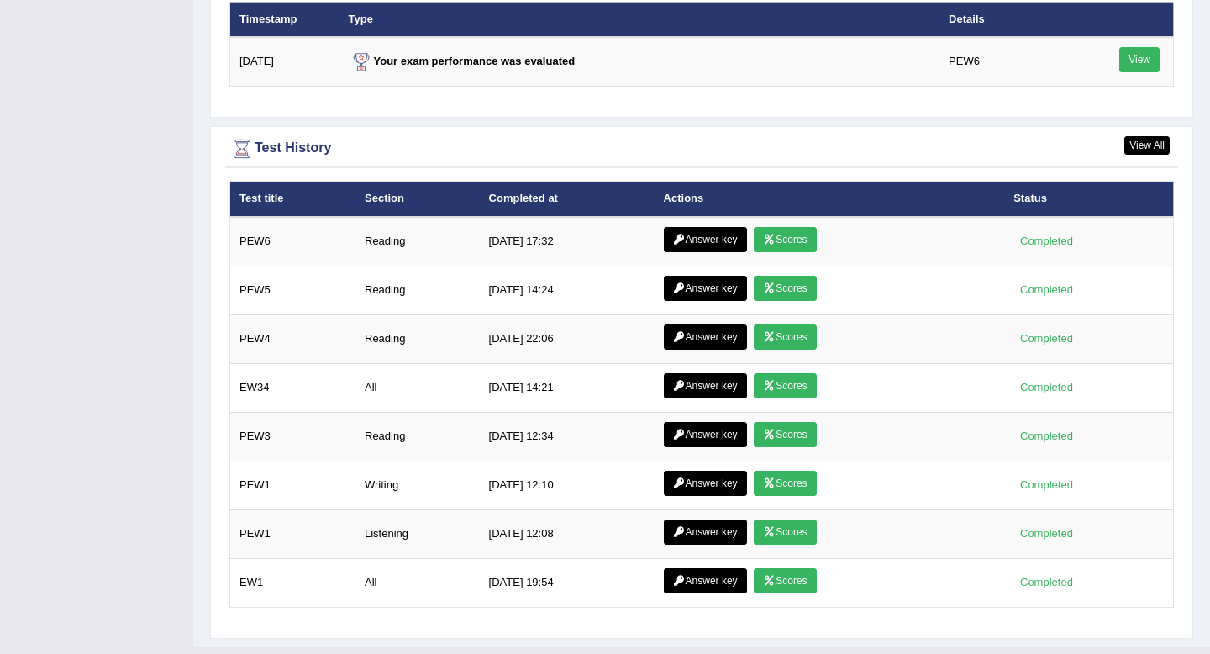
scroll to position [2125, 0]
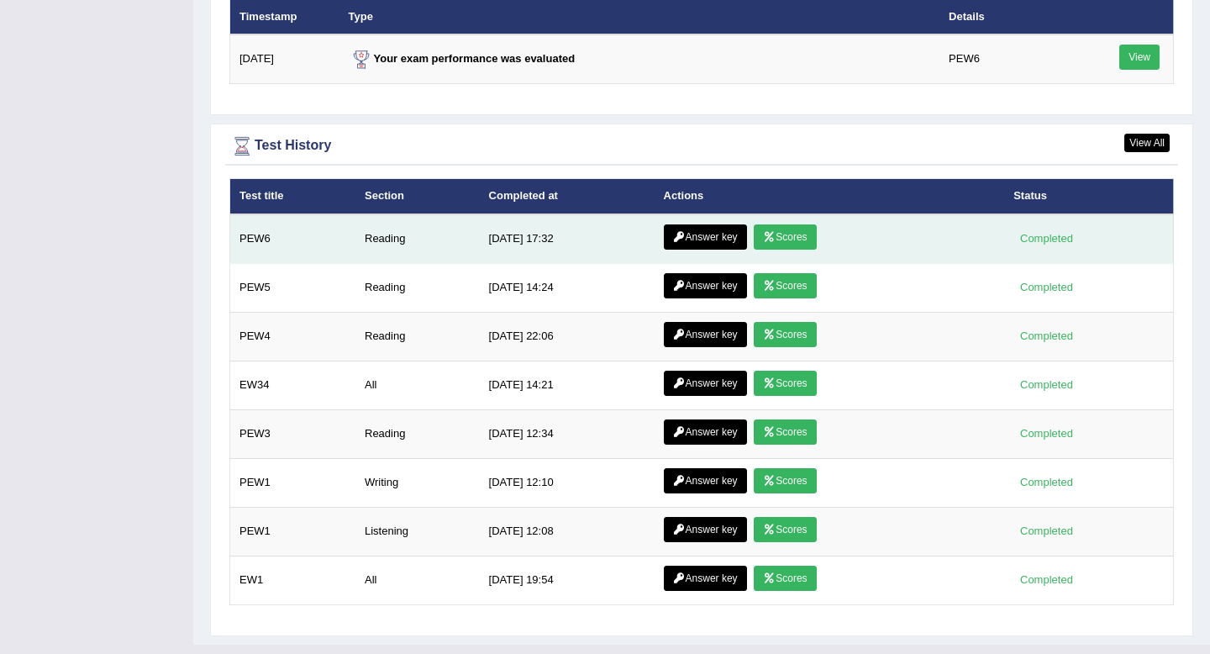
click at [785, 238] on link "Scores" at bounding box center [785, 236] width 62 height 25
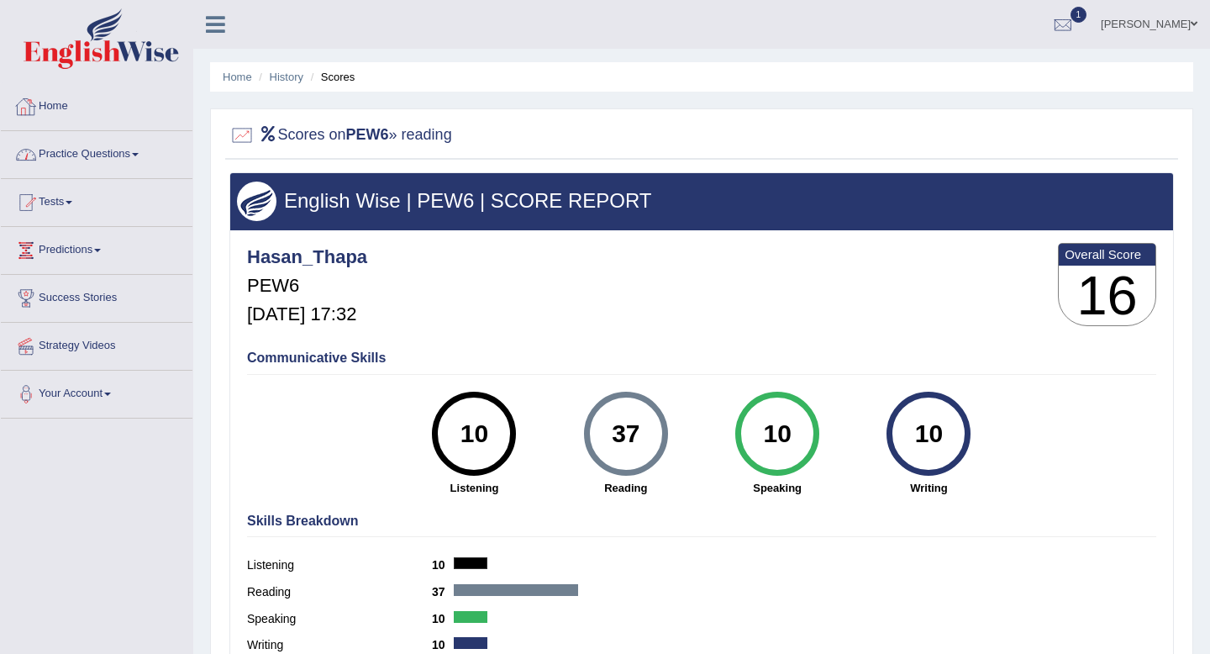
click at [53, 113] on link "Home" at bounding box center [97, 104] width 192 height 42
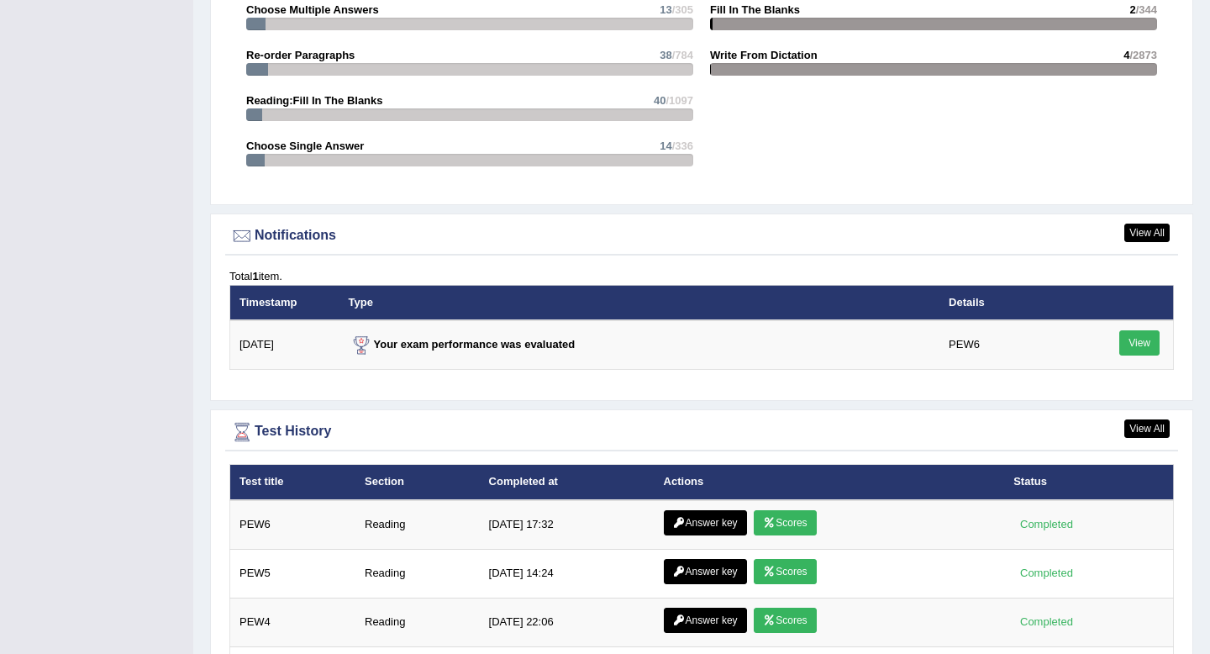
scroll to position [1845, 0]
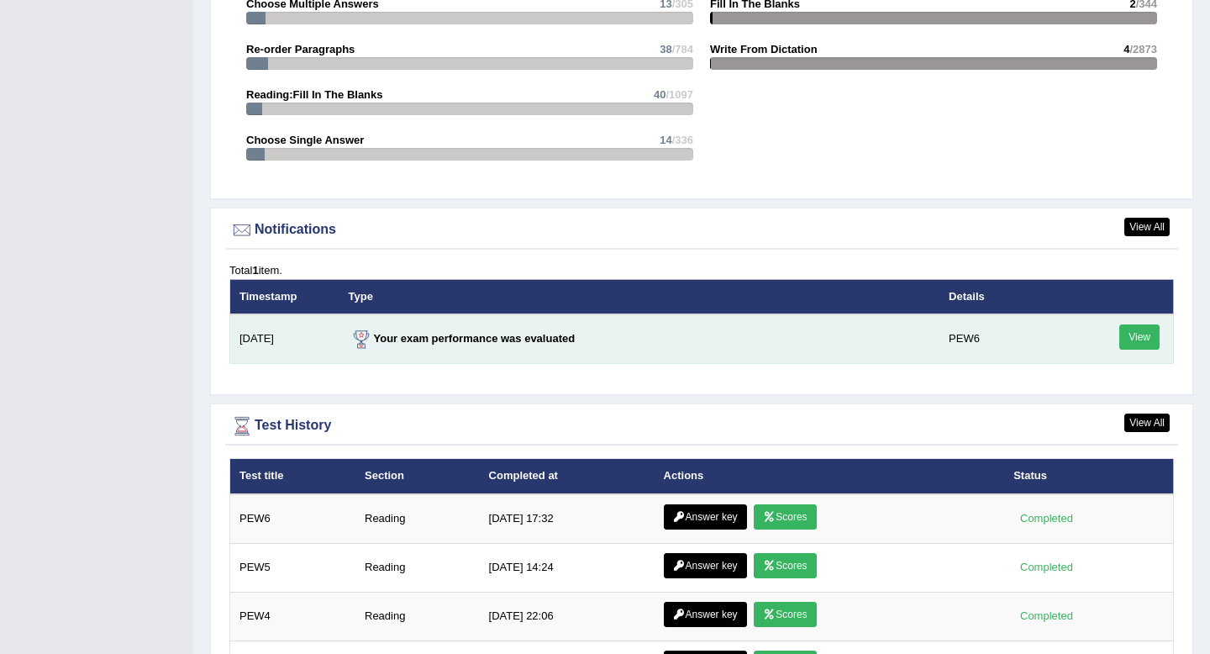
click at [1131, 338] on link "View" at bounding box center [1139, 336] width 40 height 25
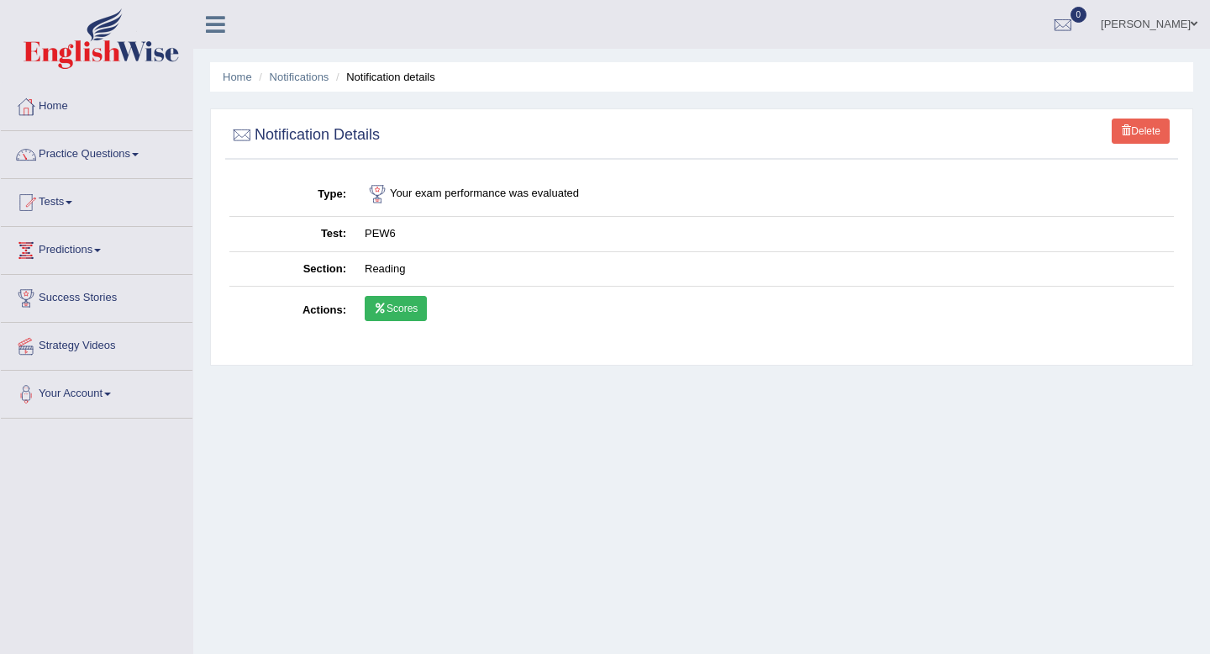
click at [413, 317] on link "Scores" at bounding box center [396, 308] width 62 height 25
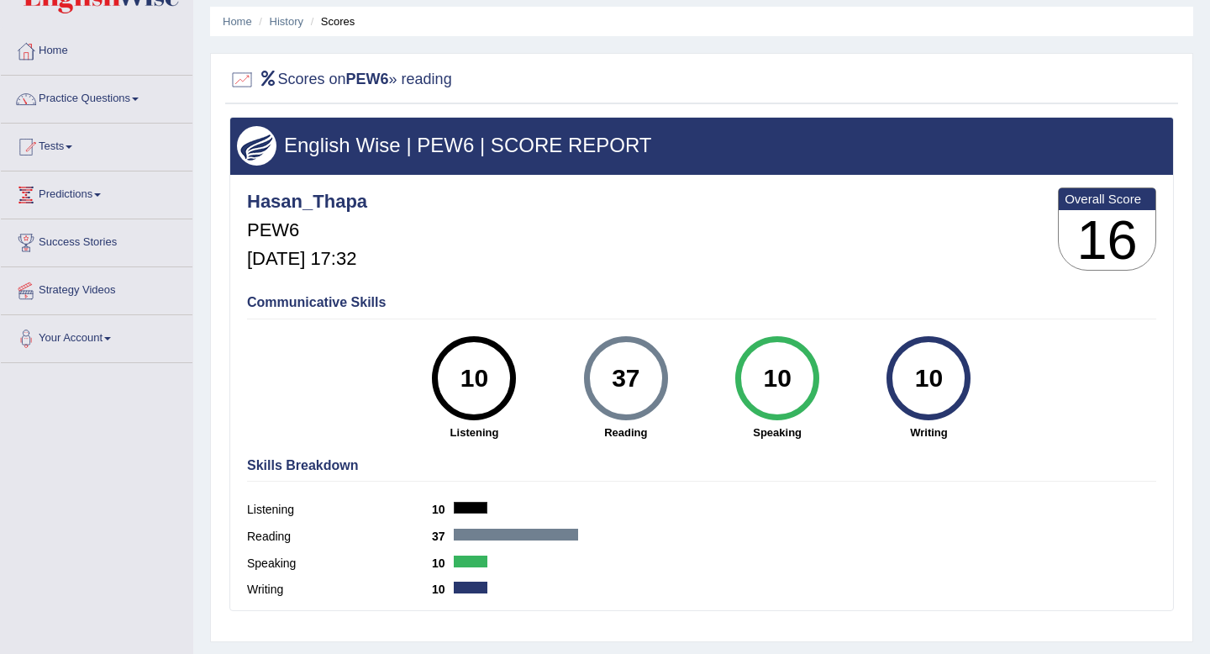
scroll to position [54, 0]
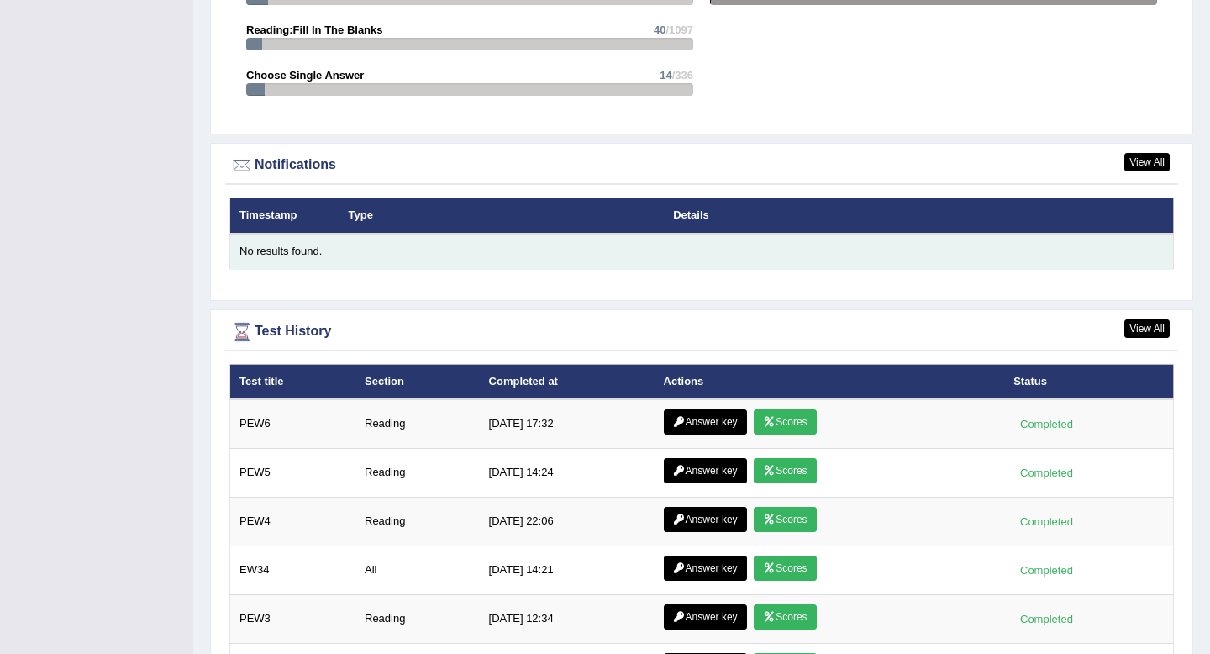
scroll to position [2032, 0]
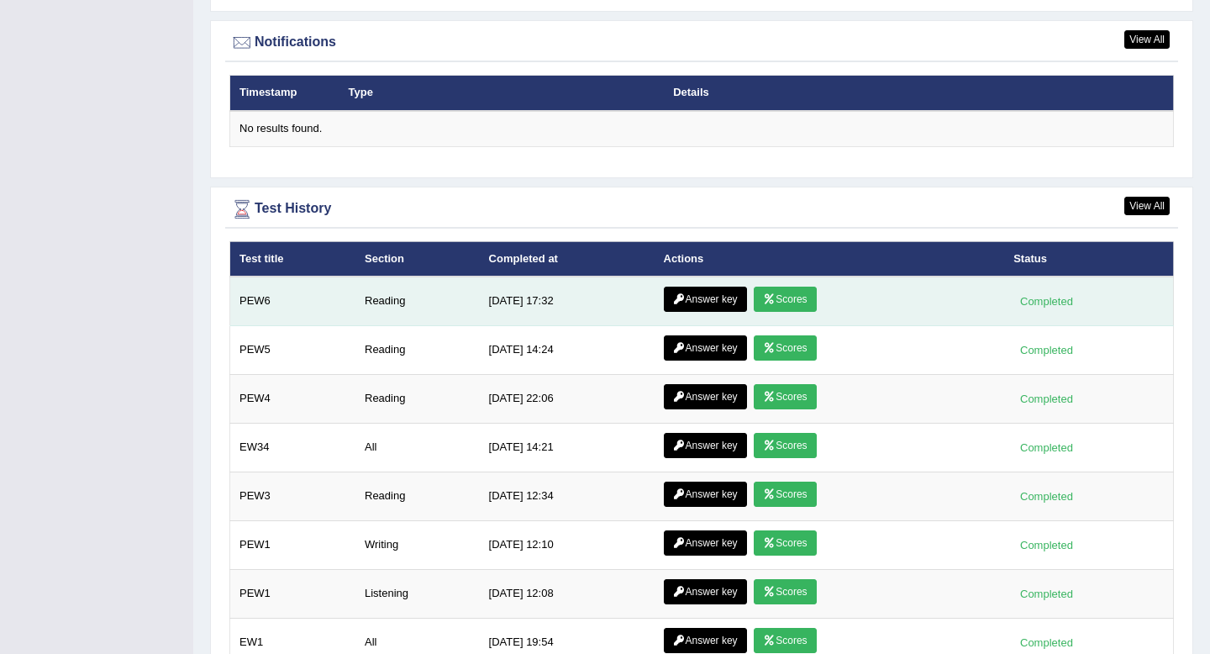
click at [691, 306] on link "Answer key" at bounding box center [705, 299] width 83 height 25
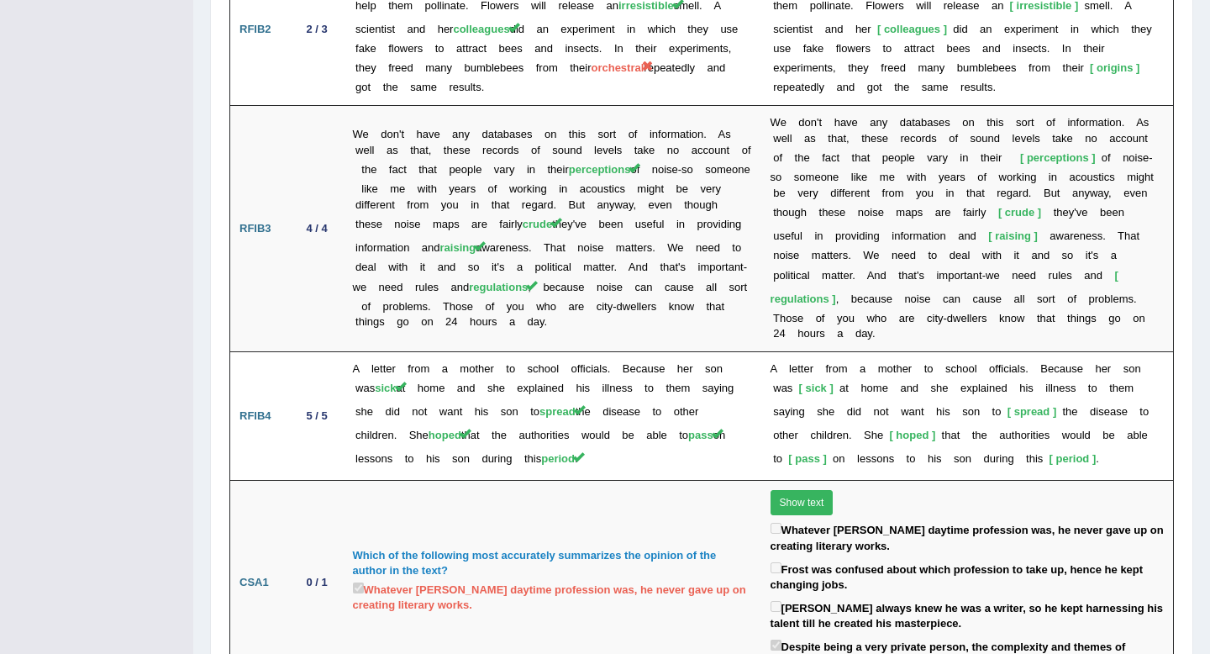
scroll to position [2875, 0]
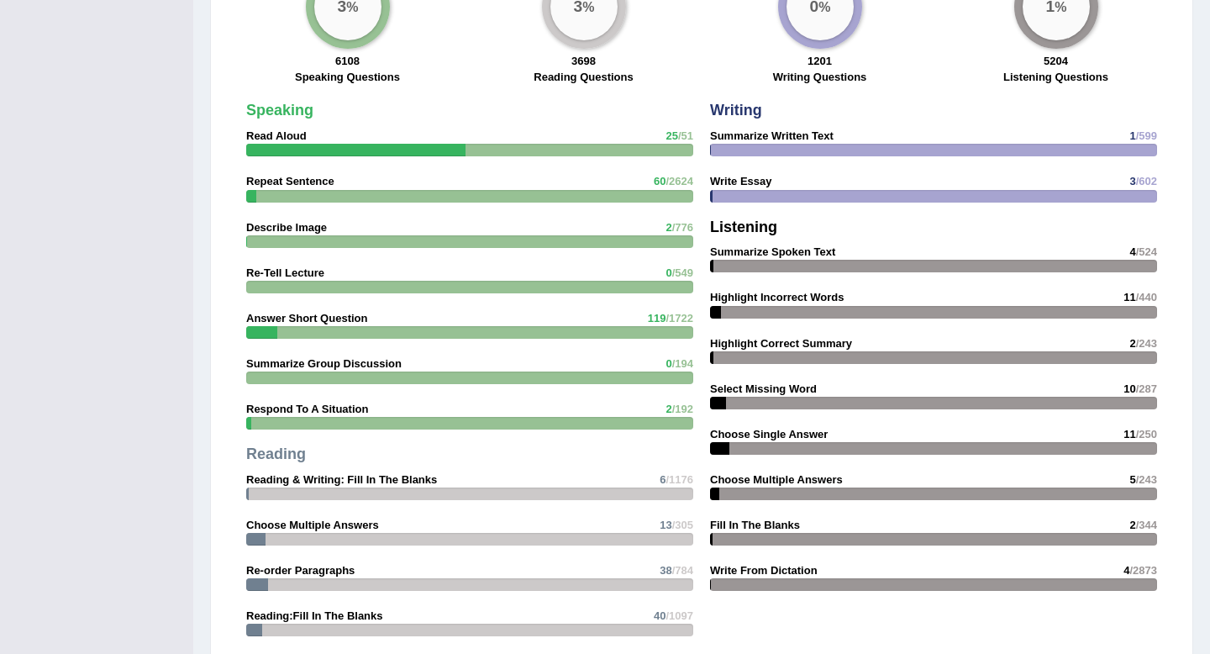
scroll to position [1296, 0]
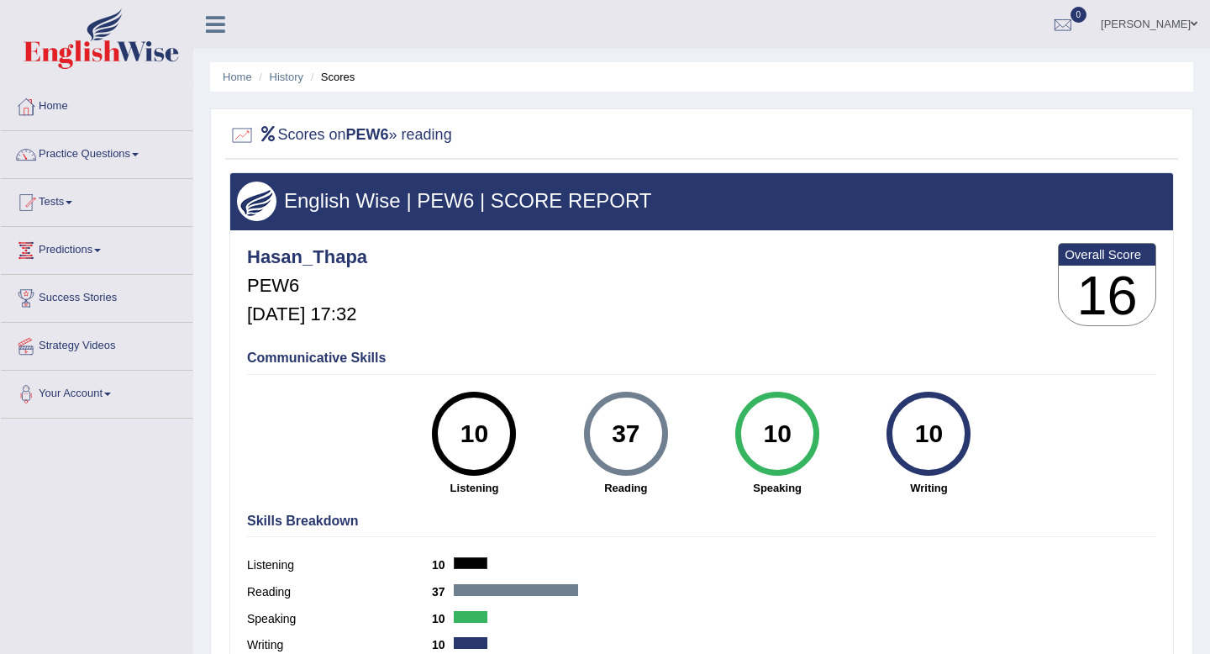
click at [143, 149] on link "Practice Questions" at bounding box center [97, 152] width 192 height 42
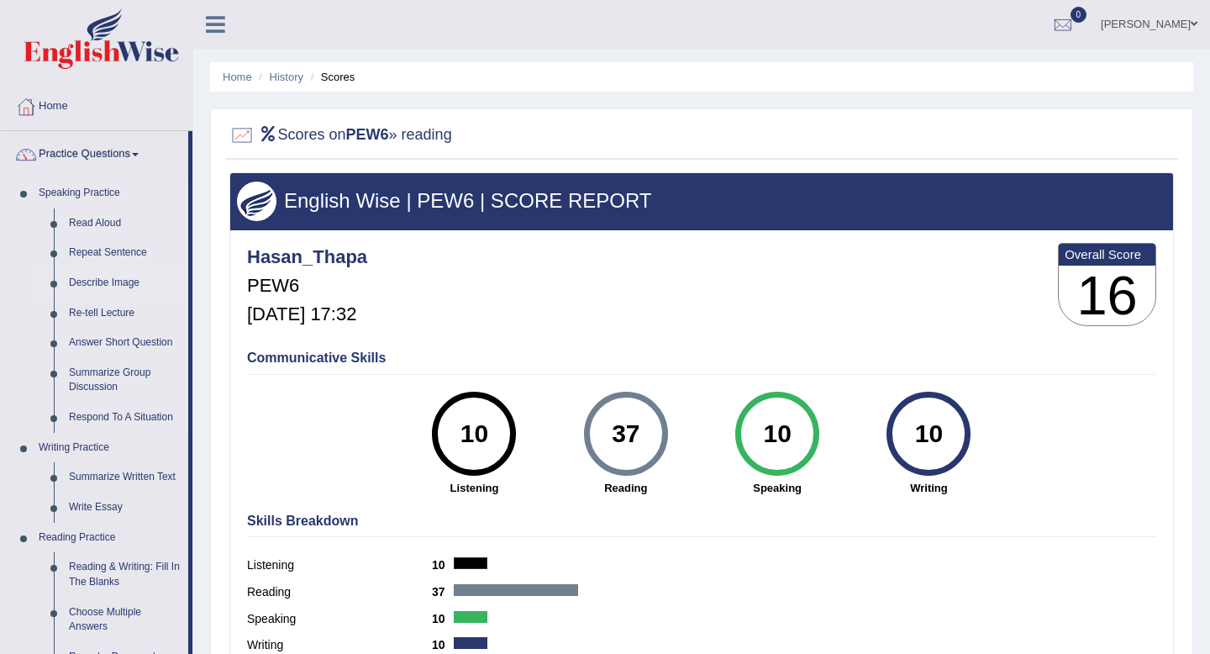
click at [128, 280] on link "Describe Image" at bounding box center [124, 283] width 127 height 30
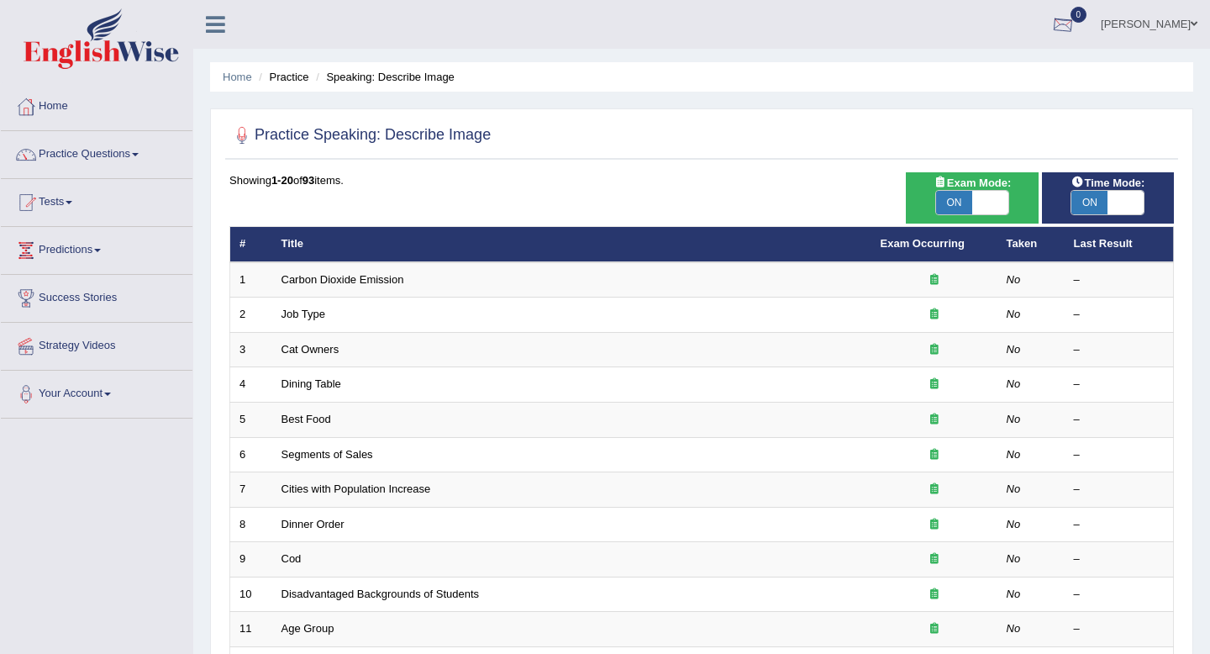
click at [1051, 21] on div at bounding box center [1062, 25] width 25 height 25
click at [642, 46] on ul "Hasan Bikram Thapa Toggle navigation Username: Hasan_Thapa Access Type: Online …" at bounding box center [854, 24] width 712 height 48
click at [76, 209] on link "Tests" at bounding box center [97, 200] width 192 height 42
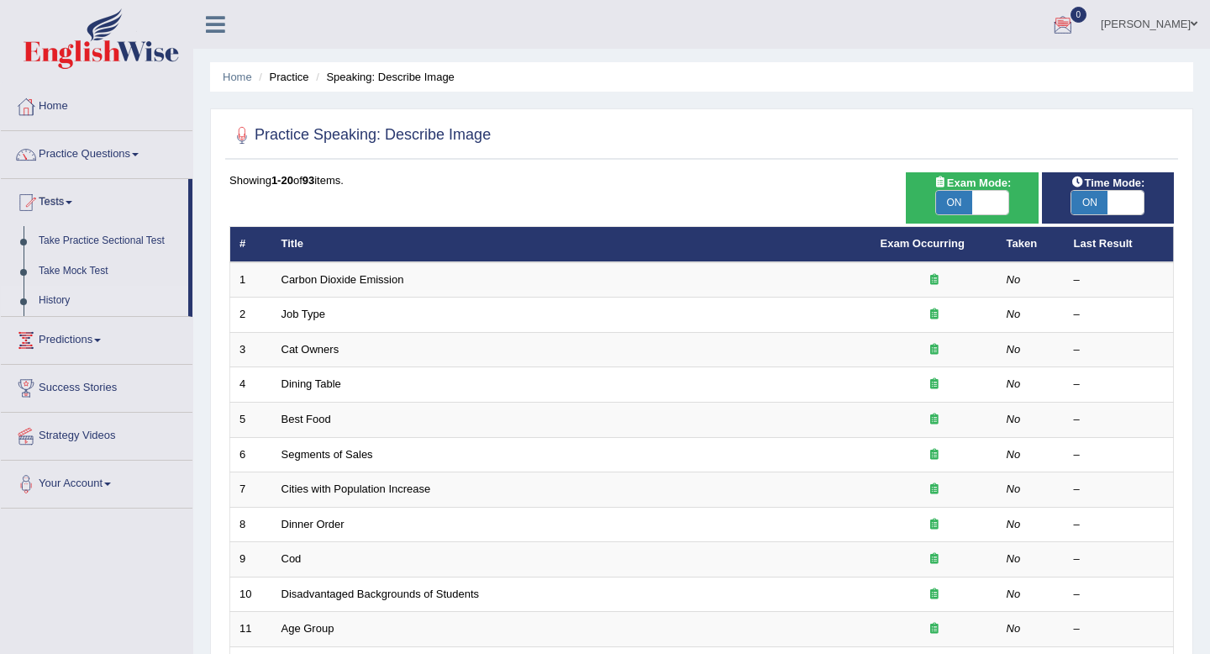
click at [66, 300] on link "History" at bounding box center [109, 301] width 157 height 30
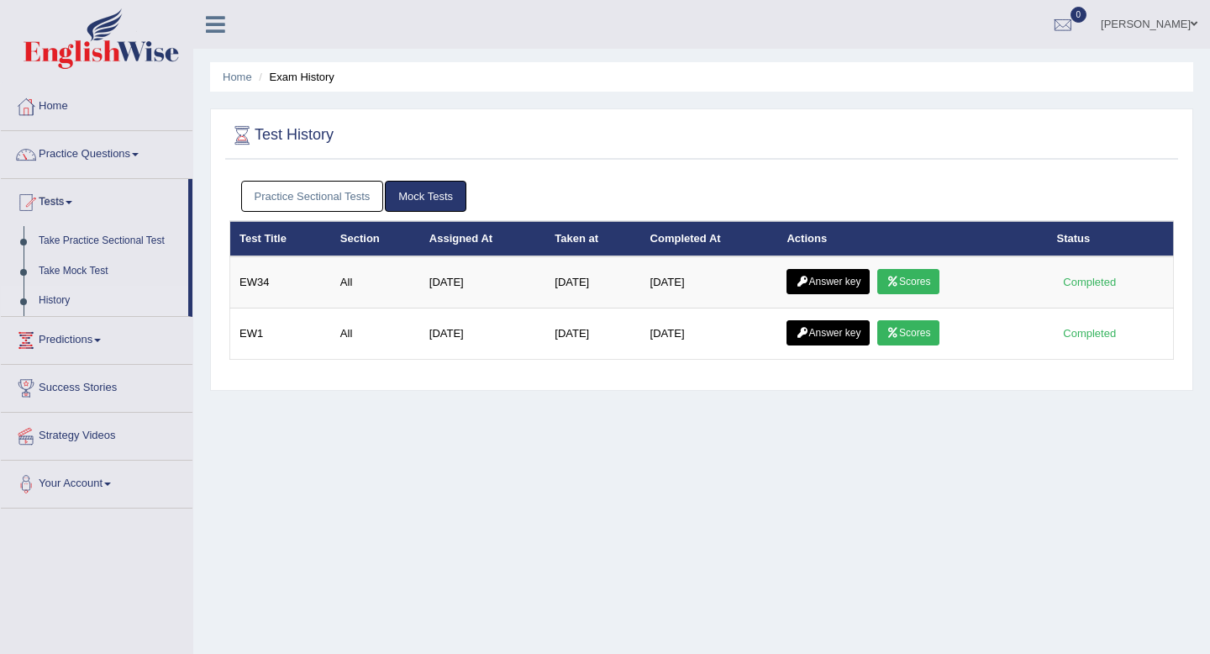
click at [332, 197] on link "Practice Sectional Tests" at bounding box center [312, 196] width 143 height 31
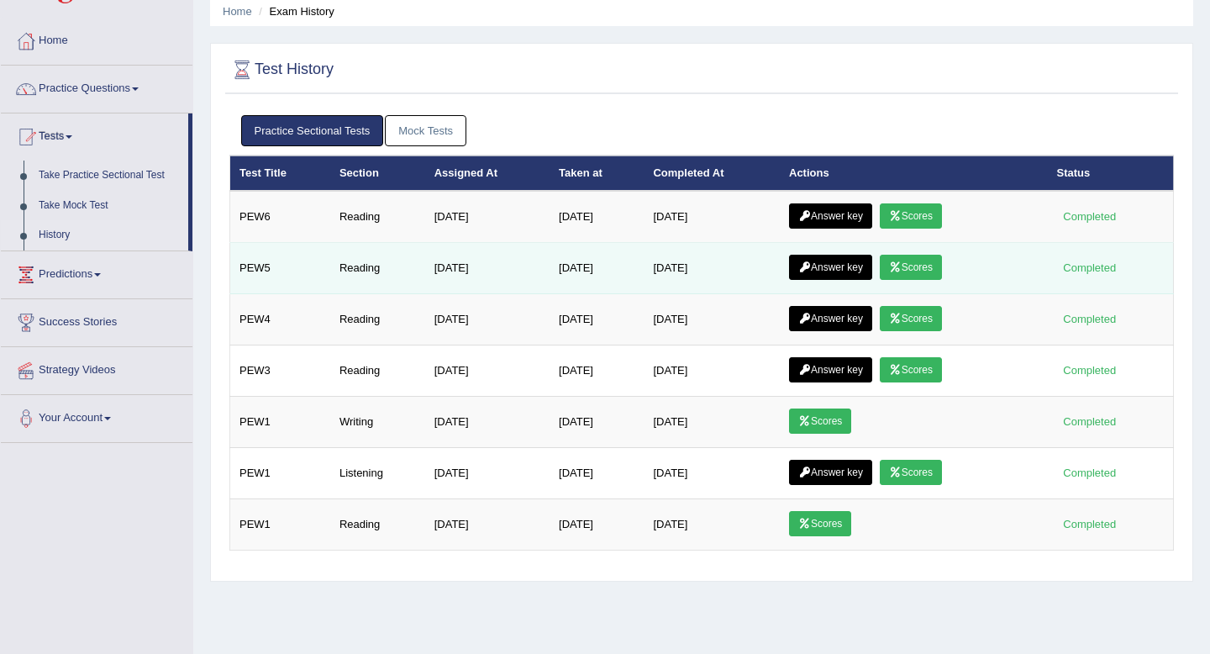
scroll to position [66, 0]
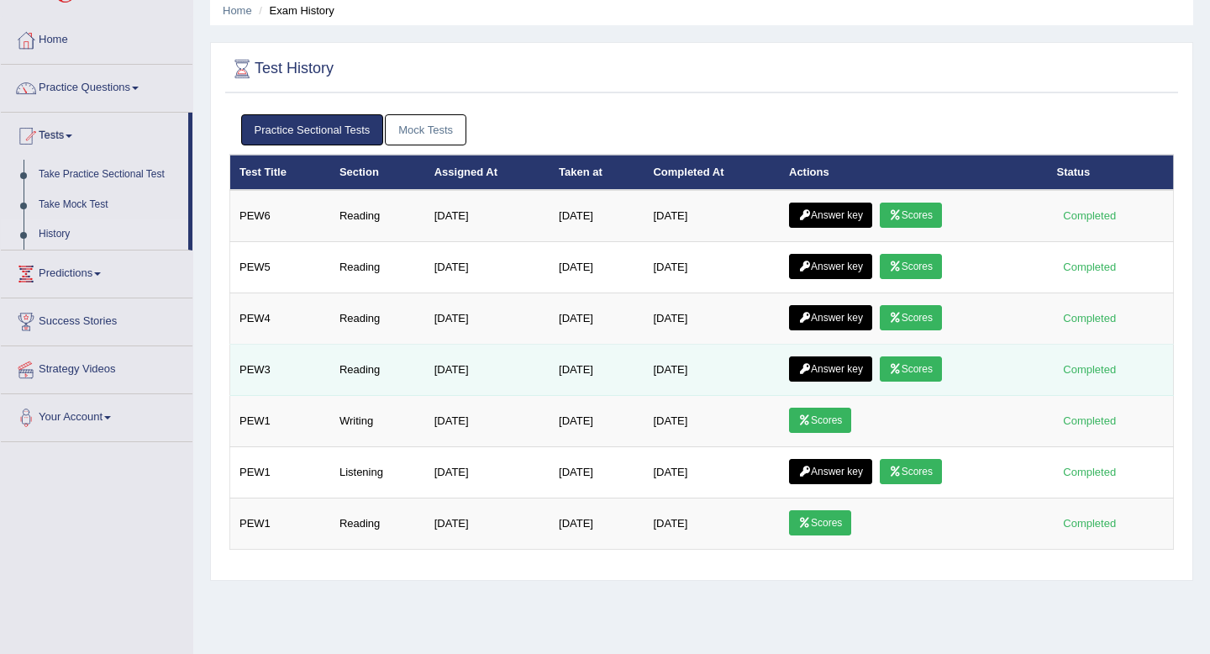
click at [902, 366] on icon at bounding box center [895, 369] width 13 height 10
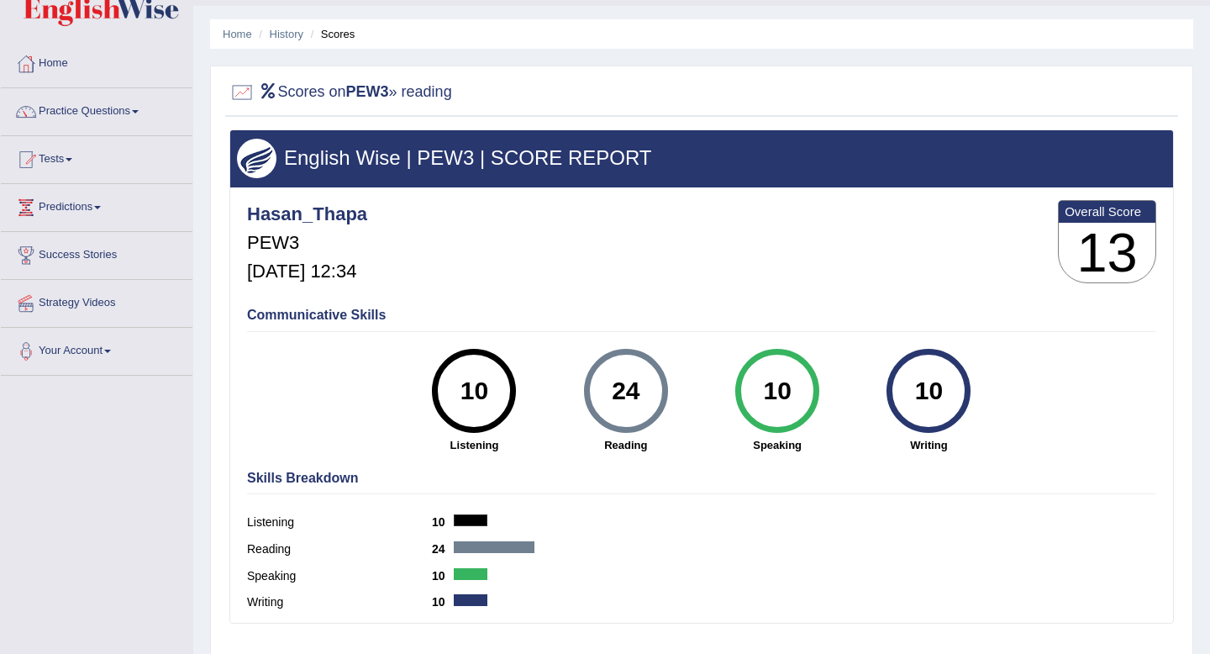
scroll to position [229, 0]
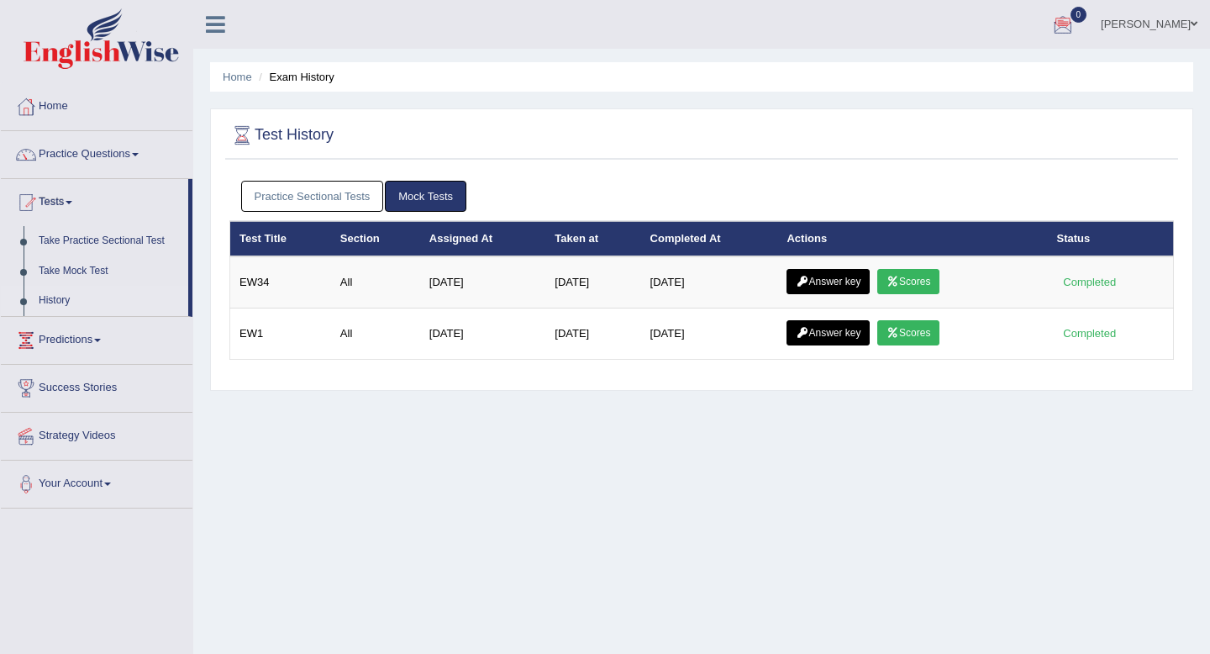
click at [1050, 26] on div at bounding box center [1062, 25] width 25 height 25
click at [723, 29] on ul "[PERSON_NAME] Toggle navigation Username: [PERSON_NAME] Access Type: Online Sub…" at bounding box center [854, 24] width 712 height 48
click at [281, 198] on link "Practice Sectional Tests" at bounding box center [312, 196] width 143 height 31
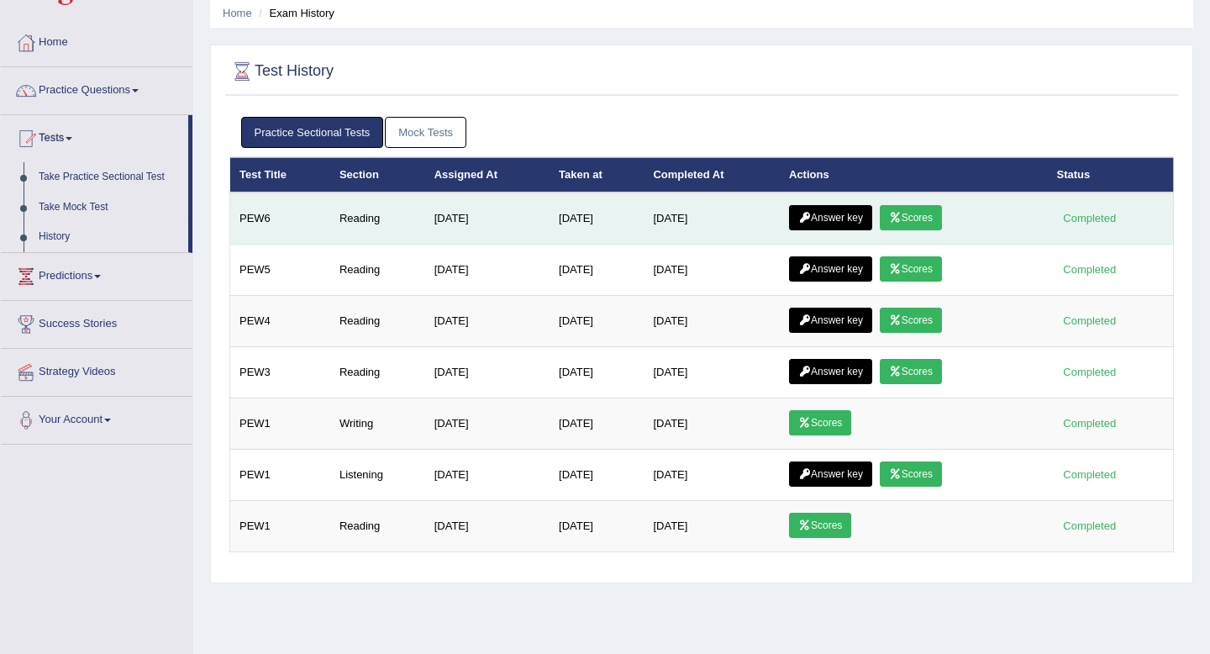
scroll to position [146, 0]
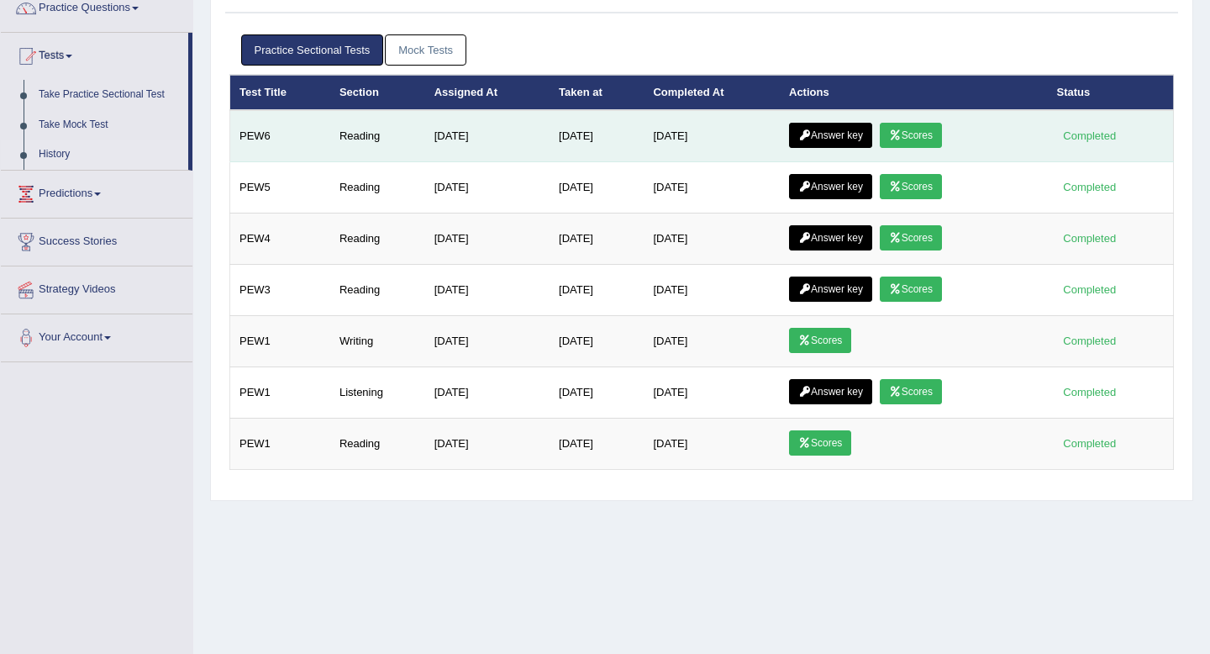
click at [924, 139] on link "Scores" at bounding box center [911, 135] width 62 height 25
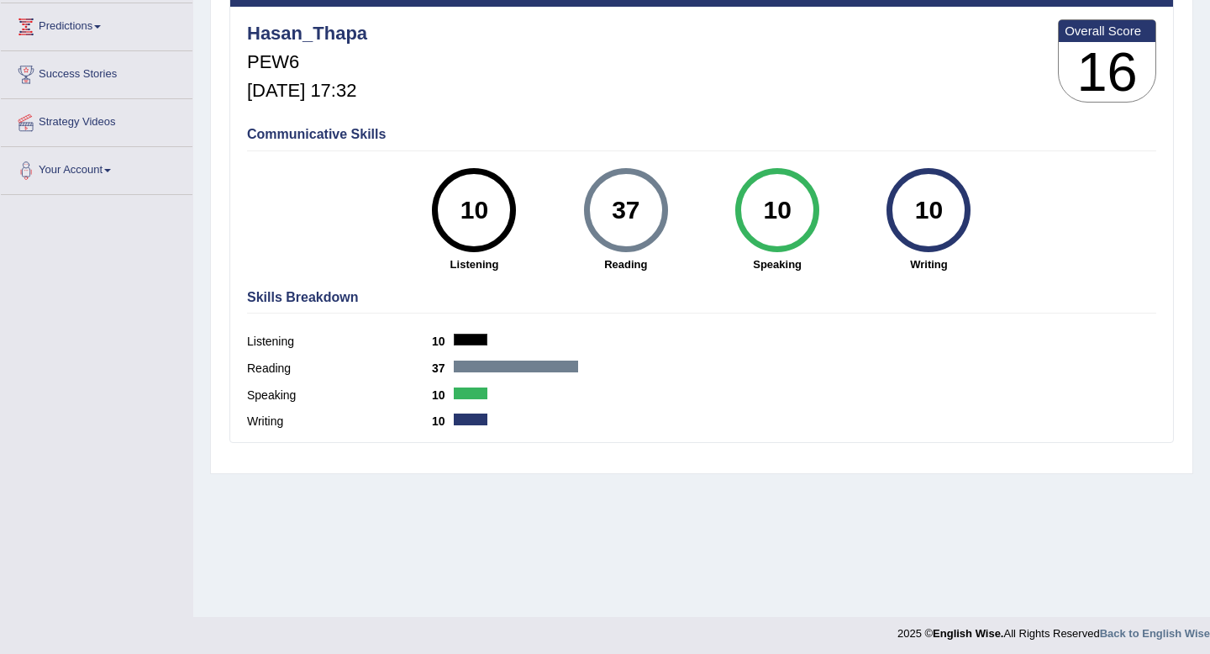
scroll to position [229, 0]
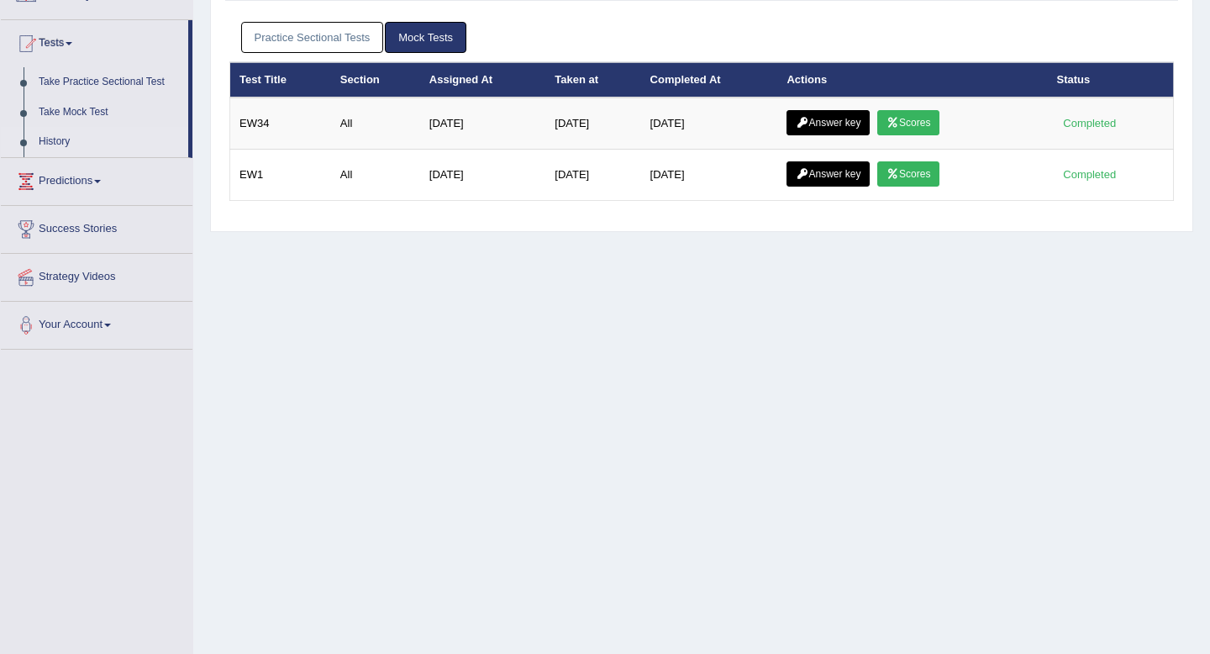
scroll to position [146, 0]
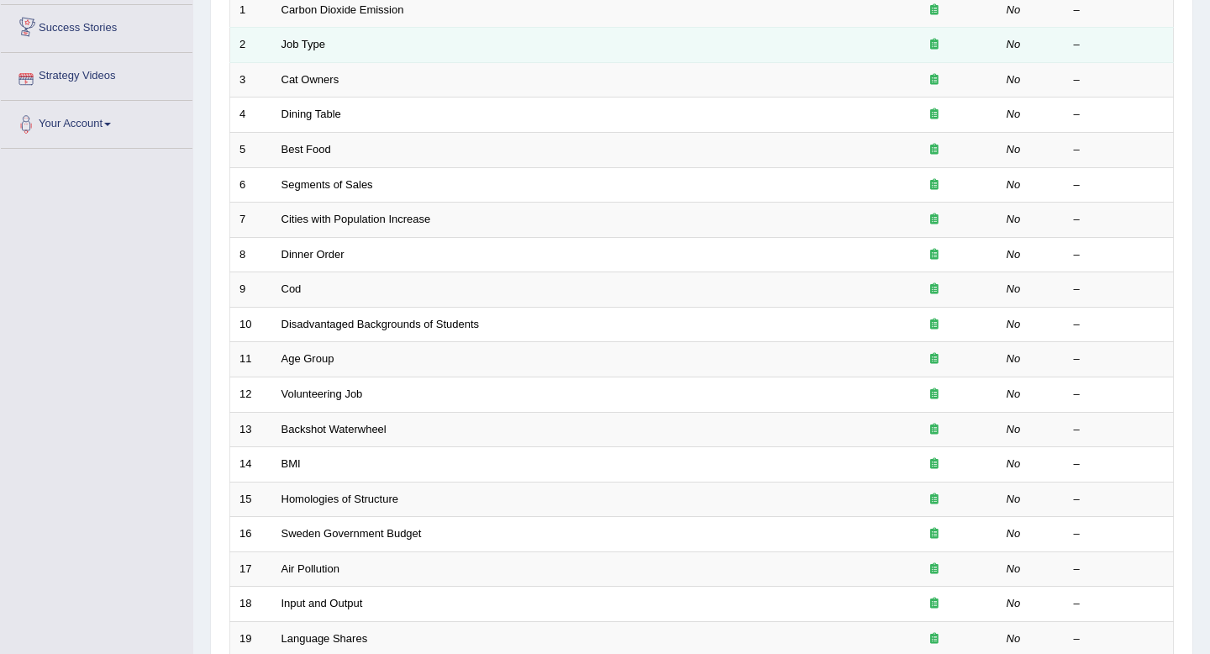
scroll to position [459, 0]
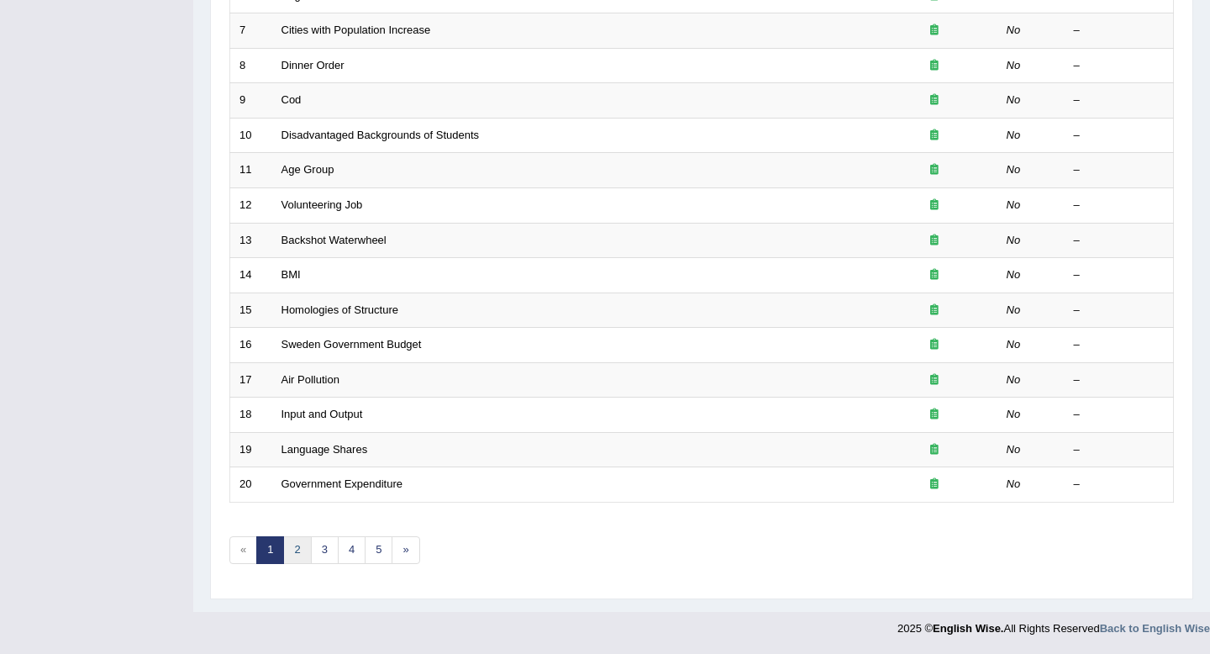
click at [294, 548] on link "2" at bounding box center [297, 550] width 28 height 28
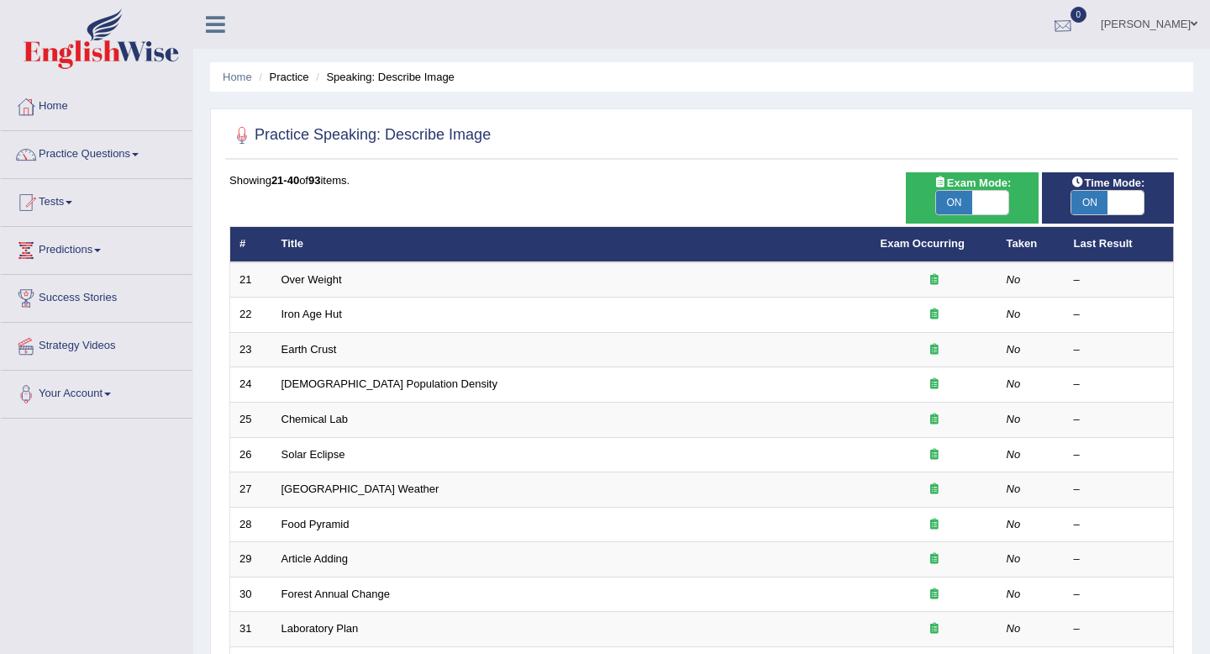
click at [1050, 14] on div at bounding box center [1062, 25] width 25 height 25
click at [759, 20] on ul "[PERSON_NAME] Toggle navigation Username: [PERSON_NAME] Access Type: Online Sub…" at bounding box center [854, 24] width 712 height 48
click at [237, 77] on link "Home" at bounding box center [237, 77] width 29 height 13
